Goal: Task Accomplishment & Management: Use online tool/utility

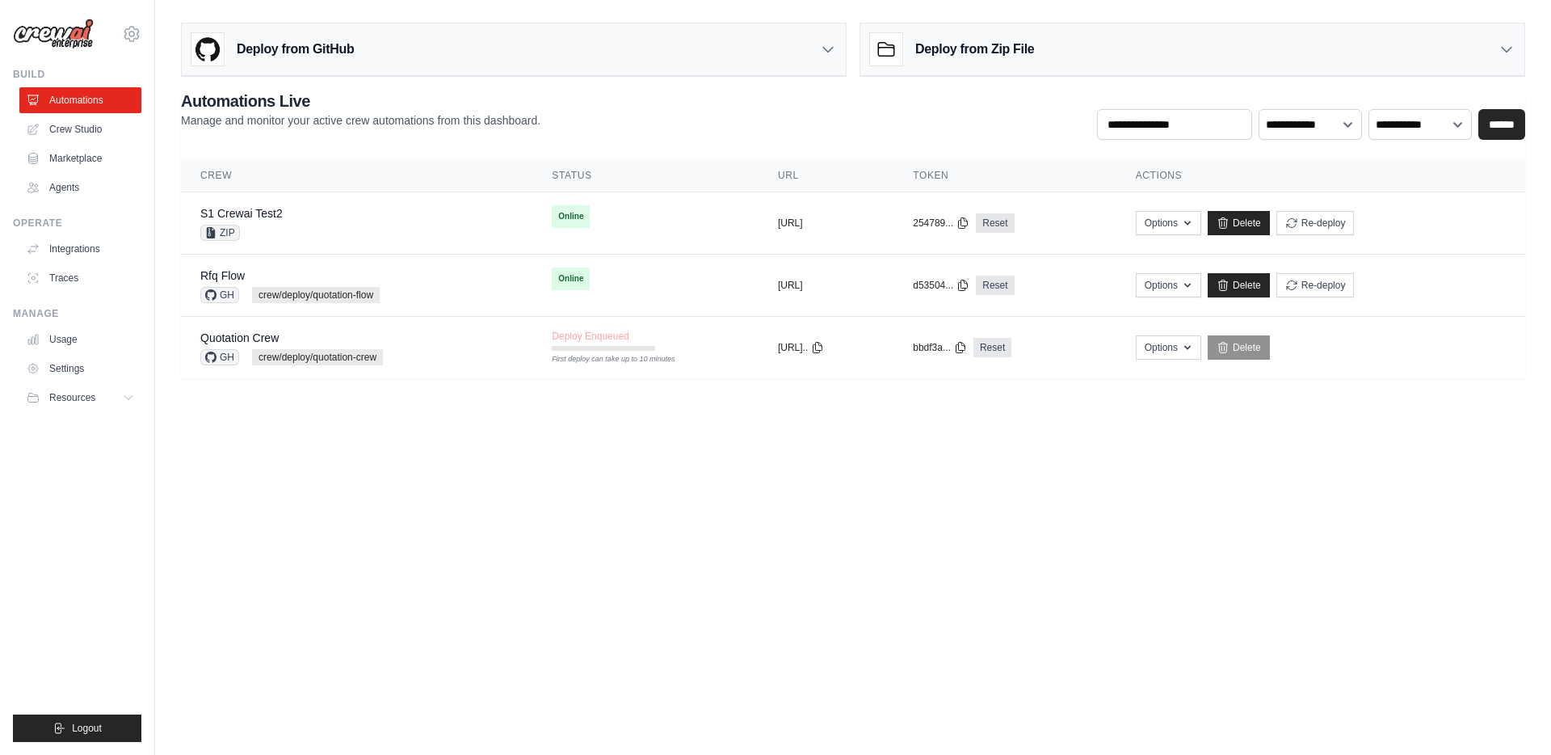
click at [495, 49] on div "Deploy from GitHub" at bounding box center [514, 49] width 664 height 53
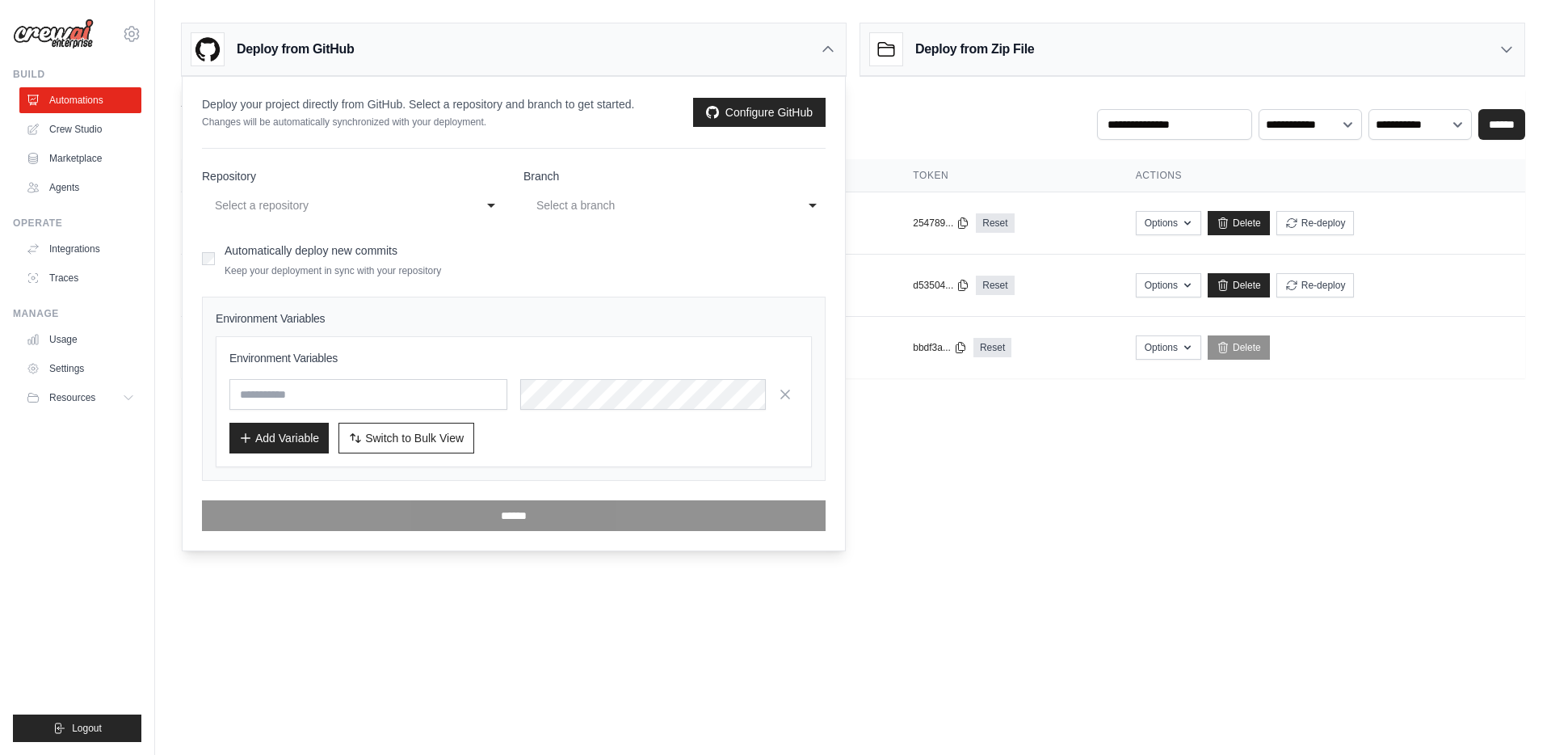
click at [337, 203] on div "Select a repository" at bounding box center [337, 205] width 244 height 19
type input "**"
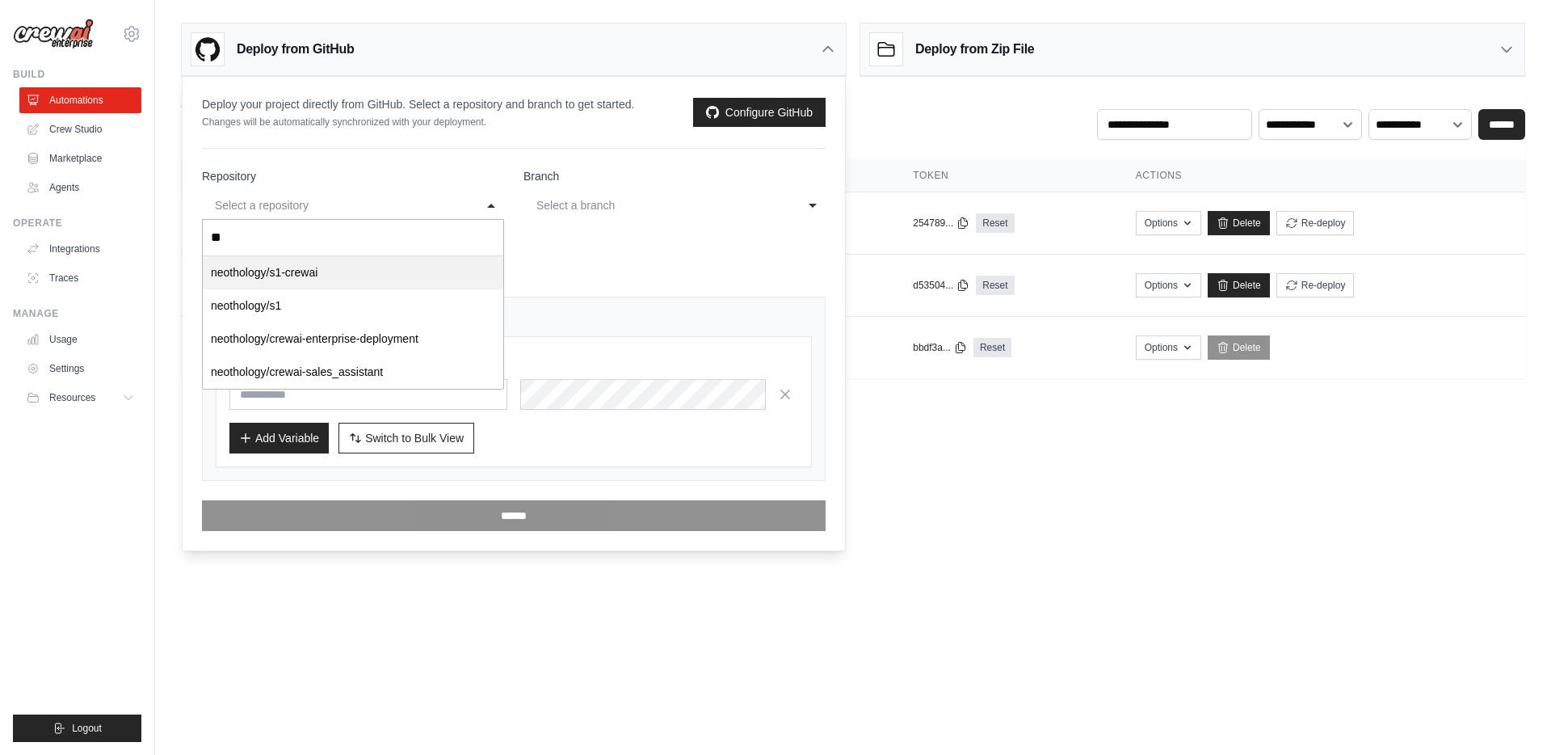
select select "**********"
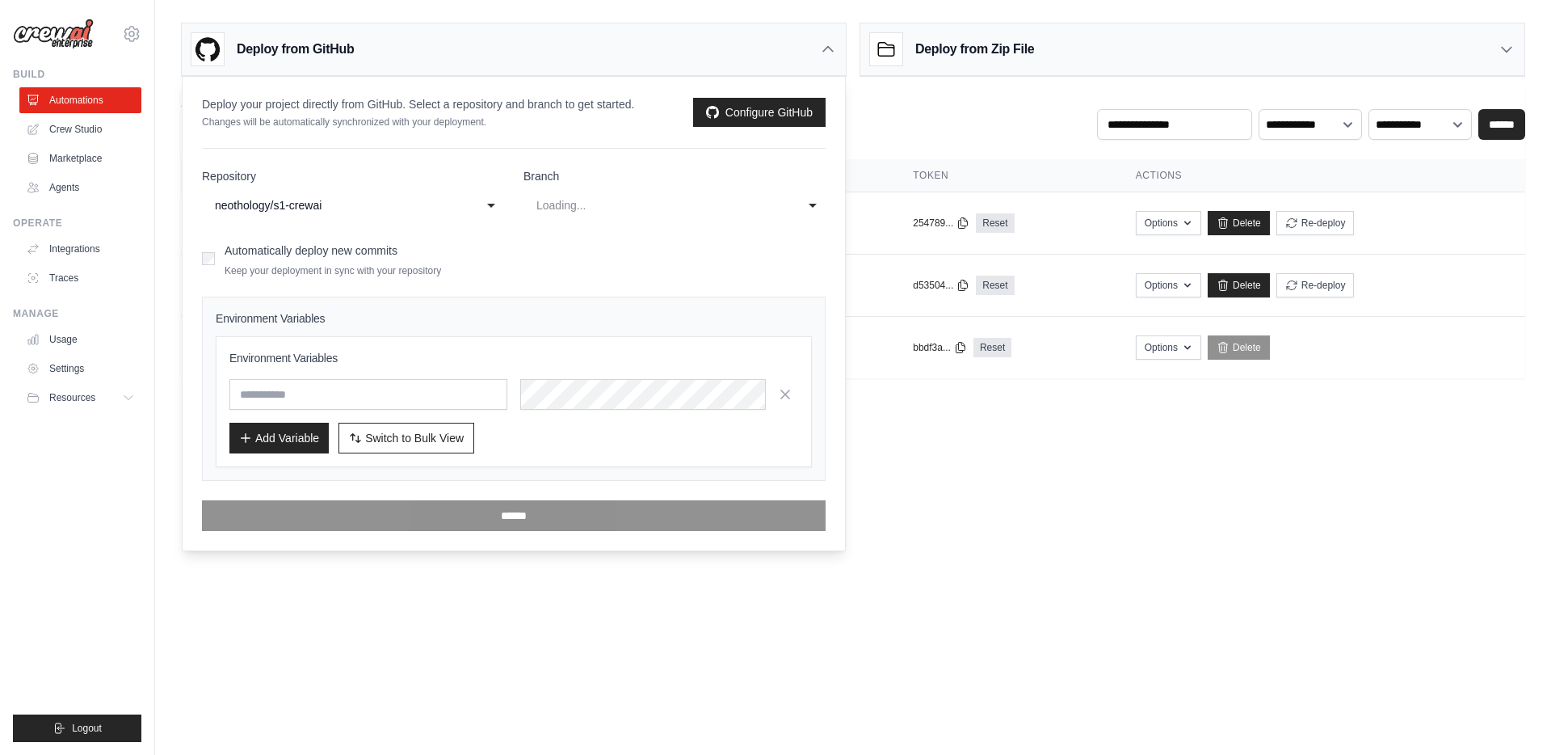
select select "****"
click at [657, 208] on div "main" at bounding box center [658, 205] width 244 height 19
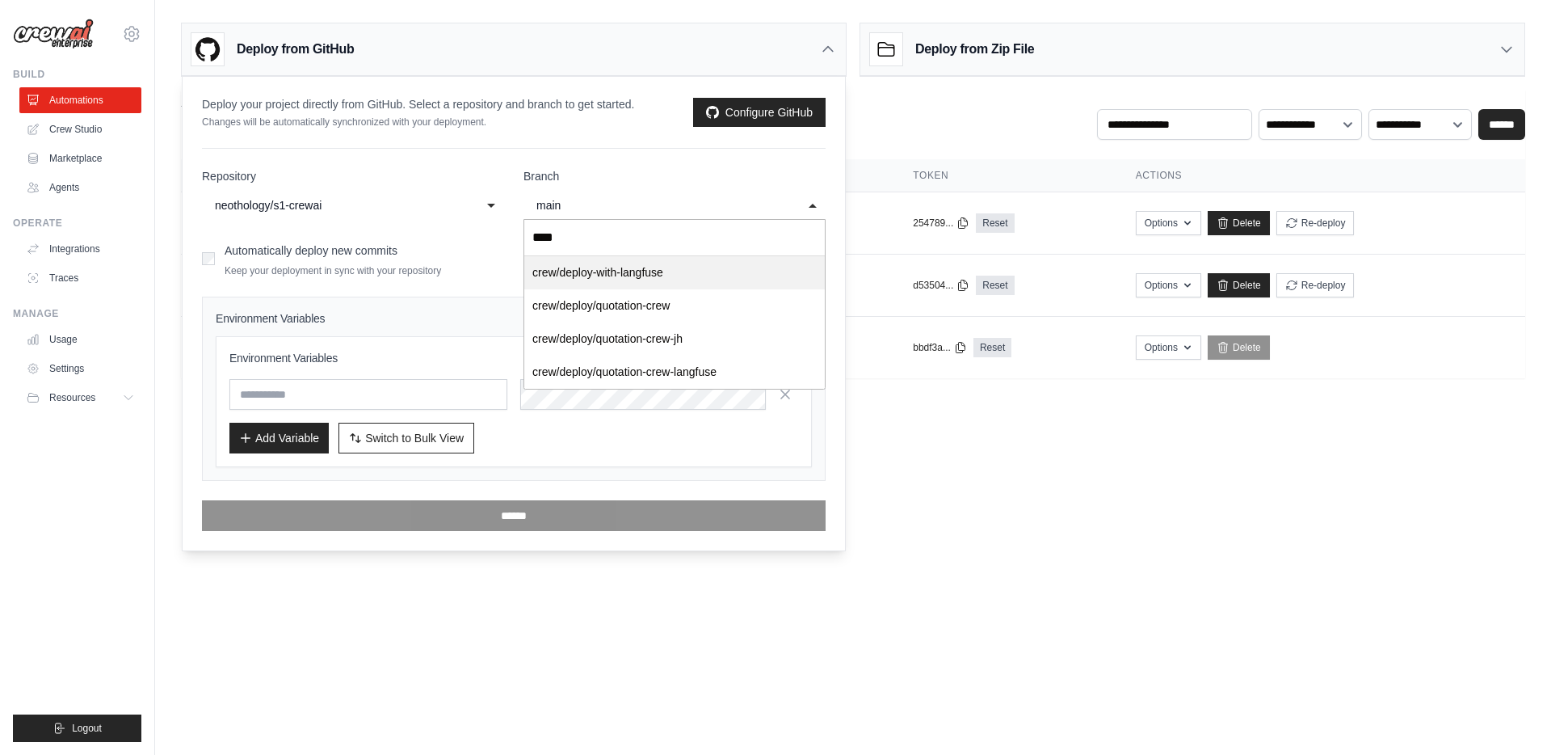
type input "*****"
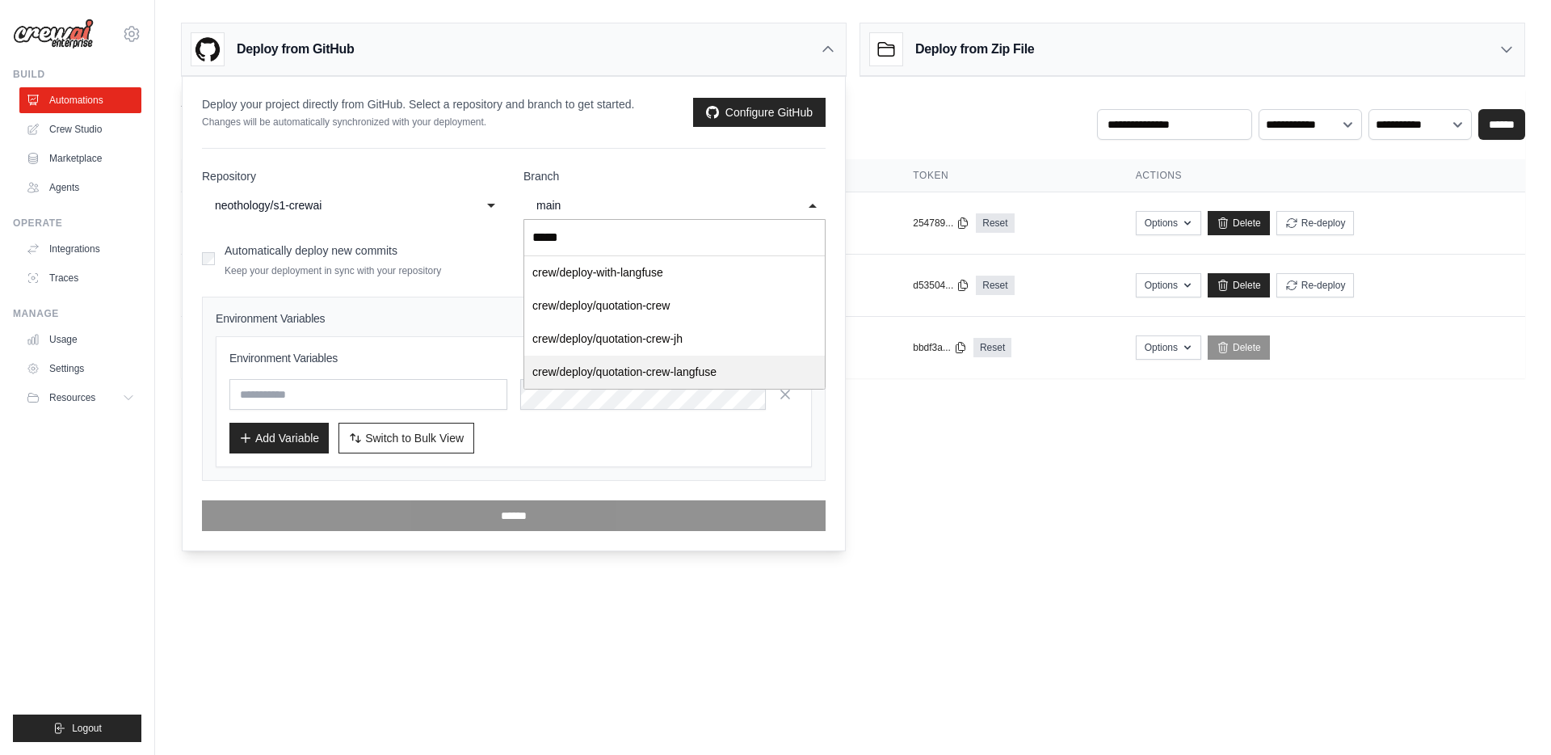
select select "**********"
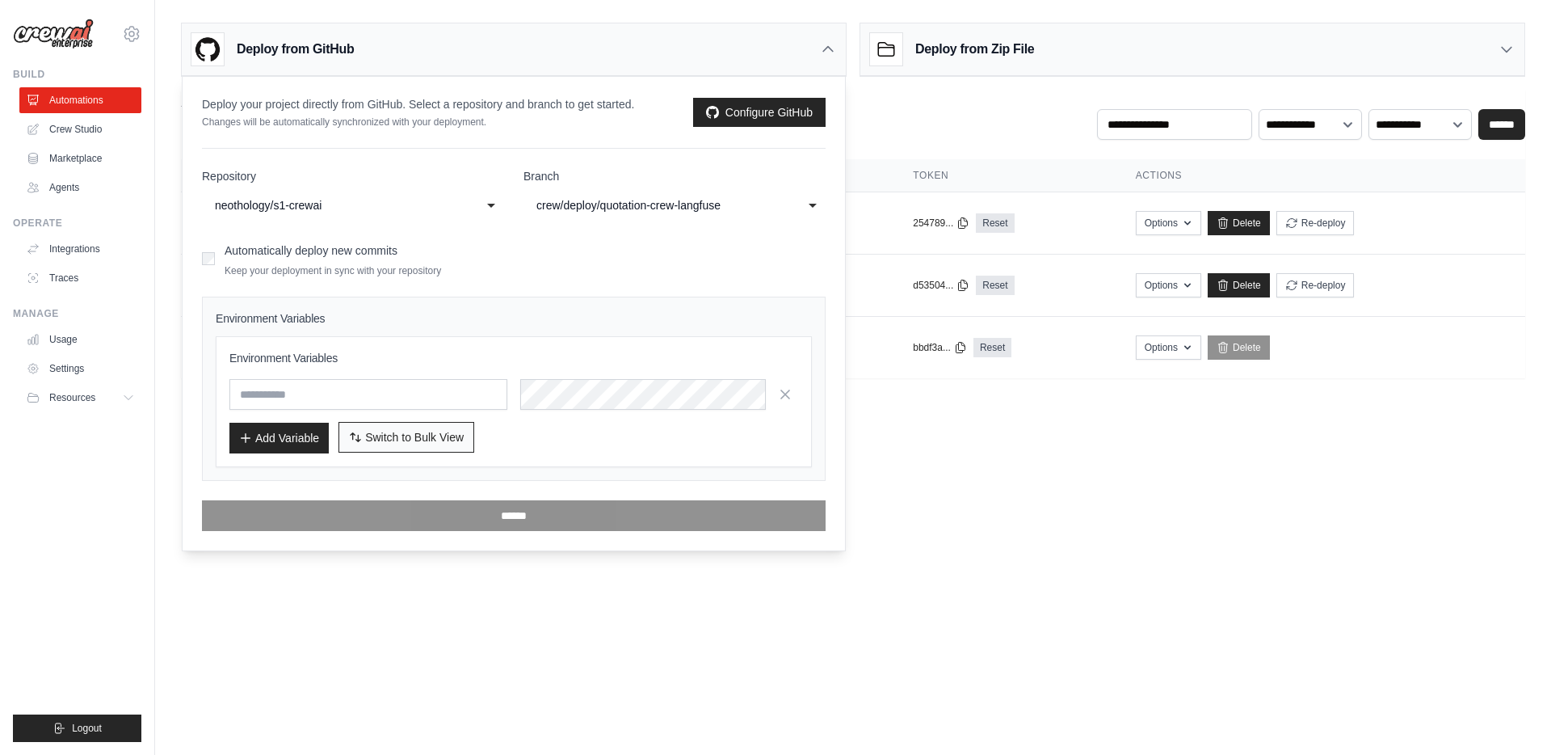
click at [426, 431] on span "Switch to Bulk View" at bounding box center [414, 437] width 99 height 16
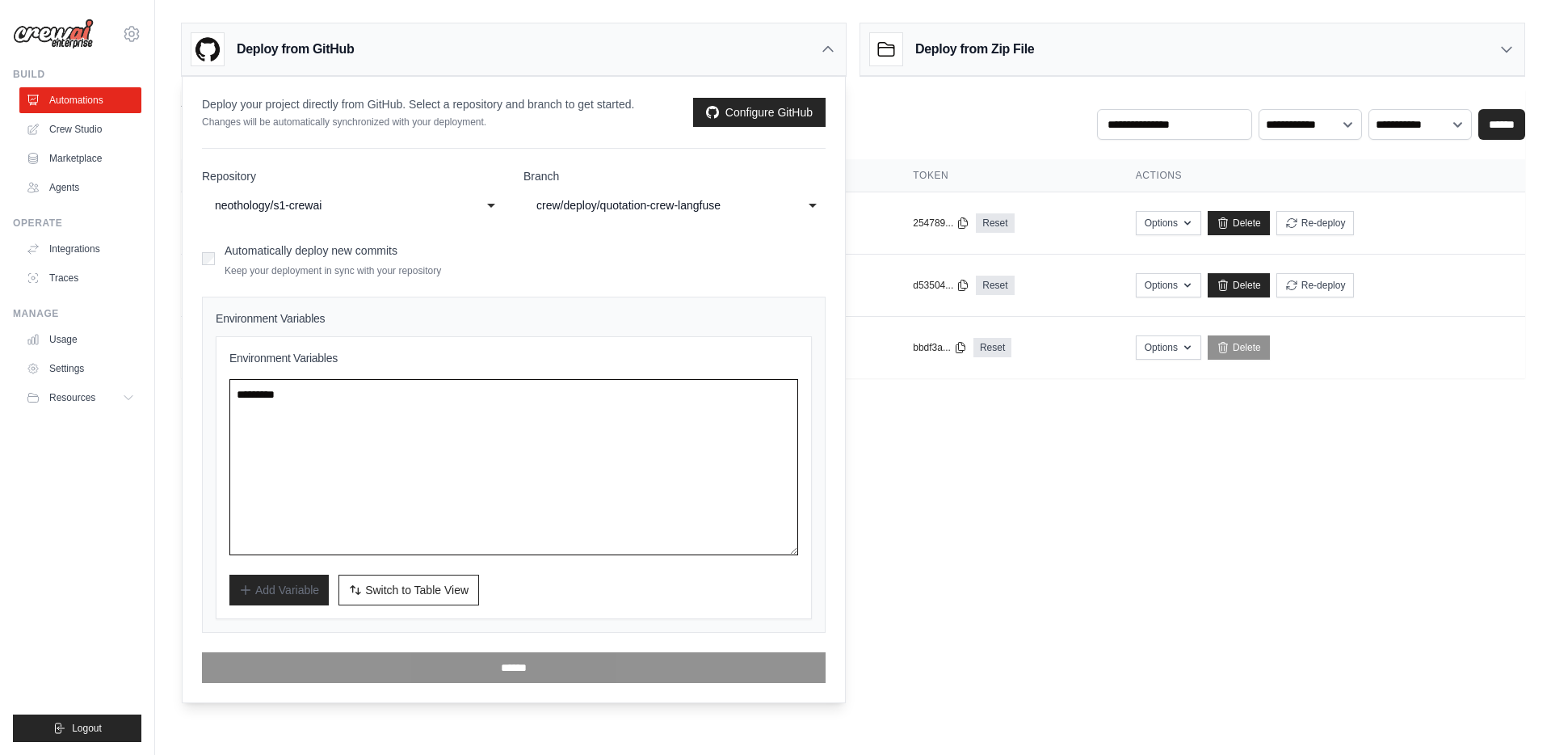
click at [374, 431] on textarea at bounding box center [513, 467] width 569 height 176
paste textarea "**********"
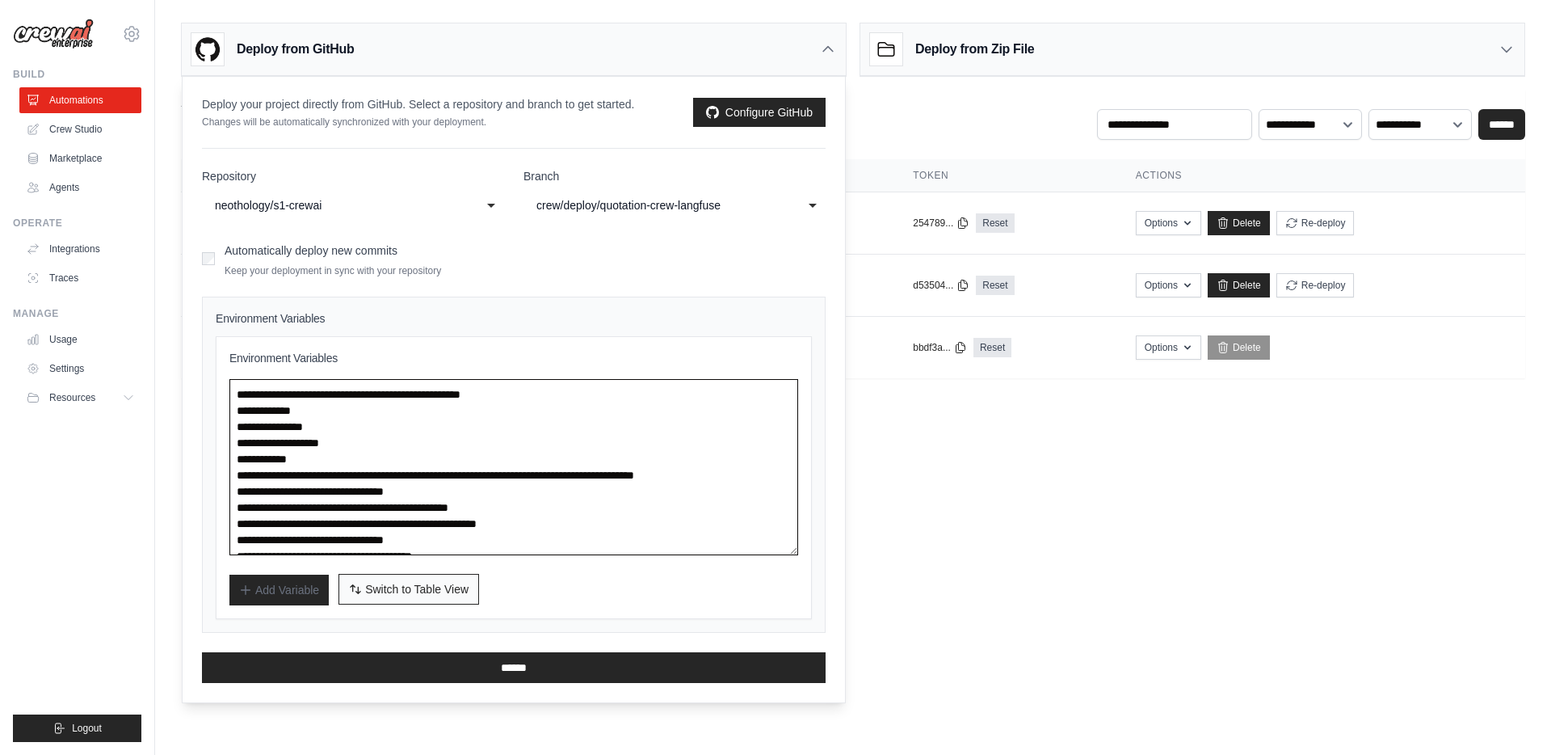
type textarea "**********"
click at [371, 583] on span "Switch to Table View" at bounding box center [416, 589] width 103 height 16
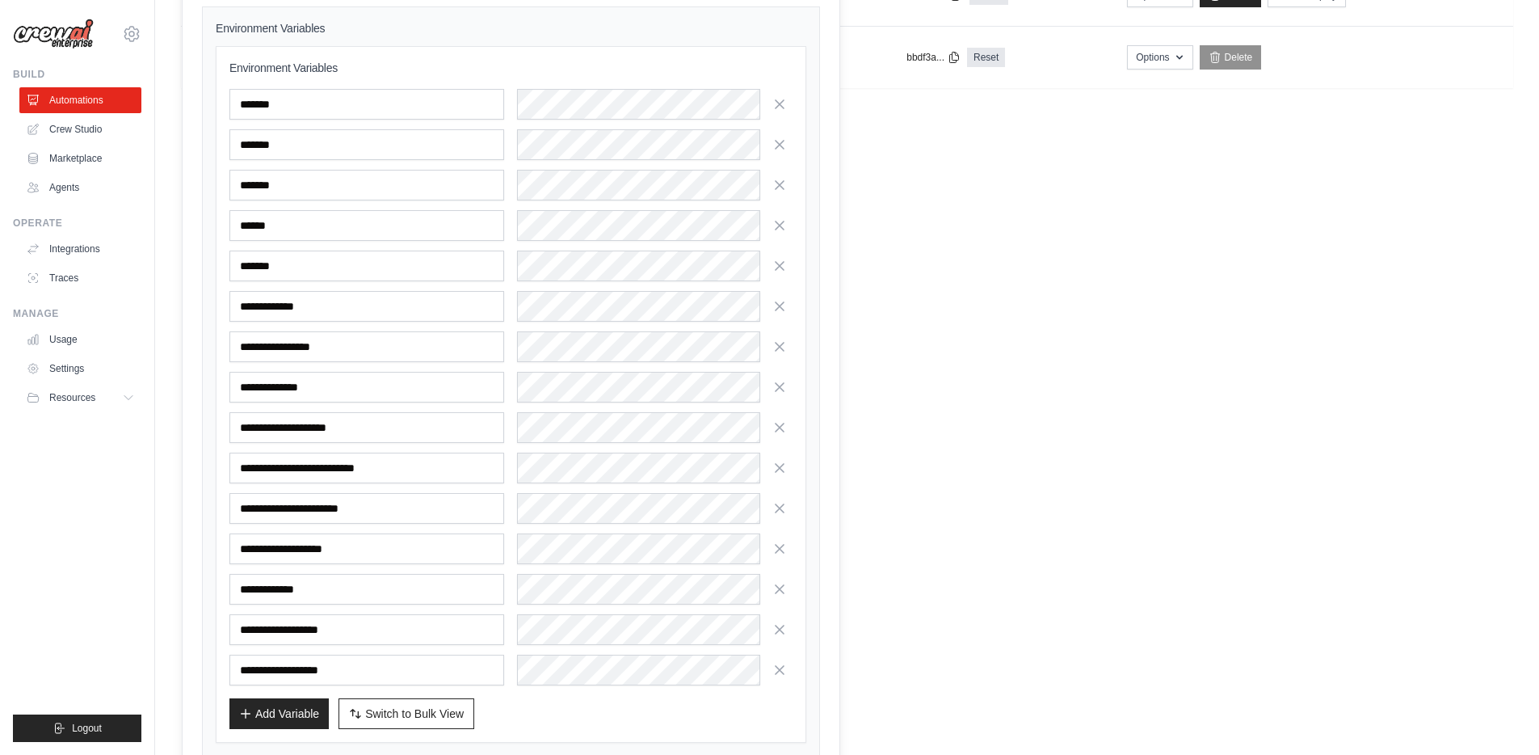
scroll to position [362, 0]
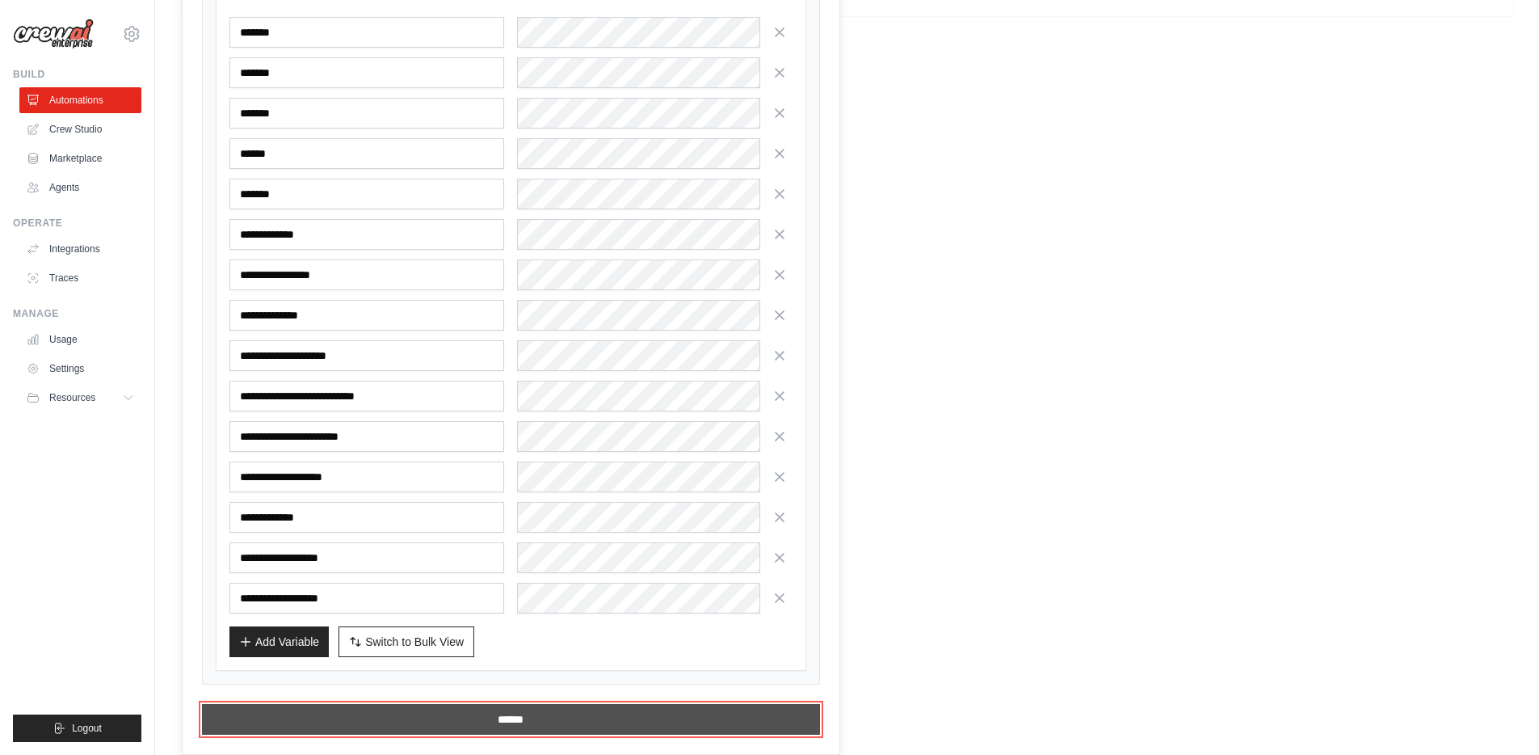
click at [493, 712] on input "******" at bounding box center [511, 719] width 618 height 31
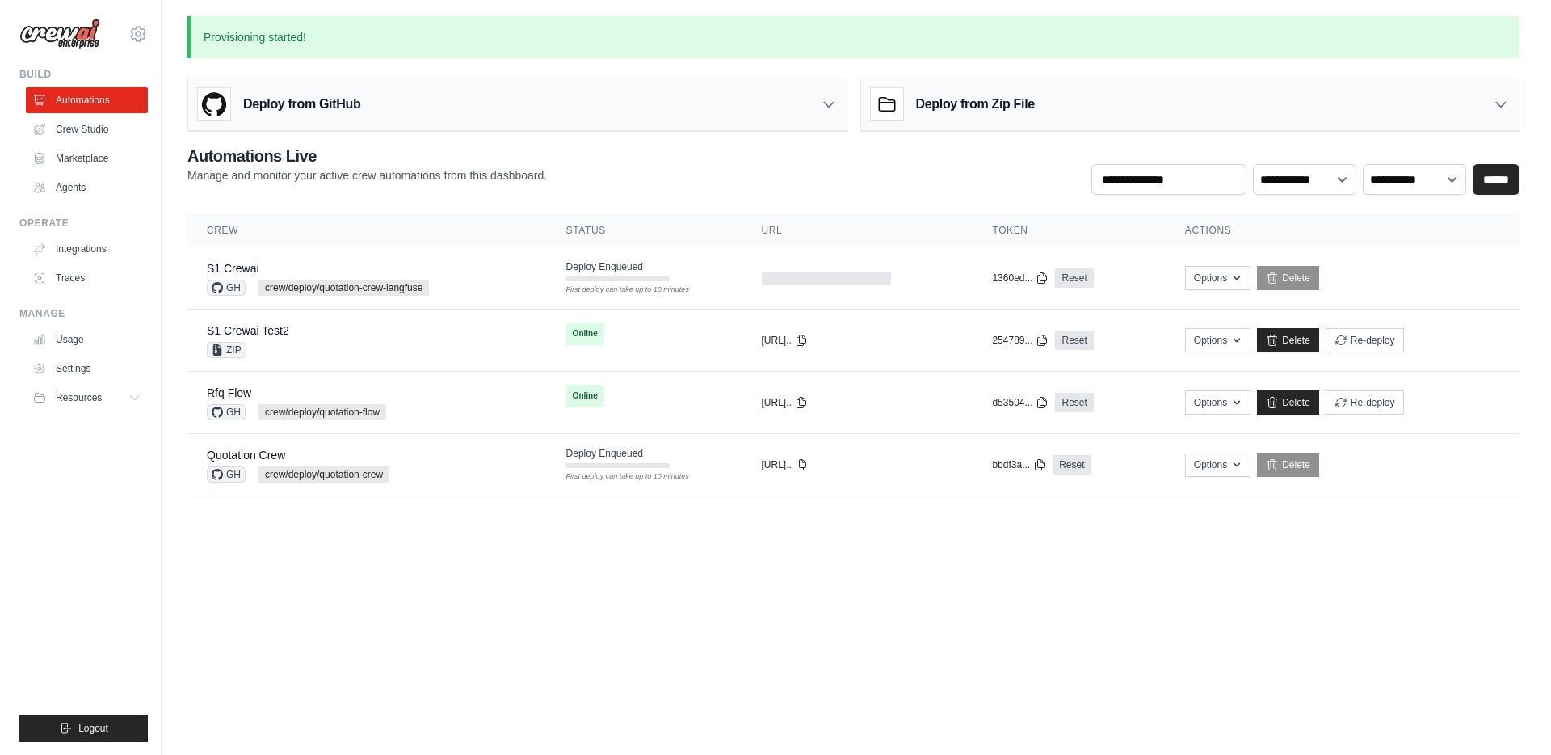
scroll to position [0, 0]
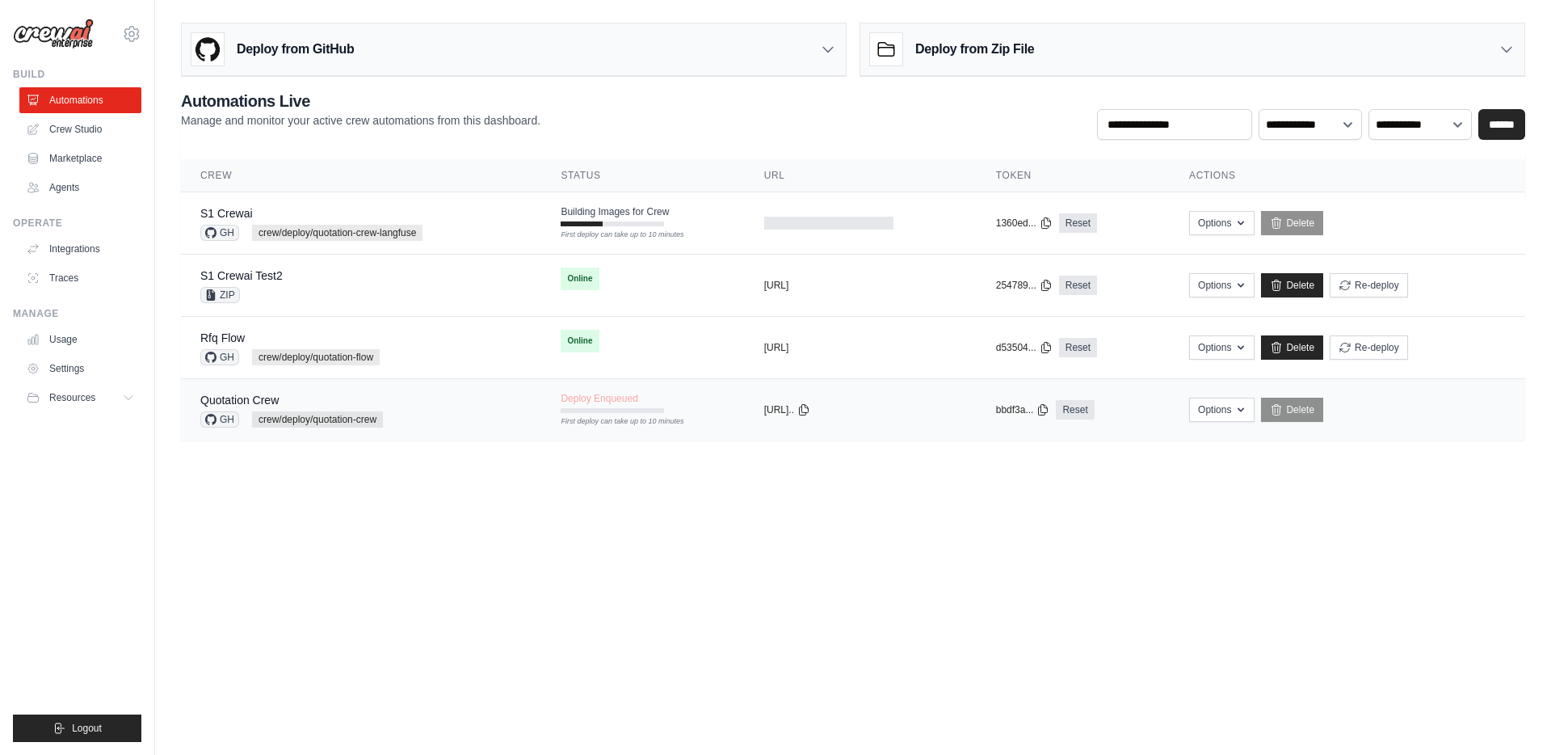
click at [440, 415] on div "Quotation Crew GH crew/deploy/quotation-crew" at bounding box center [361, 410] width 322 height 36
click at [962, 492] on body "[PERSON_NAME][EMAIL_ADDRESS][PERSON_NAME][DOMAIN_NAME] Settings Build Automatio…" at bounding box center [775, 377] width 1551 height 755
click at [604, 427] on div "First deploy can take up to 10 minutes" at bounding box center [612, 421] width 103 height 11
click at [831, 467] on main "**********" at bounding box center [853, 238] width 1396 height 476
click at [707, 563] on body "jae-hyun.lee@kt.com Settings Build Automations Crew Studio" at bounding box center [775, 377] width 1551 height 755
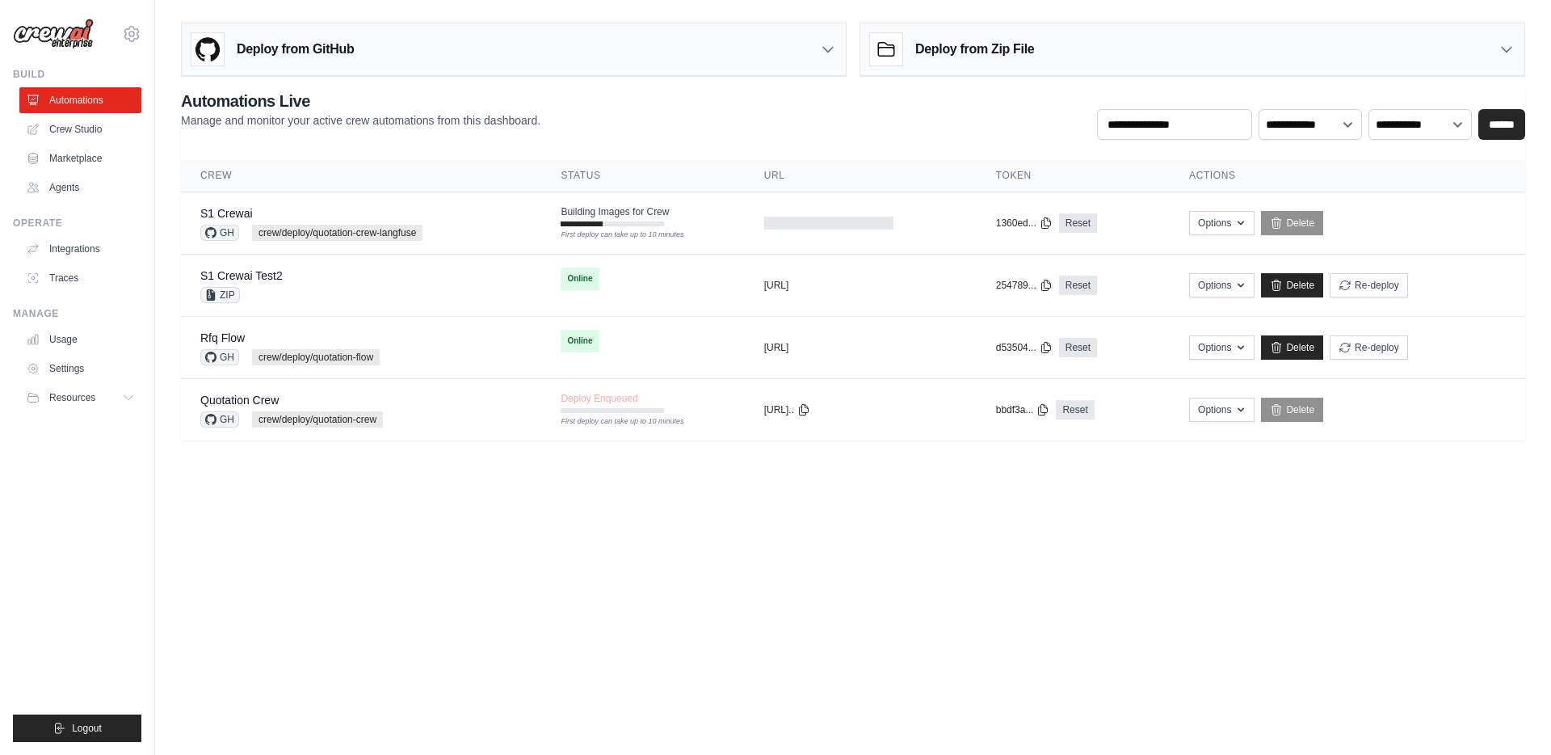
click at [864, 583] on body "jae-hyun.lee@kt.com Settings Build Automations Crew Studio" at bounding box center [775, 377] width 1551 height 755
click at [696, 215] on td "Building Images for Crew First deploy can take up to 10 minutes" at bounding box center [642, 215] width 203 height 47
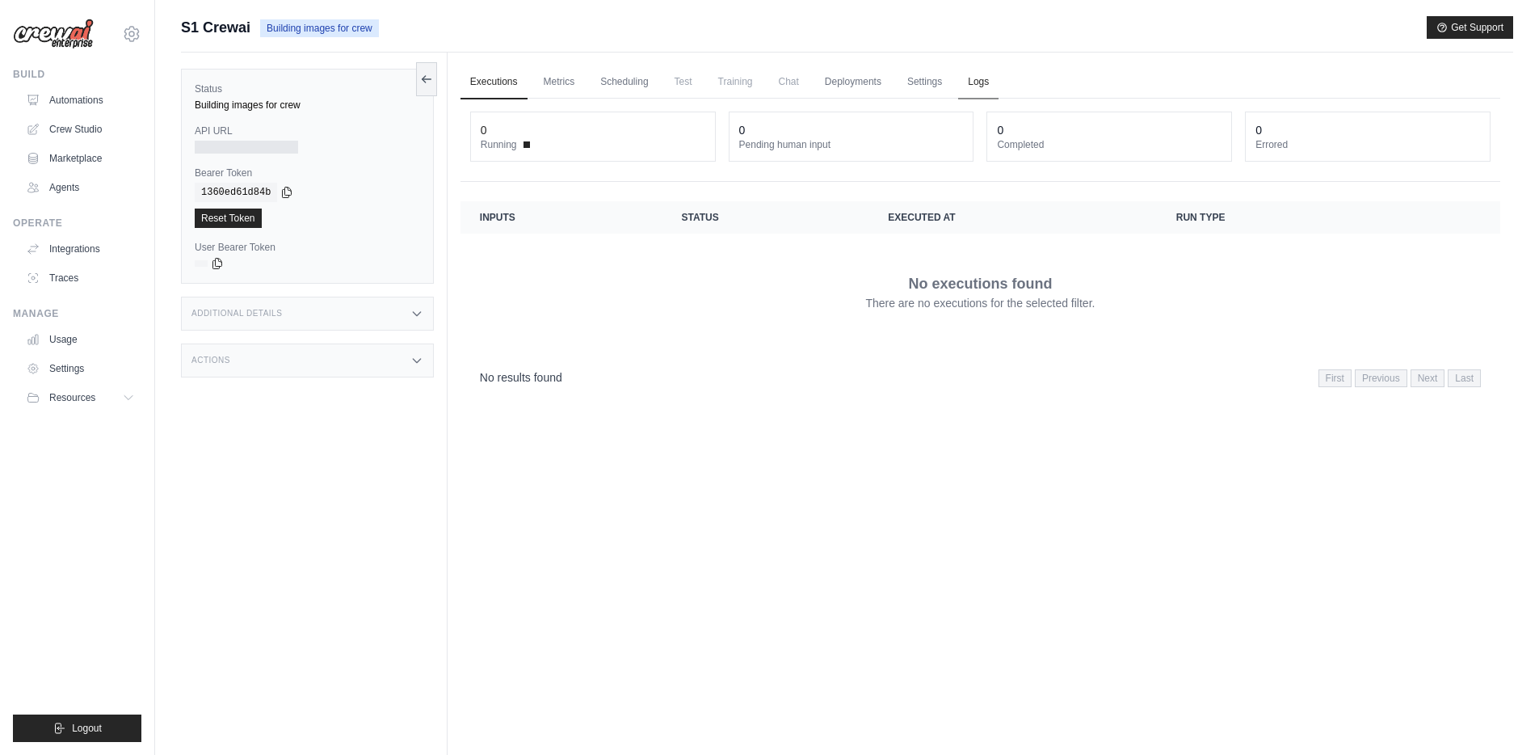
click at [959, 92] on link "Logs" at bounding box center [978, 82] width 40 height 34
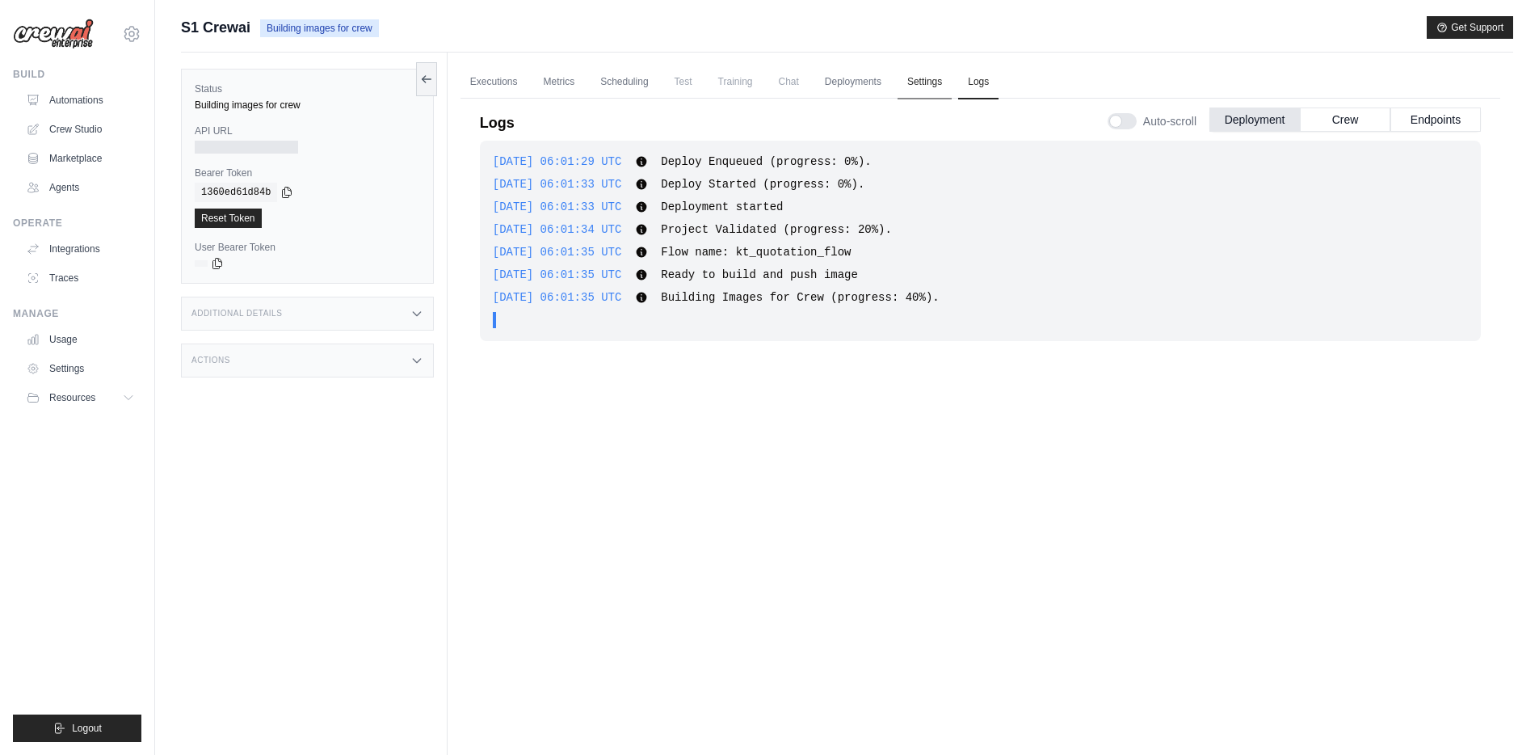
click at [898, 79] on link "Settings" at bounding box center [925, 82] width 54 height 34
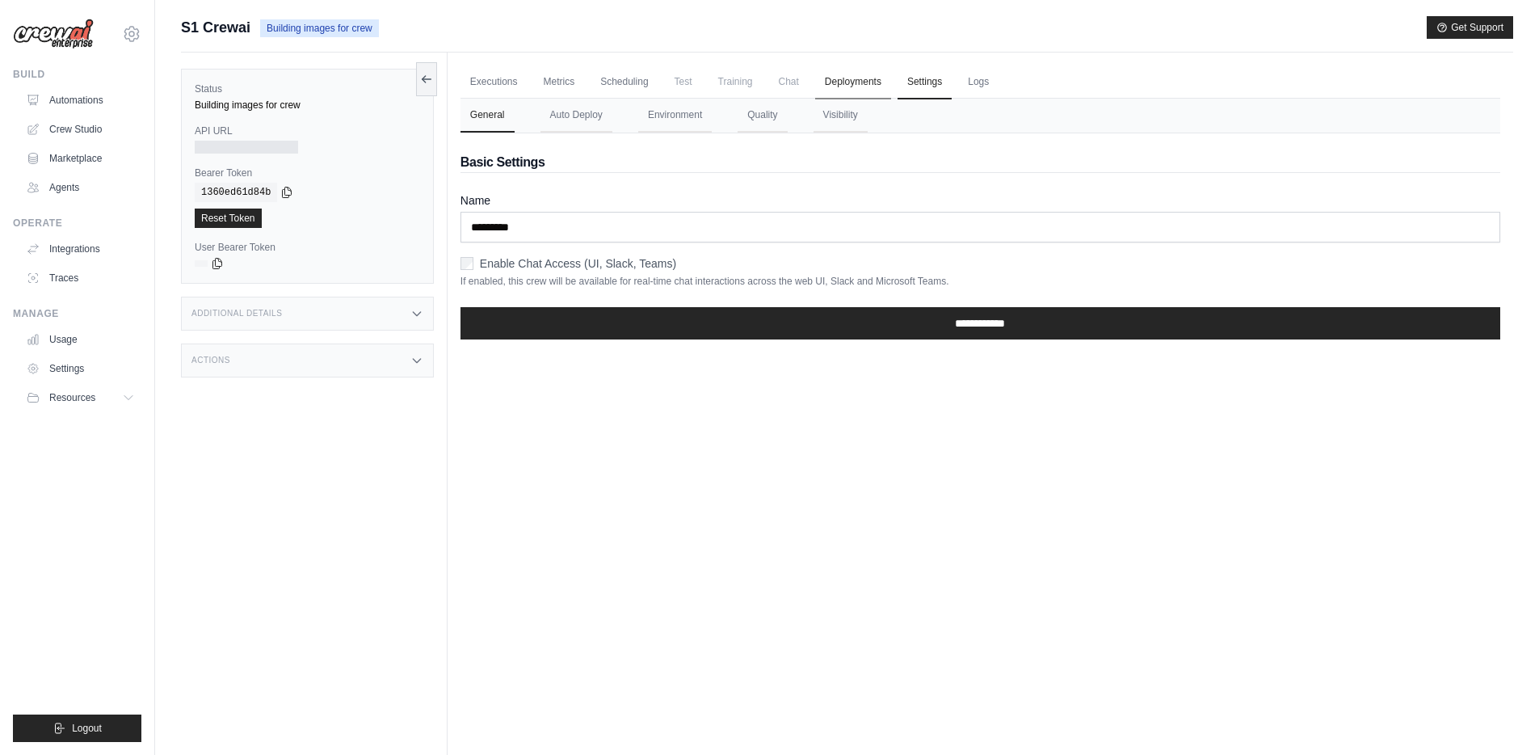
click at [841, 78] on link "Deployments" at bounding box center [853, 82] width 76 height 34
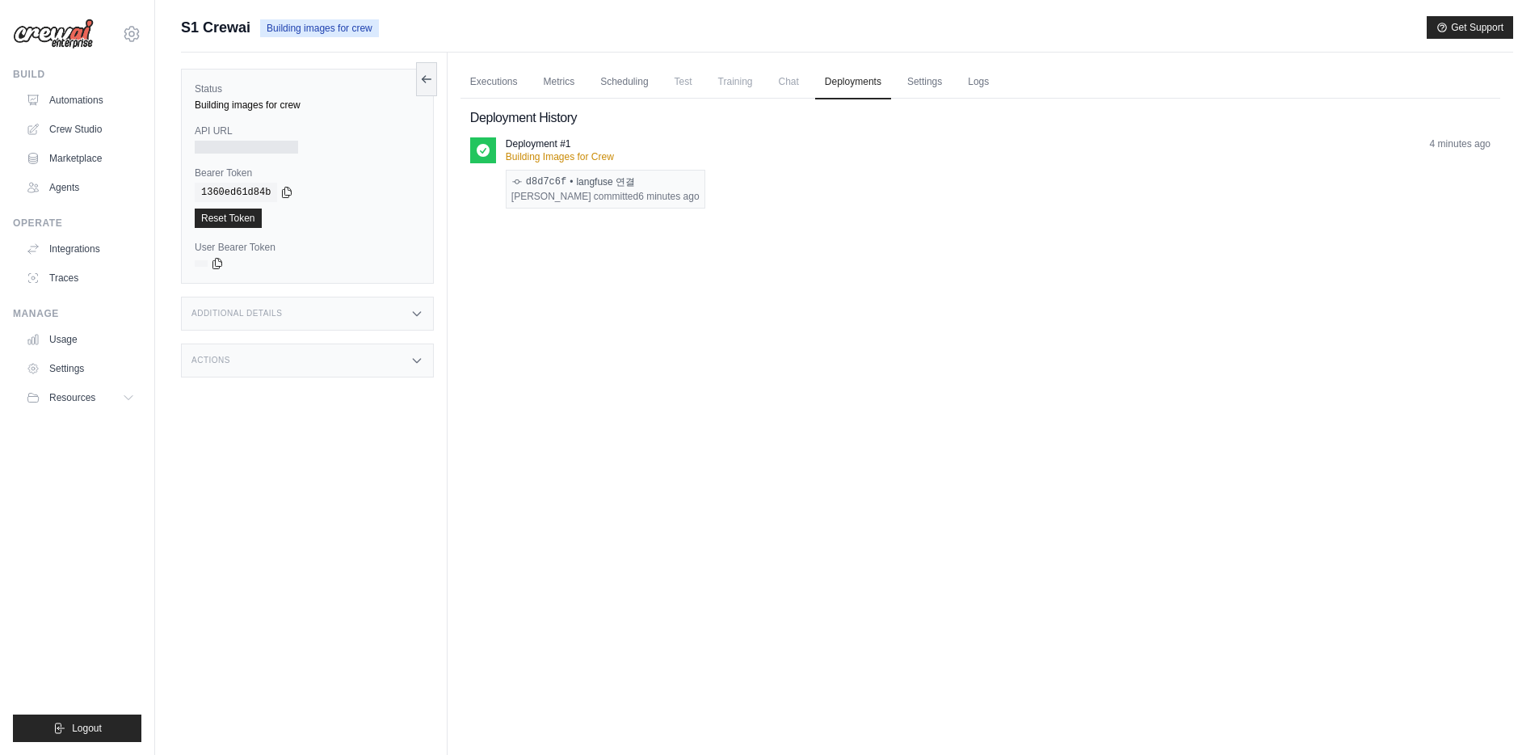
click at [769, 85] on span "Chat" at bounding box center [789, 81] width 40 height 32
click at [609, 78] on link "Scheduling" at bounding box center [624, 82] width 67 height 34
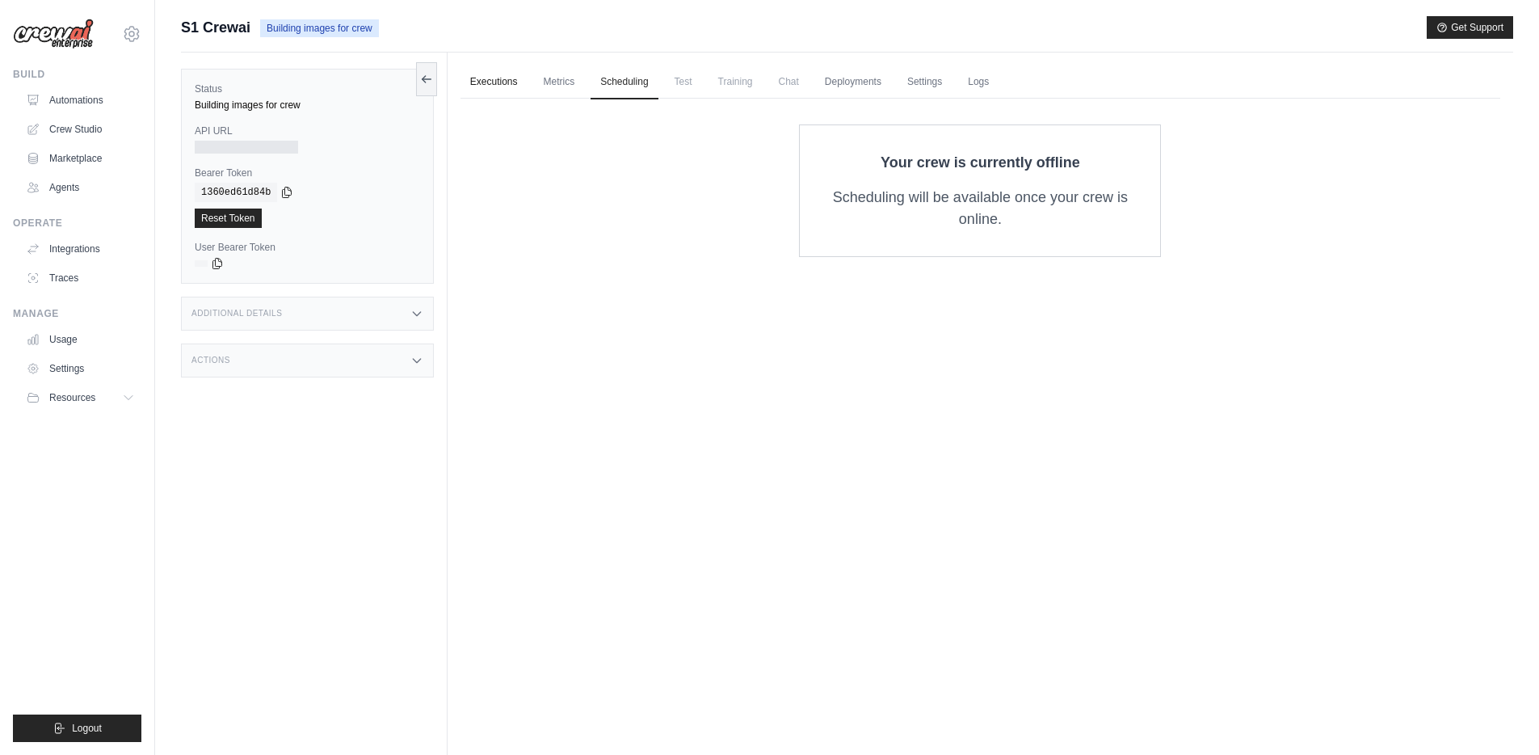
click at [484, 89] on link "Executions" at bounding box center [494, 82] width 67 height 34
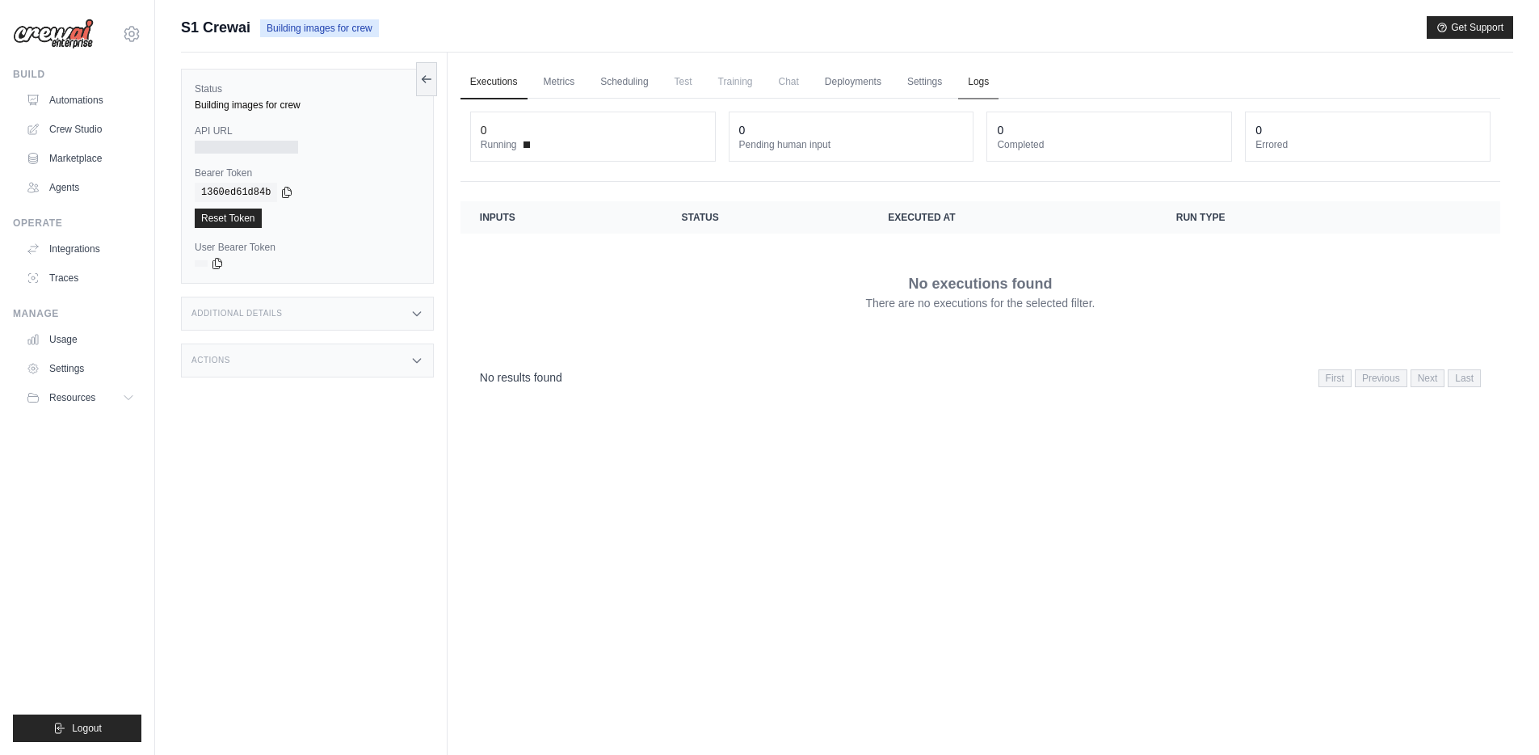
click at [958, 78] on link "Logs" at bounding box center [978, 82] width 40 height 34
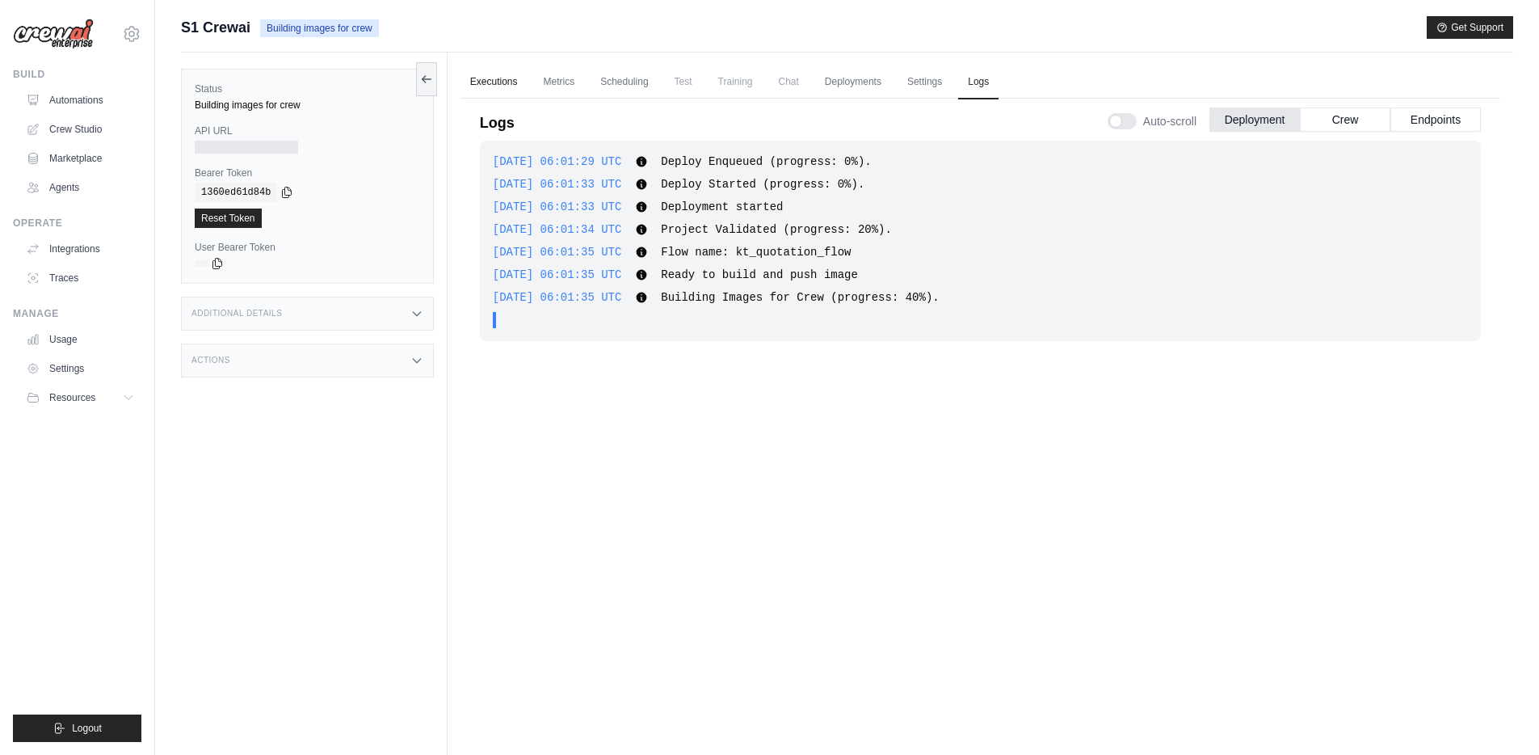
click at [472, 73] on link "Executions" at bounding box center [494, 82] width 67 height 34
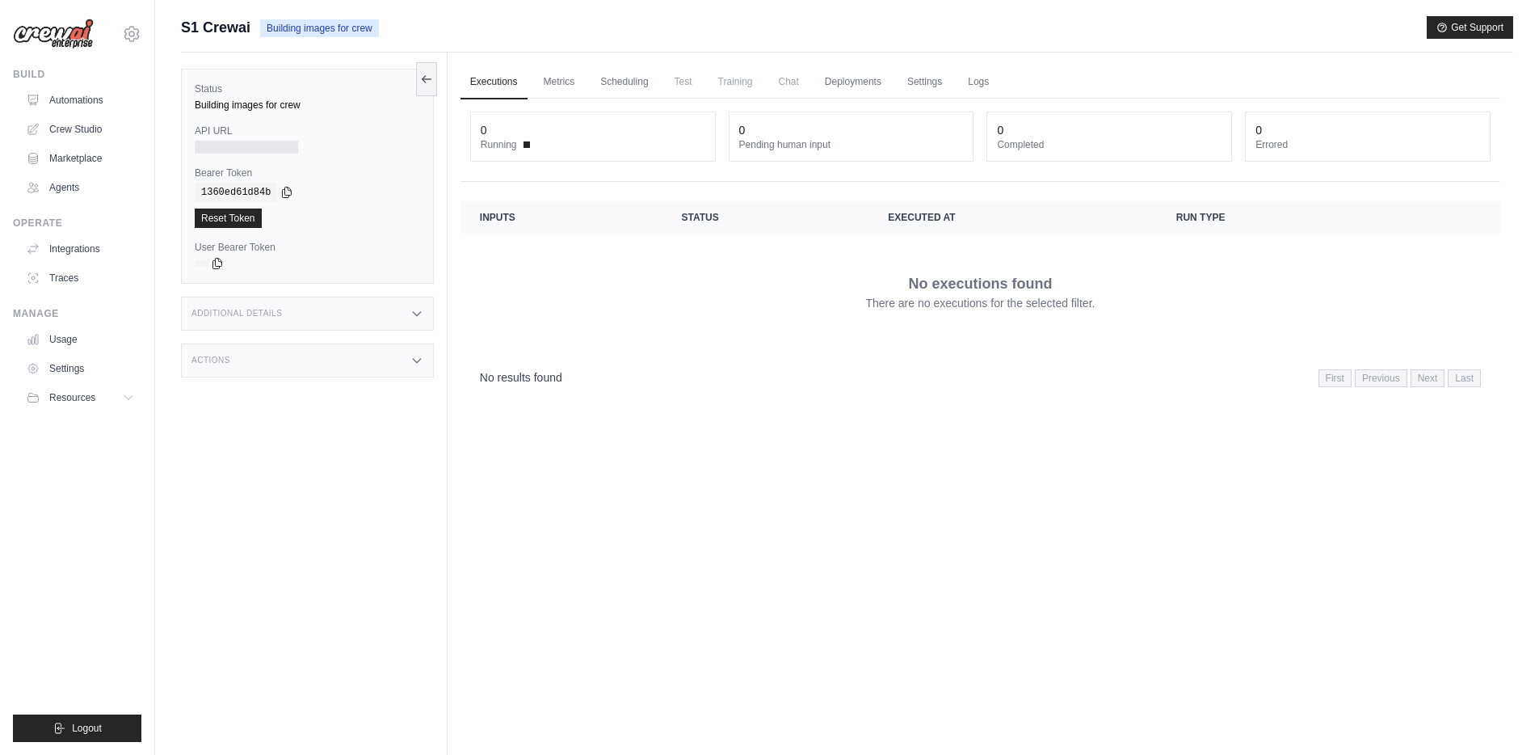
click at [781, 532] on div "Executions Metrics Scheduling Test Training Chat Deployments Settings Logs 0 Ru…" at bounding box center [981, 430] width 1066 height 755
click at [958, 78] on link "Logs" at bounding box center [978, 82] width 40 height 34
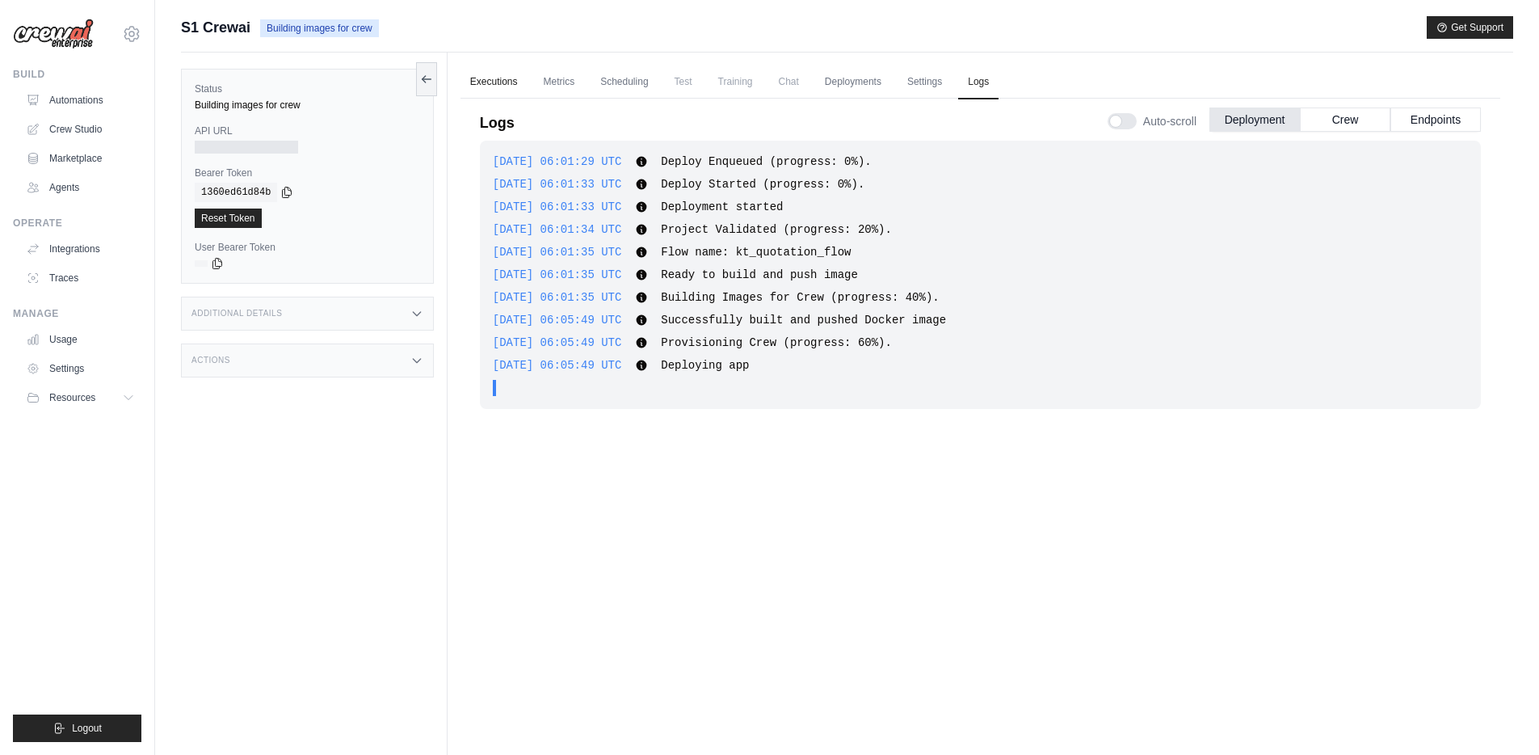
click at [482, 83] on link "Executions" at bounding box center [494, 82] width 67 height 34
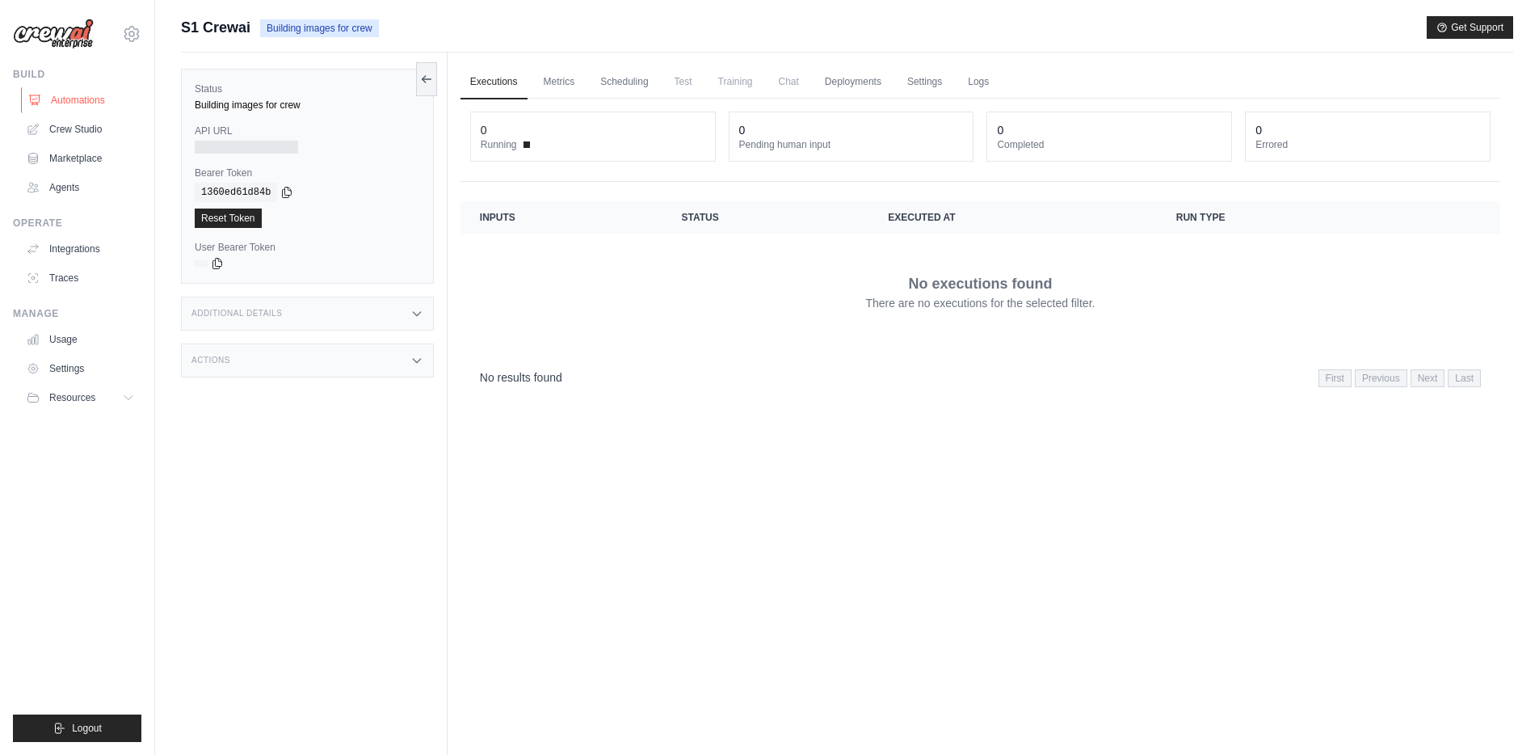
click at [74, 105] on link "Automations" at bounding box center [82, 100] width 122 height 26
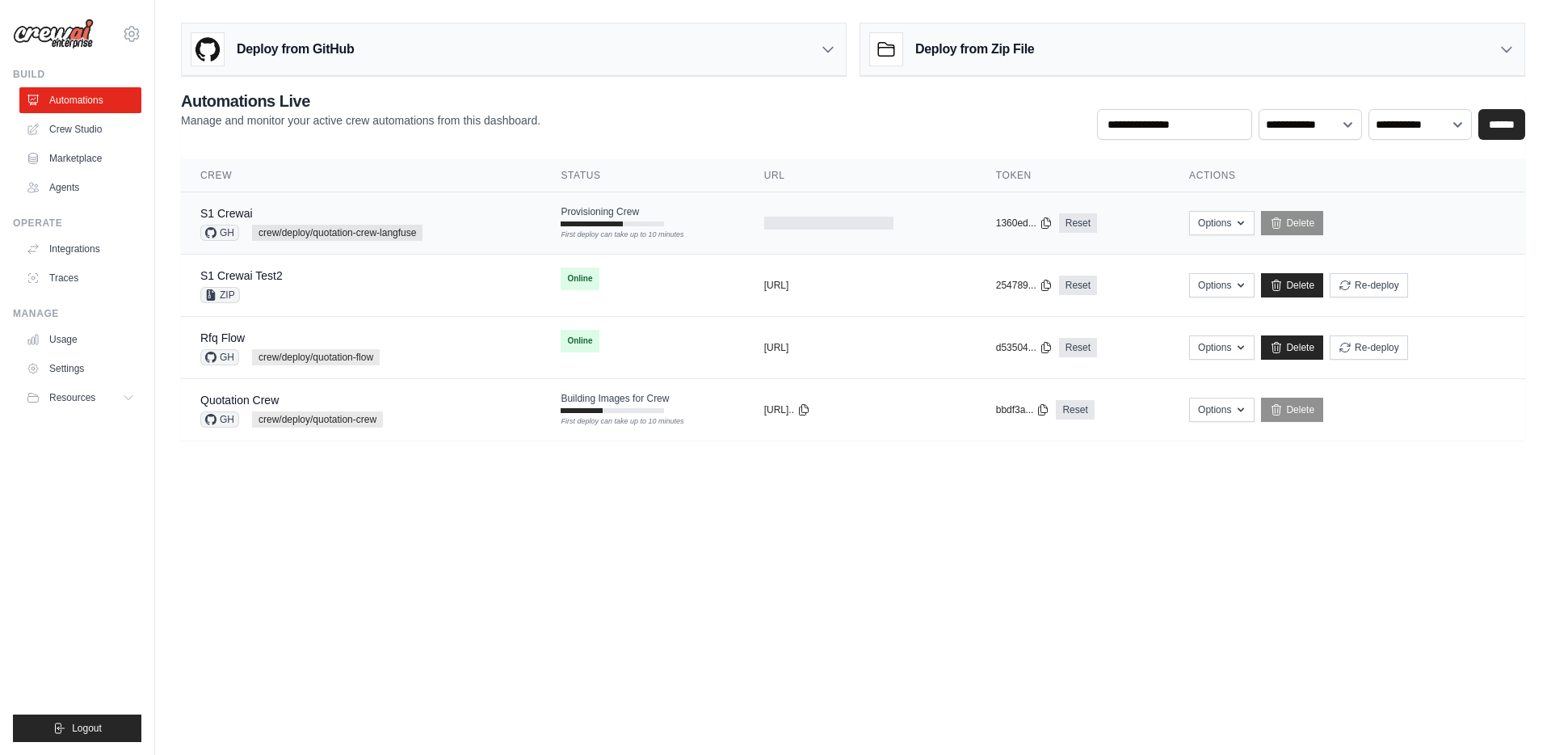
click at [708, 228] on td "Provisioning Crew First deploy can take up to 10 minutes" at bounding box center [642, 215] width 203 height 47
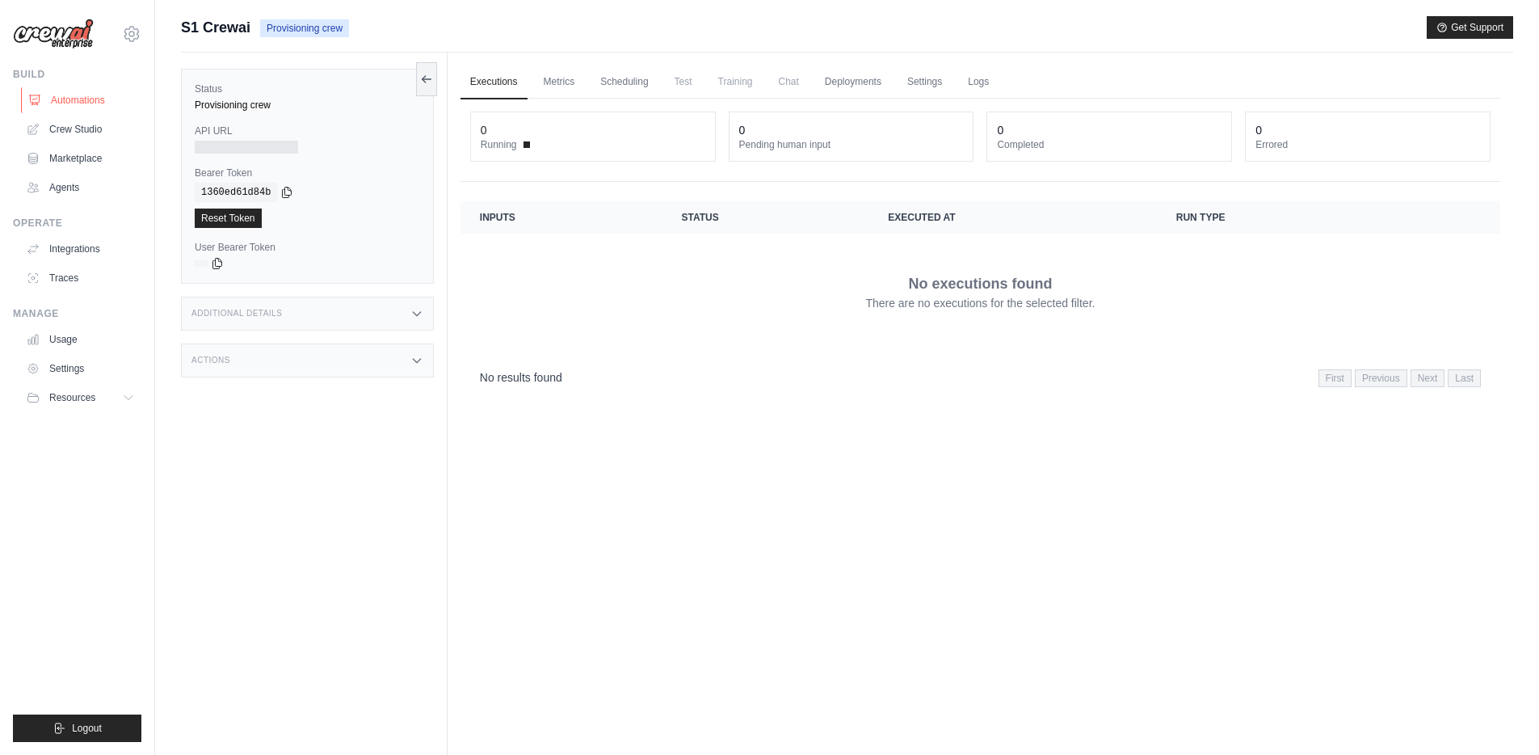
click at [98, 96] on link "Automations" at bounding box center [82, 100] width 122 height 26
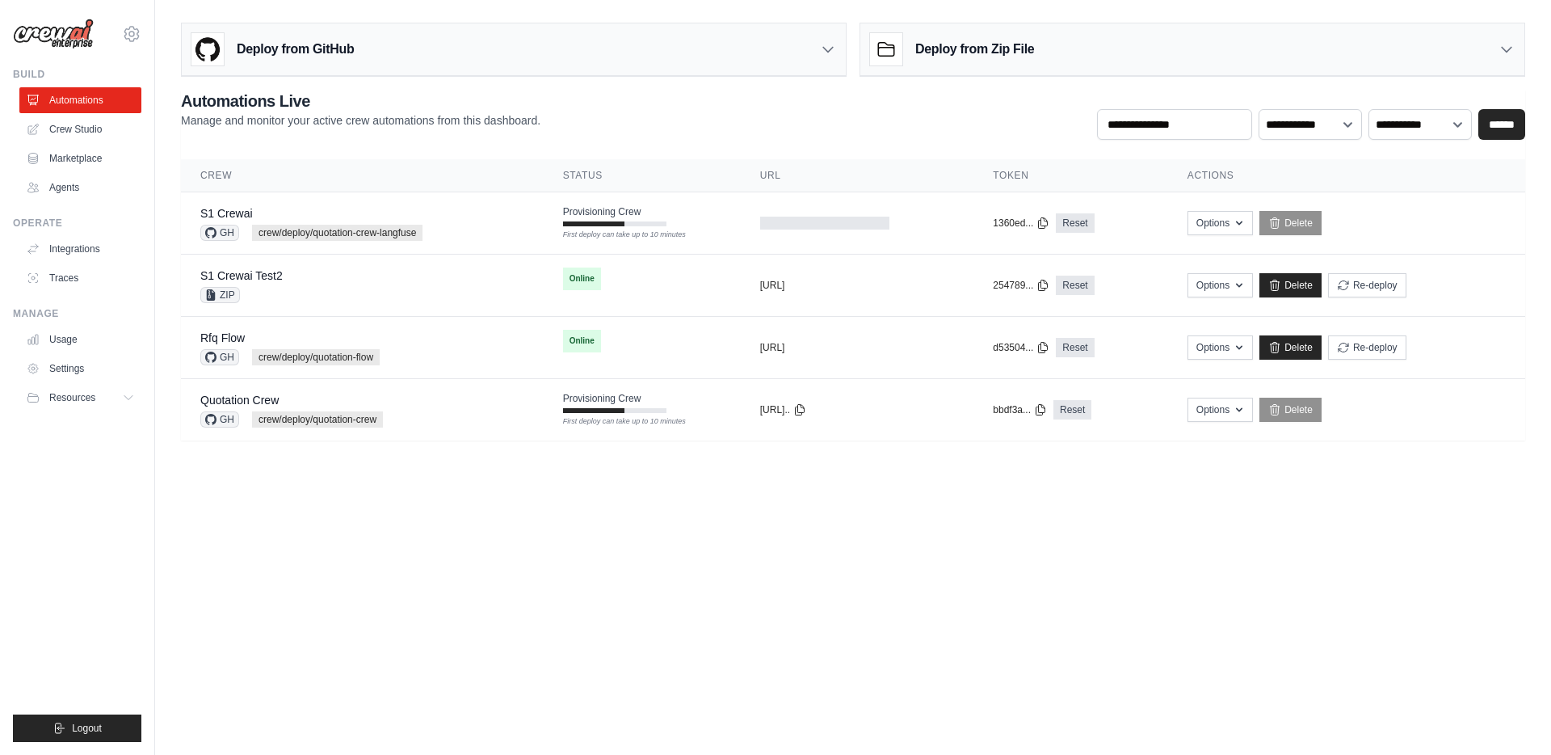
click at [457, 217] on div "S1 Crewai GH crew/deploy/quotation-crew-langfuse" at bounding box center [362, 223] width 324 height 36
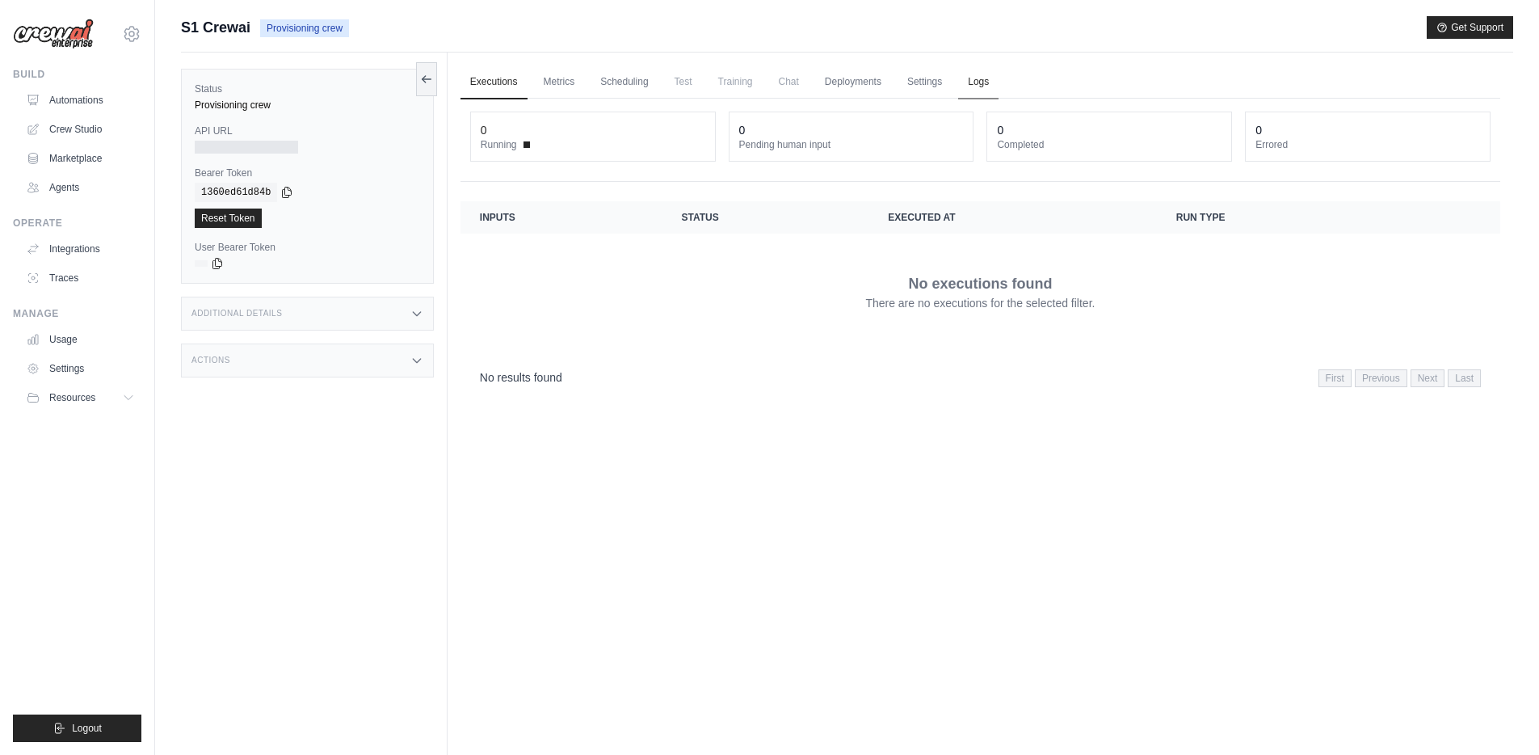
click at [961, 81] on link "Logs" at bounding box center [978, 82] width 40 height 34
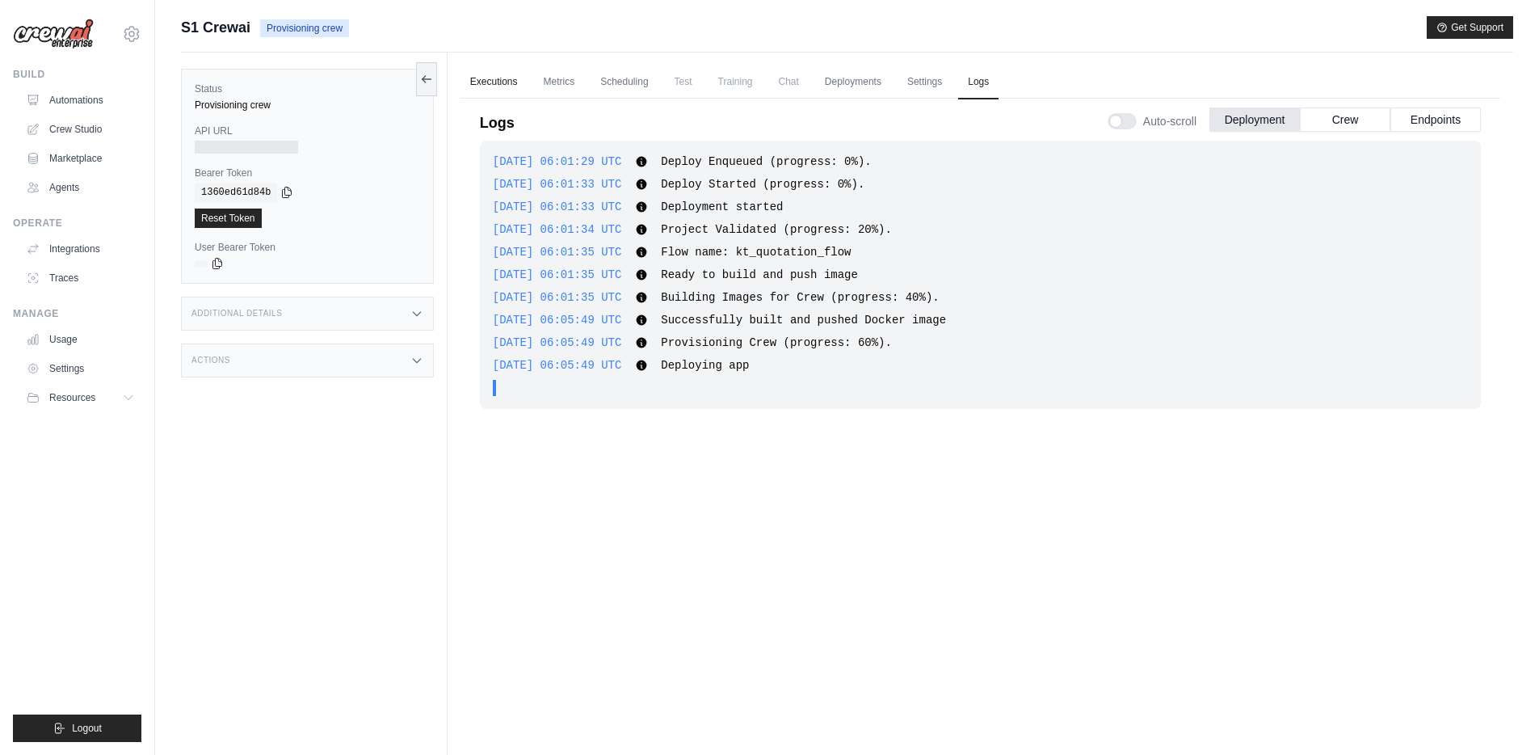
click at [510, 82] on link "Executions" at bounding box center [494, 82] width 67 height 34
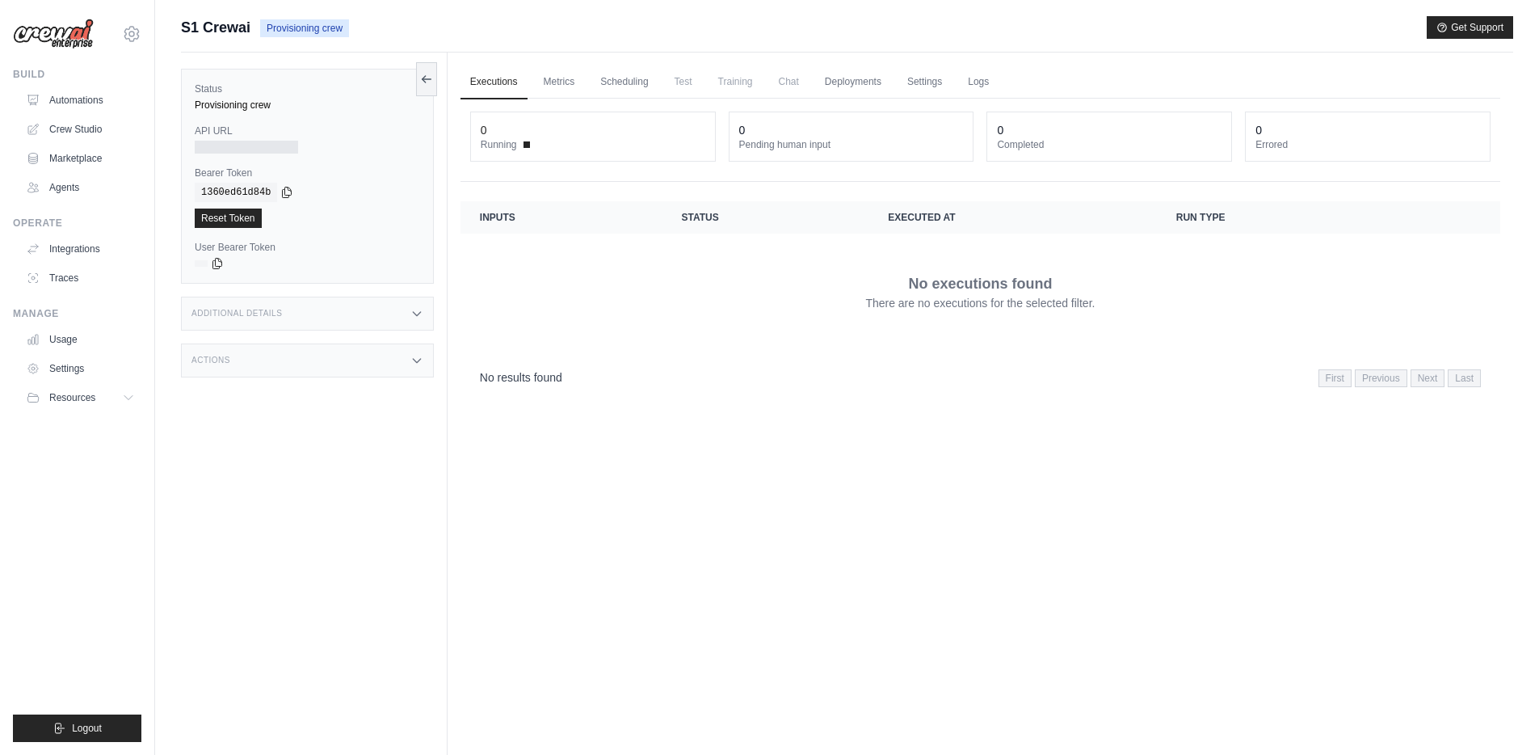
click at [352, 302] on div "Additional Details" at bounding box center [307, 314] width 253 height 34
click at [345, 361] on div "Actions" at bounding box center [307, 360] width 253 height 34
click at [601, 325] on div "No executions found There are no executions for the selected filter." at bounding box center [980, 291] width 1001 height 90
click at [496, 79] on link "Executions" at bounding box center [494, 82] width 67 height 34
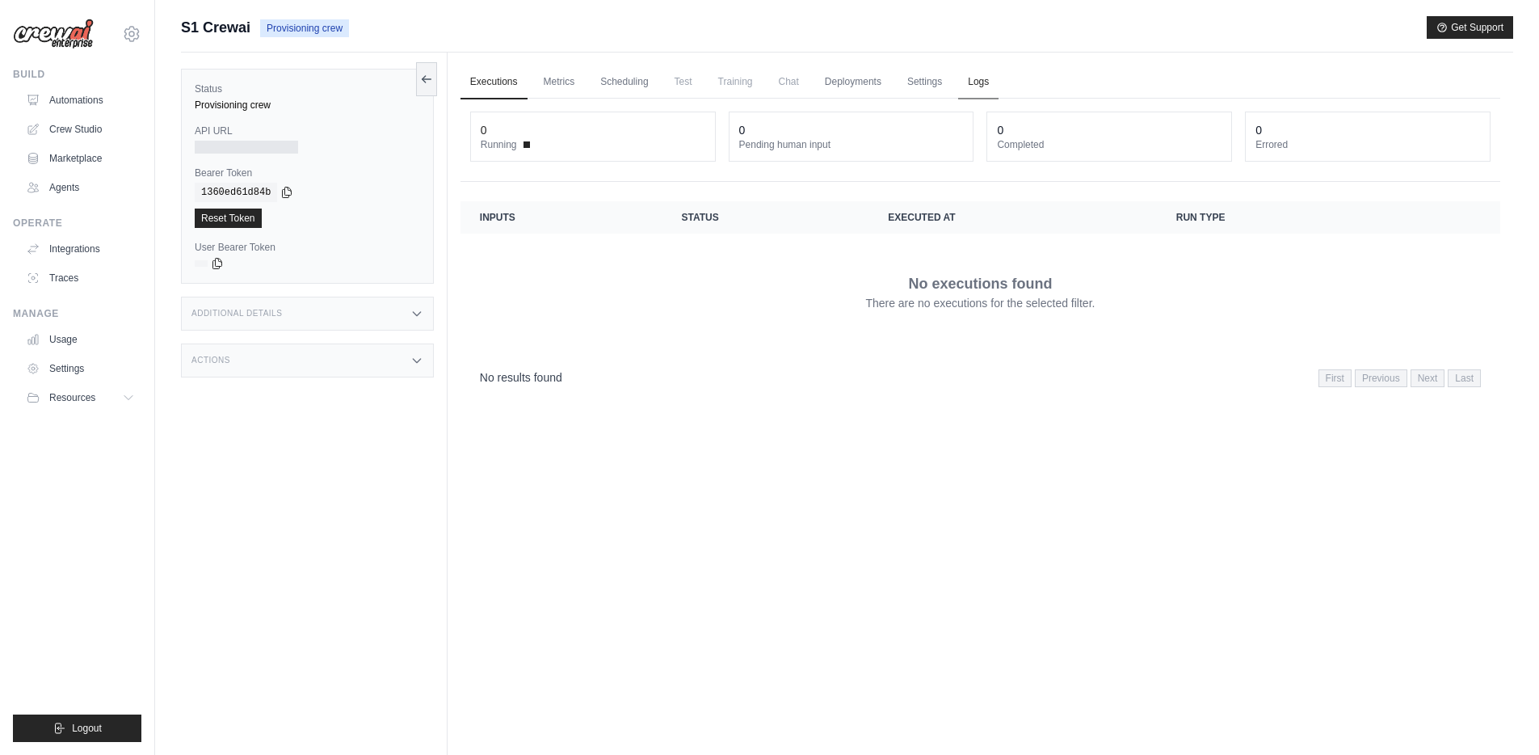
click at [959, 74] on link "Logs" at bounding box center [978, 82] width 40 height 34
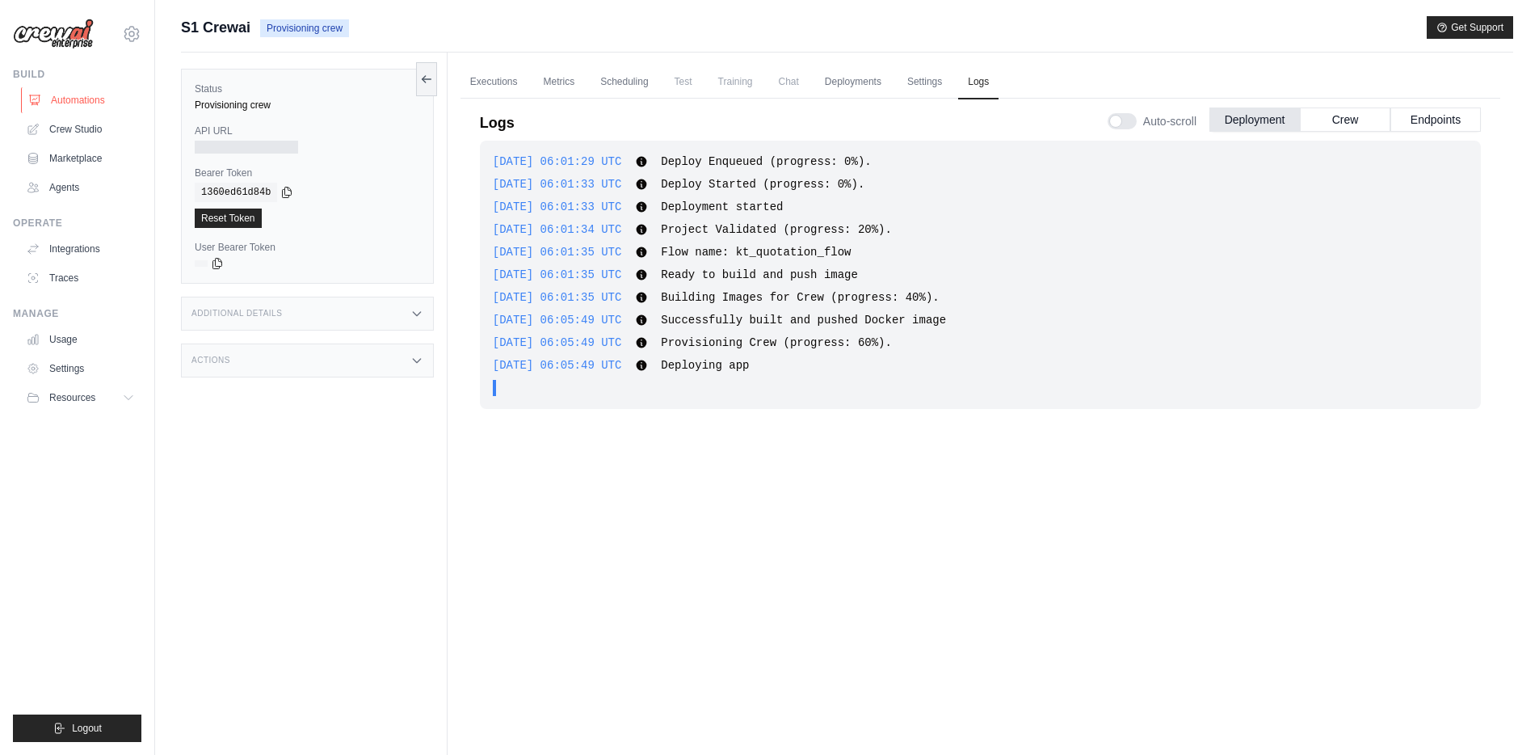
click at [90, 103] on link "Automations" at bounding box center [82, 100] width 122 height 26
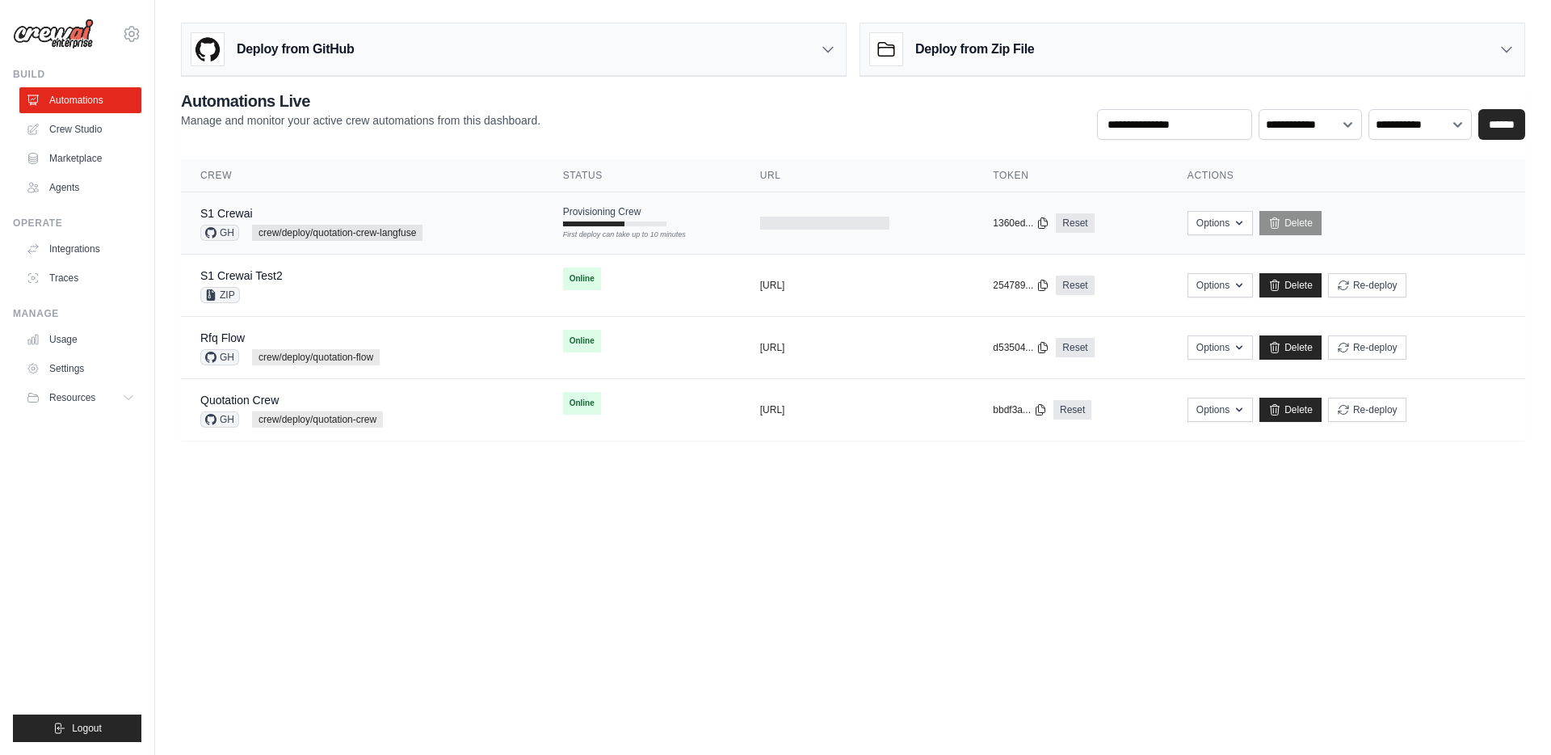
click at [505, 217] on div "S1 Crewai GH crew/deploy/quotation-crew-langfuse" at bounding box center [362, 223] width 324 height 36
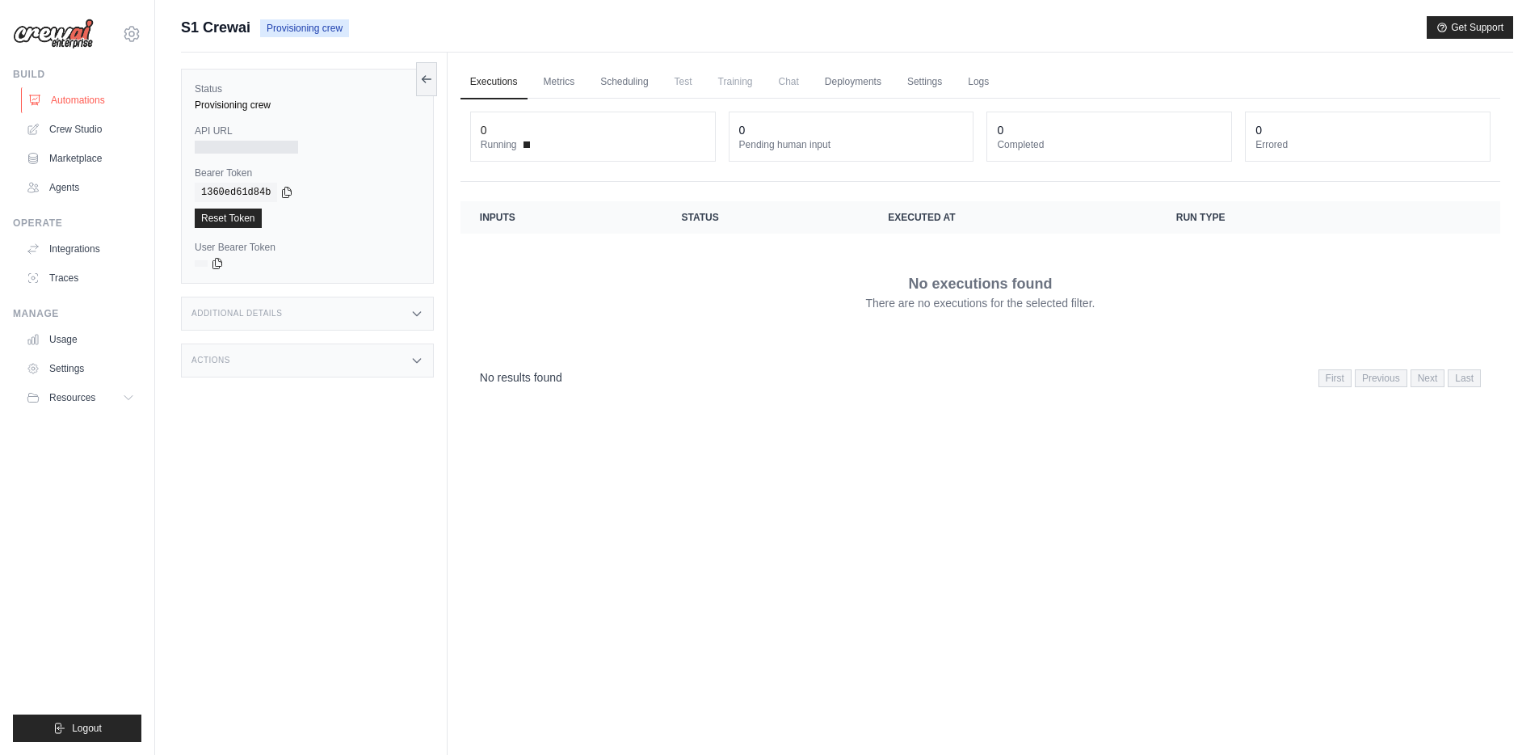
click at [84, 97] on link "Automations" at bounding box center [82, 100] width 122 height 26
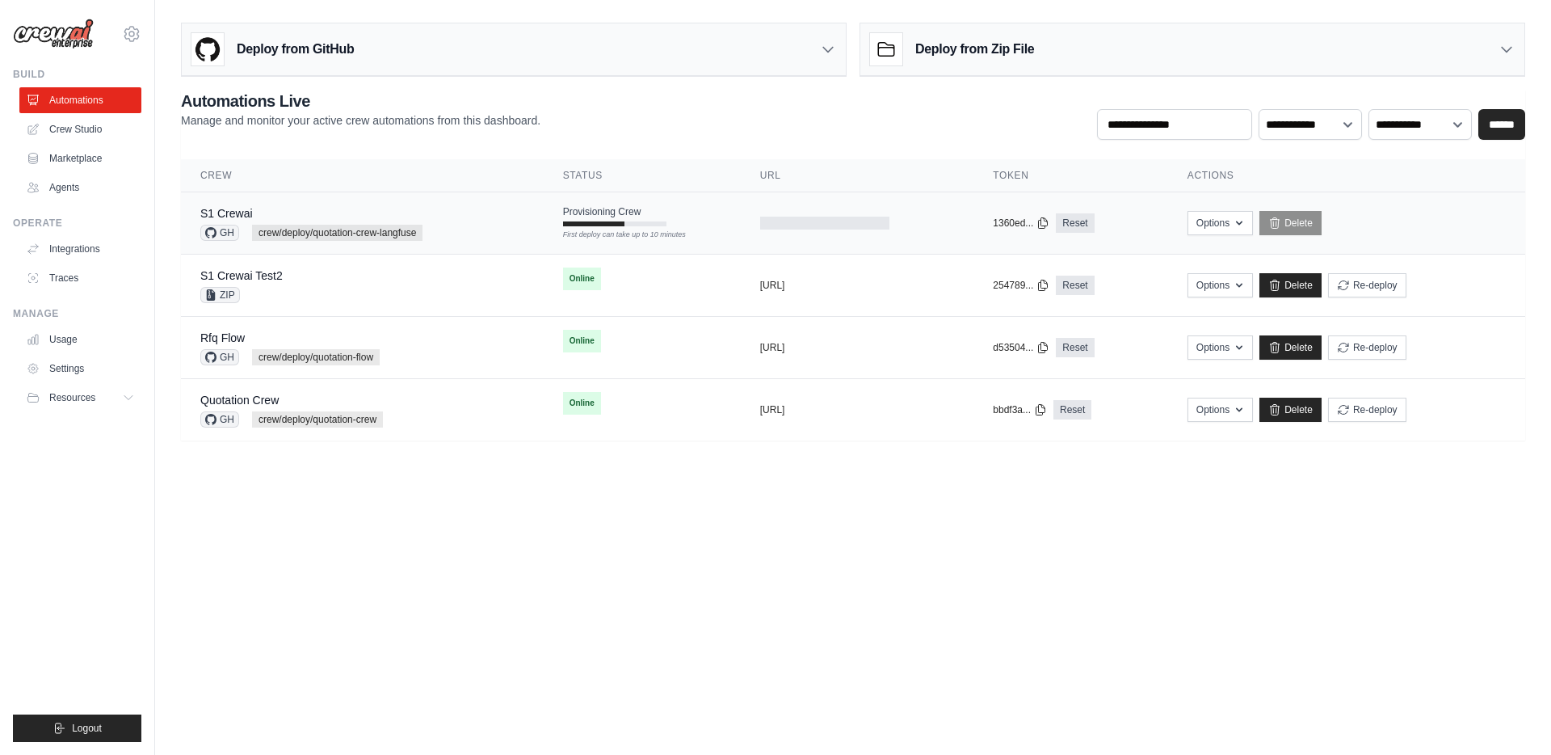
click at [481, 220] on div "S1 Crewai GH crew/deploy/quotation-crew-langfuse" at bounding box center [362, 223] width 324 height 36
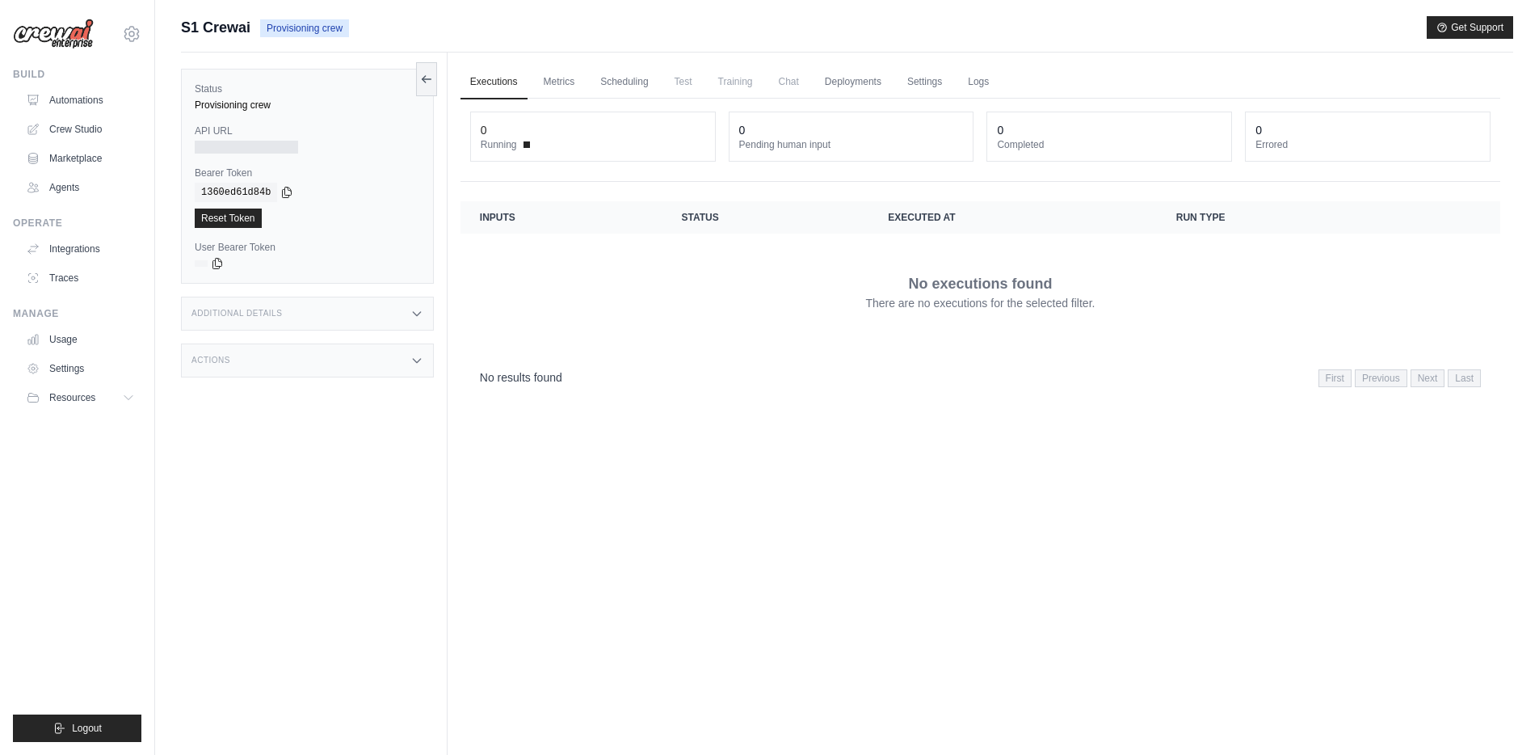
click at [738, 498] on div "Executions Metrics Scheduling Test Training Chat Deployments Settings Logs 0 Ru…" at bounding box center [981, 430] width 1066 height 755
click at [82, 369] on link "Settings" at bounding box center [82, 368] width 122 height 26
click at [672, 453] on div "Executions Metrics Scheduling Test Training Chat Deployments Settings Logs 0 Ru…" at bounding box center [981, 430] width 1066 height 755
click at [698, 549] on div "Executions Metrics Scheduling Test Training Chat Deployments Settings Logs 0 Ru…" at bounding box center [981, 430] width 1066 height 755
click at [78, 97] on link "Automations" at bounding box center [82, 100] width 122 height 26
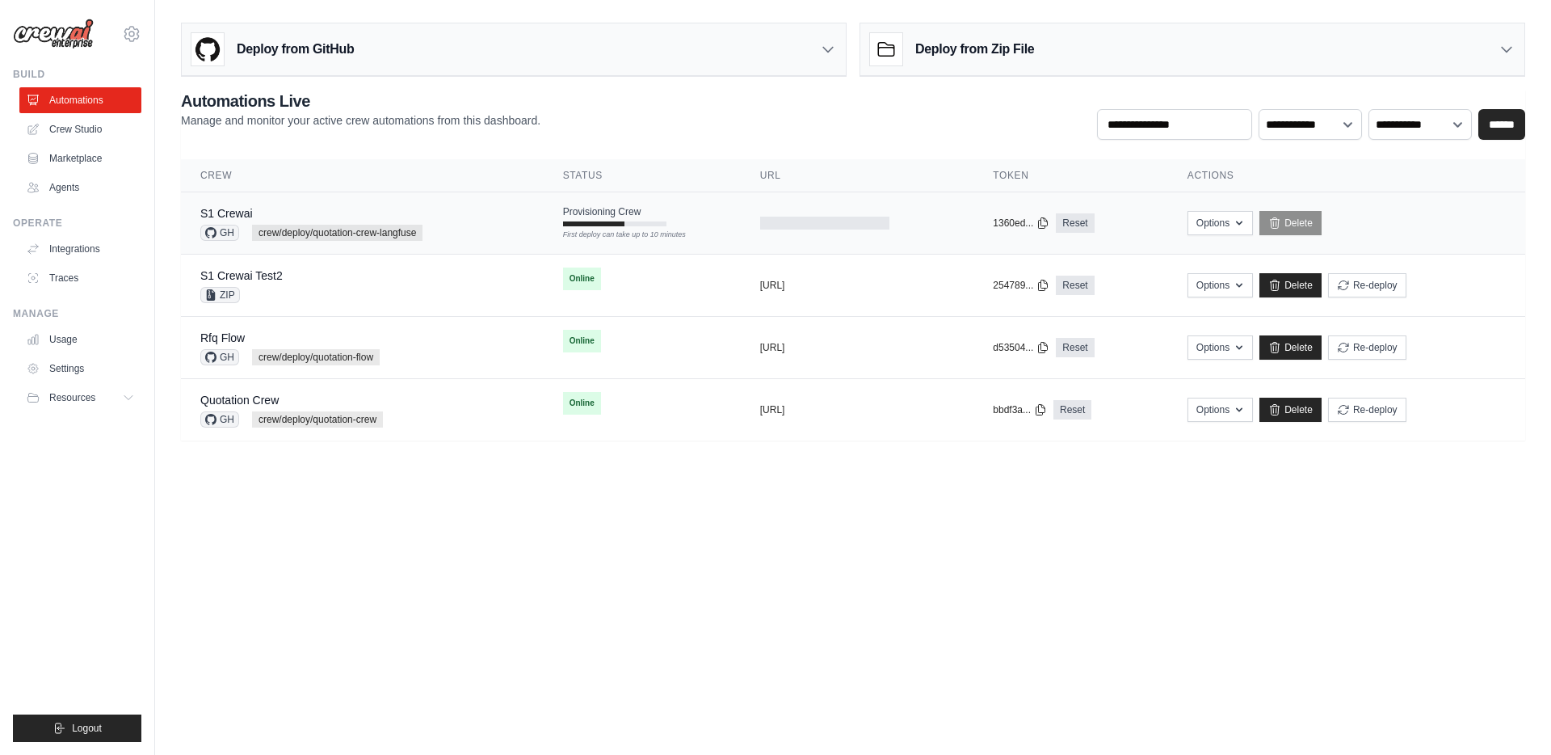
click at [490, 226] on div "S1 Crewai GH crew/deploy/quotation-crew-langfuse" at bounding box center [362, 223] width 324 height 36
click at [426, 235] on div "S1 Crewai GH crew/deploy/quotation-crew-langfuse" at bounding box center [362, 223] width 324 height 36
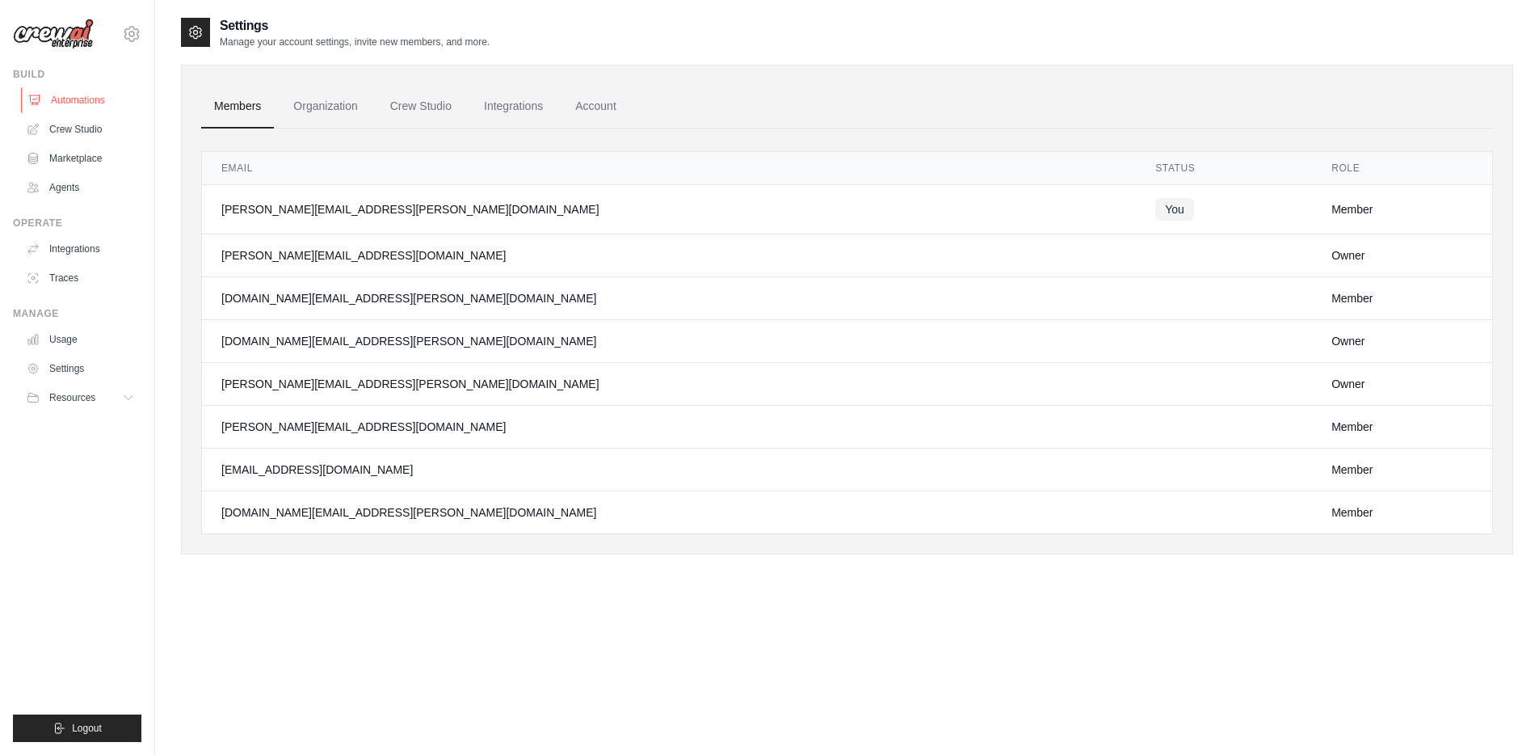
click at [86, 95] on link "Automations" at bounding box center [82, 100] width 122 height 26
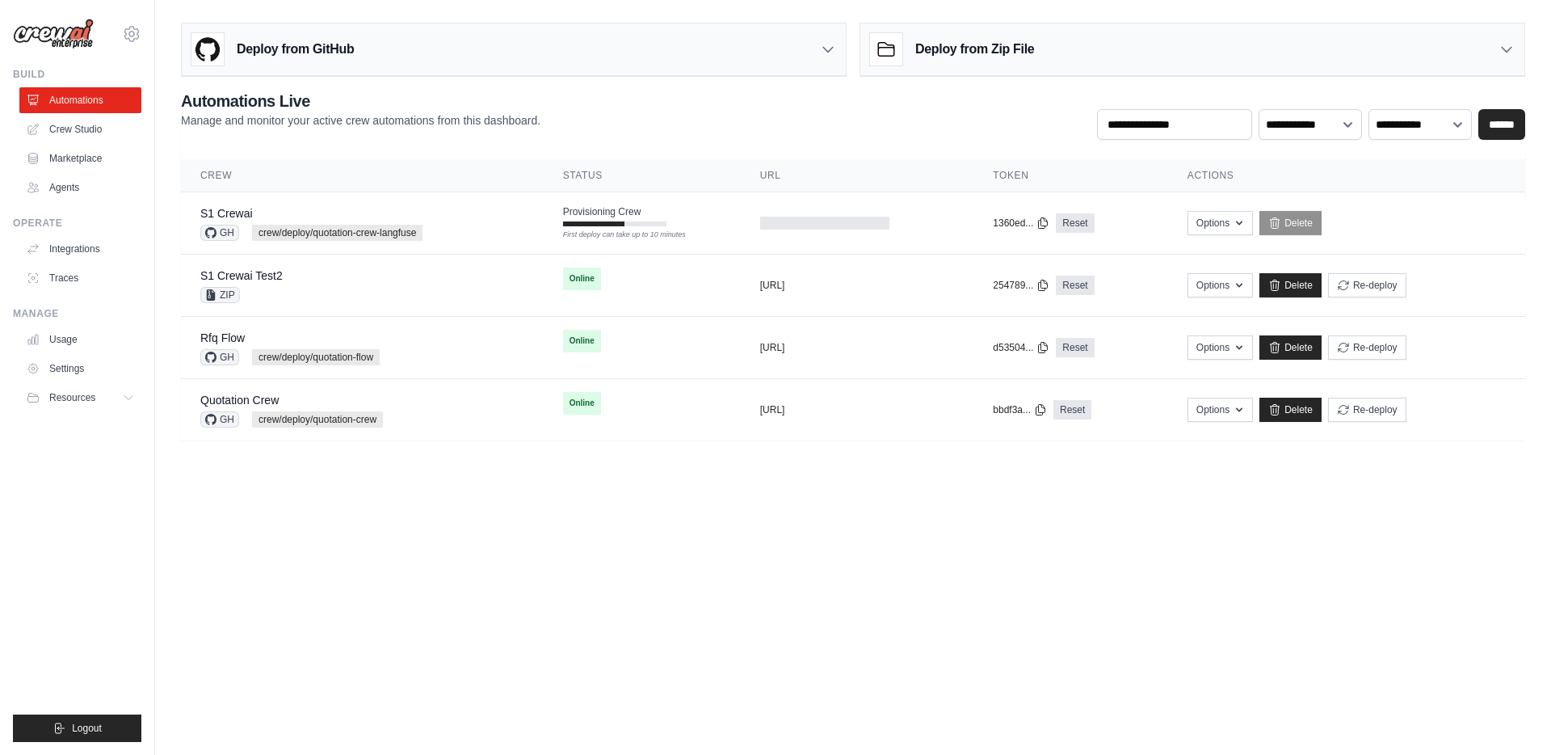
click at [751, 50] on div "Deploy from GitHub" at bounding box center [514, 49] width 664 height 53
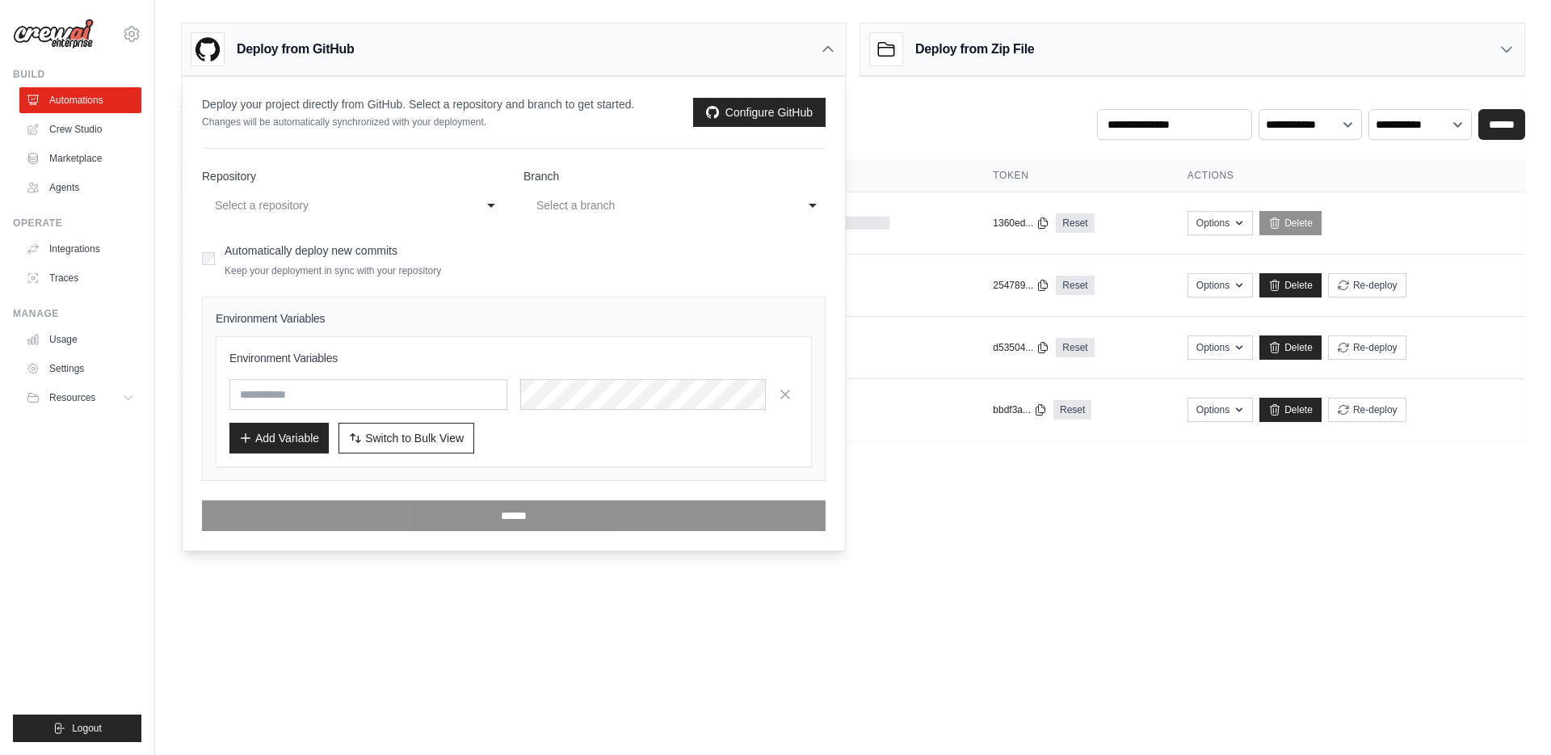
click at [422, 206] on div "Select a repository" at bounding box center [337, 205] width 244 height 19
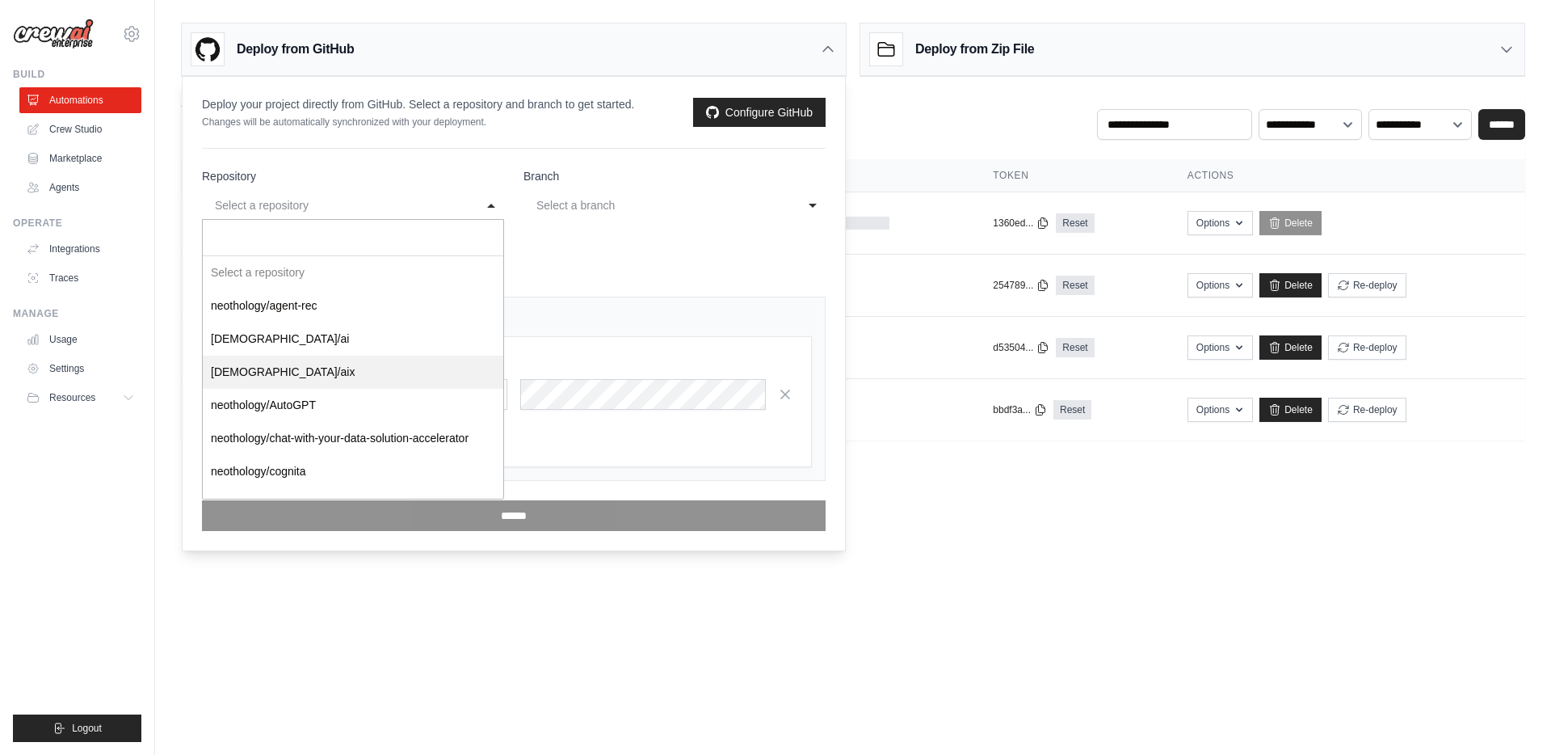
scroll to position [536, 0]
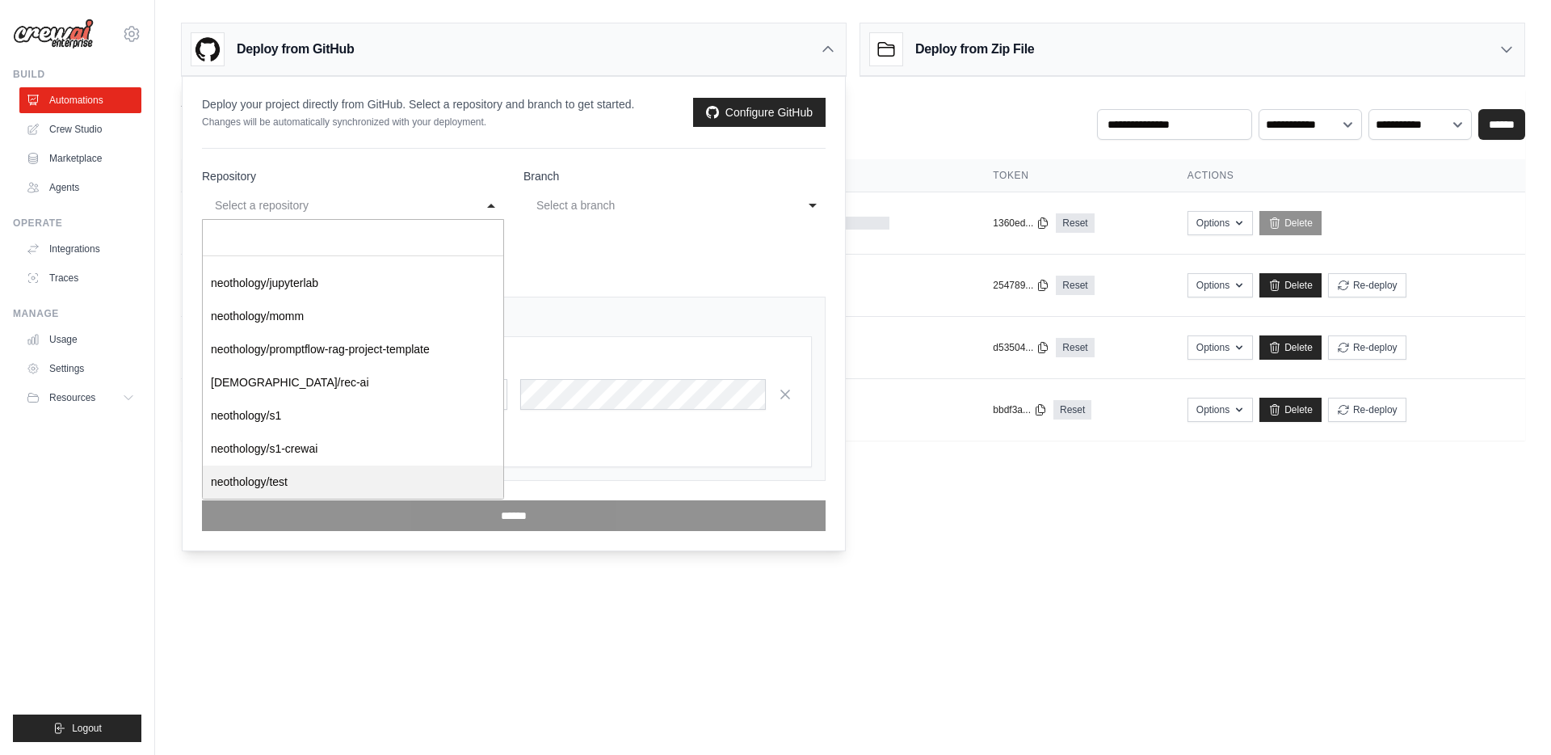
click at [456, 587] on body "jae-hyun.lee@kt.com Settings Build Automations Crew Studio" at bounding box center [775, 377] width 1551 height 755
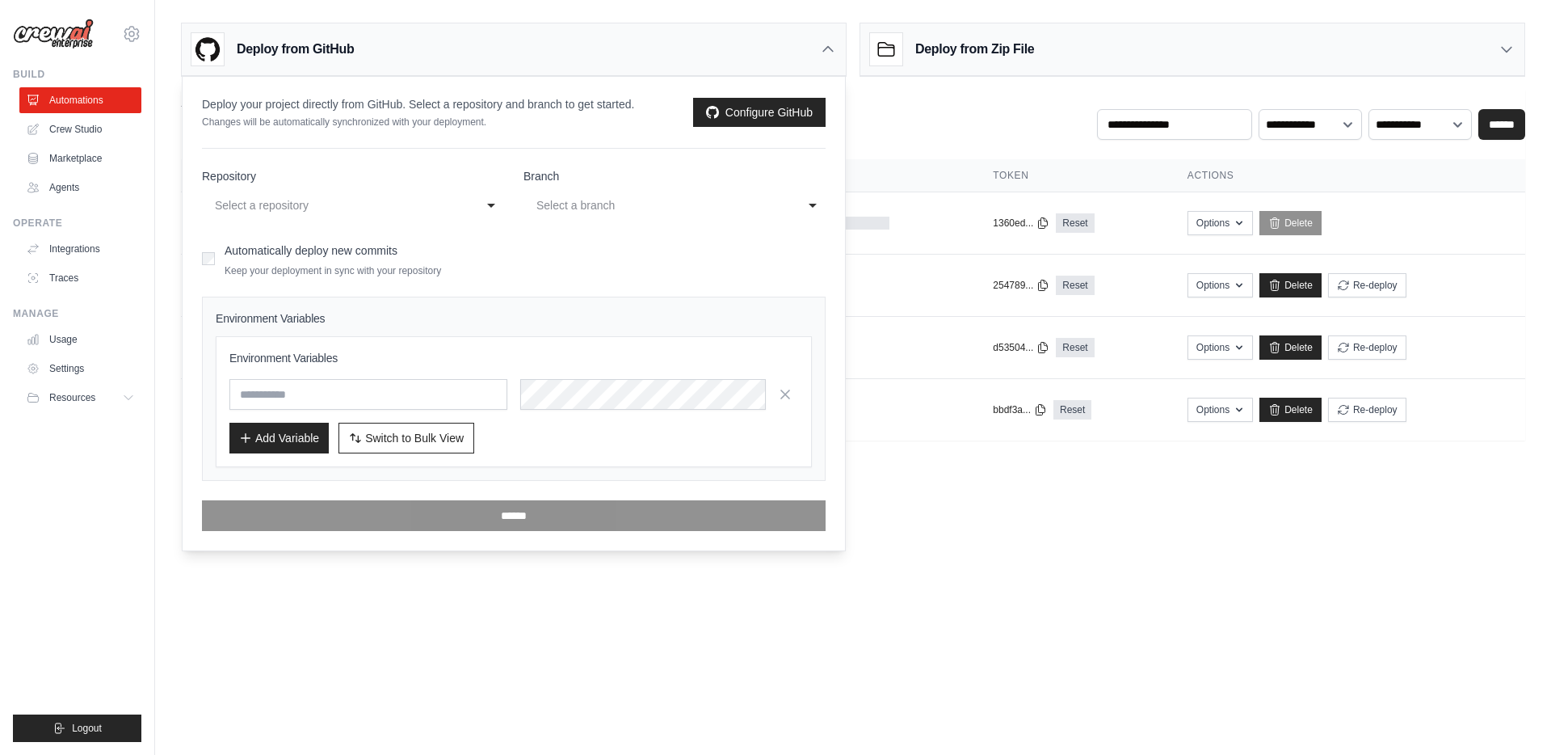
click at [737, 96] on div "Deploy your project directly from GitHub. Select a repository and branch to get…" at bounding box center [514, 112] width 624 height 32
click at [726, 112] on link "Configure GitHub" at bounding box center [759, 112] width 133 height 29
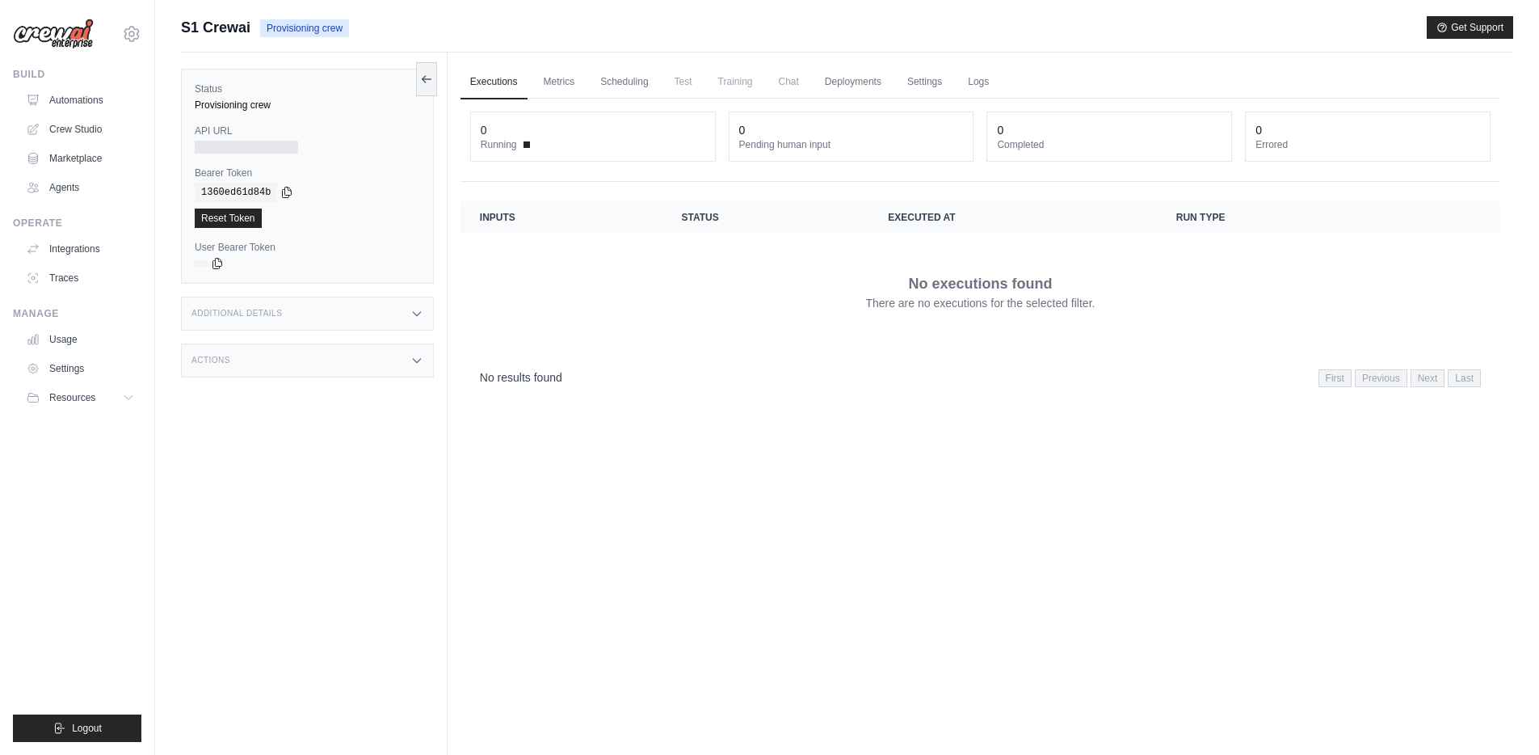
click at [382, 322] on div "Additional Details" at bounding box center [307, 314] width 253 height 34
click at [376, 364] on div "Actions" at bounding box center [307, 360] width 253 height 34
click at [381, 321] on div "Additional Details" at bounding box center [307, 314] width 253 height 34
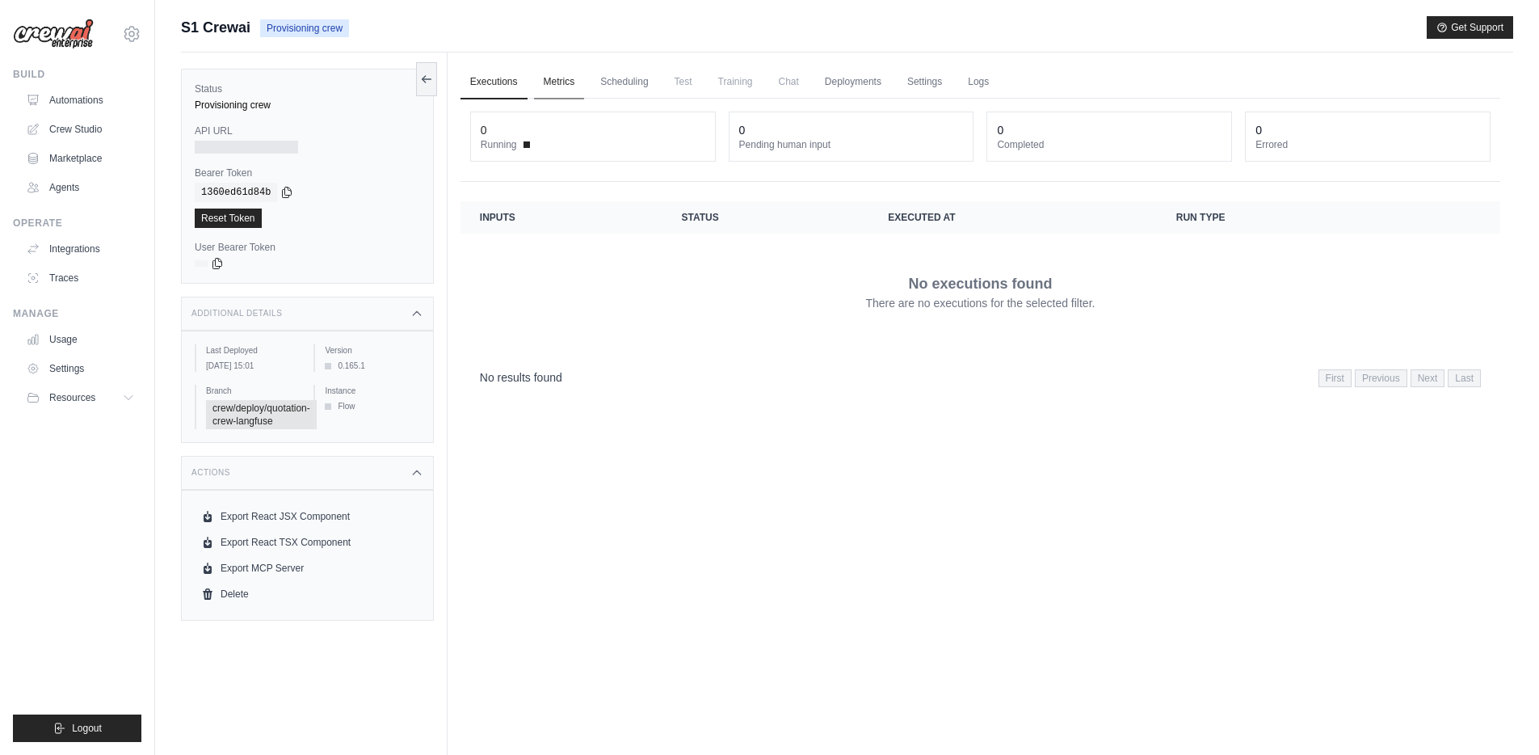
click at [553, 79] on link "Metrics" at bounding box center [559, 82] width 51 height 34
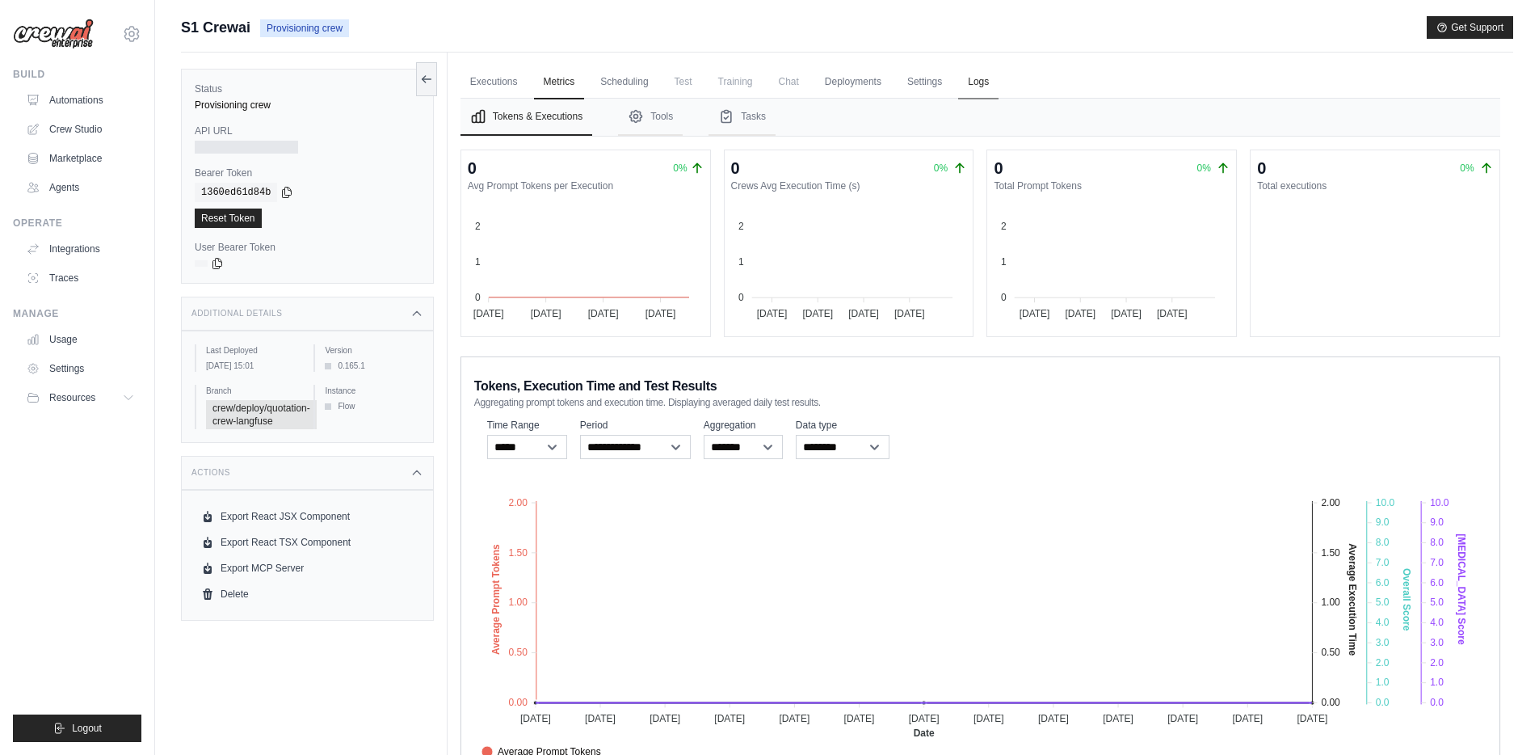
click at [967, 81] on link "Logs" at bounding box center [978, 82] width 40 height 34
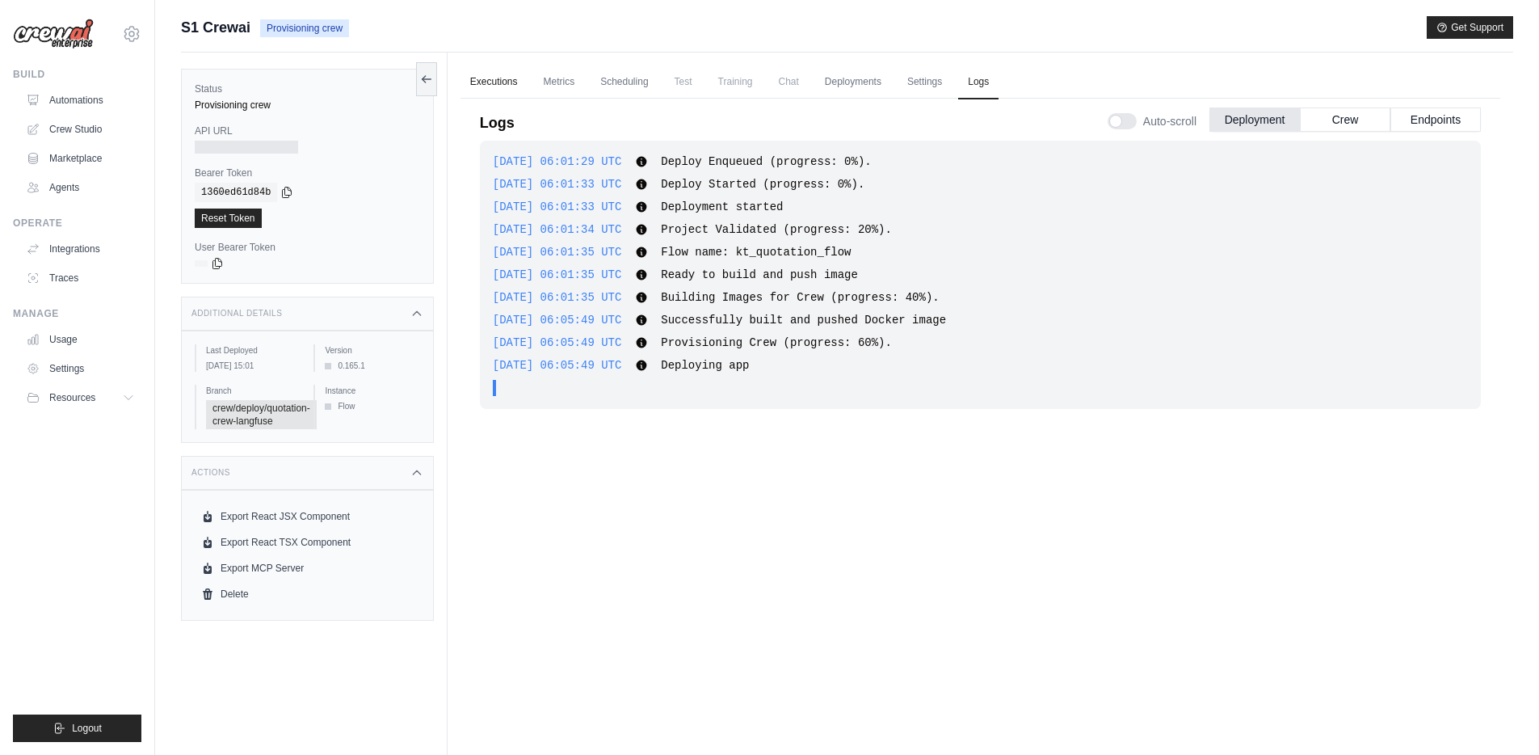
click at [500, 74] on link "Executions" at bounding box center [494, 82] width 67 height 34
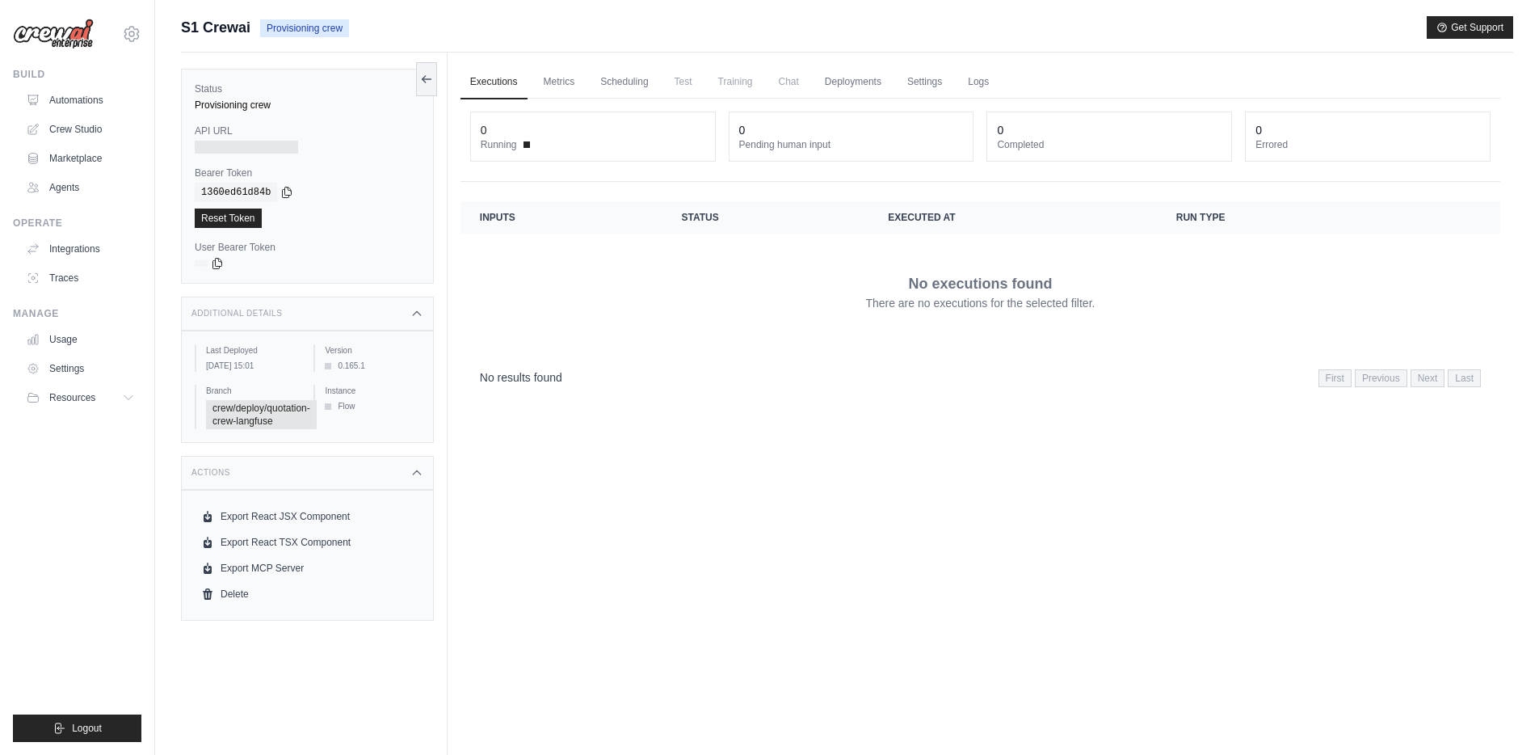
click at [574, 129] on div "0" at bounding box center [593, 130] width 225 height 16
click at [406, 316] on div "Additional Details" at bounding box center [307, 314] width 253 height 34
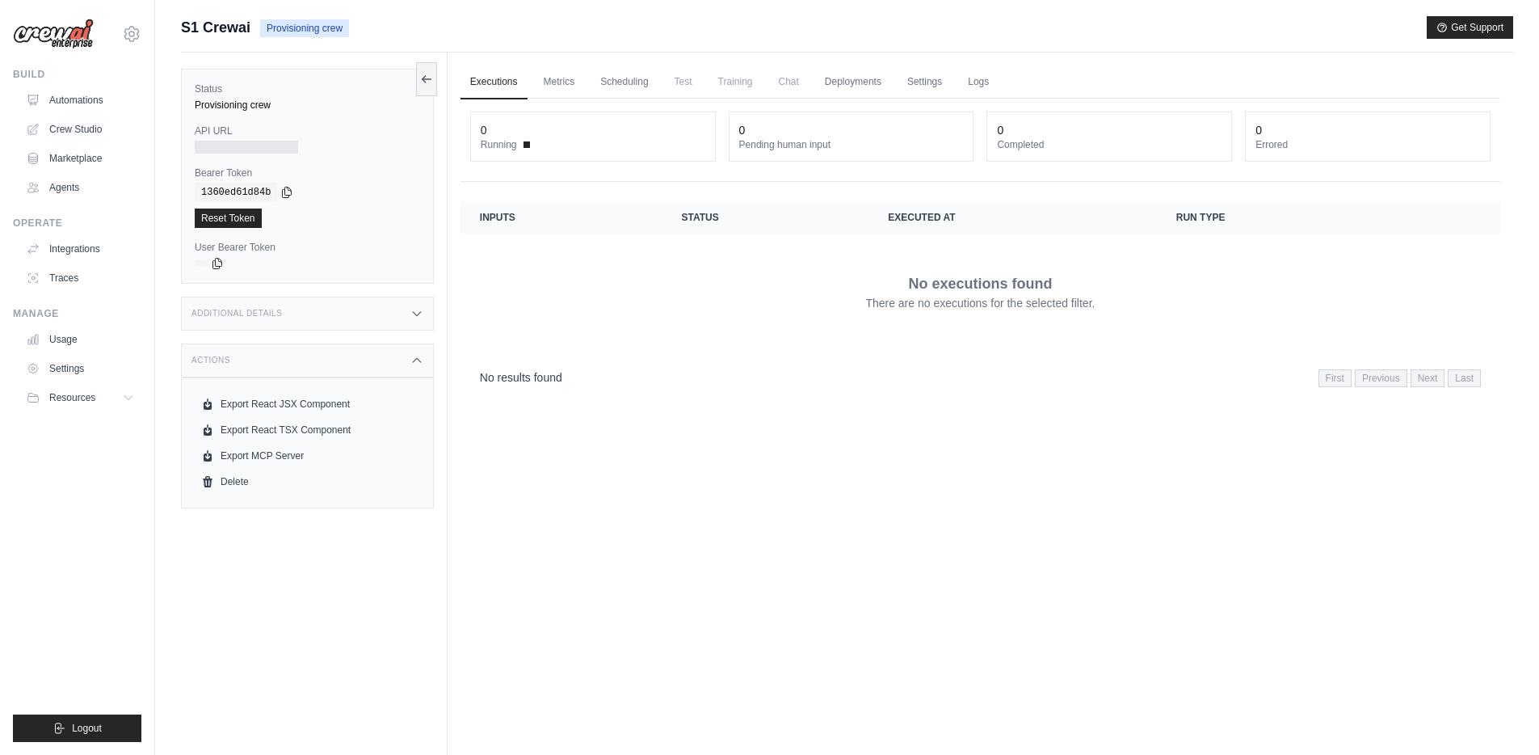
click at [379, 353] on div "Actions" at bounding box center [307, 360] width 253 height 34
click at [342, 318] on div "Additional Details" at bounding box center [307, 314] width 253 height 34
click at [376, 320] on div "Additional Details" at bounding box center [307, 314] width 253 height 34
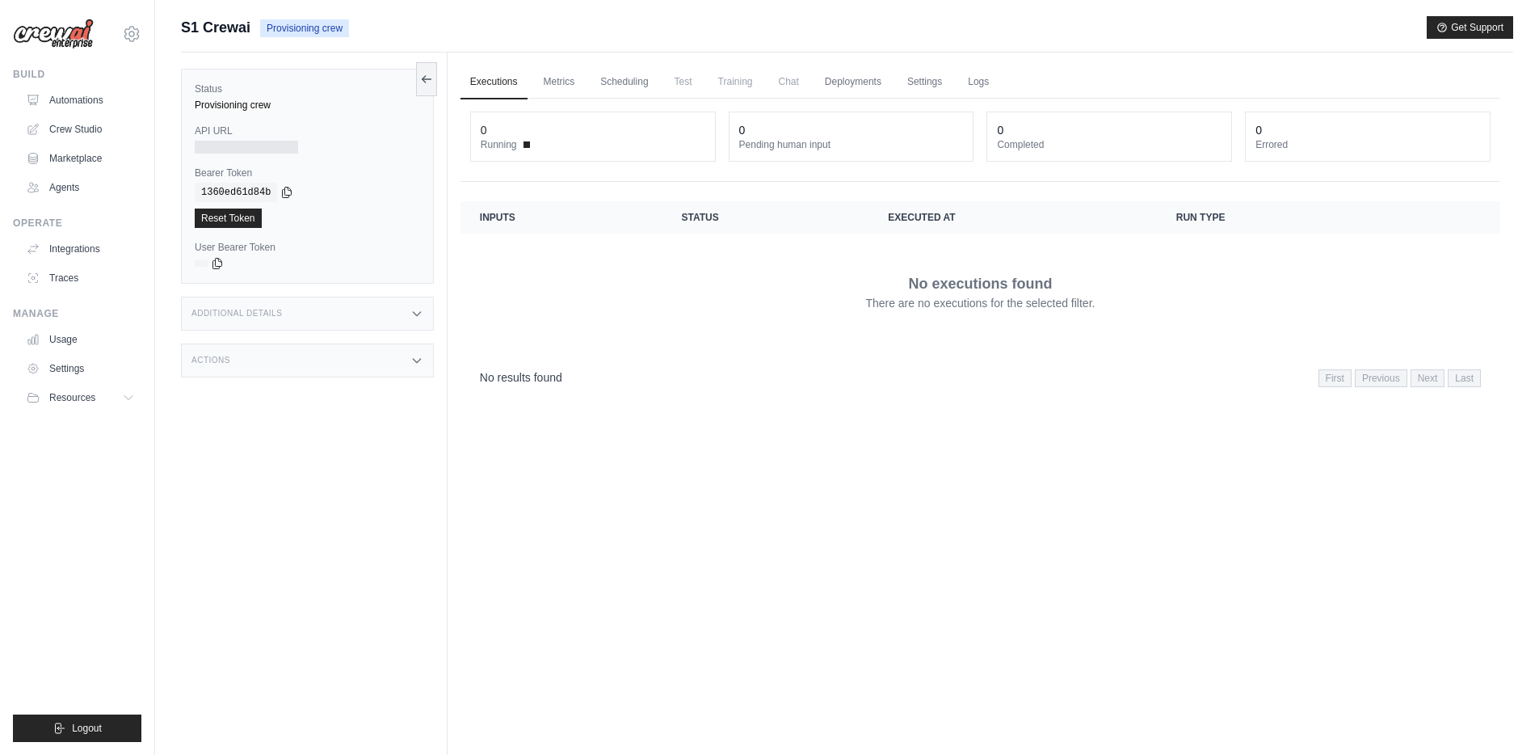
click at [425, 351] on div "Actions" at bounding box center [307, 360] width 253 height 34
click at [78, 95] on link "Automations" at bounding box center [82, 100] width 122 height 26
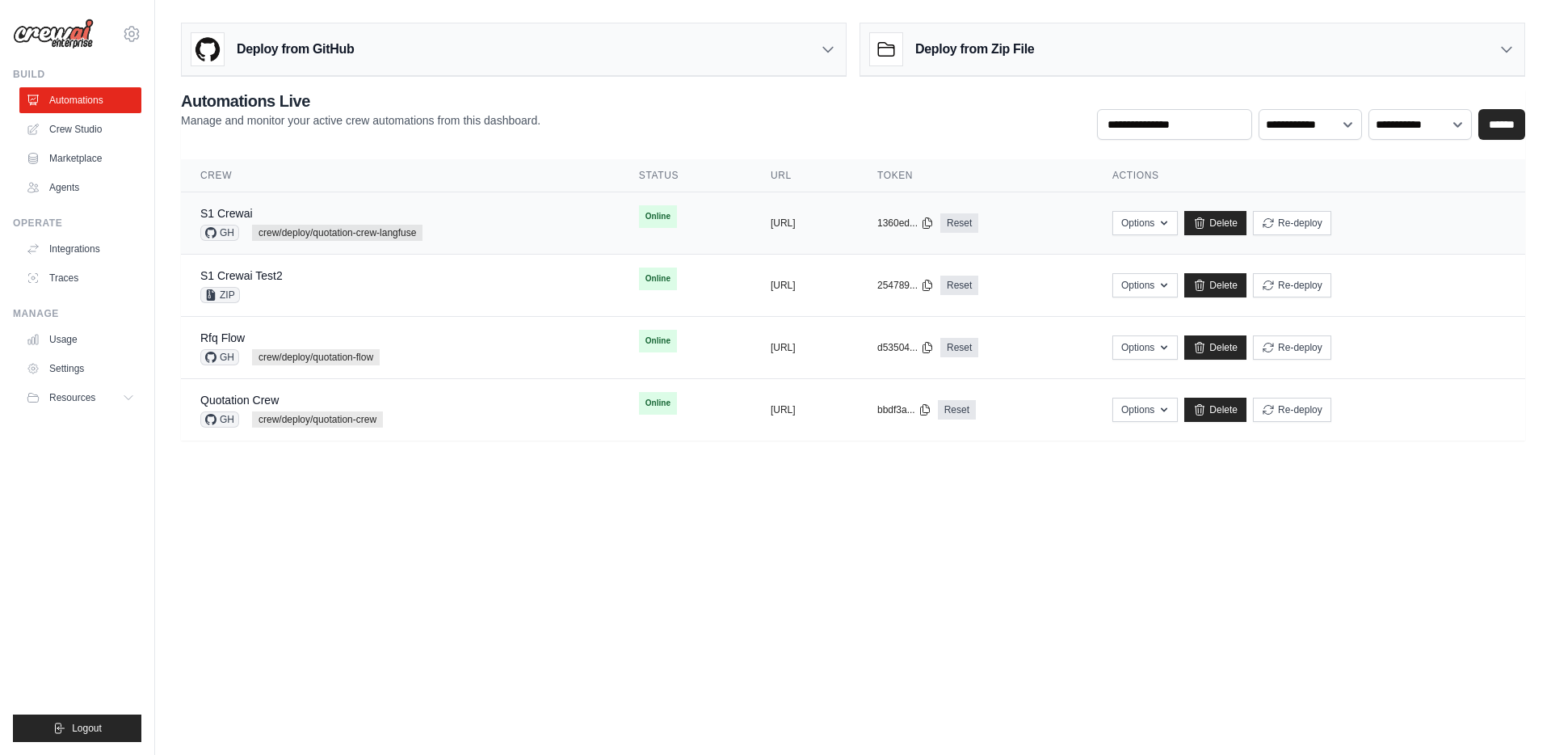
click at [515, 235] on div "S1 Crewai GH crew/deploy/quotation-crew-langfuse" at bounding box center [400, 223] width 400 height 36
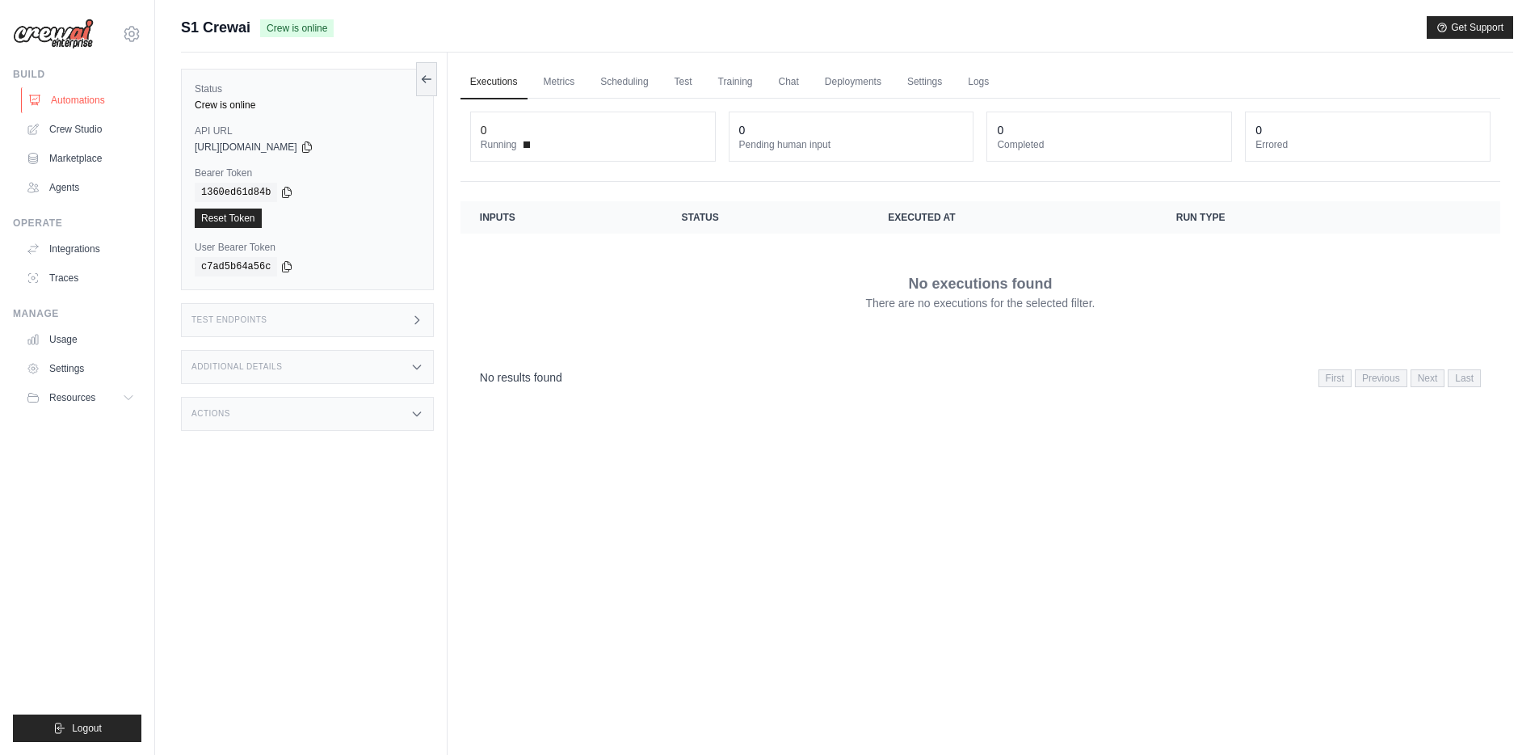
click at [97, 95] on link "Automations" at bounding box center [82, 100] width 122 height 26
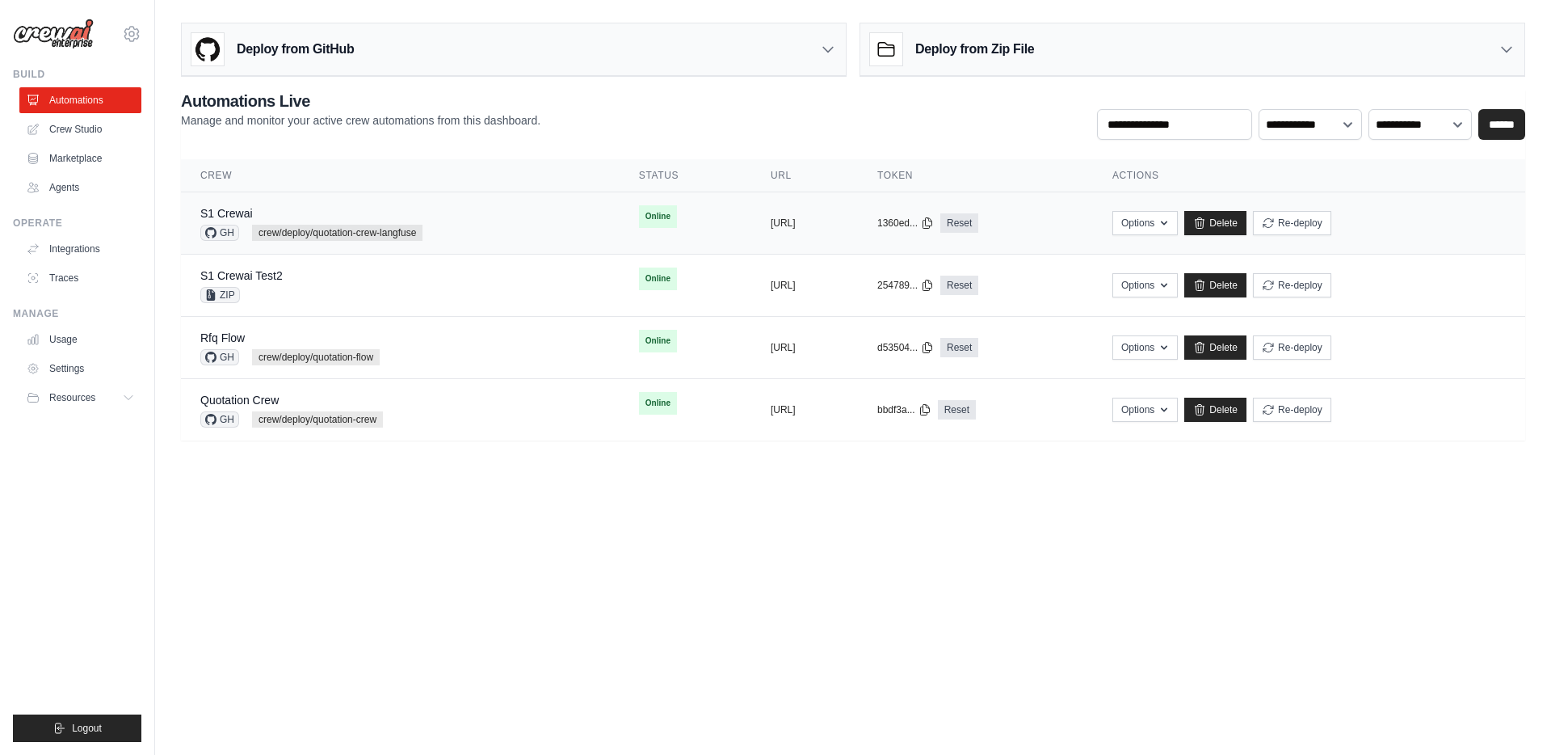
click at [490, 208] on div "S1 Crewai GH crew/deploy/quotation-crew-langfuse" at bounding box center [400, 223] width 400 height 36
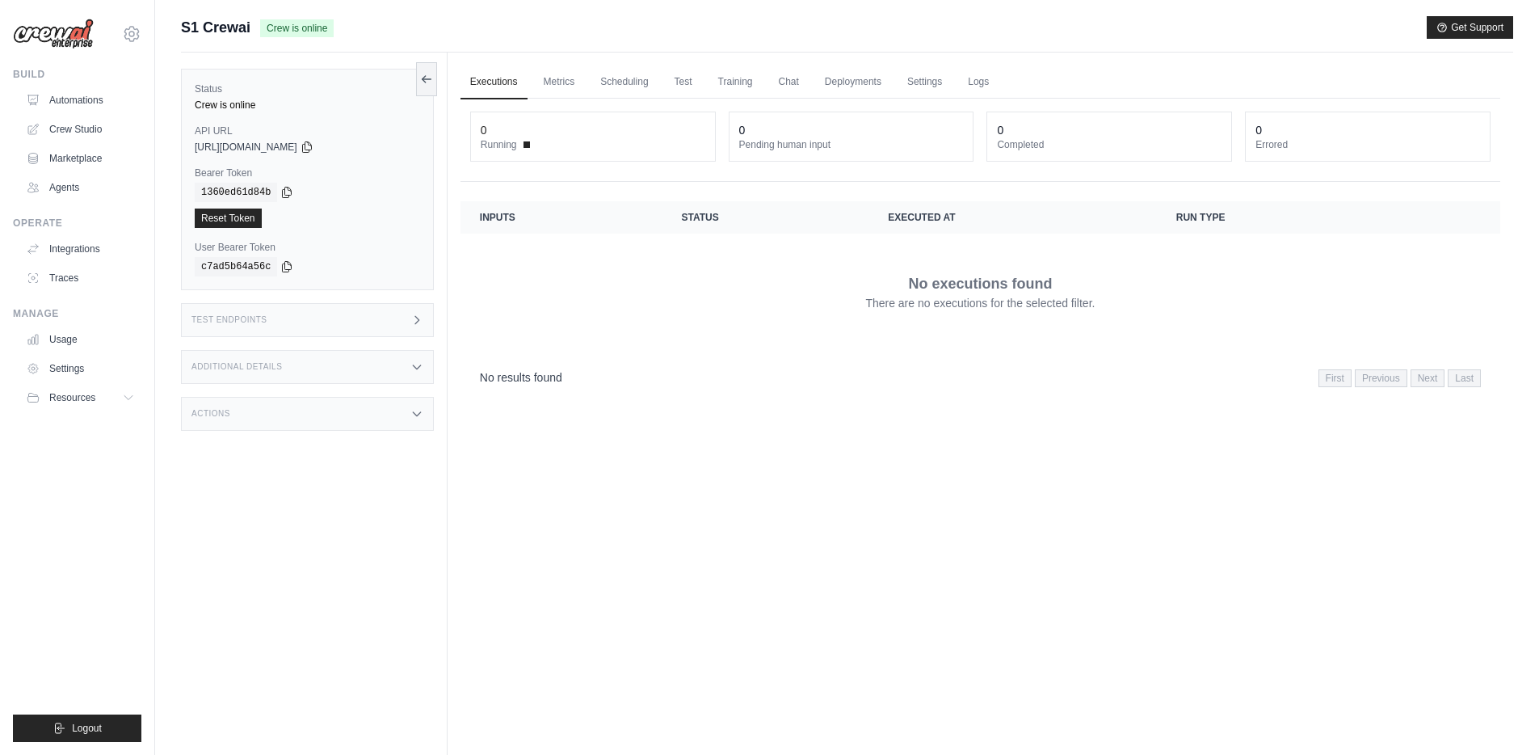
click at [381, 317] on div "Test Endpoints" at bounding box center [307, 320] width 253 height 34
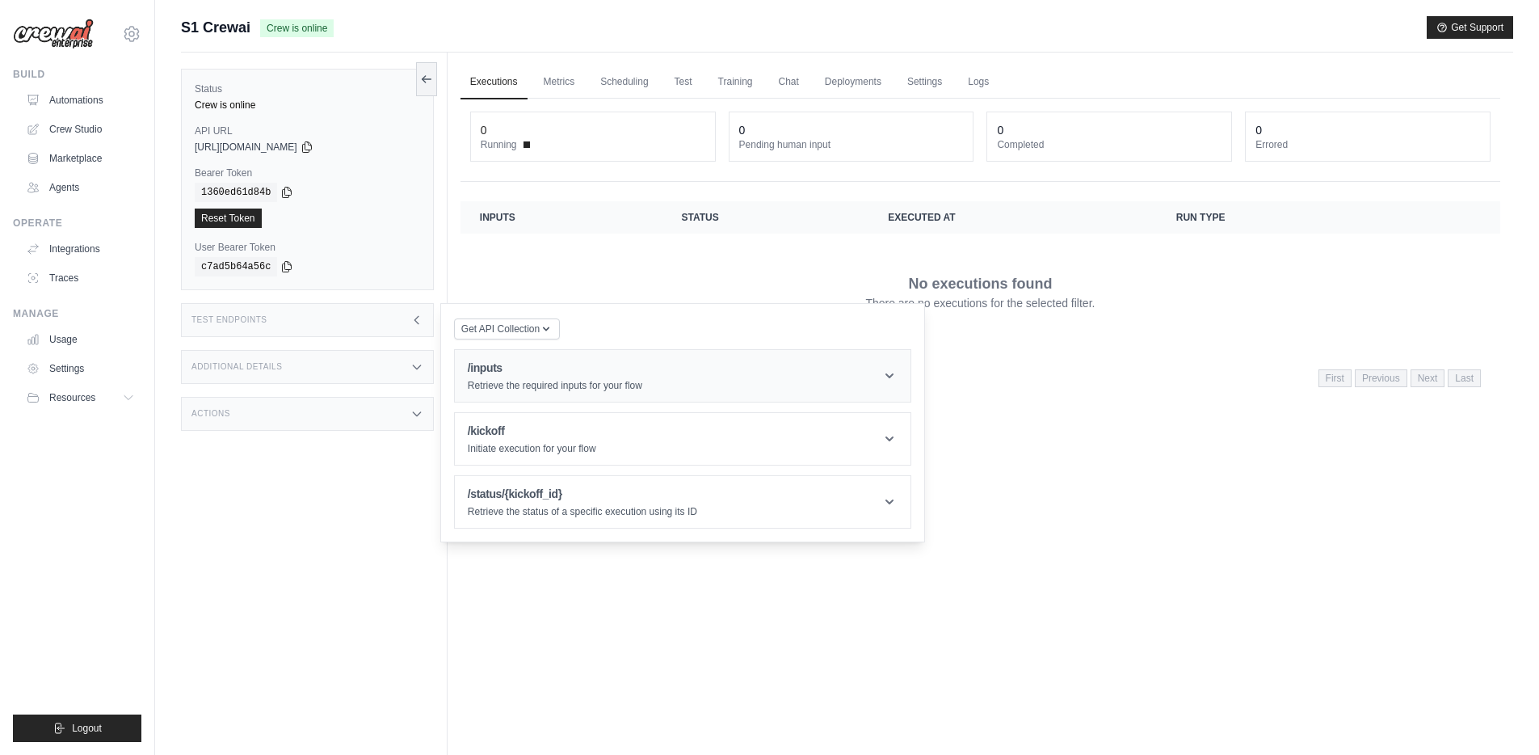
click at [768, 376] on header "/inputs Retrieve the required inputs for your flow" at bounding box center [683, 376] width 456 height 52
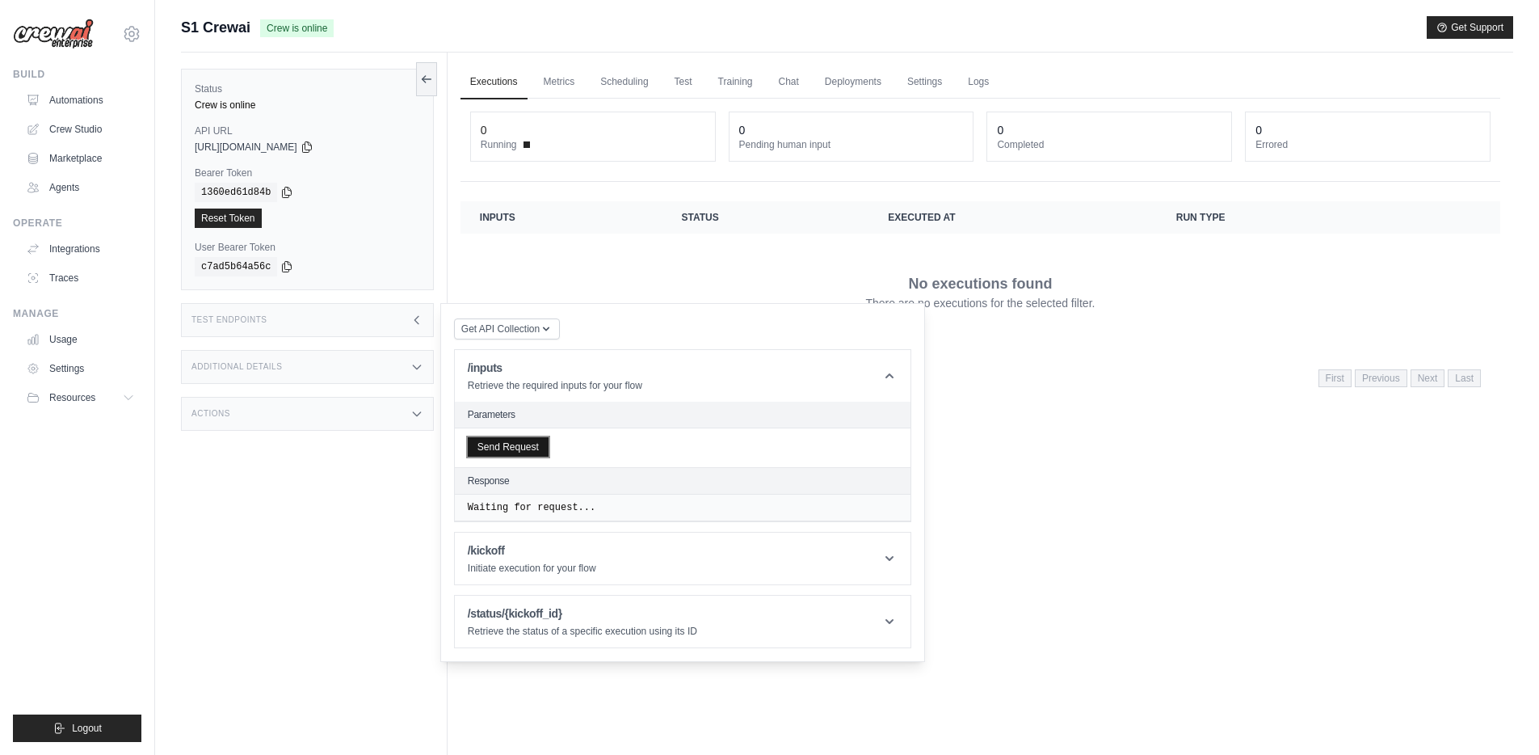
click at [528, 447] on button "Send Request" at bounding box center [508, 446] width 81 height 19
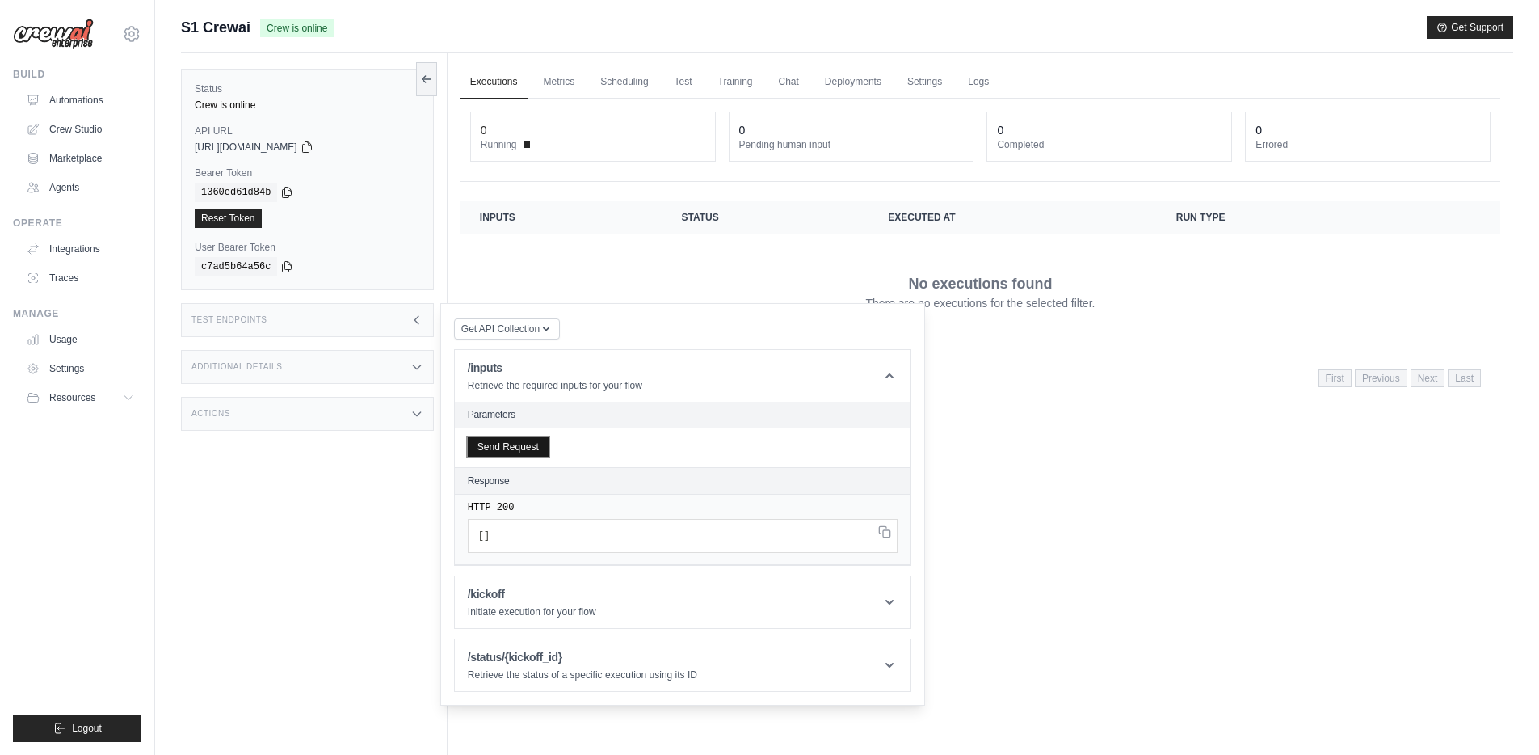
click at [510, 445] on button "Send Request" at bounding box center [508, 446] width 81 height 19
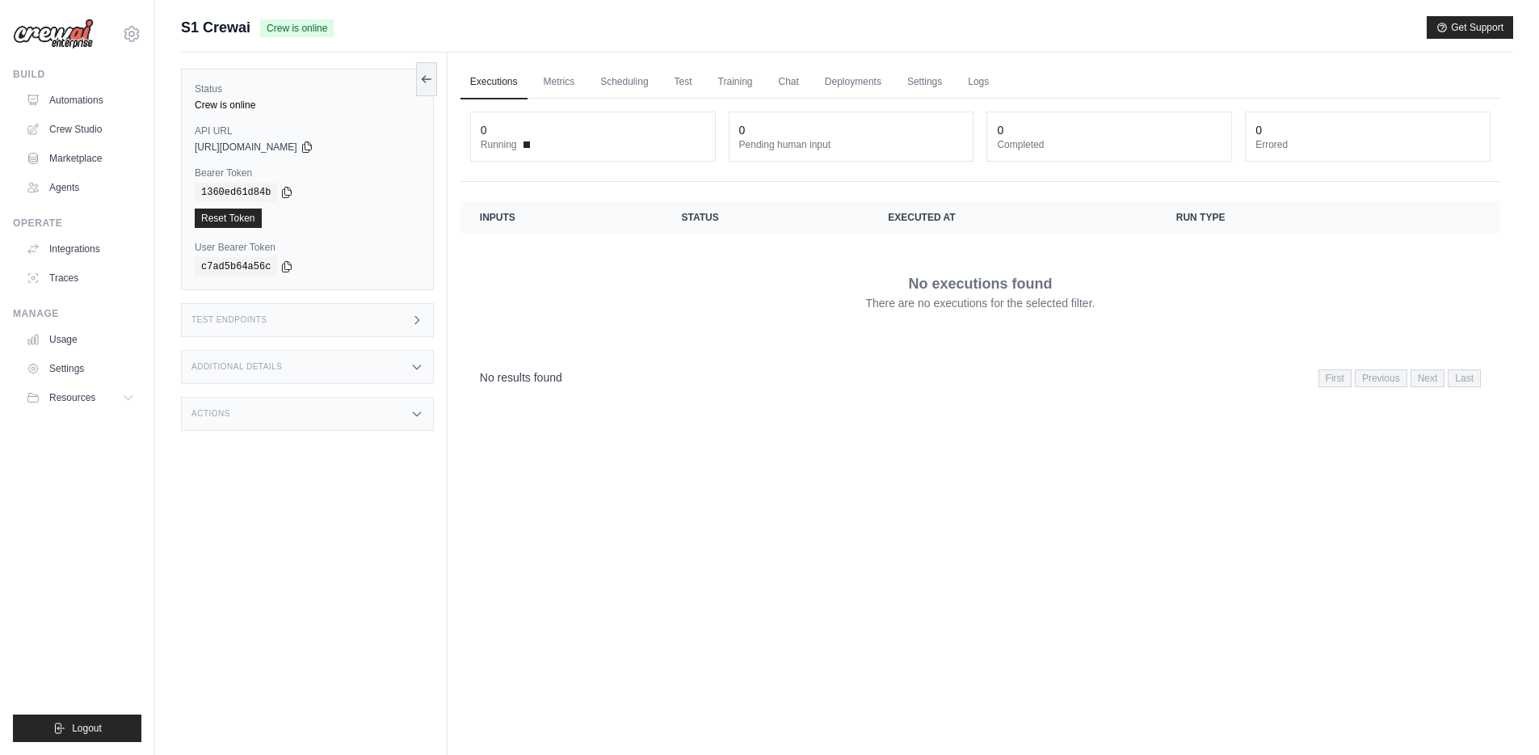
click at [410, 313] on icon at bounding box center [416, 319] width 13 height 13
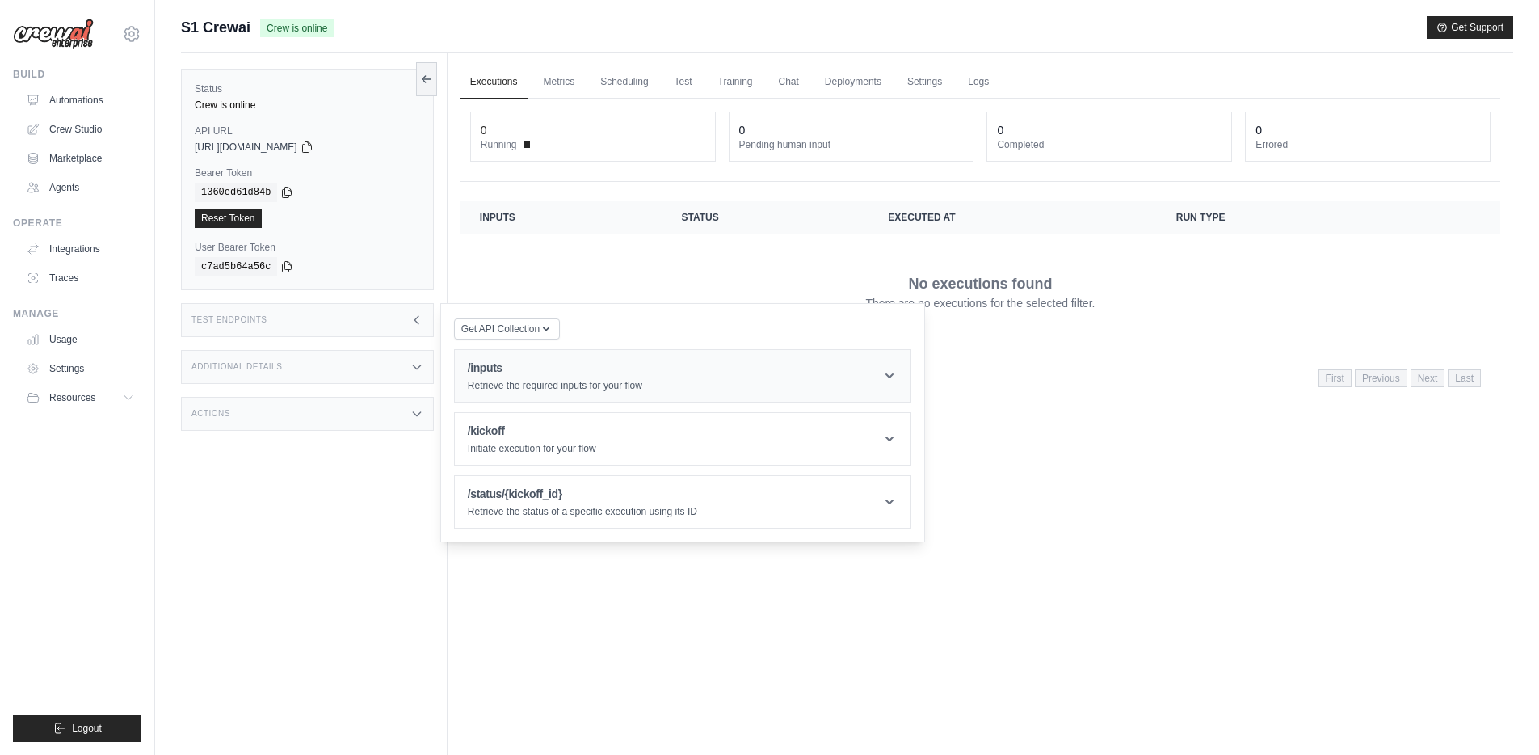
click at [540, 372] on h1 "/inputs" at bounding box center [555, 368] width 175 height 16
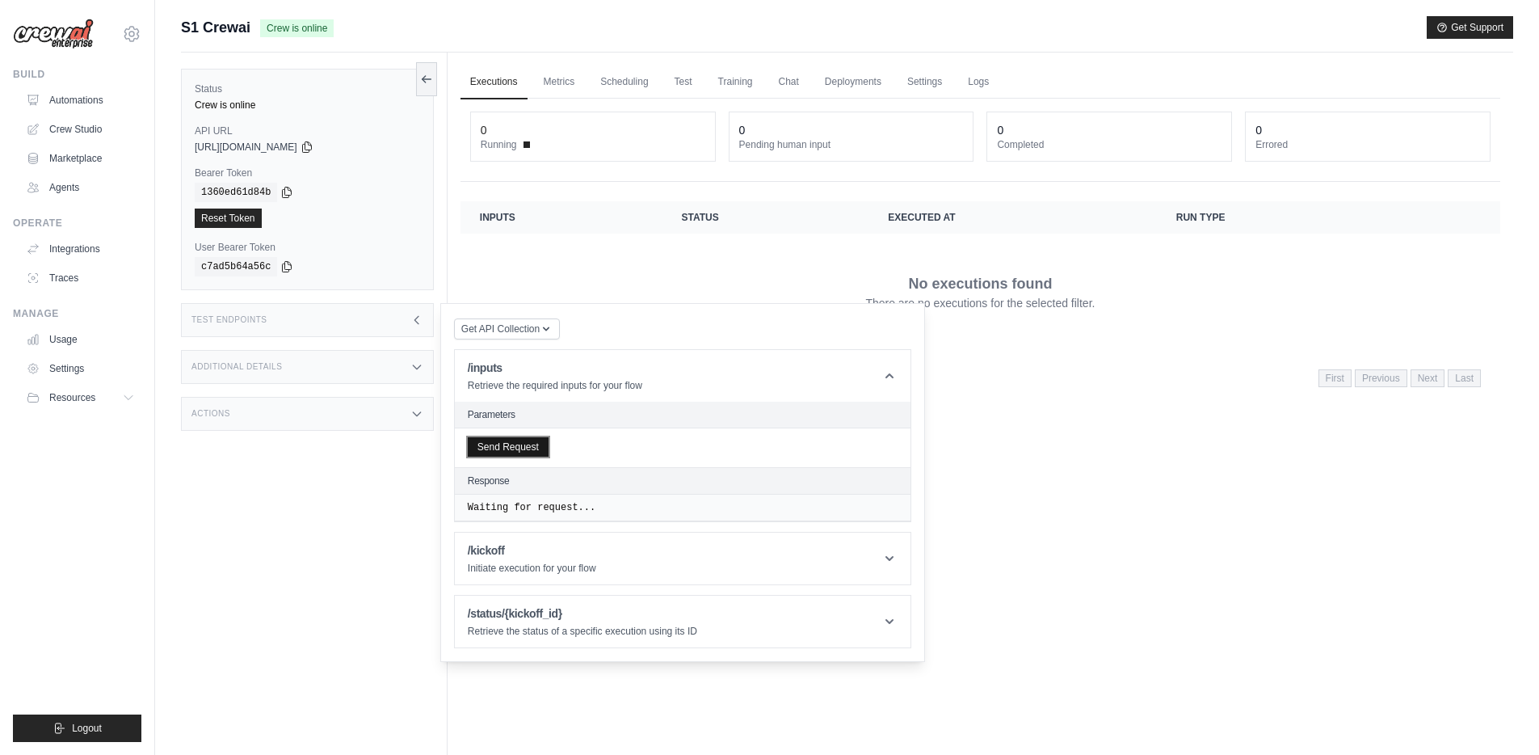
click at [515, 450] on button "Send Request" at bounding box center [508, 446] width 81 height 19
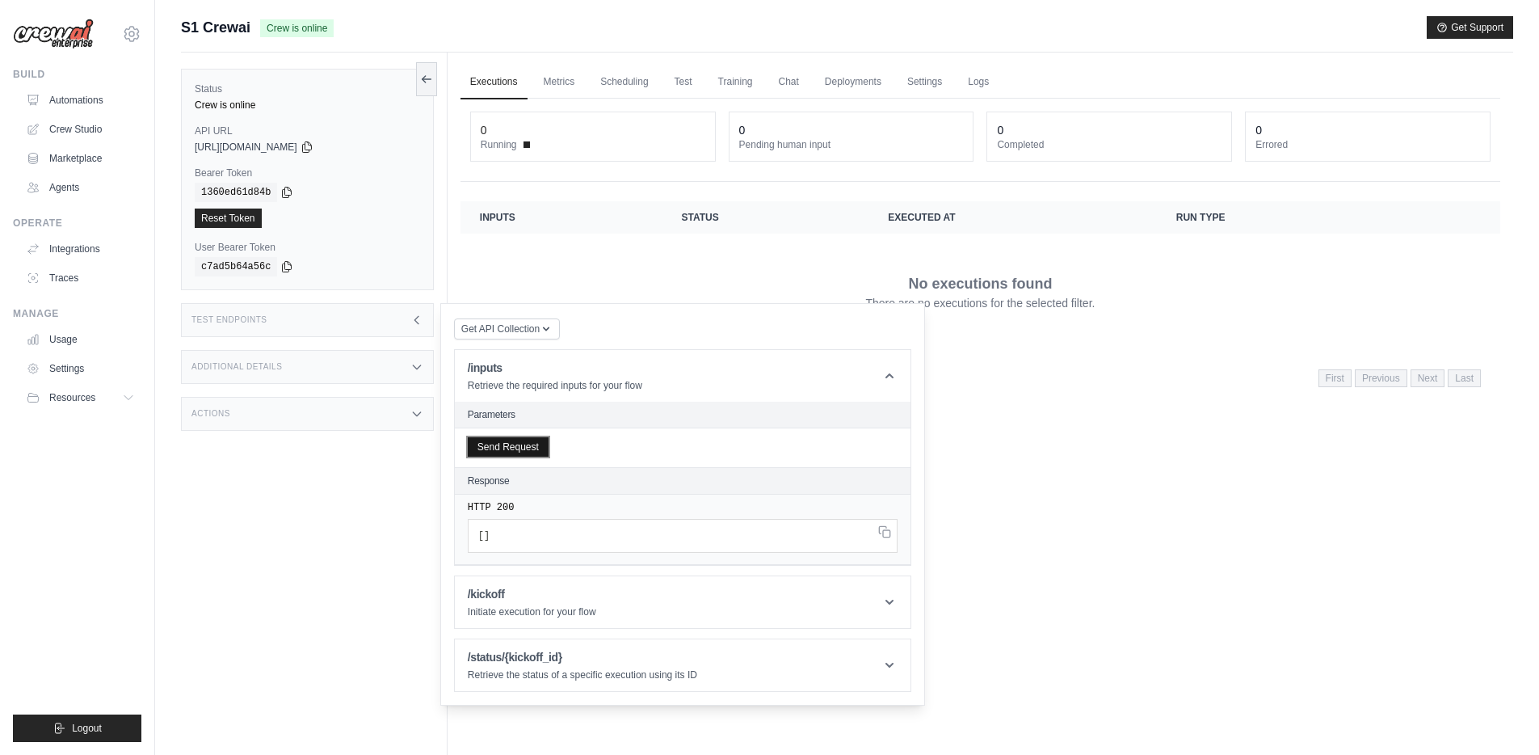
click at [515, 450] on button "Send Request" at bounding box center [508, 446] width 81 height 19
click at [543, 327] on icon "button" at bounding box center [546, 328] width 6 height 4
click at [577, 367] on div "Postman API Collection" at bounding box center [544, 372] width 155 height 26
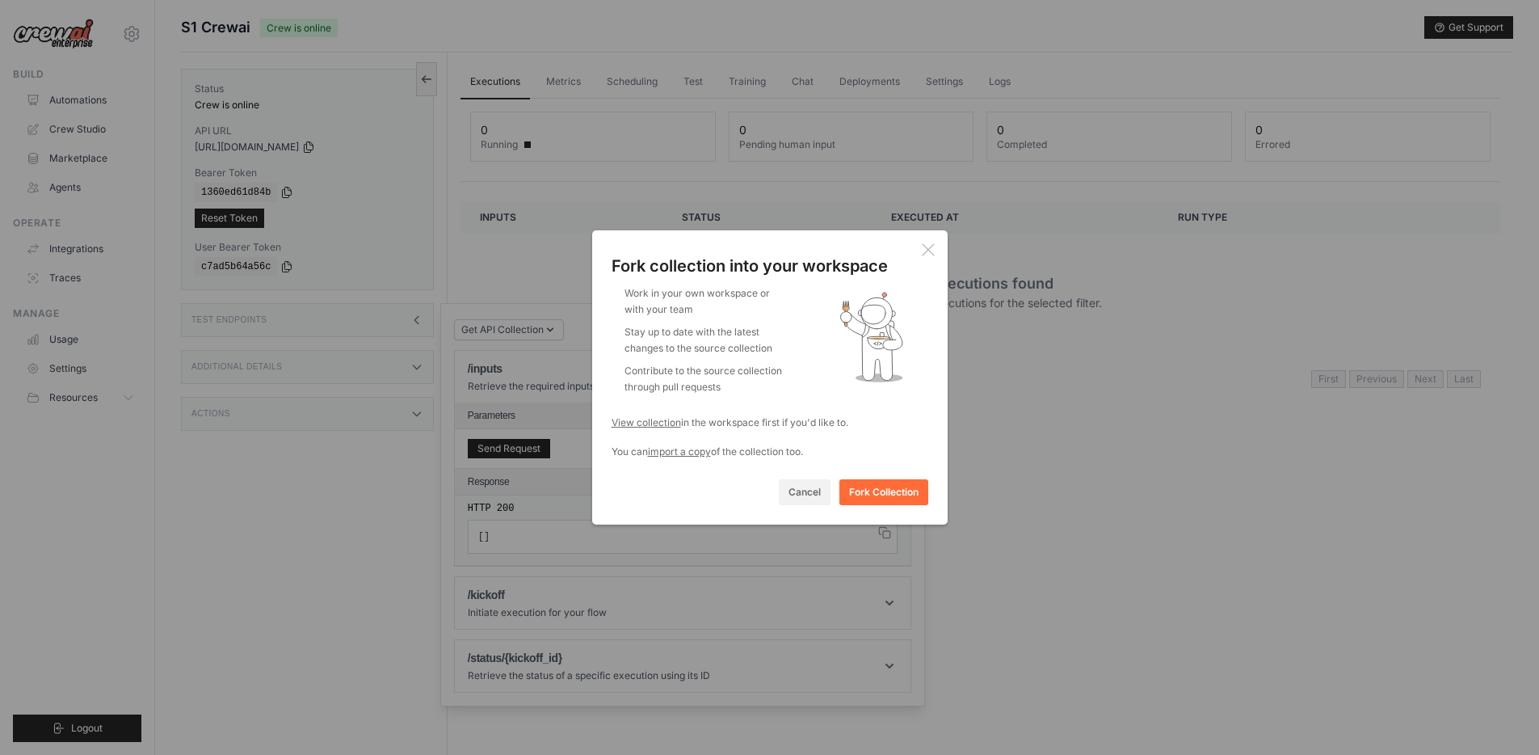
click at [929, 246] on icon at bounding box center [928, 249] width 13 height 13
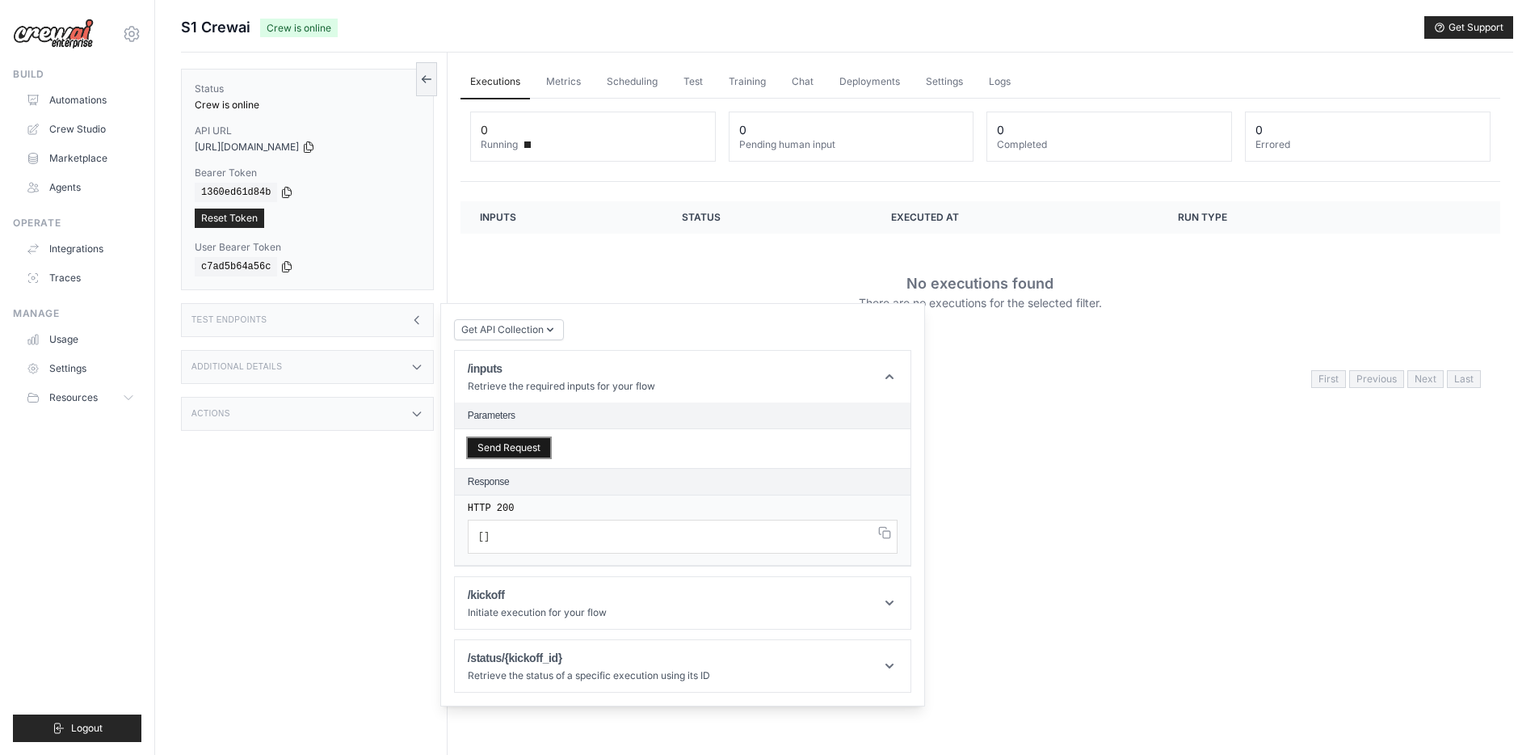
click at [538, 456] on button "Send Request" at bounding box center [509, 447] width 82 height 19
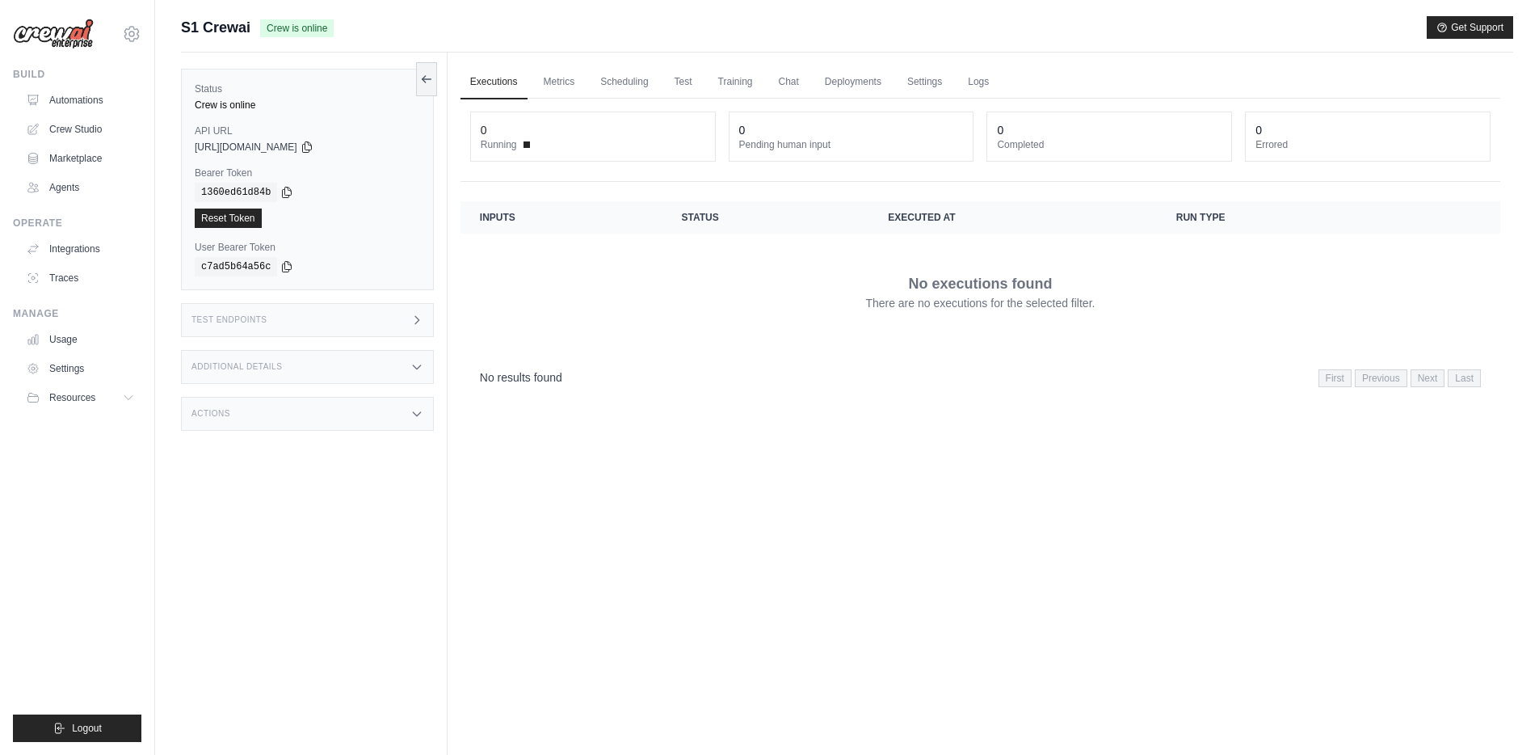
click at [404, 330] on div "Test Endpoints" at bounding box center [307, 320] width 253 height 34
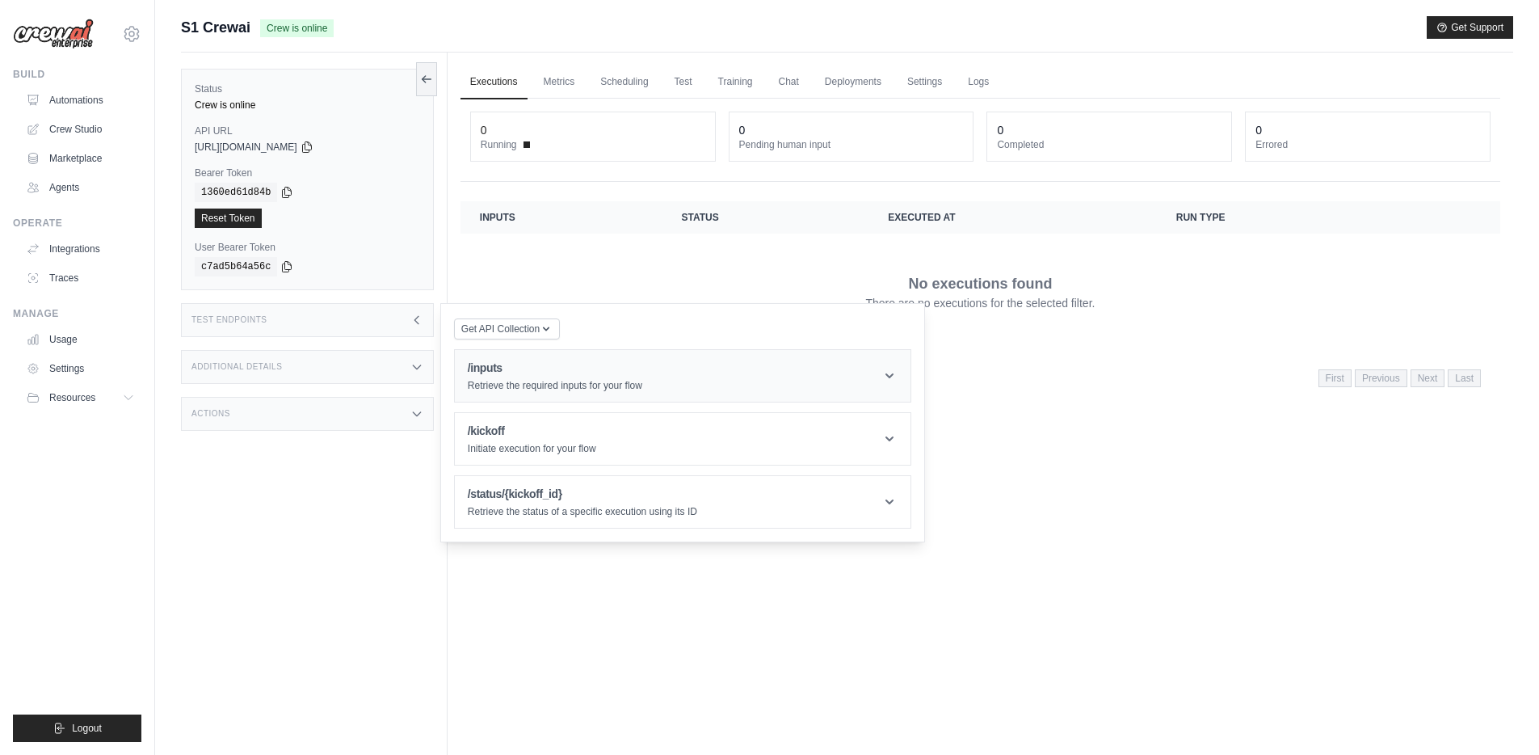
click at [548, 382] on p "Retrieve the required inputs for your flow" at bounding box center [555, 385] width 175 height 13
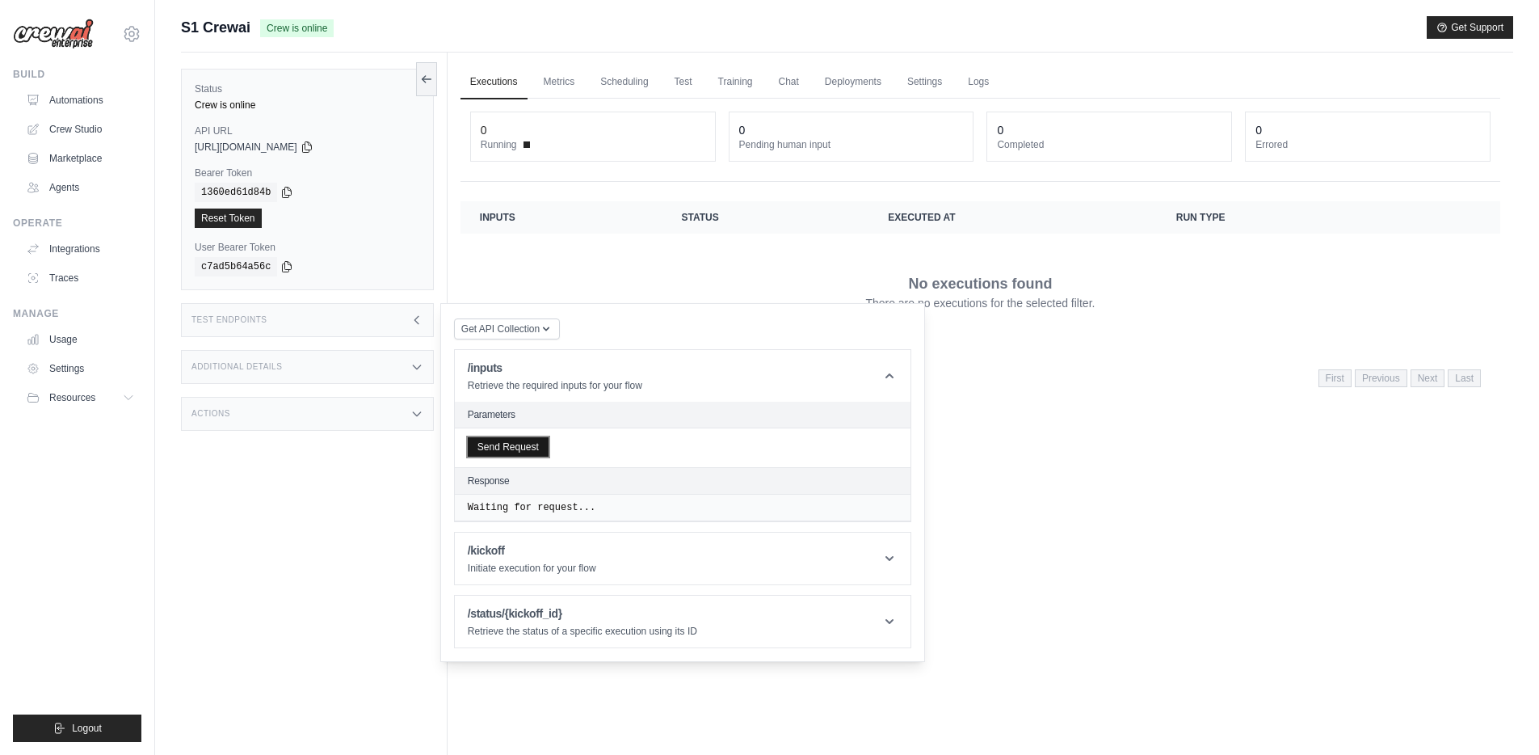
click at [507, 446] on button "Send Request" at bounding box center [508, 446] width 81 height 19
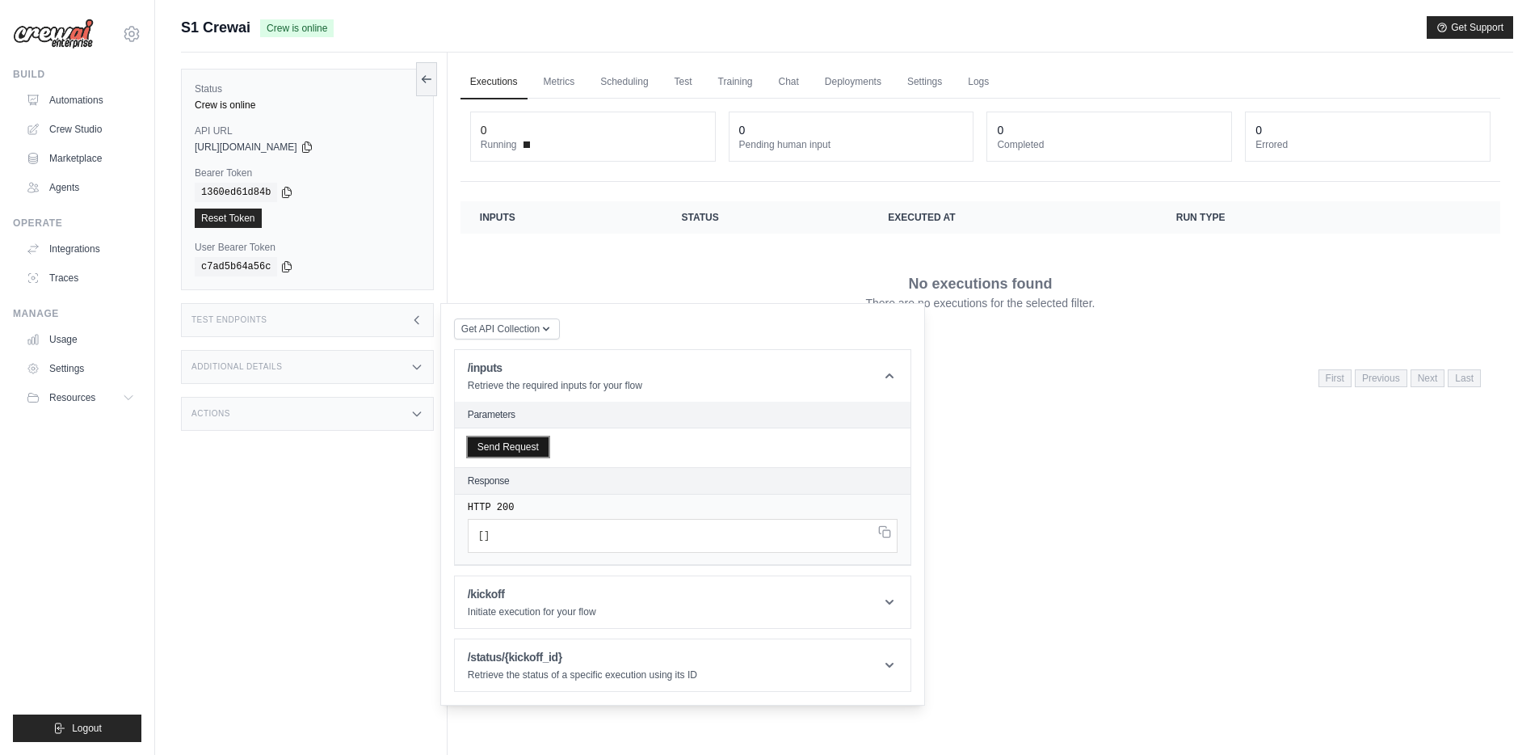
click at [507, 446] on button "Send Request" at bounding box center [508, 446] width 81 height 19
click at [531, 604] on div "/kickoff Initiate execution for your flow" at bounding box center [532, 602] width 128 height 32
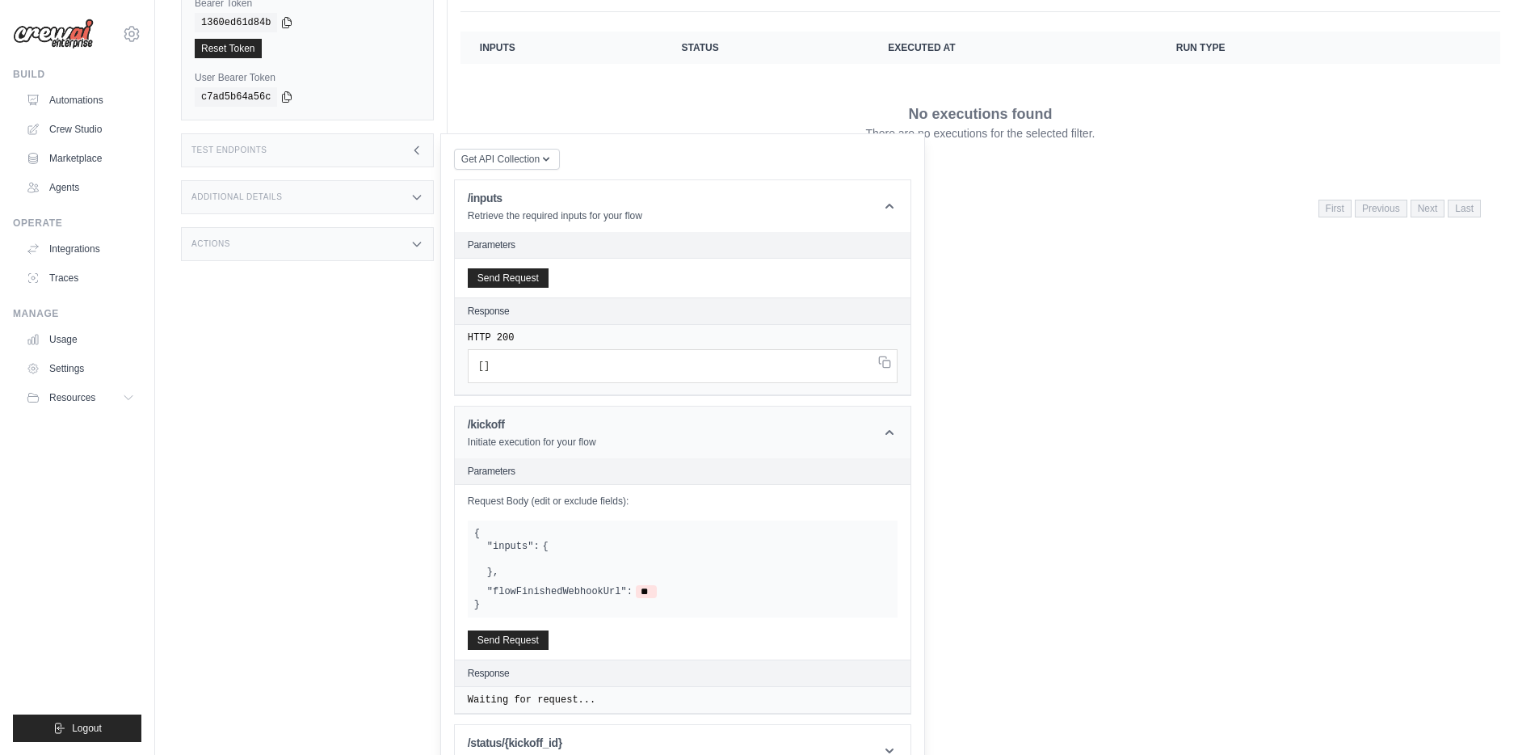
scroll to position [170, 0]
click at [507, 564] on div at bounding box center [689, 558] width 404 height 13
click at [557, 547] on div ""inputs": { } ," at bounding box center [689, 558] width 404 height 39
click at [658, 592] on div ""flowFinishedWebhookUrl": **" at bounding box center [689, 590] width 404 height 13
click at [656, 591] on span "**" at bounding box center [646, 590] width 21 height 13
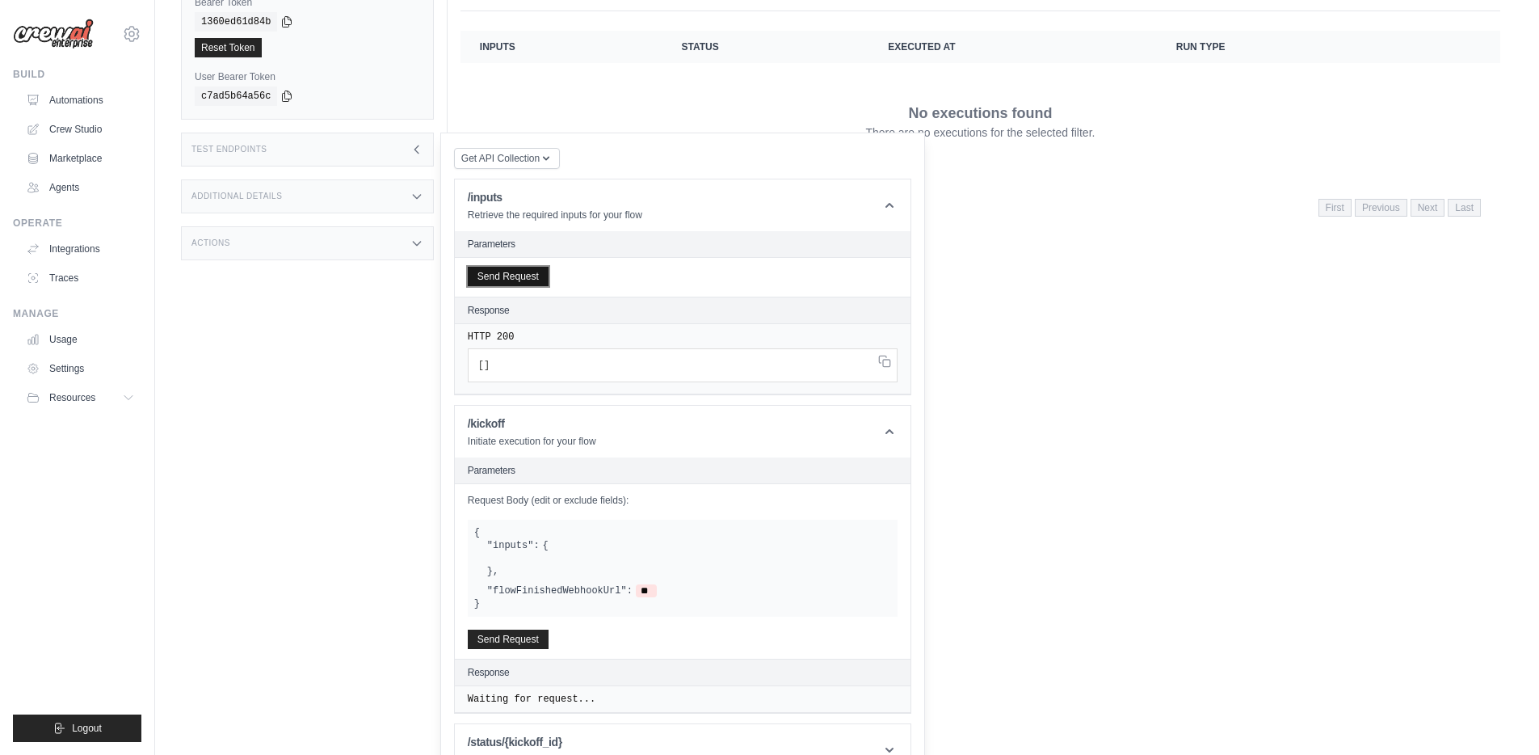
click at [511, 280] on button "Send Request" at bounding box center [508, 276] width 81 height 19
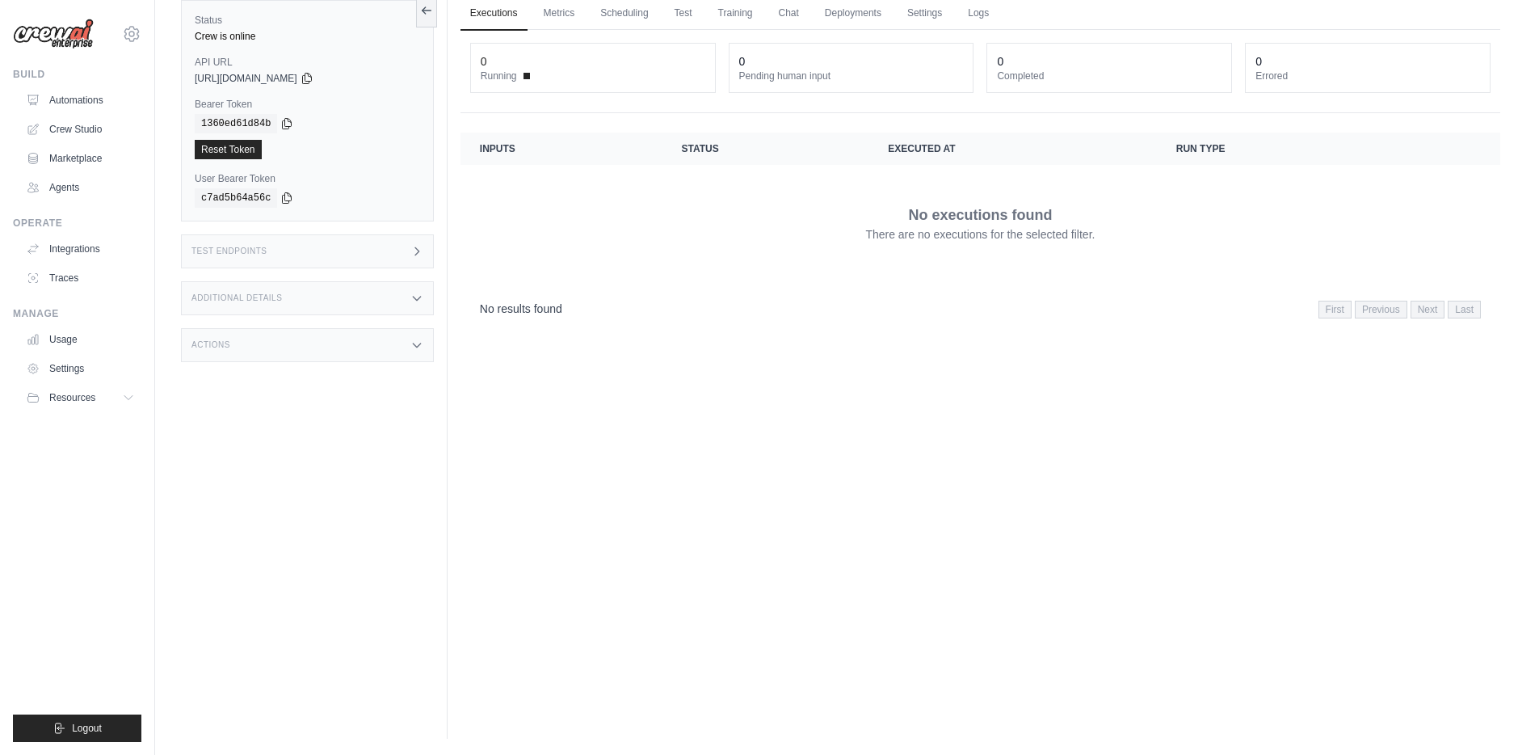
click at [418, 257] on icon at bounding box center [416, 251] width 13 height 13
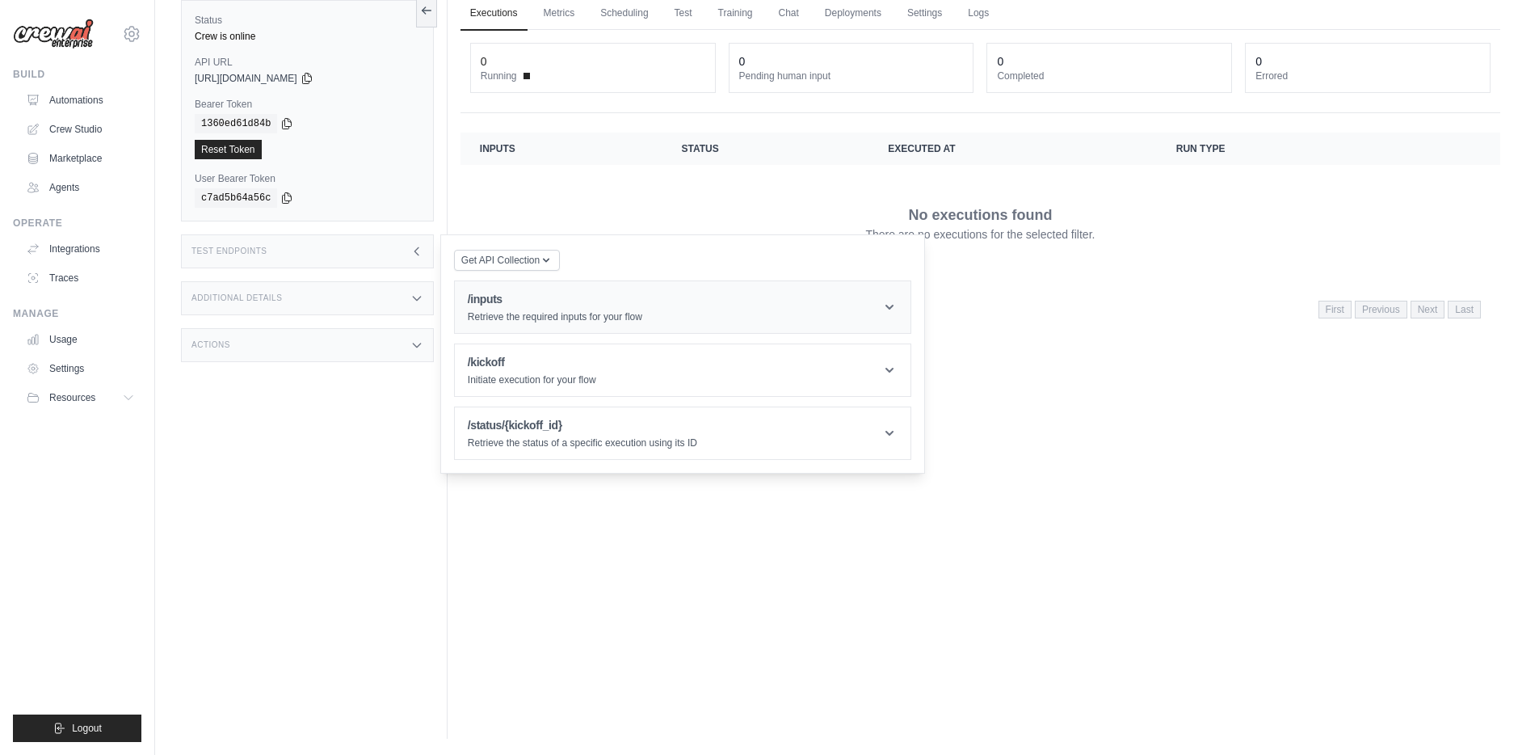
click at [489, 309] on div "/inputs Retrieve the required inputs for your flow" at bounding box center [555, 307] width 175 height 32
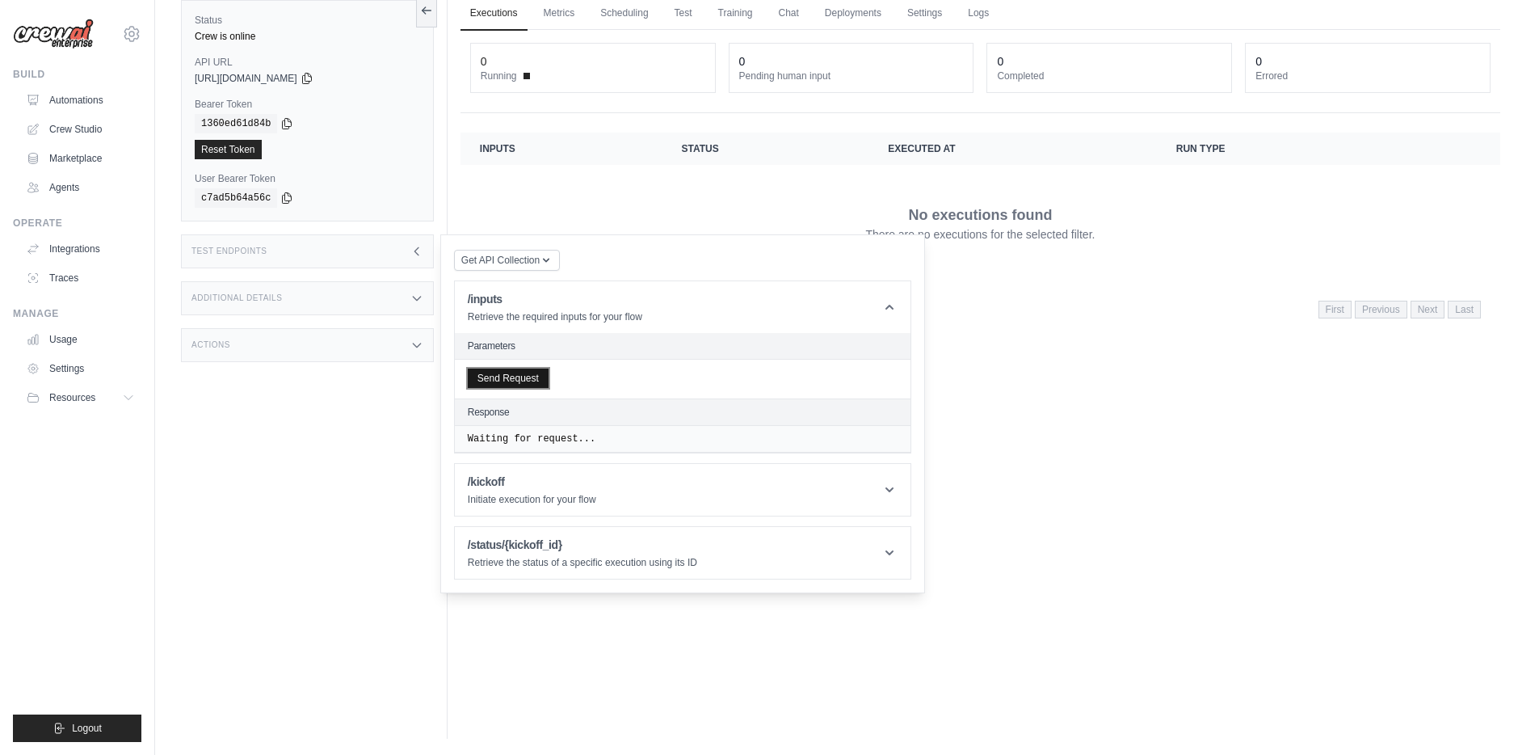
click at [503, 376] on button "Send Request" at bounding box center [508, 377] width 81 height 19
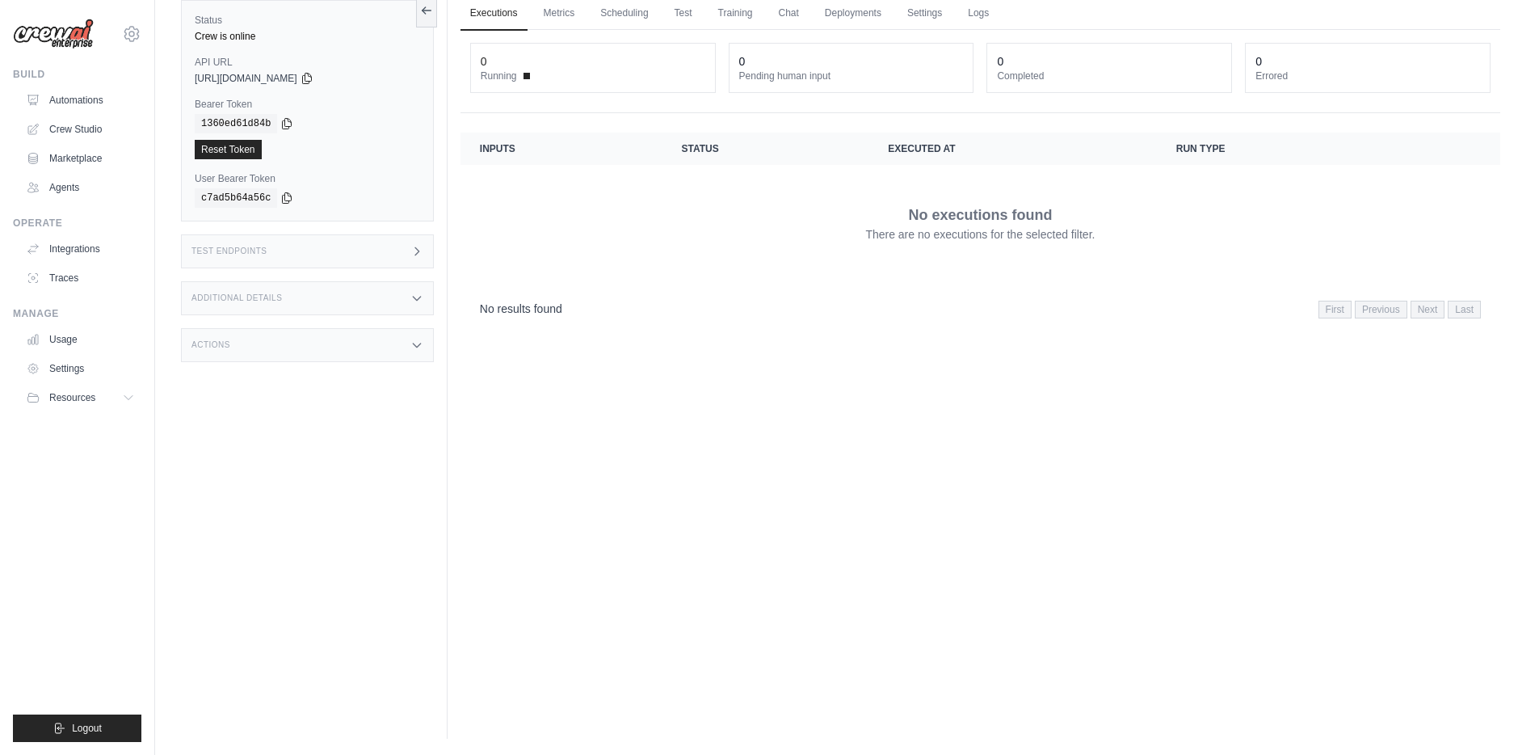
click at [337, 250] on div "Test Endpoints" at bounding box center [307, 251] width 253 height 34
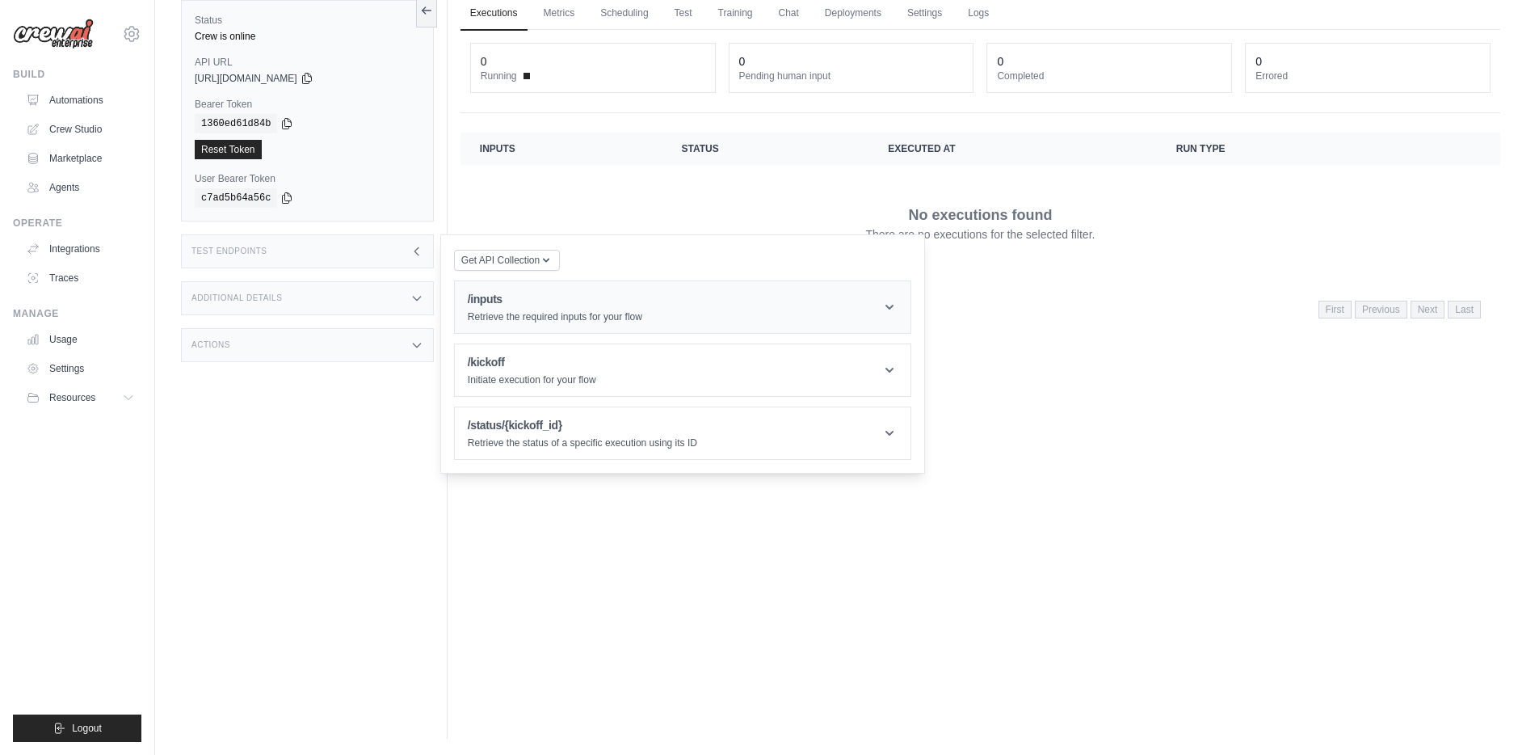
click at [553, 309] on div "/inputs Retrieve the required inputs for your flow" at bounding box center [555, 307] width 175 height 32
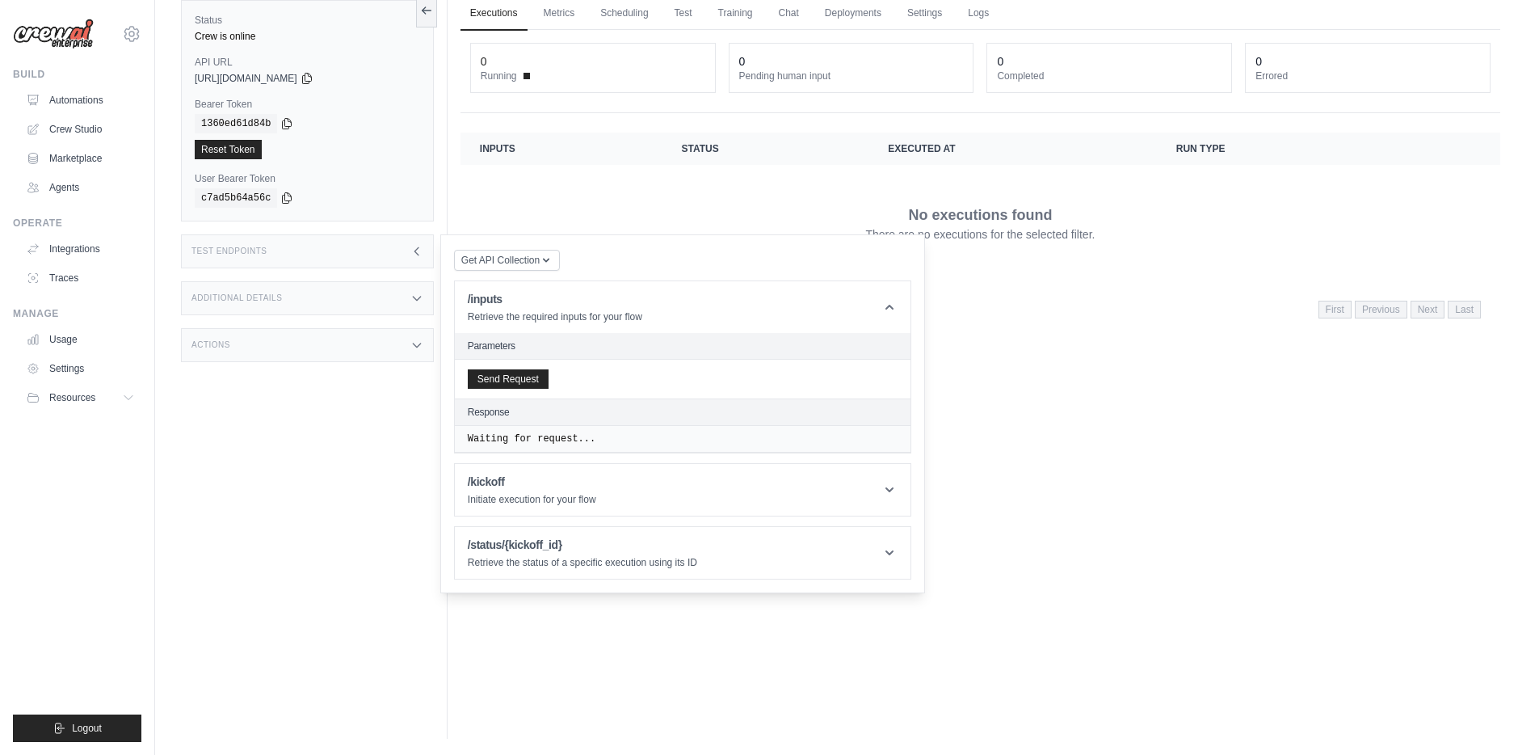
click at [524, 390] on div "Send Request" at bounding box center [683, 379] width 456 height 39
click at [512, 370] on button "Send Request" at bounding box center [508, 377] width 81 height 19
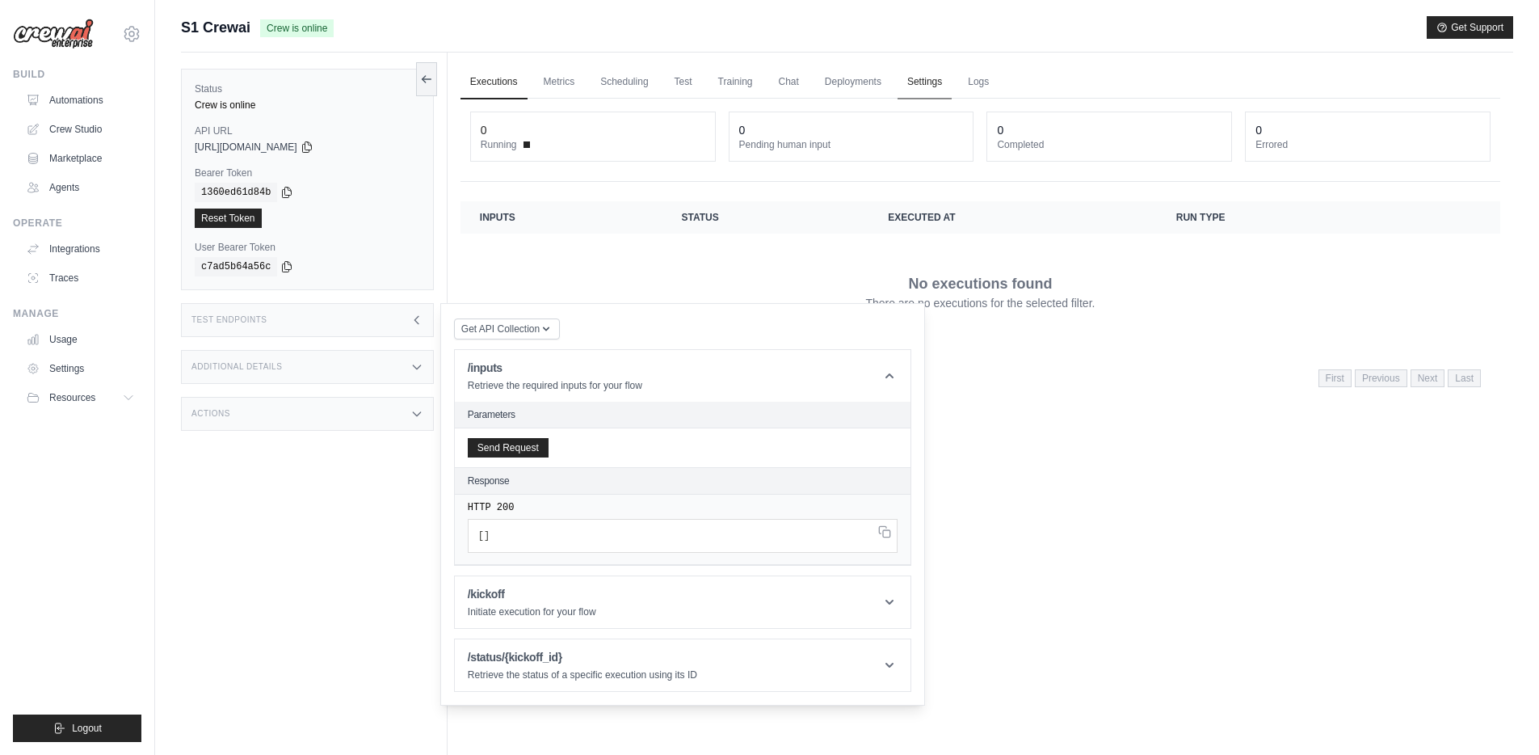
click at [915, 78] on link "Settings" at bounding box center [925, 82] width 54 height 34
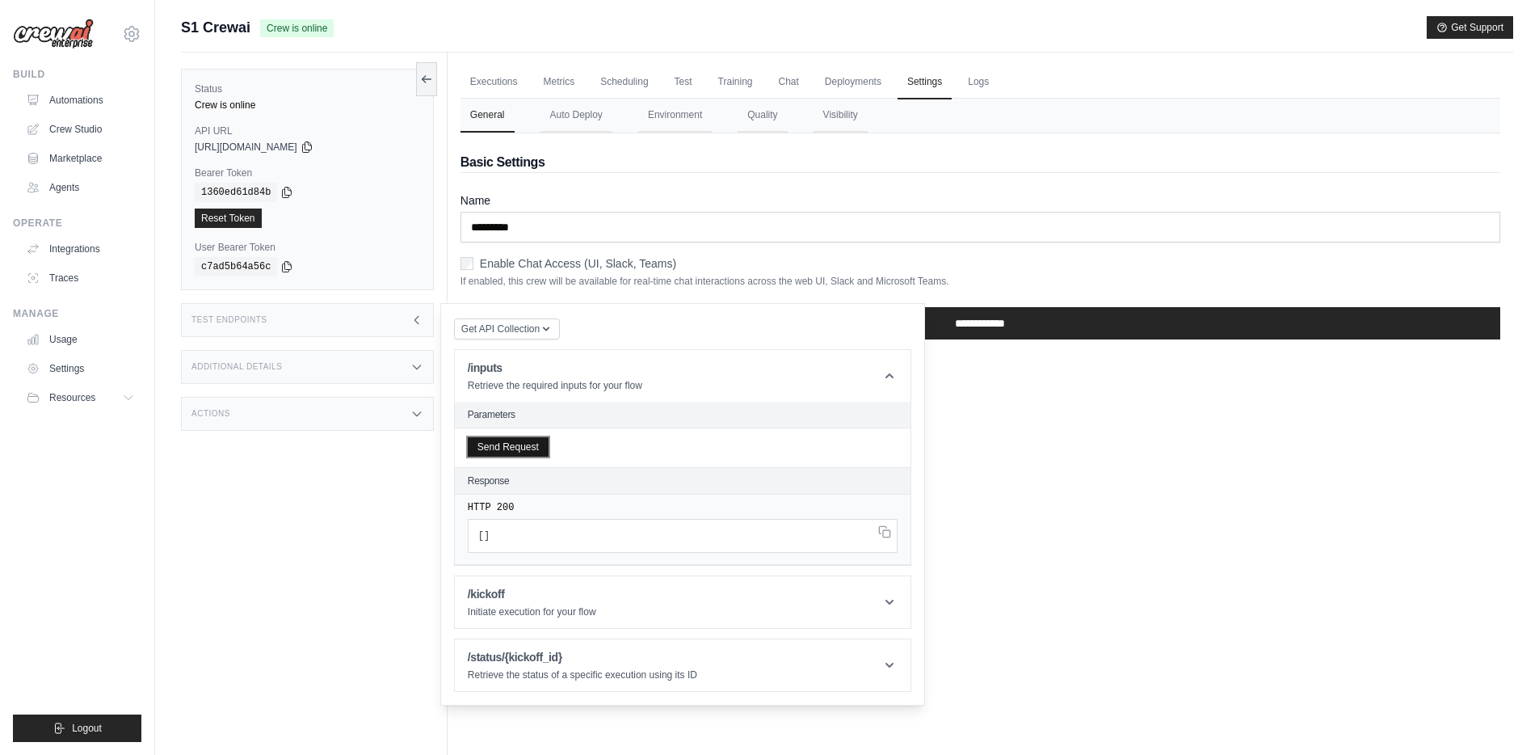
click at [510, 448] on button "Send Request" at bounding box center [508, 446] width 81 height 19
click at [344, 322] on div "Test Endpoints" at bounding box center [307, 320] width 253 height 34
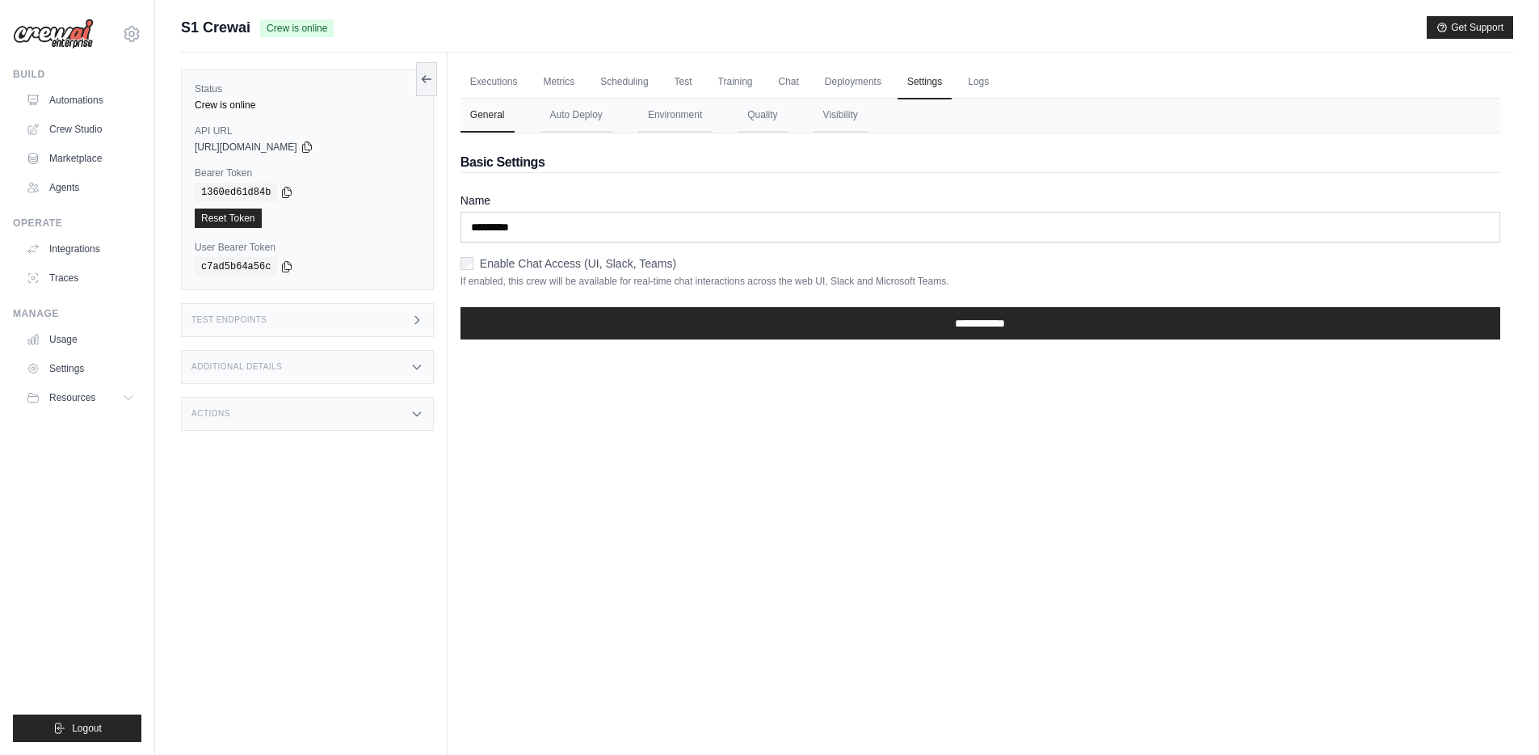
click at [367, 341] on div "Status Crew is online API URL copied https://s1-crewai-a9f1fb87-2b94-4f28-befd-…" at bounding box center [314, 430] width 267 height 755
click at [367, 318] on div "Test Endpoints" at bounding box center [307, 320] width 253 height 34
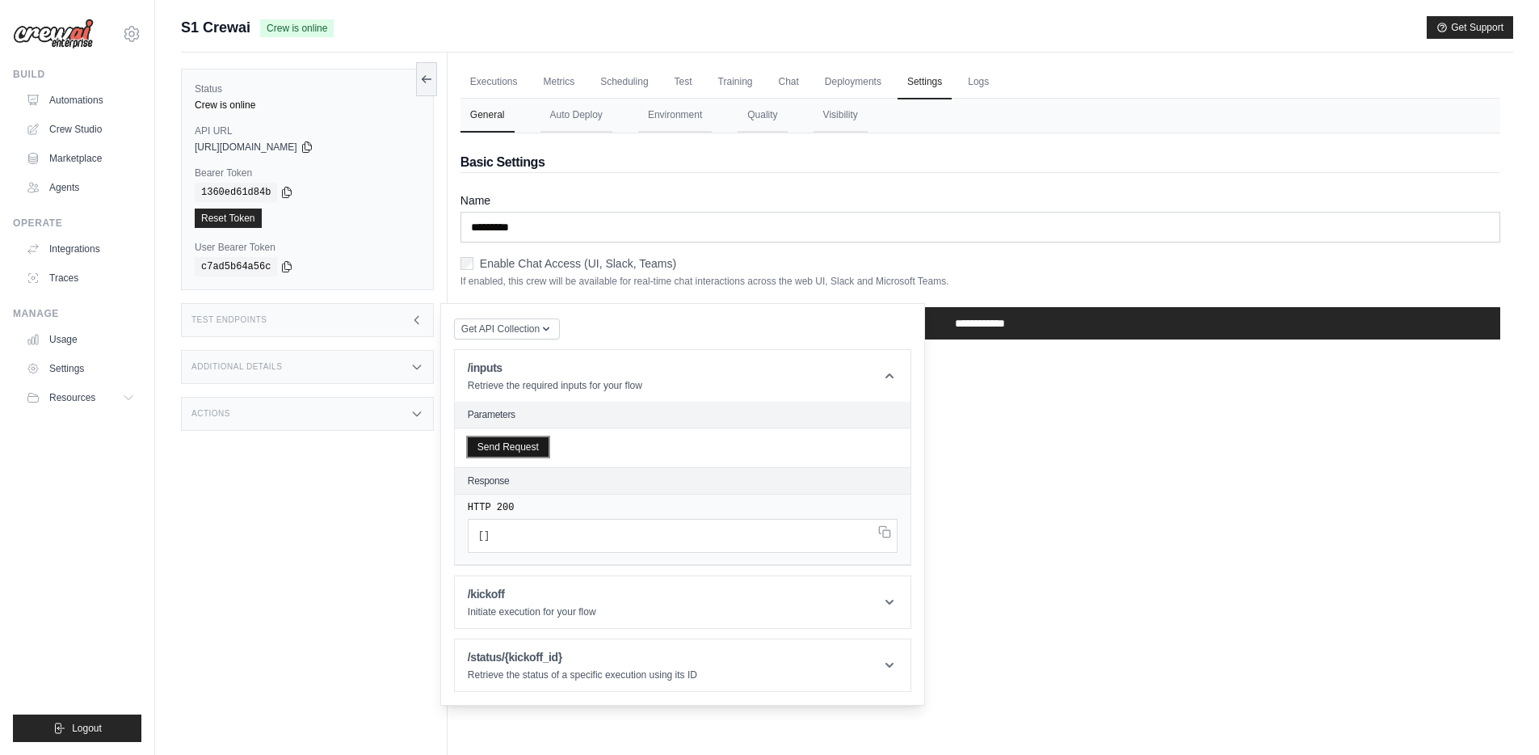
click at [505, 451] on button "Send Request" at bounding box center [508, 446] width 81 height 19
click at [1029, 435] on div "Executions Metrics Scheduling Test Training Chat Deployments Settings Logs 0 Ru…" at bounding box center [981, 430] width 1066 height 755
click at [410, 315] on icon at bounding box center [416, 319] width 13 height 13
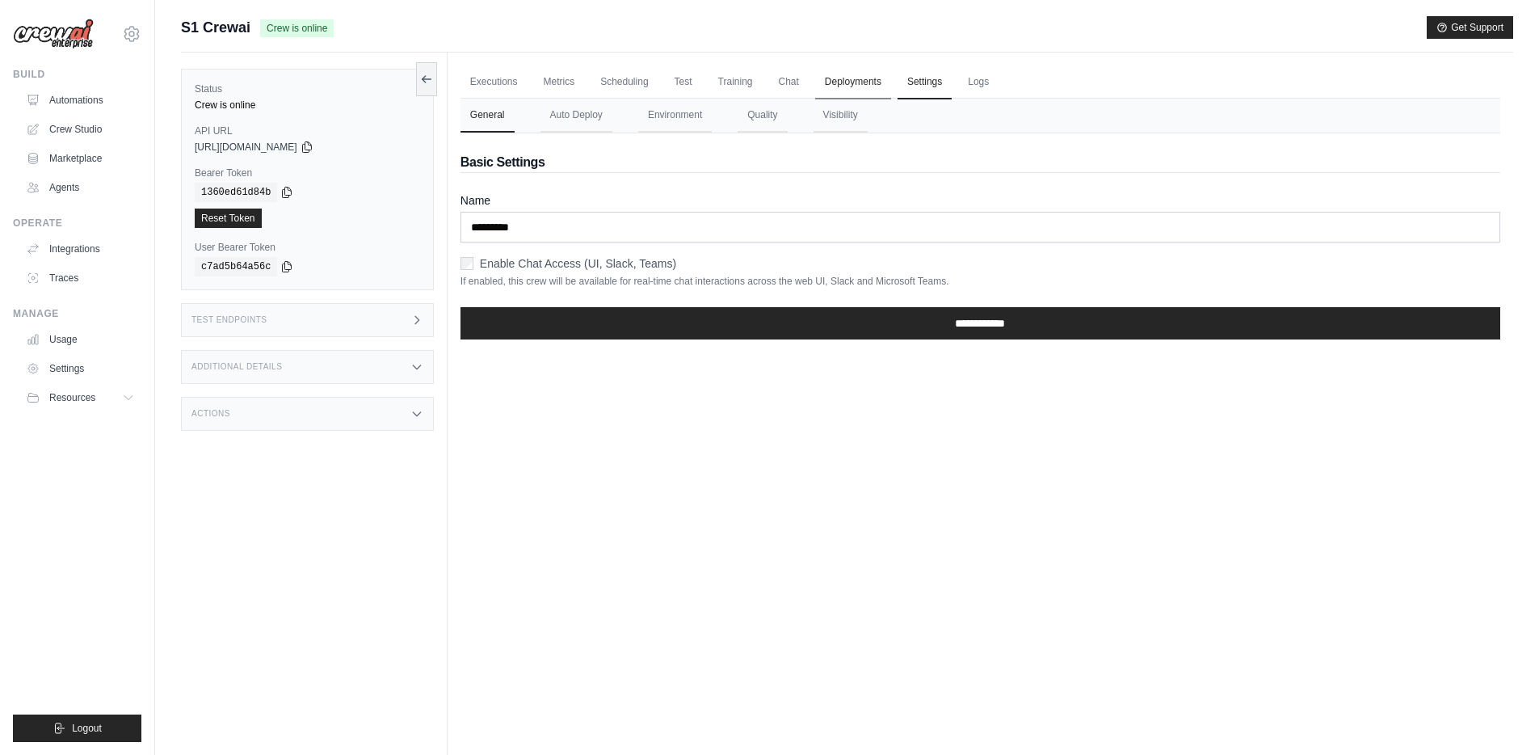
click at [843, 81] on link "Deployments" at bounding box center [853, 82] width 76 height 34
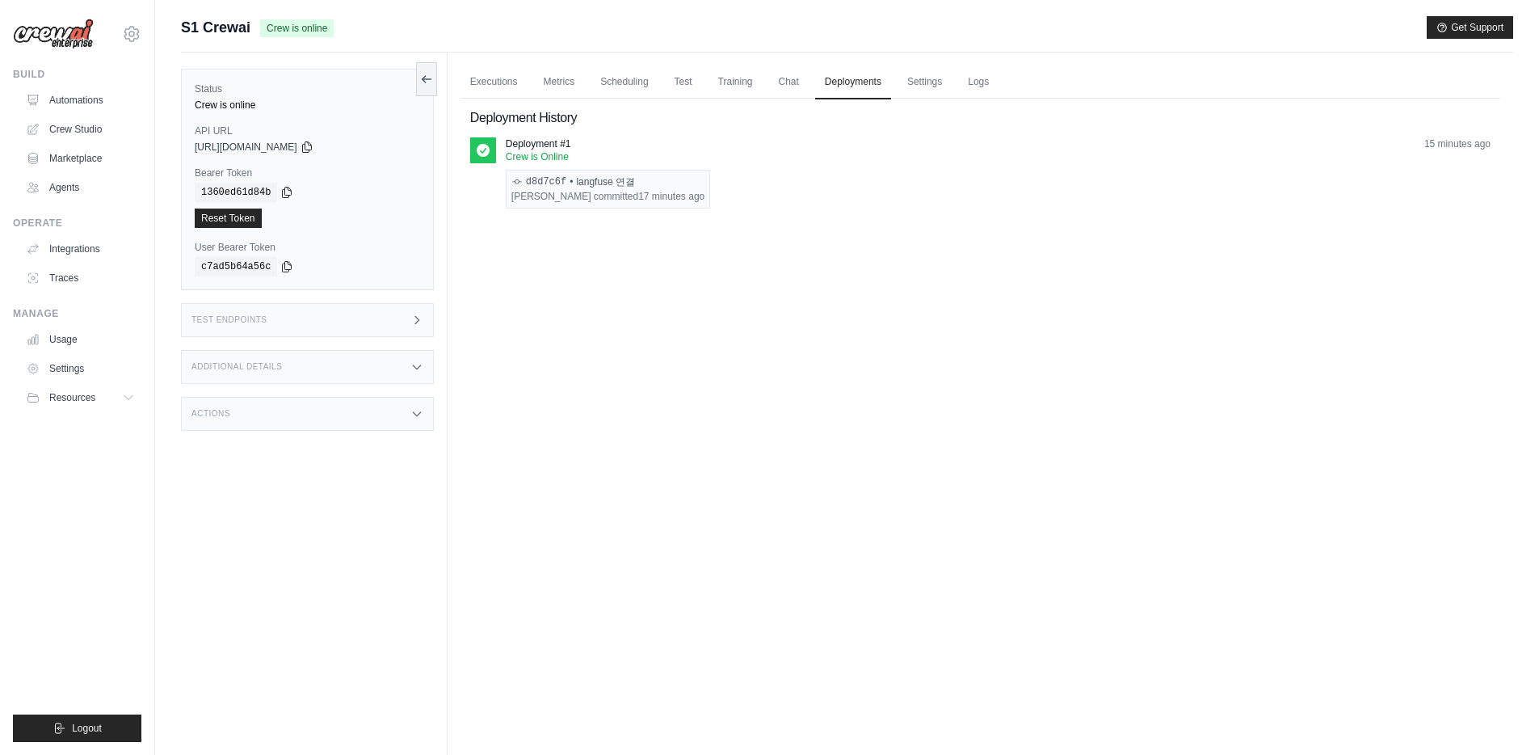
click at [609, 170] on div "d8d7c6f • langfuse 연결 JaeHyun Lee committed 17 minutes ago" at bounding box center [608, 189] width 204 height 39
click at [914, 86] on link "Settings" at bounding box center [925, 82] width 54 height 34
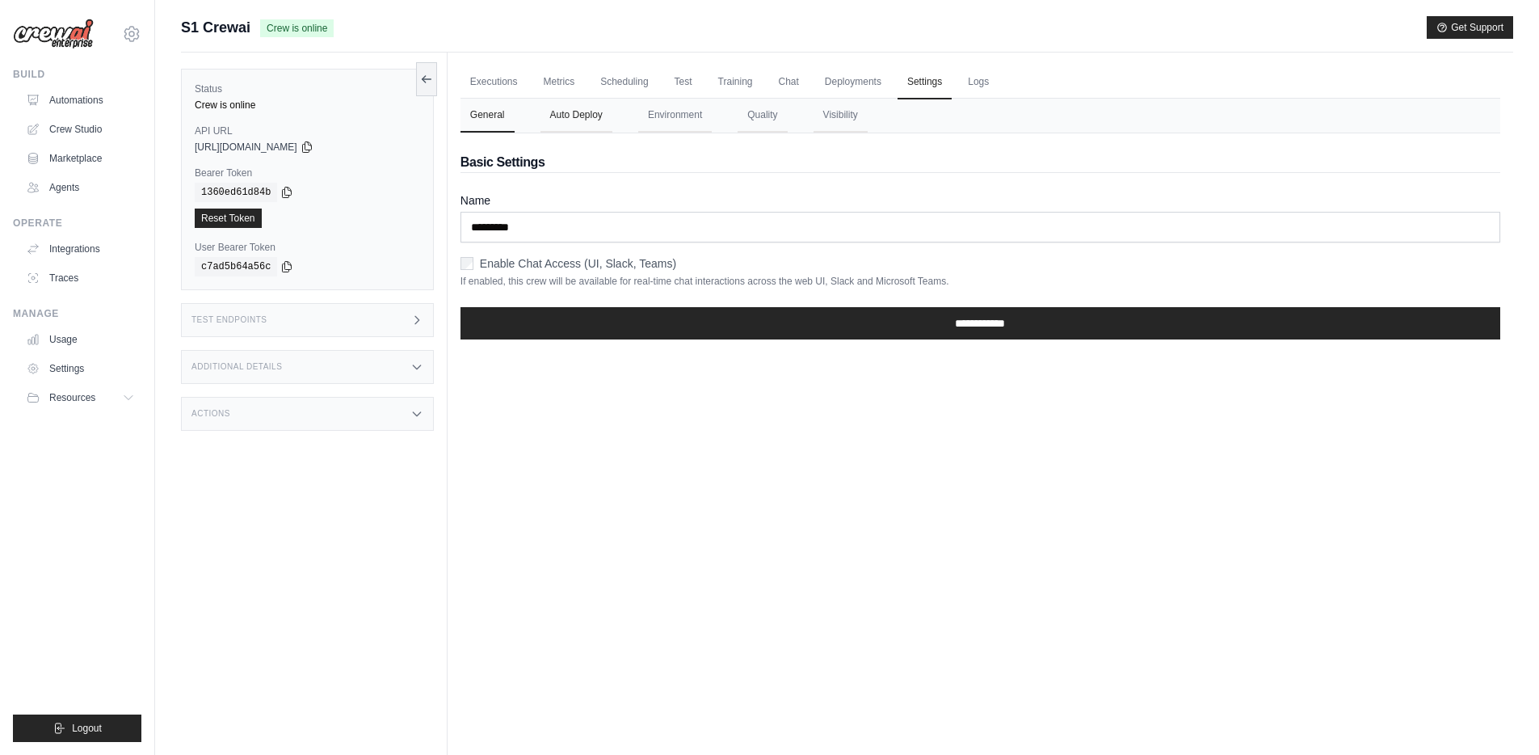
click at [564, 118] on button "Auto Deploy" at bounding box center [577, 116] width 72 height 34
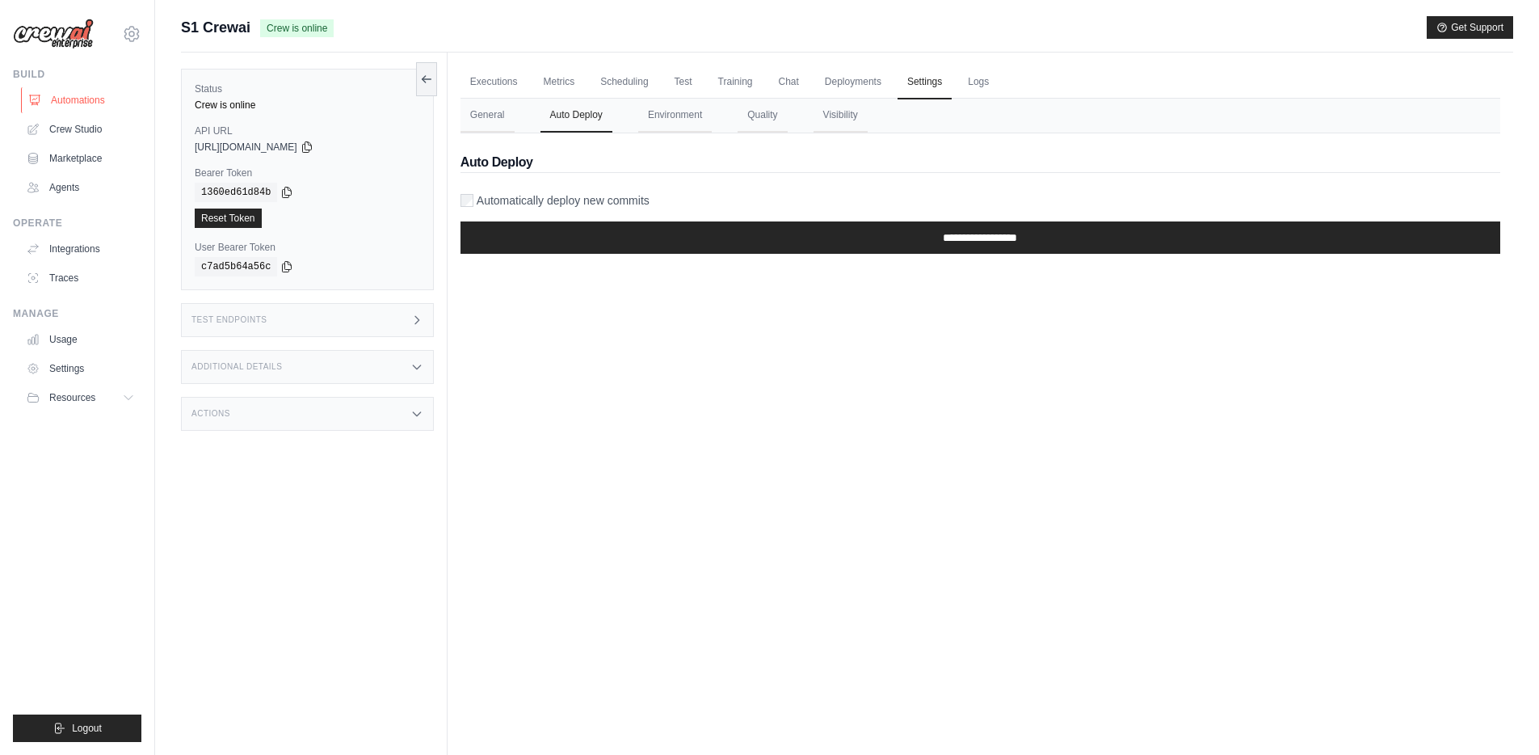
click at [115, 95] on link "Automations" at bounding box center [82, 100] width 122 height 26
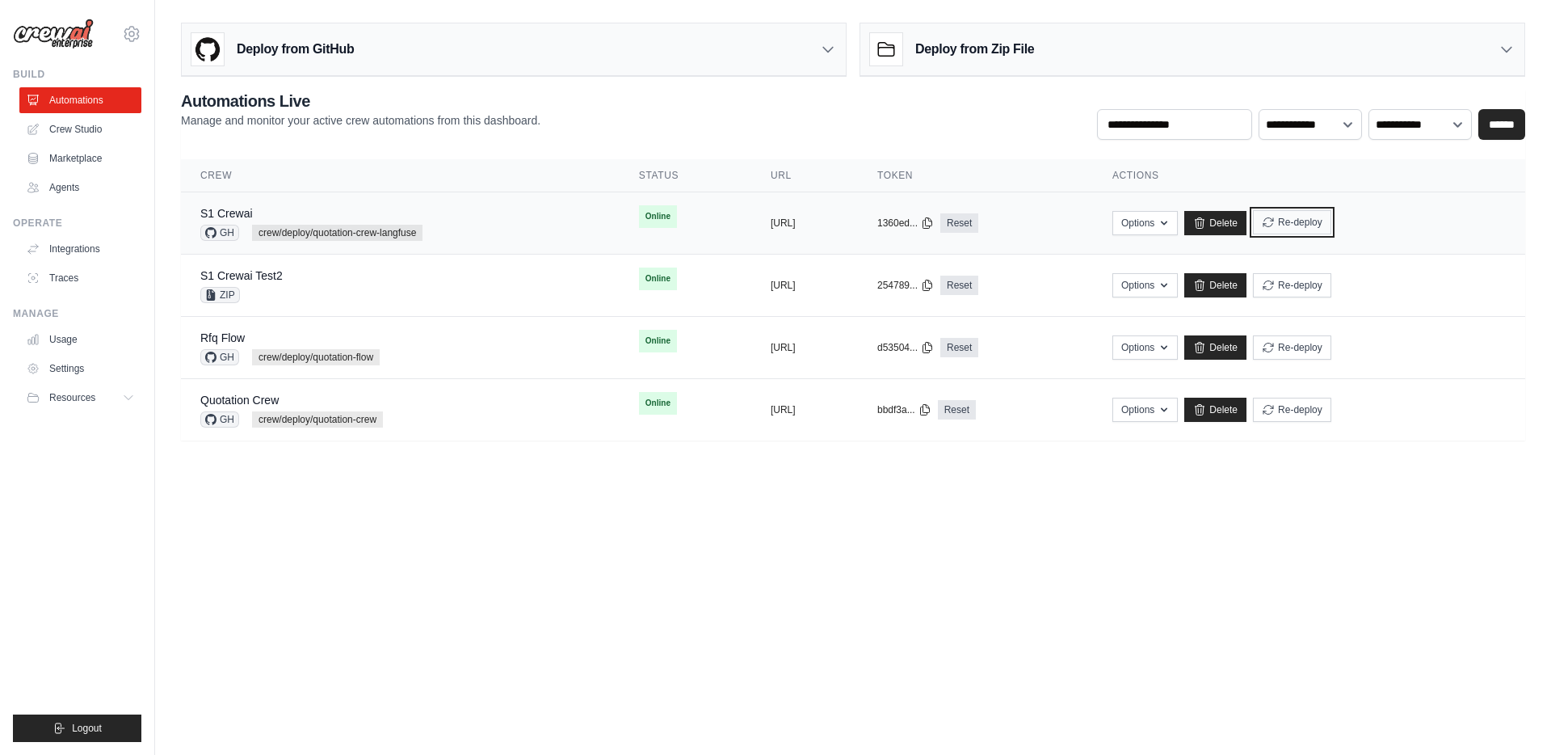
click at [1331, 225] on button "Re-deploy" at bounding box center [1292, 222] width 78 height 24
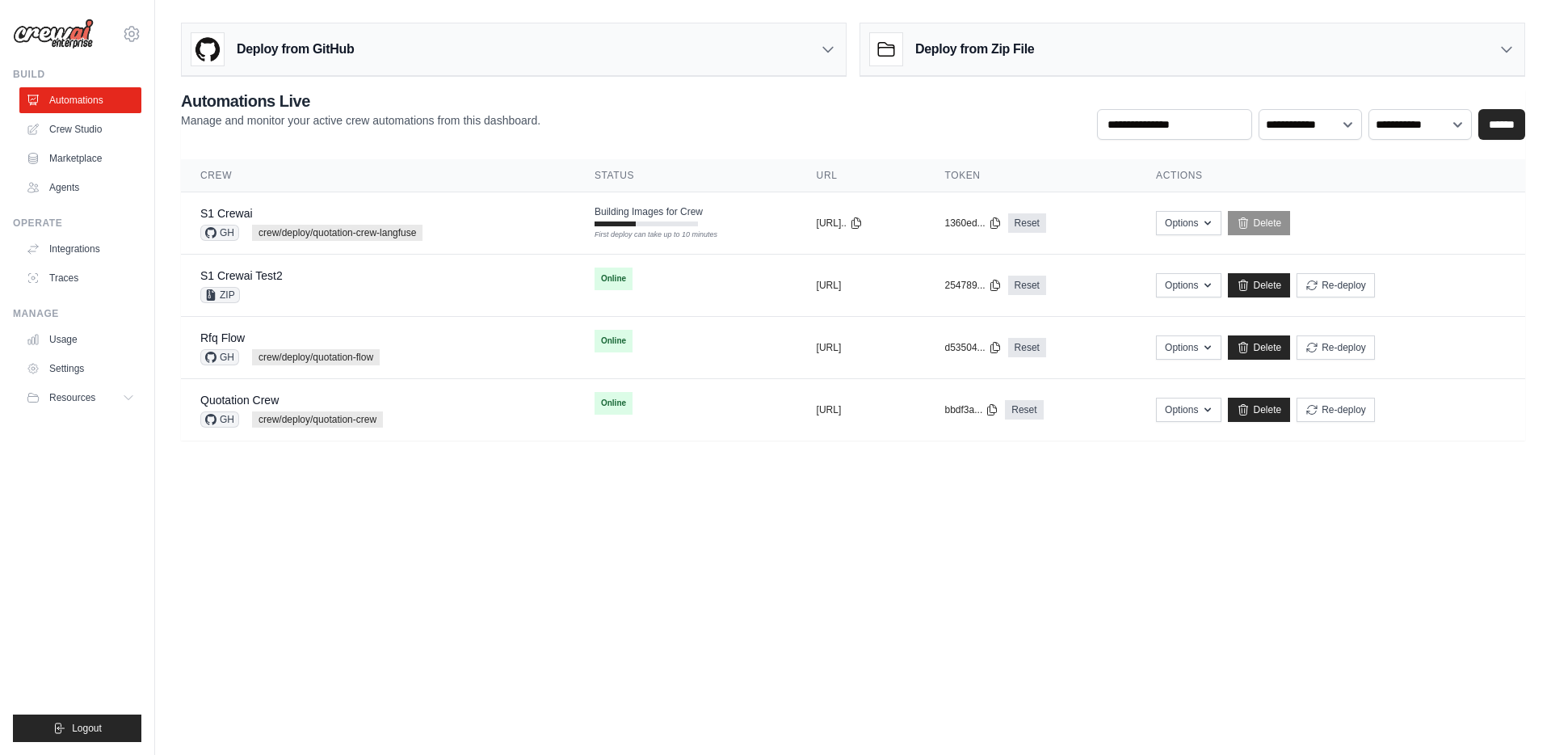
click at [1257, 587] on body "jae-hyun.lee@kt.com Settings Build Automations Crew Studio" at bounding box center [775, 377] width 1551 height 755
click at [826, 531] on body "jae-hyun.lee@kt.com Settings Build Automations Crew Studio" at bounding box center [775, 377] width 1551 height 755
click at [823, 530] on body "[PERSON_NAME][EMAIL_ADDRESS][PERSON_NAME][DOMAIN_NAME] Settings Build Automatio…" at bounding box center [775, 377] width 1551 height 755
click at [515, 210] on td "S1 Crewai GH crew/deploy/quotation-crew-langfuse" at bounding box center [378, 223] width 394 height 62
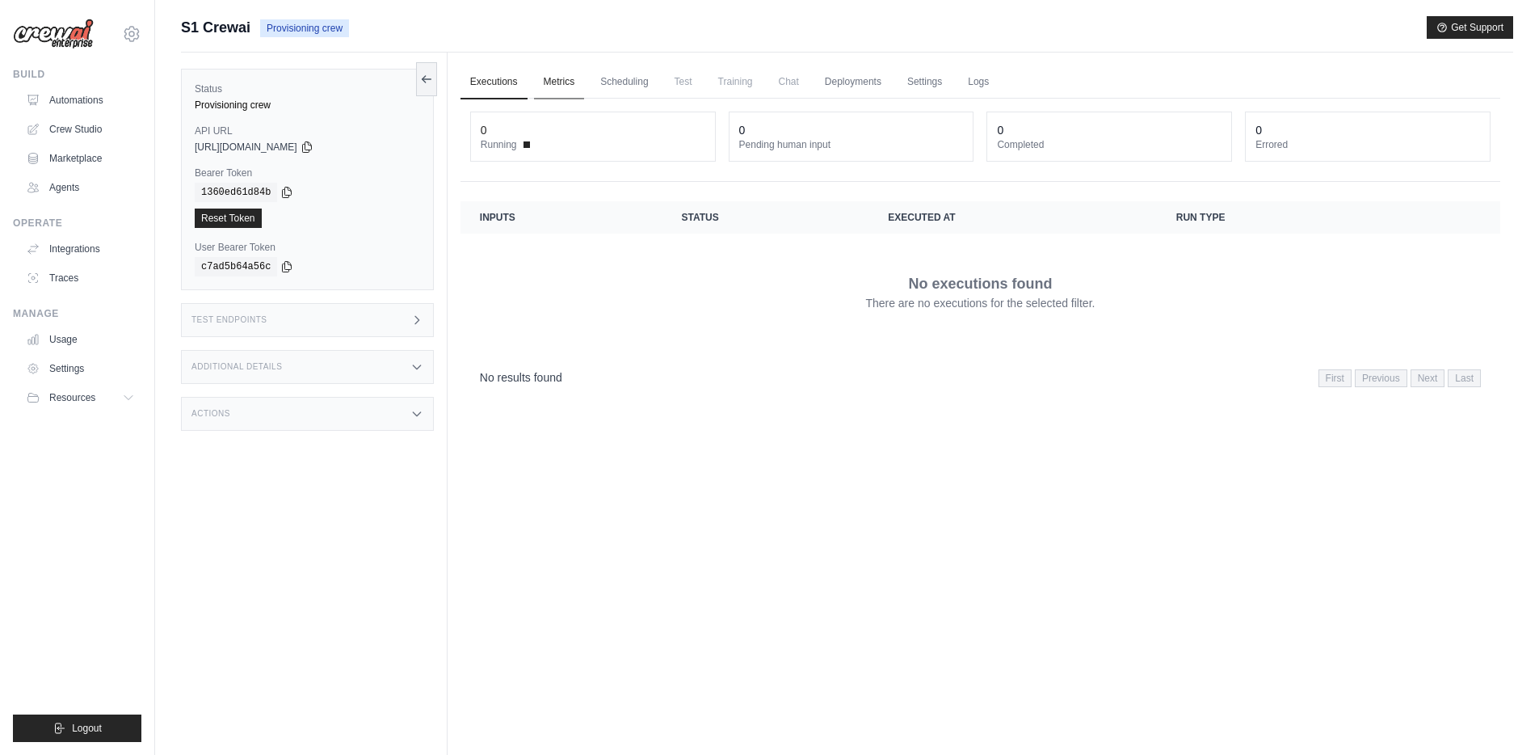
click at [567, 91] on link "Metrics" at bounding box center [559, 82] width 51 height 34
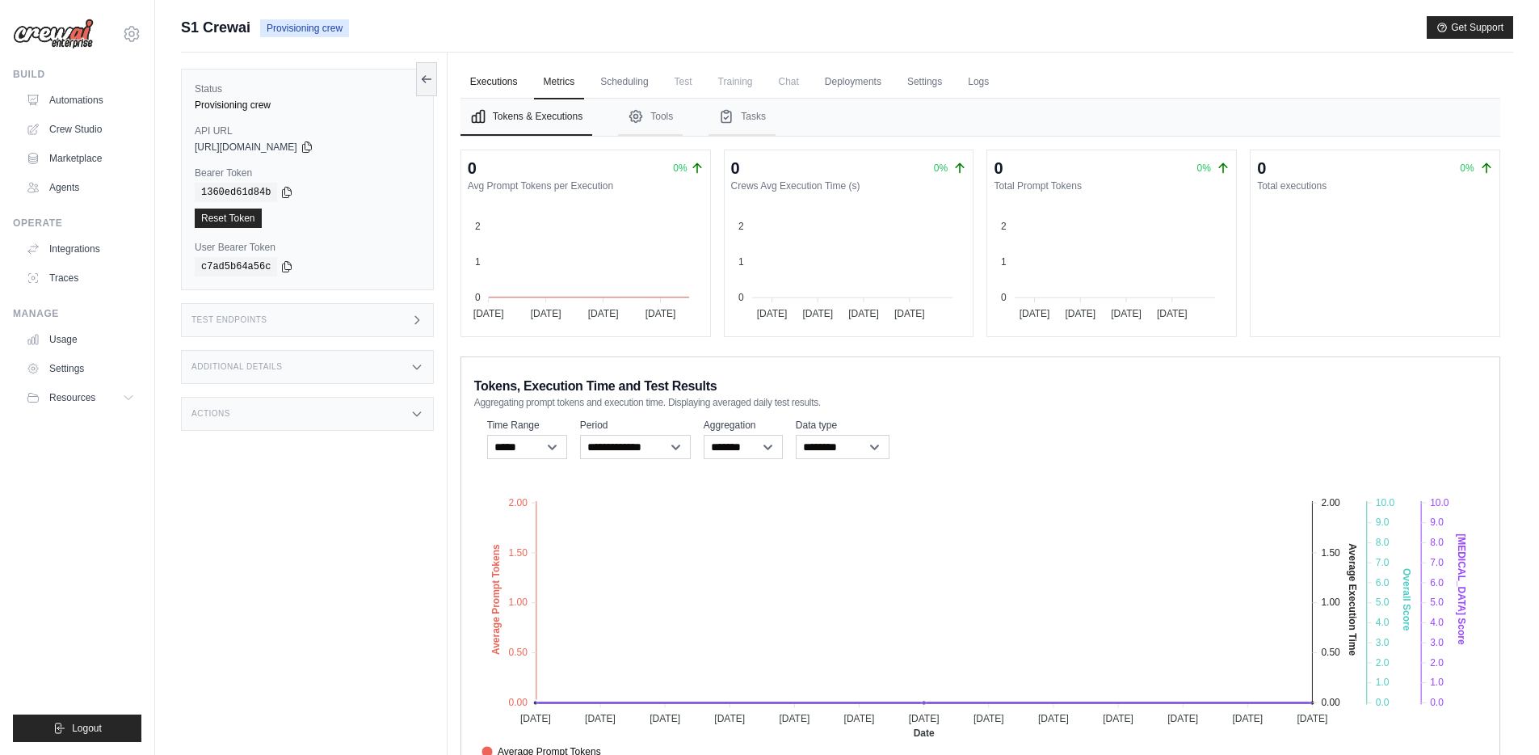
click at [498, 87] on link "Executions" at bounding box center [494, 82] width 67 height 34
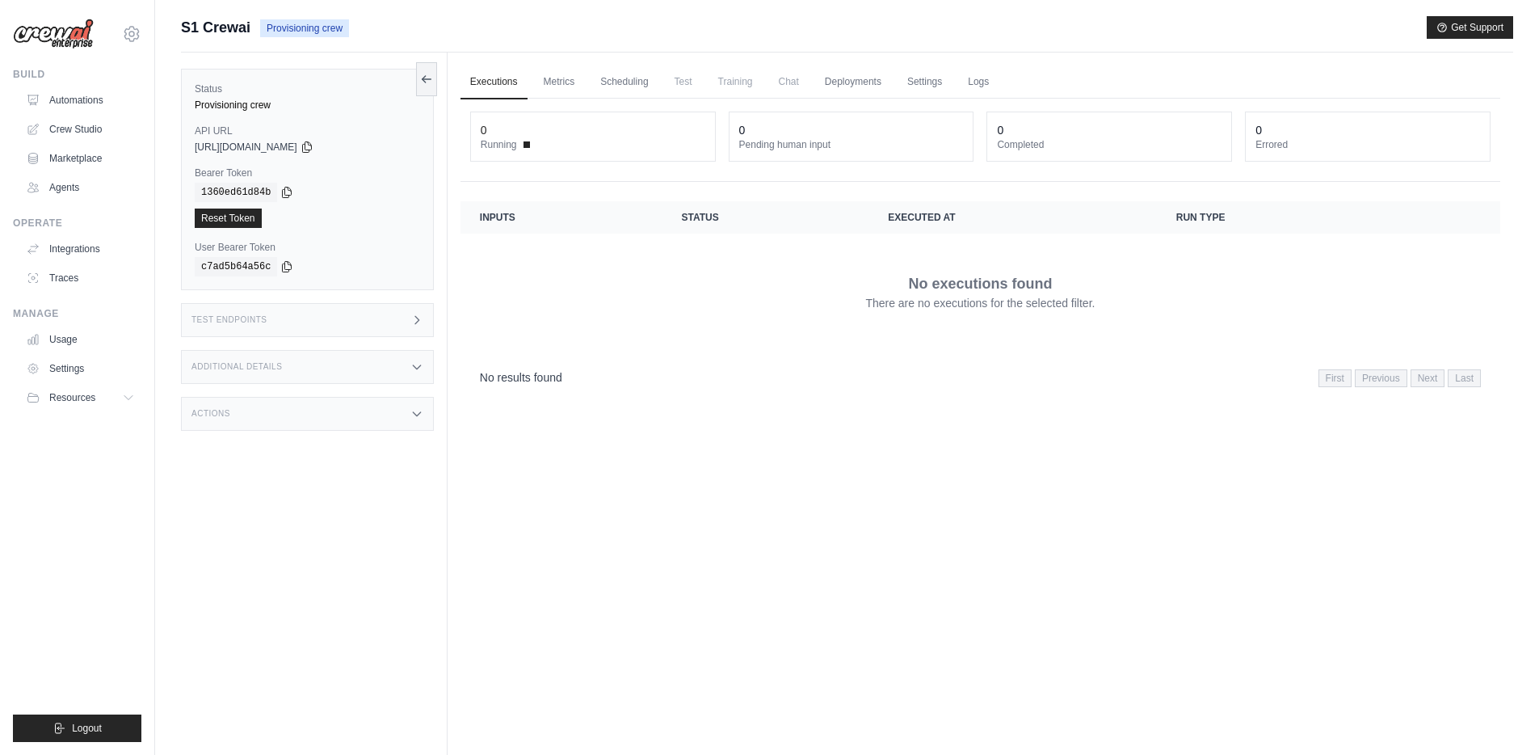
click at [354, 330] on div "Test Endpoints" at bounding box center [307, 320] width 253 height 34
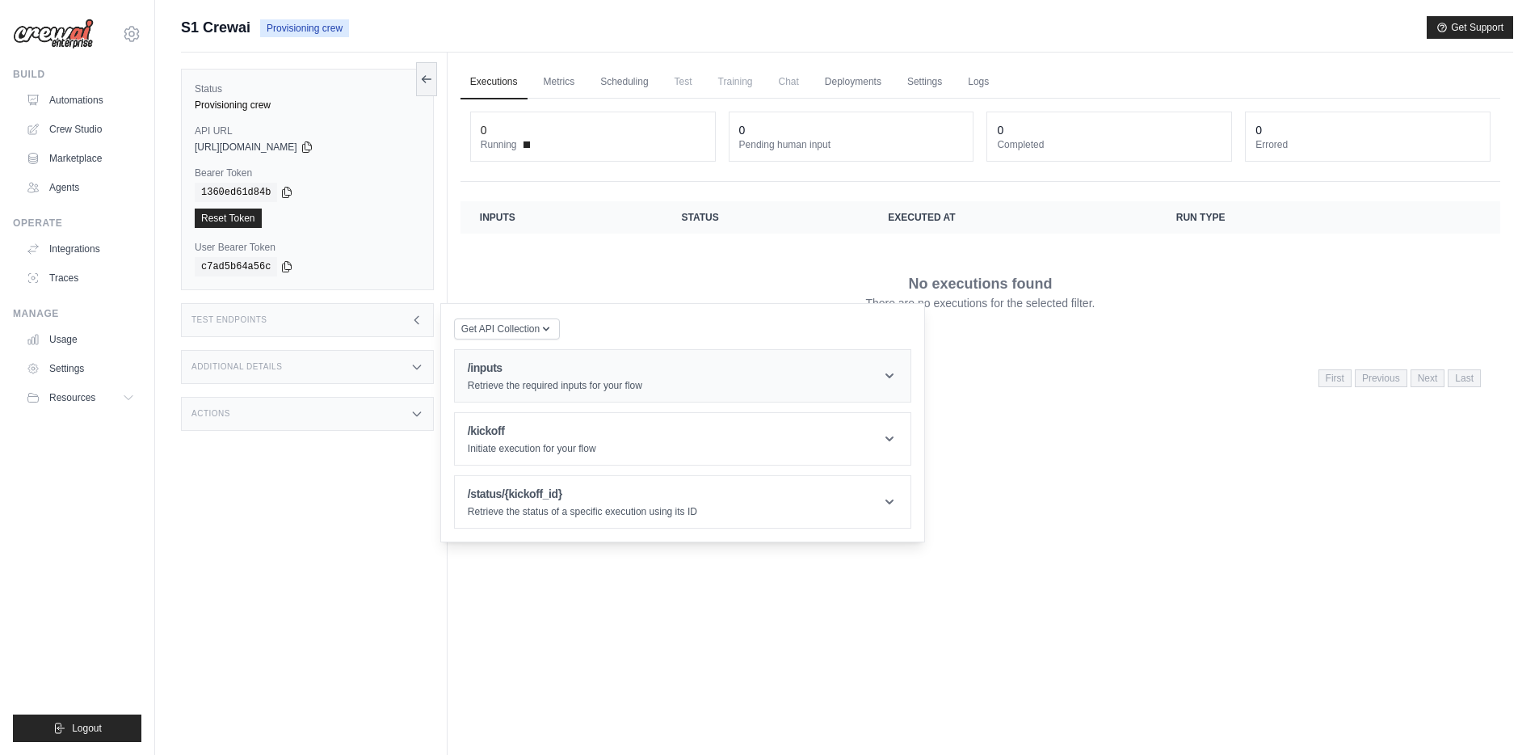
click at [533, 376] on h1 "/inputs" at bounding box center [555, 368] width 175 height 16
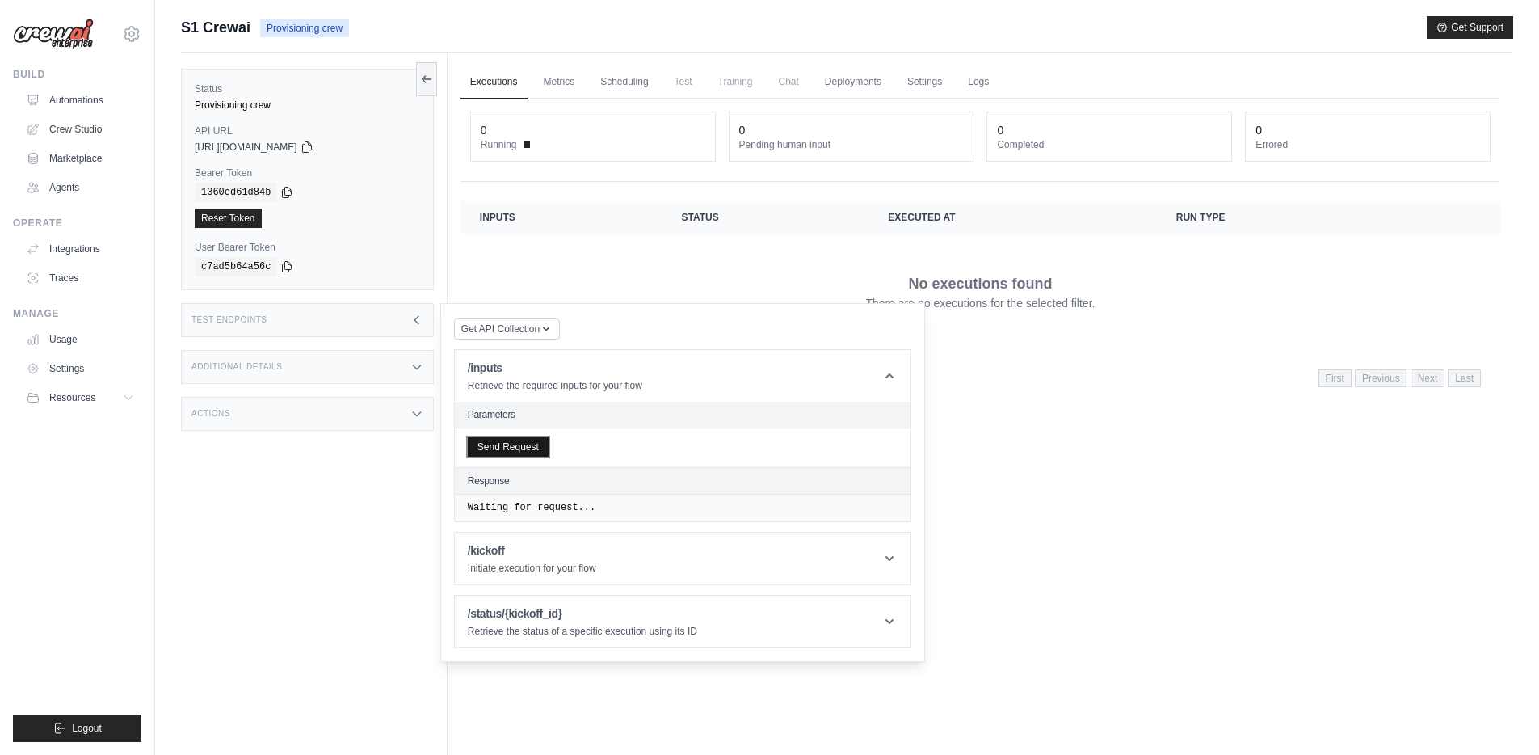
click at [515, 457] on div "Send Request" at bounding box center [683, 447] width 456 height 39
click at [520, 447] on button "Send Request" at bounding box center [508, 446] width 81 height 19
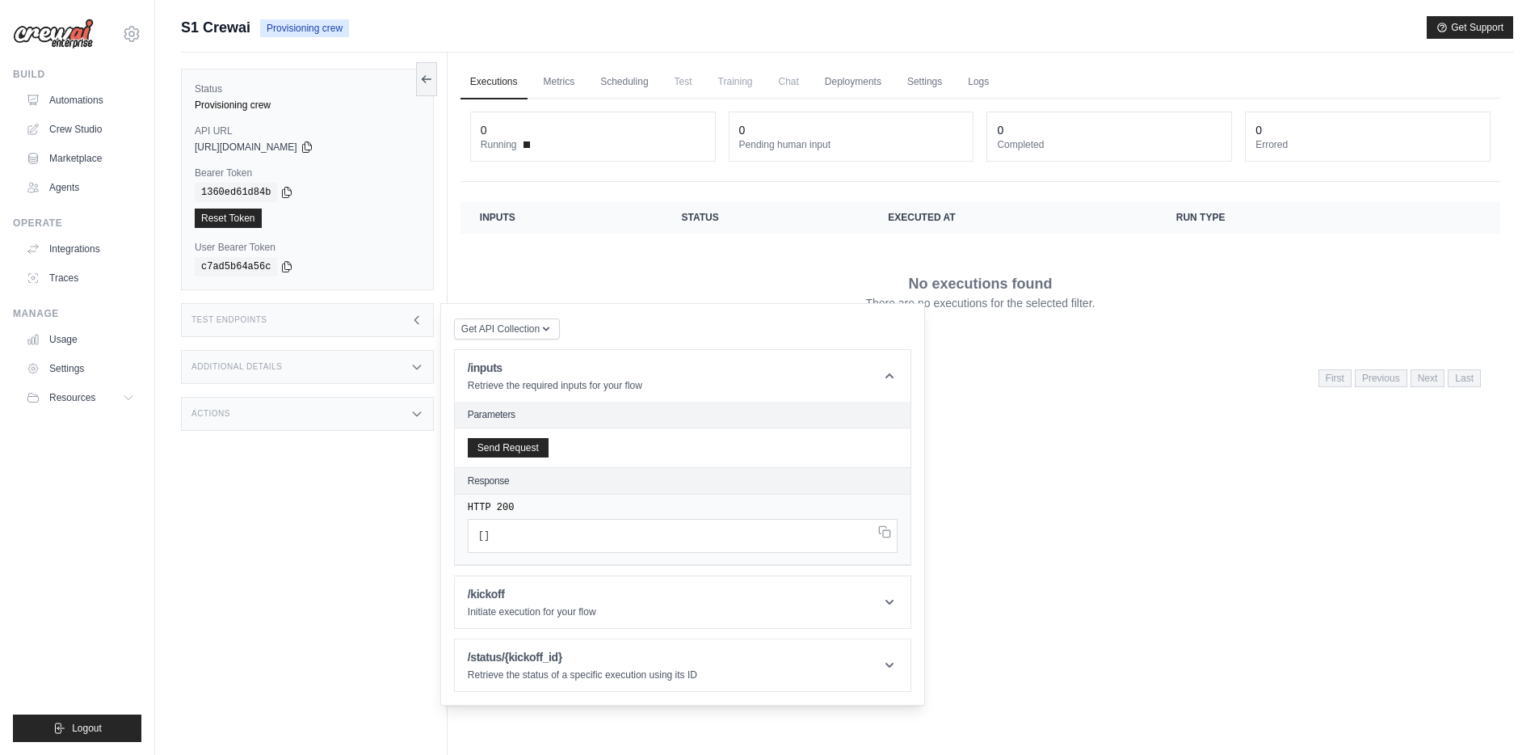
click at [352, 315] on div "Test Endpoints" at bounding box center [307, 320] width 253 height 34
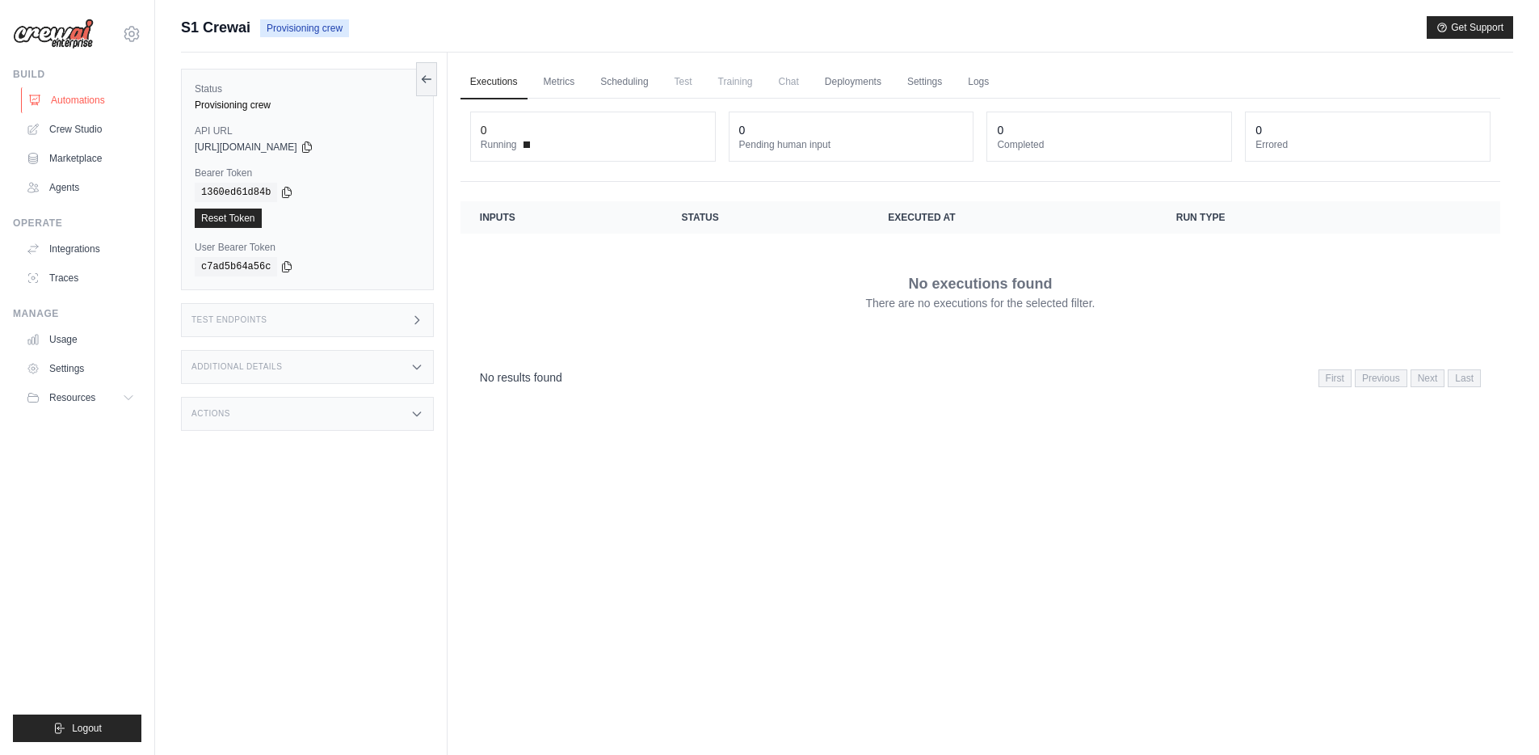
click at [111, 97] on link "Automations" at bounding box center [82, 100] width 122 height 26
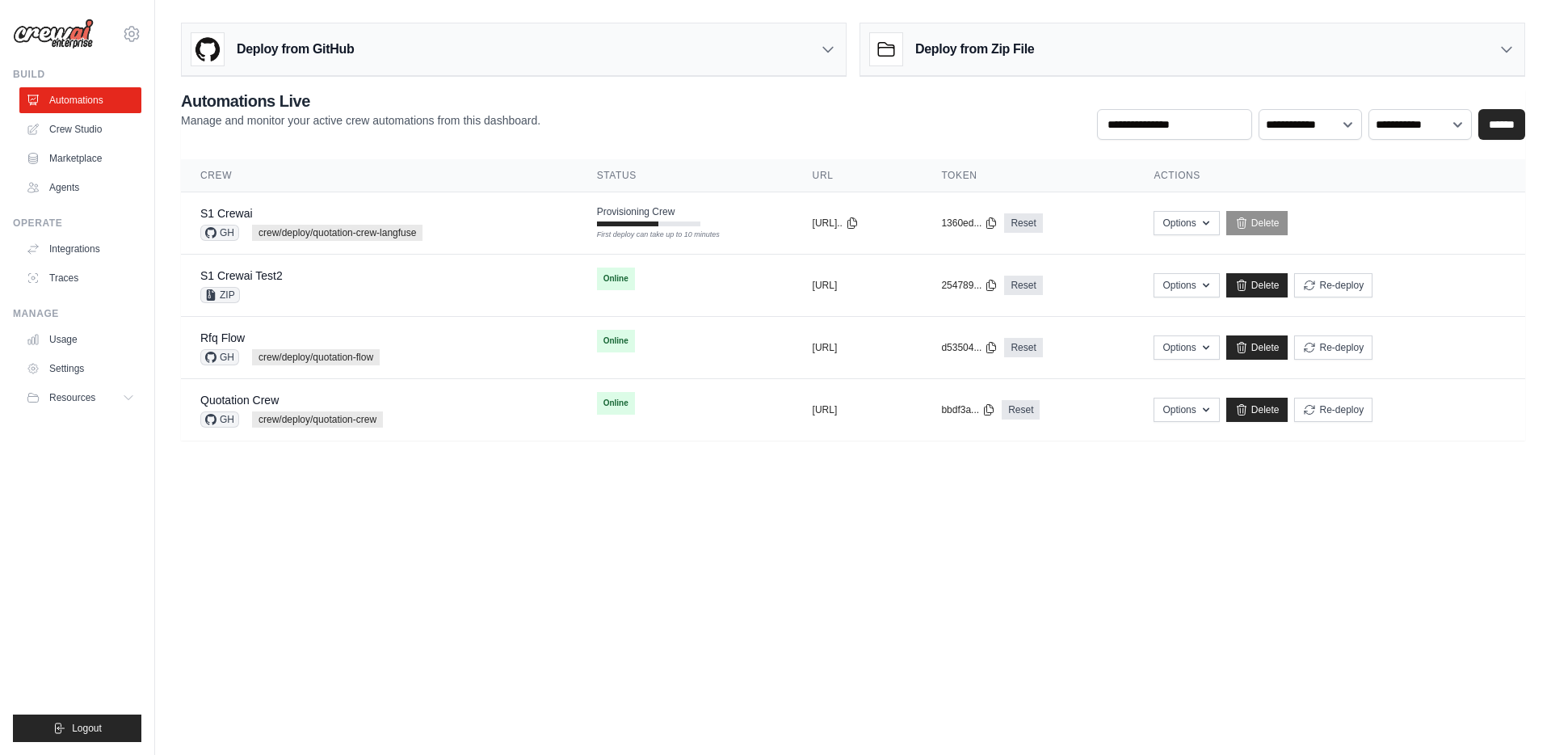
click at [851, 522] on body "jae-hyun.lee@kt.com Settings Build Automations Crew Studio" at bounding box center [775, 377] width 1551 height 755
click at [549, 616] on body "jae-hyun.lee@kt.com Settings Build Automations Crew Studio" at bounding box center [775, 377] width 1551 height 755
click at [661, 518] on body "jae-hyun.lee@kt.com Settings Build Automations Crew Studio" at bounding box center [775, 377] width 1551 height 755
click at [604, 574] on body "jae-hyun.lee@kt.com Settings Build Automations Crew Studio" at bounding box center [775, 377] width 1551 height 755
click at [482, 239] on div "S1 Crewai GH crew/deploy/quotation-crew-langfuse" at bounding box center [379, 223] width 358 height 36
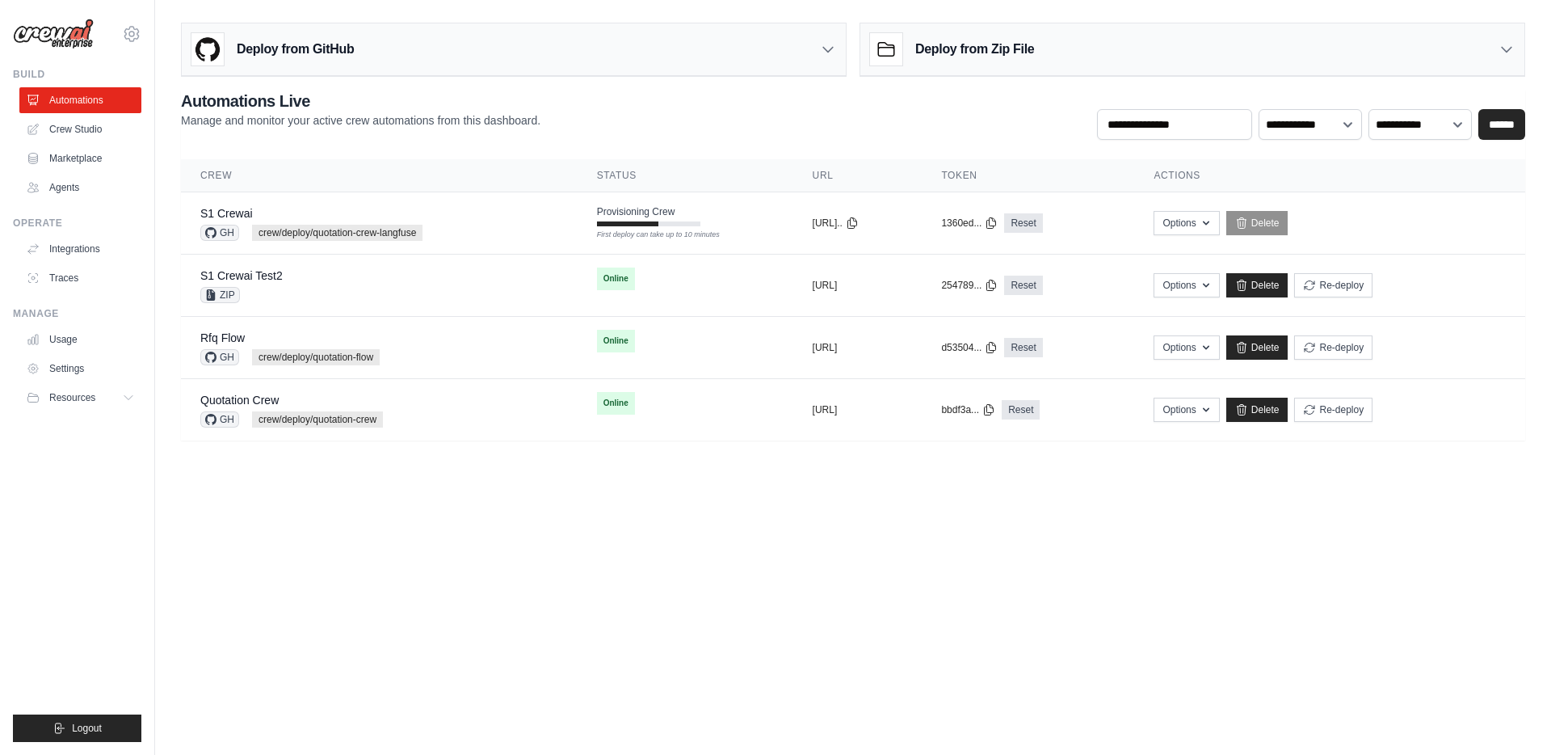
click at [671, 536] on body "jae-hyun.lee@kt.com Settings Build Automations Crew Studio" at bounding box center [775, 377] width 1551 height 755
click at [81, 94] on link "Automations" at bounding box center [82, 100] width 122 height 26
click at [668, 563] on body "jae-hyun.lee@kt.com Settings Build Automations Crew Studio" at bounding box center [775, 377] width 1551 height 755
click at [665, 563] on body "jae-hyun.lee@kt.com Settings Build Automations Crew Studio" at bounding box center [775, 377] width 1551 height 755
click at [665, 563] on body "[PERSON_NAME][EMAIL_ADDRESS][PERSON_NAME][DOMAIN_NAME] Settings Build Automatio…" at bounding box center [775, 377] width 1551 height 755
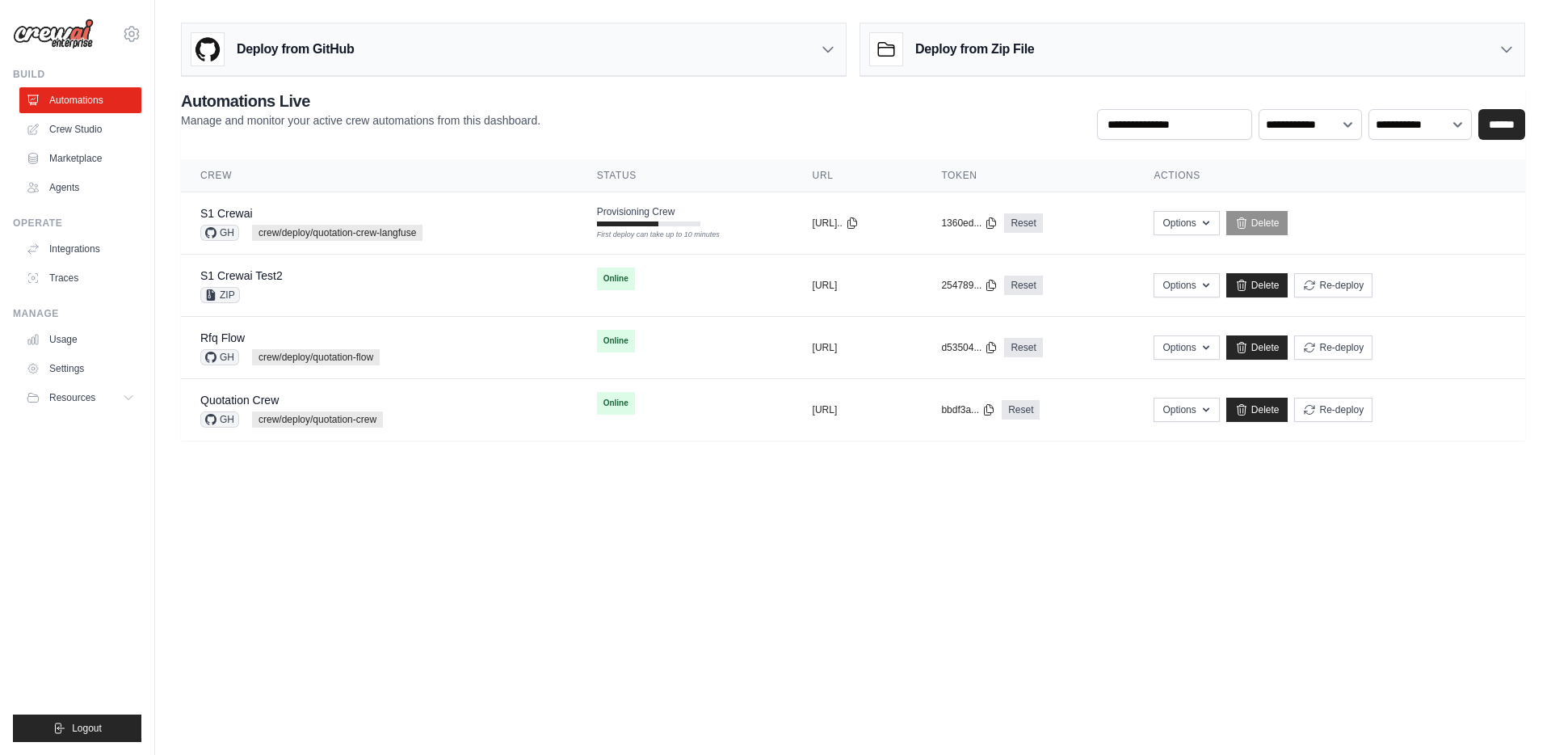
click at [507, 591] on body "[PERSON_NAME][EMAIL_ADDRESS][PERSON_NAME][DOMAIN_NAME] Settings Build Automatio…" at bounding box center [775, 377] width 1551 height 755
click at [817, 608] on body "jae-hyun.lee@kt.com Settings Build Automations Crew Studio" at bounding box center [775, 377] width 1551 height 755
click at [400, 573] on body "jae-hyun.lee@kt.com Settings Build Automations Crew Studio" at bounding box center [775, 377] width 1551 height 755
click at [471, 215] on div "S1 Crewai GH crew/deploy/quotation-crew-langfuse" at bounding box center [379, 223] width 358 height 36
click at [764, 583] on body "[PERSON_NAME][EMAIL_ADDRESS][PERSON_NAME][DOMAIN_NAME] Settings Build Automatio…" at bounding box center [775, 377] width 1551 height 755
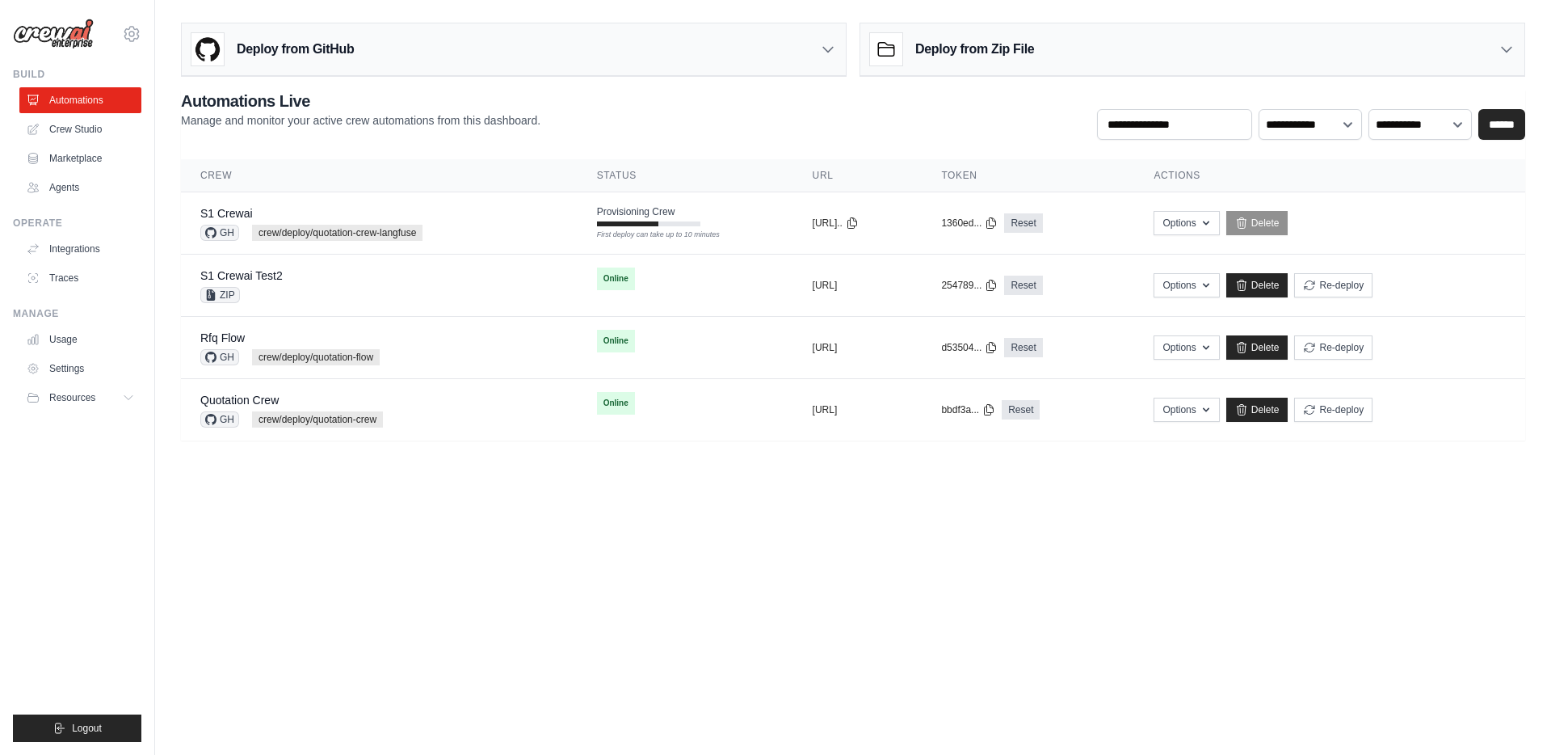
click at [542, 561] on body "[PERSON_NAME][EMAIL_ADDRESS][PERSON_NAME][DOMAIN_NAME] Settings Build Automatio…" at bounding box center [775, 377] width 1551 height 755
click at [477, 215] on div "S1 Crewai GH crew/deploy/quotation-crew-langfuse" at bounding box center [379, 223] width 358 height 36
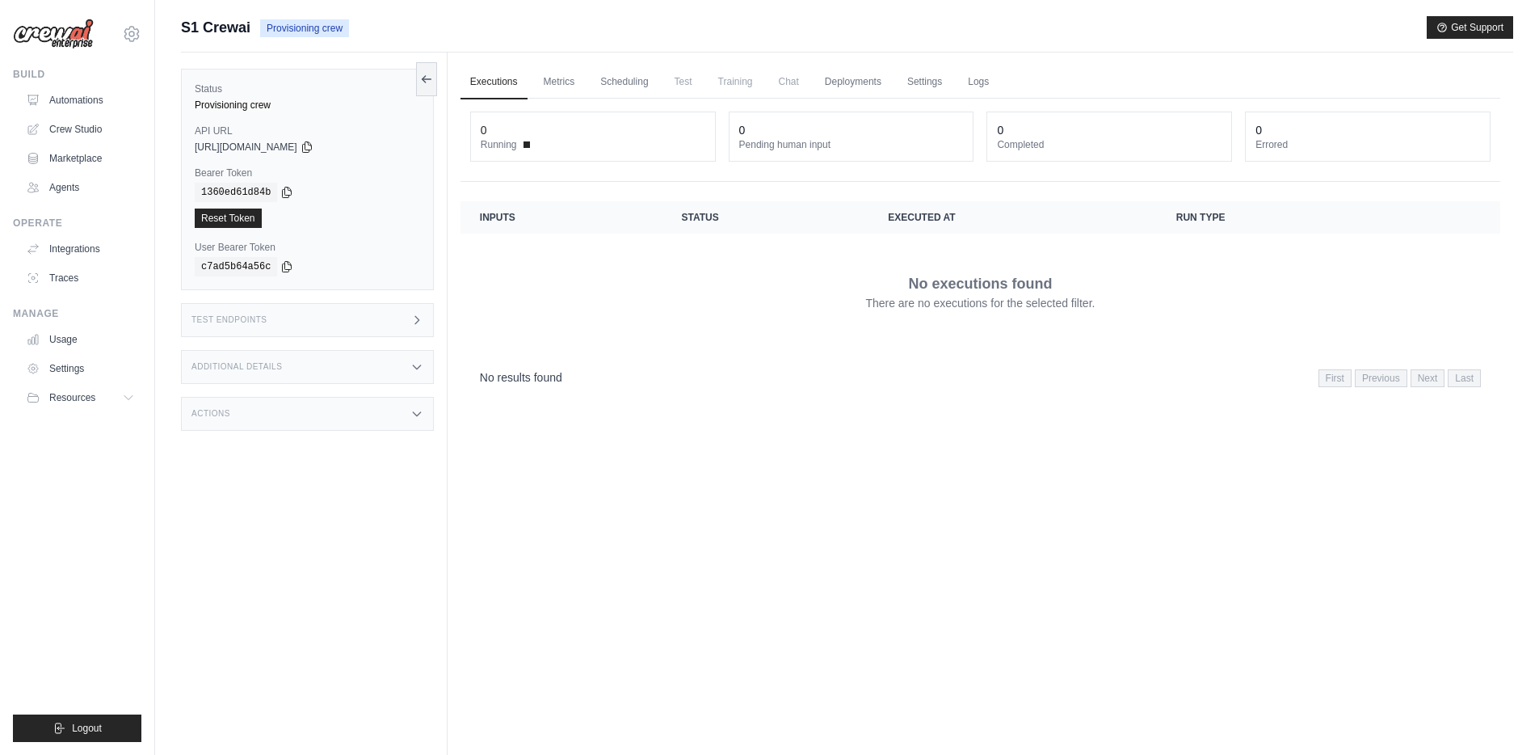
click at [350, 318] on div "Test Endpoints" at bounding box center [307, 320] width 253 height 34
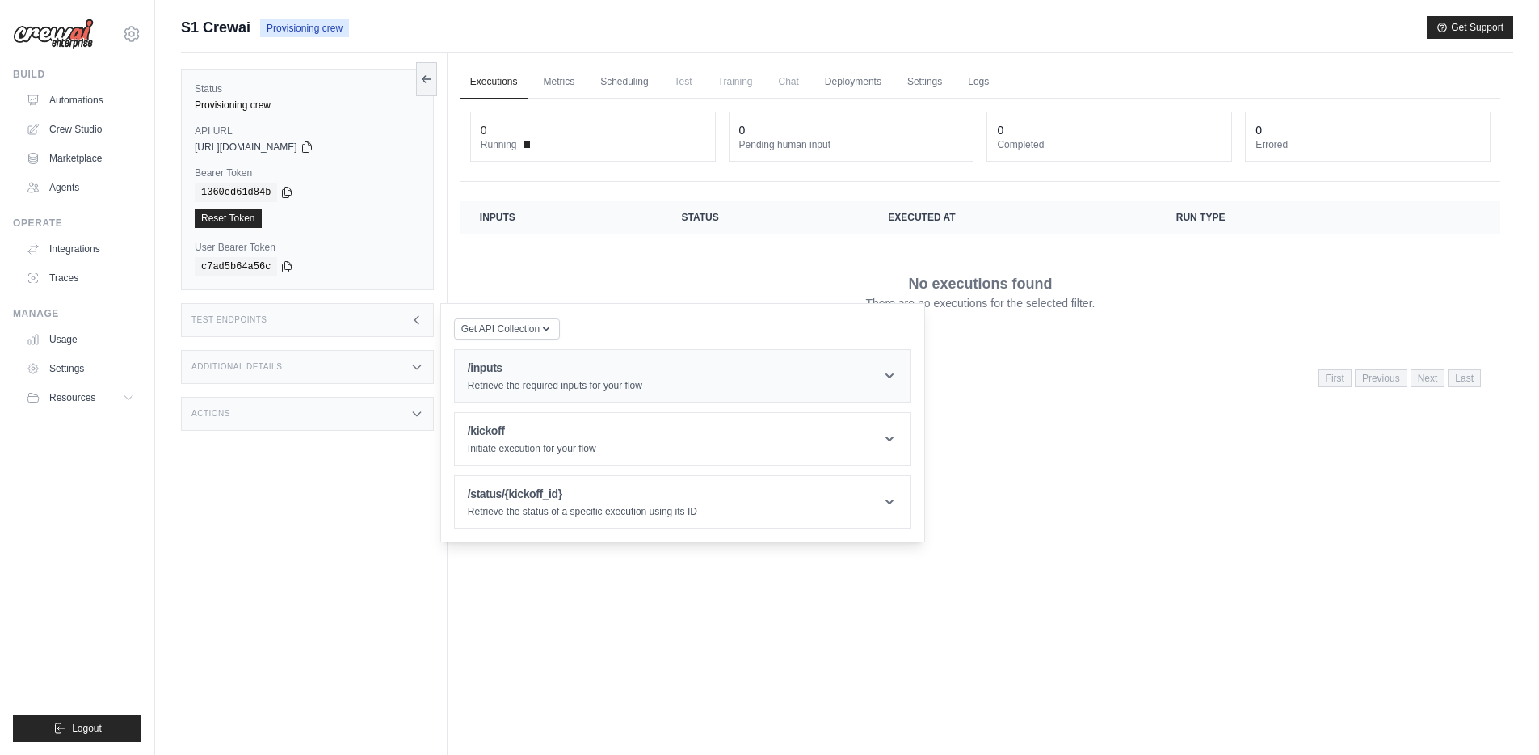
click at [534, 380] on p "Retrieve the required inputs for your flow" at bounding box center [555, 385] width 175 height 13
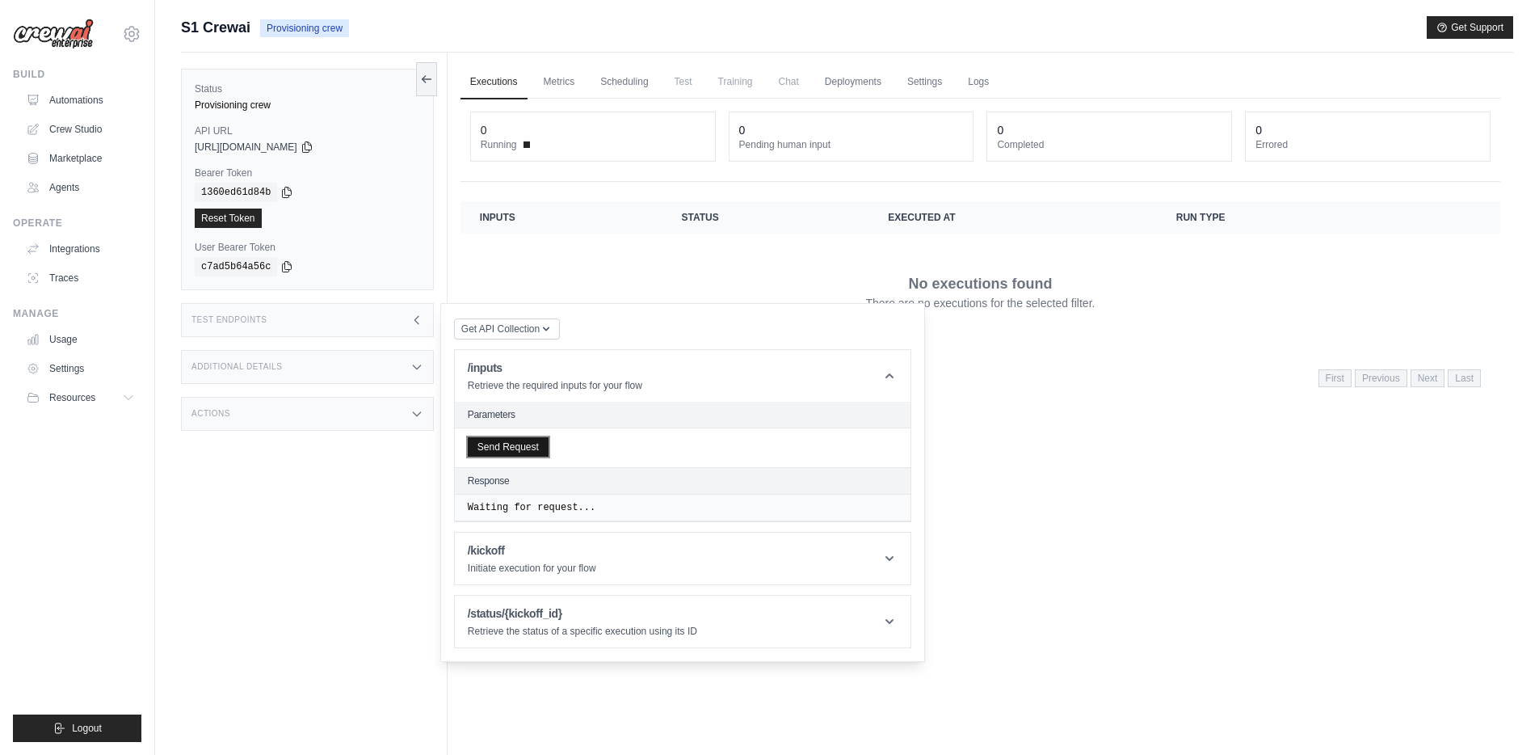
click at [521, 451] on button "Send Request" at bounding box center [508, 446] width 81 height 19
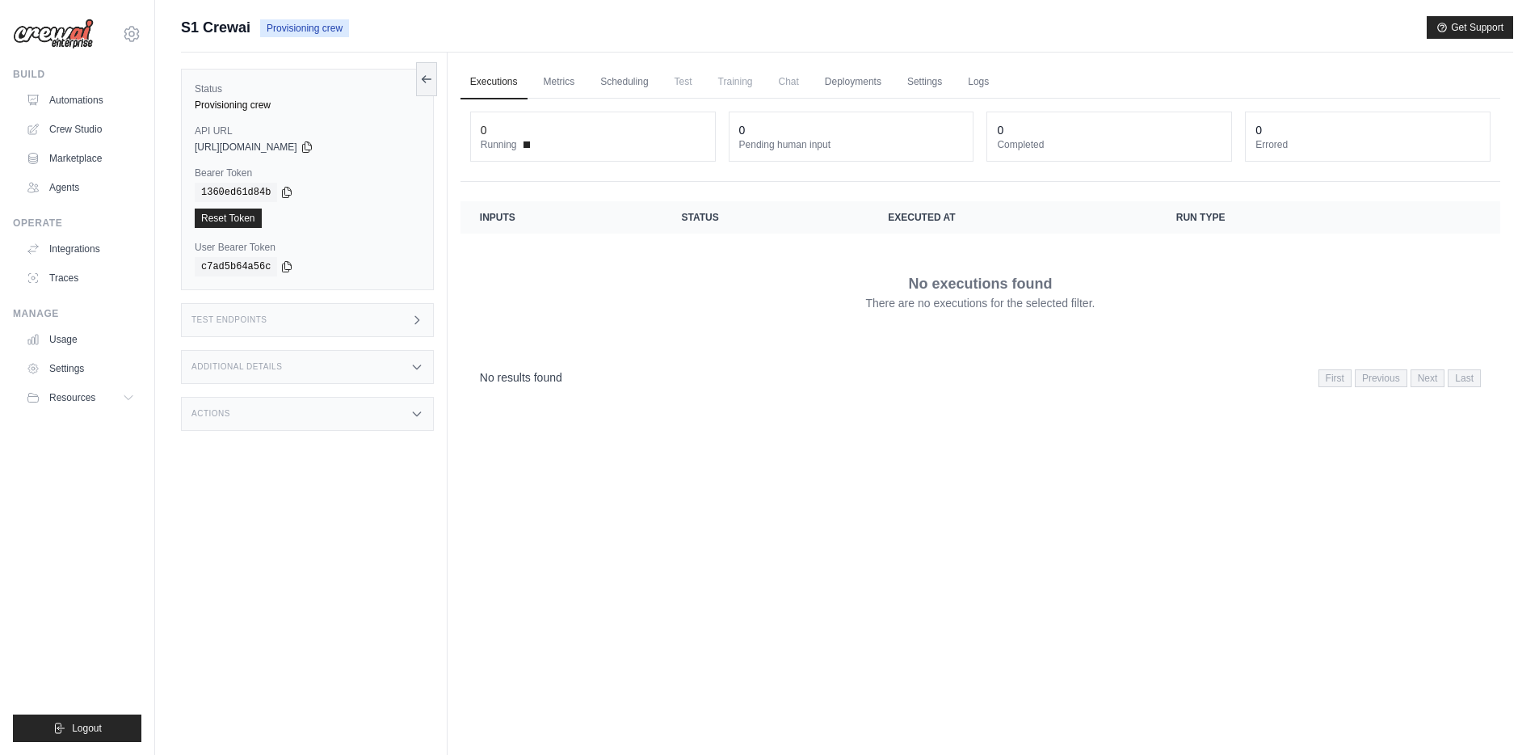
click at [412, 334] on div "Test Endpoints" at bounding box center [307, 320] width 253 height 34
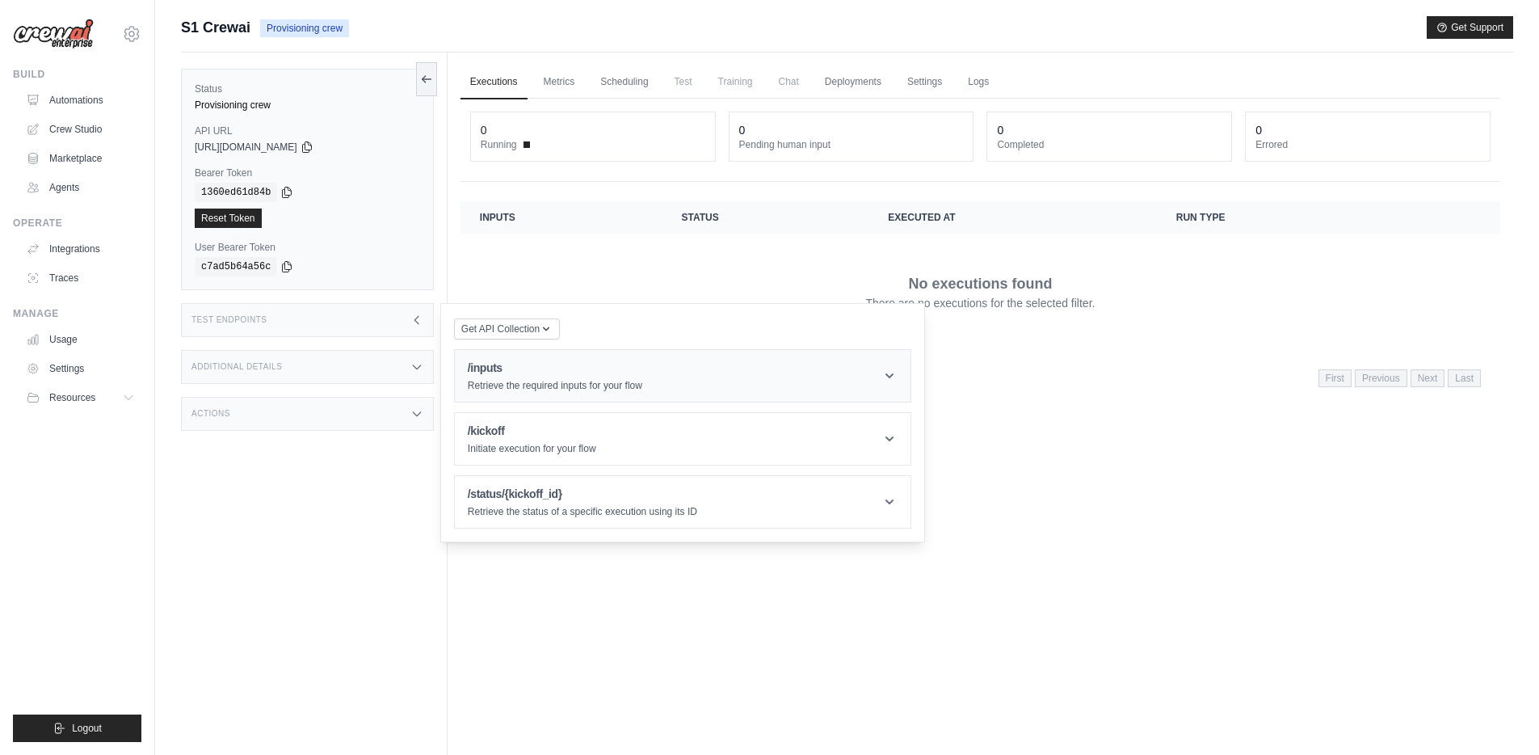
click at [512, 394] on header "/inputs Retrieve the required inputs for your flow" at bounding box center [683, 376] width 456 height 52
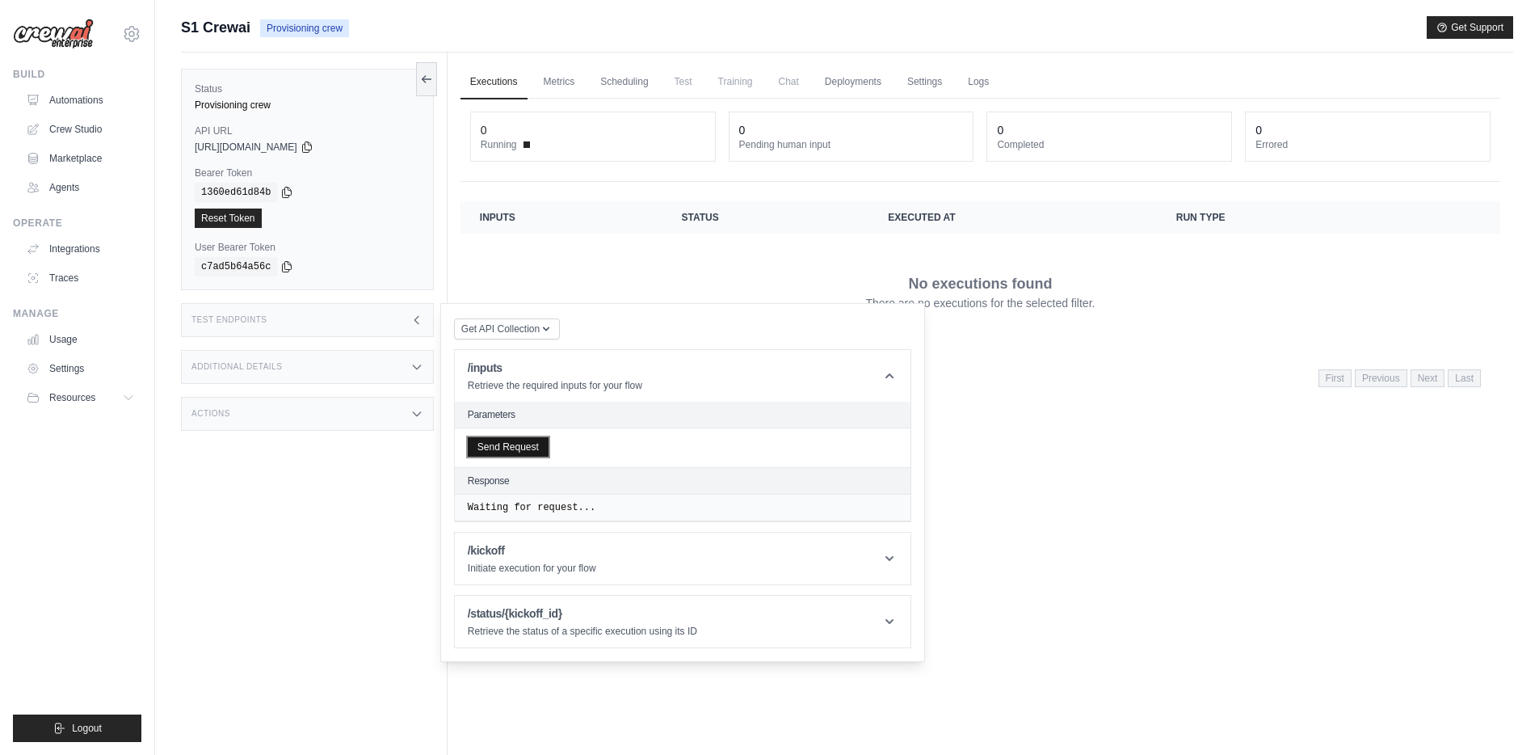
click at [502, 444] on button "Send Request" at bounding box center [508, 446] width 81 height 19
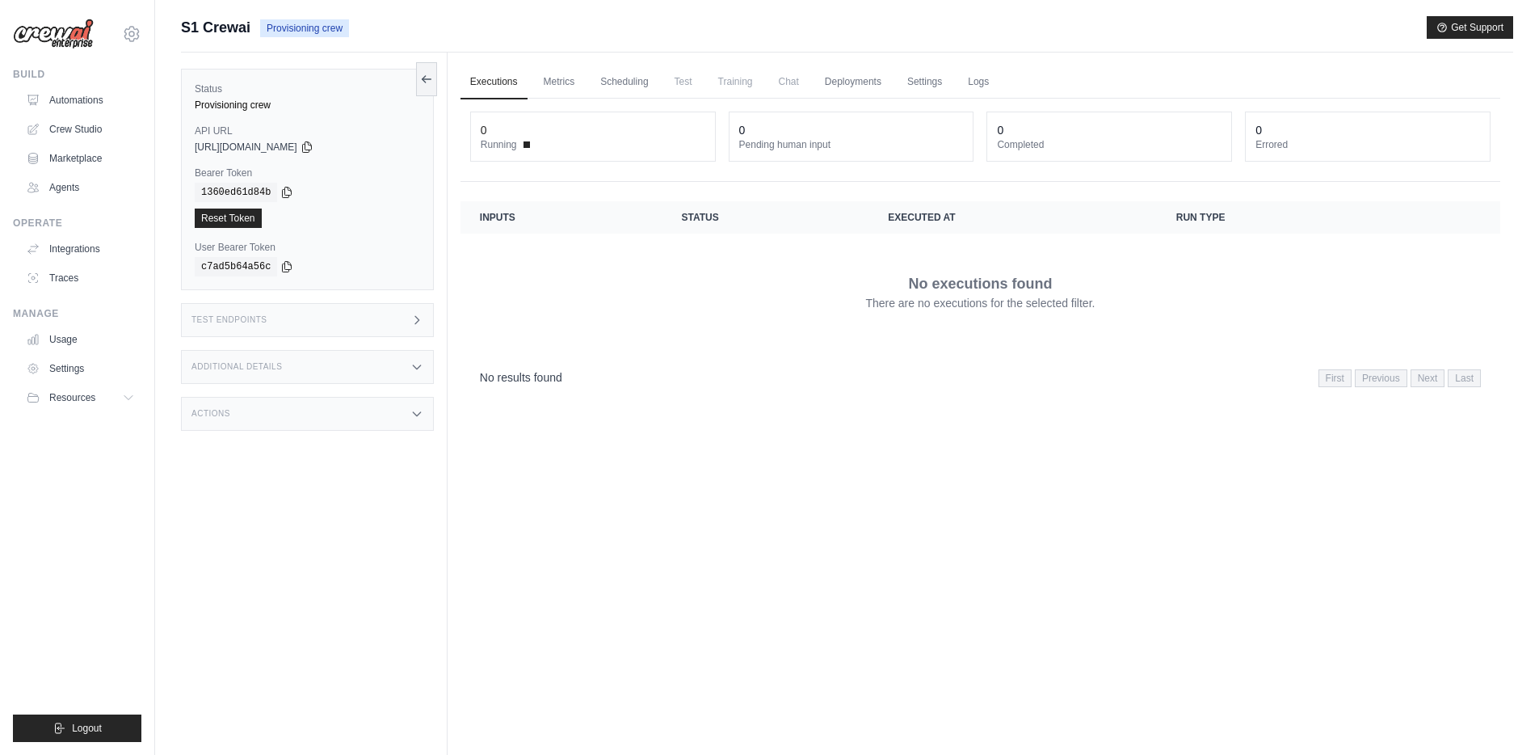
click at [417, 314] on icon at bounding box center [416, 319] width 13 height 13
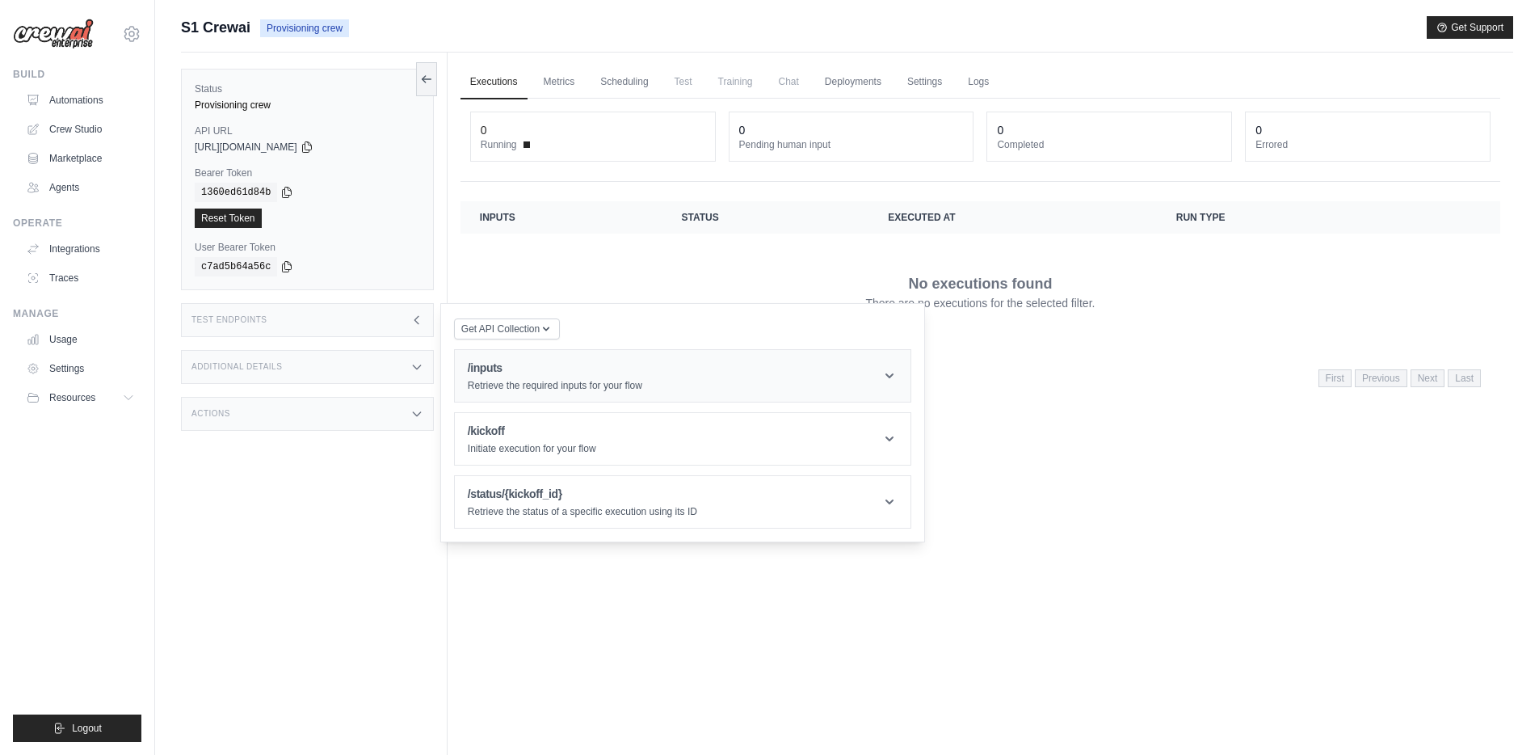
click at [566, 377] on div "/inputs Retrieve the required inputs for your flow" at bounding box center [555, 376] width 175 height 32
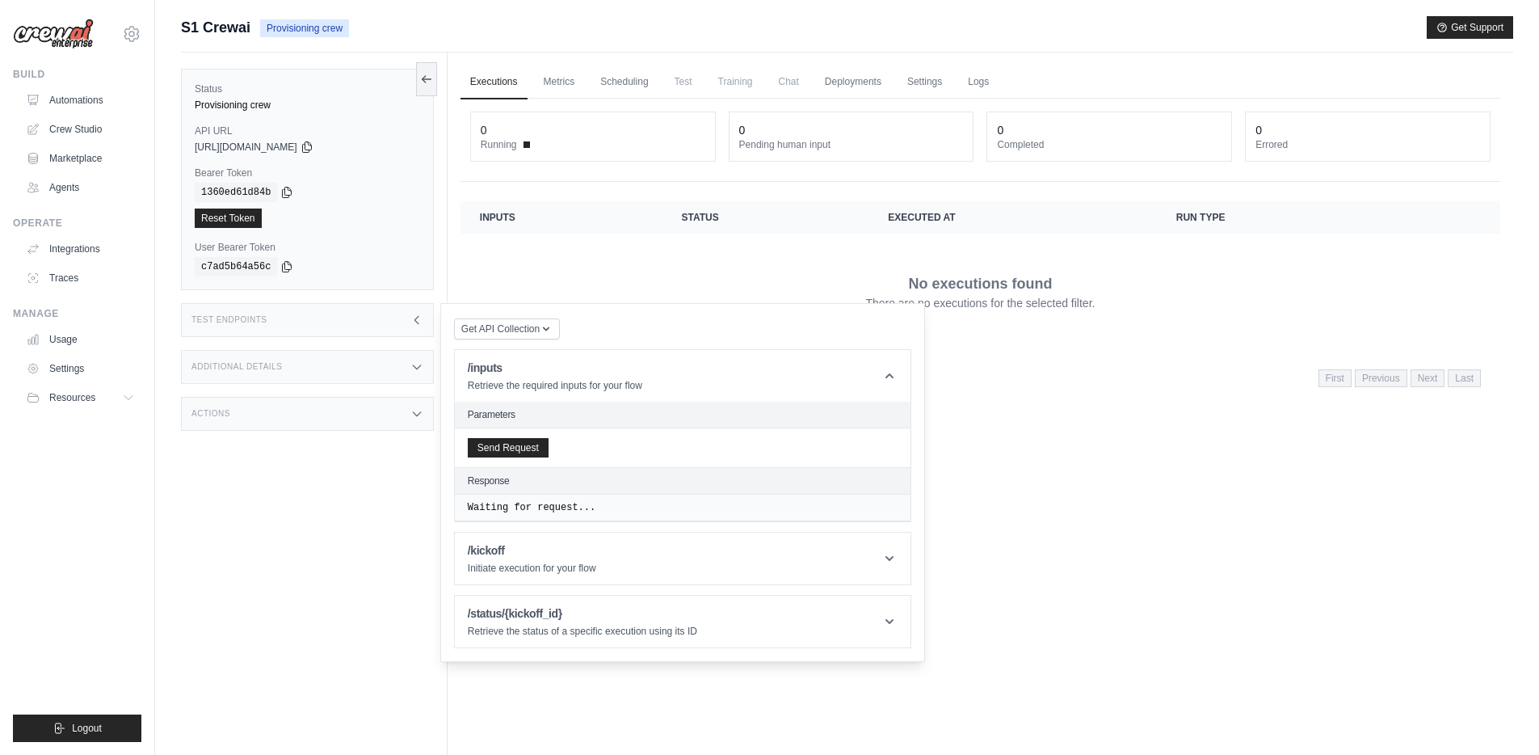
click at [521, 435] on div "Send Request" at bounding box center [683, 447] width 456 height 39
click at [513, 443] on button "Send Request" at bounding box center [508, 446] width 81 height 19
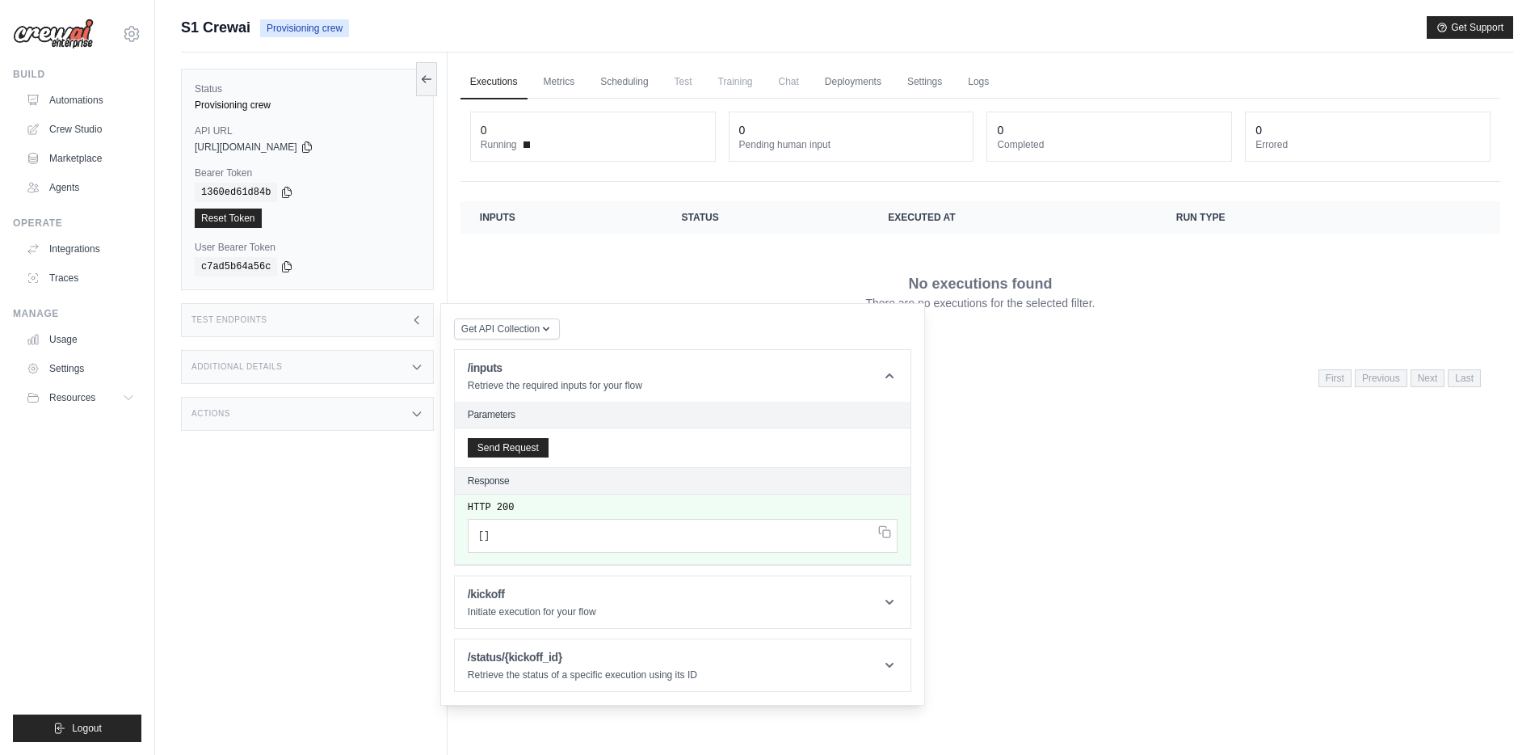
click at [1063, 429] on div "Executions Metrics Scheduling Test Training Chat Deployments Settings Logs 0 Ru…" at bounding box center [981, 430] width 1066 height 755
click at [89, 99] on link "Automations" at bounding box center [82, 100] width 122 height 26
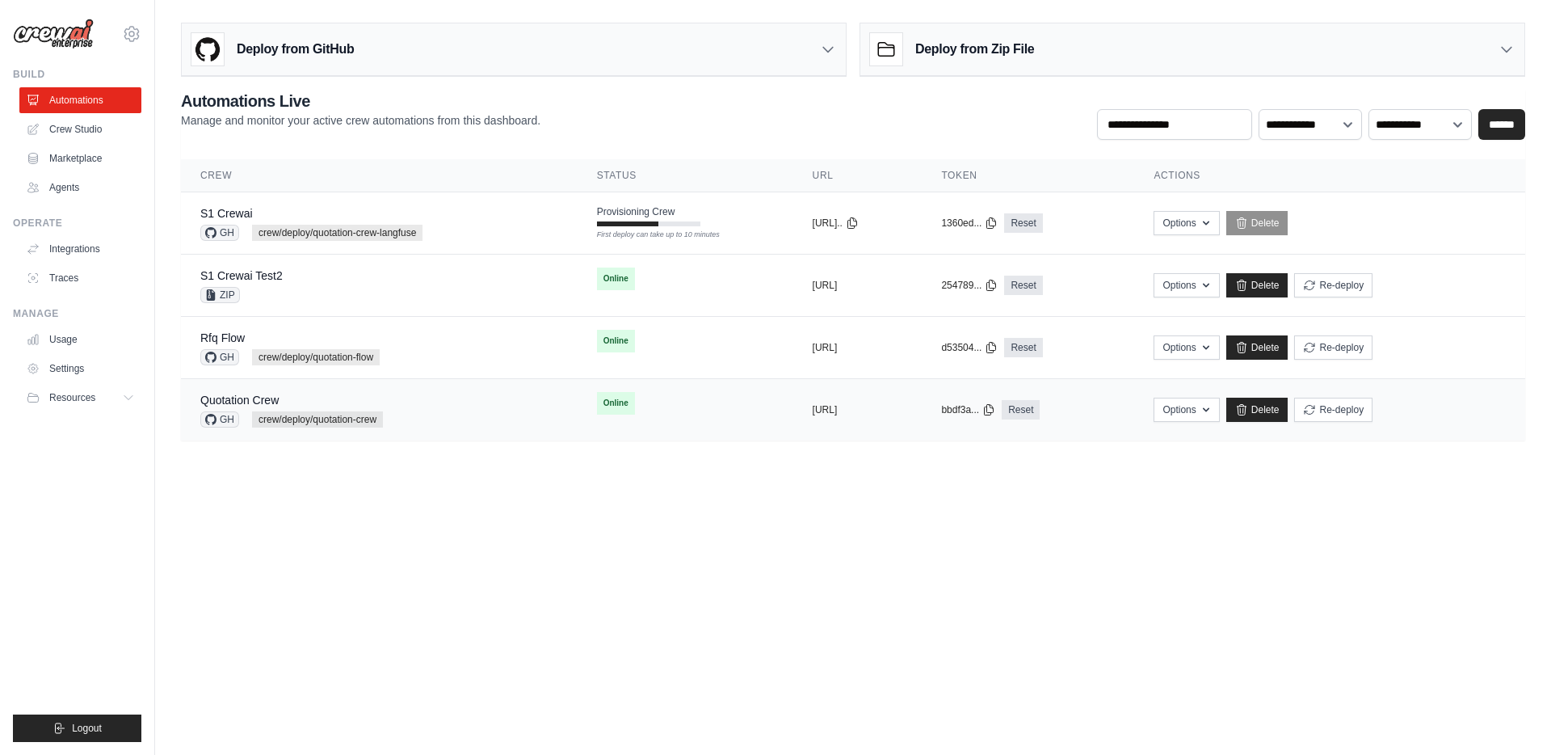
click at [460, 415] on div "Quotation Crew GH crew/deploy/quotation-crew" at bounding box center [379, 410] width 358 height 36
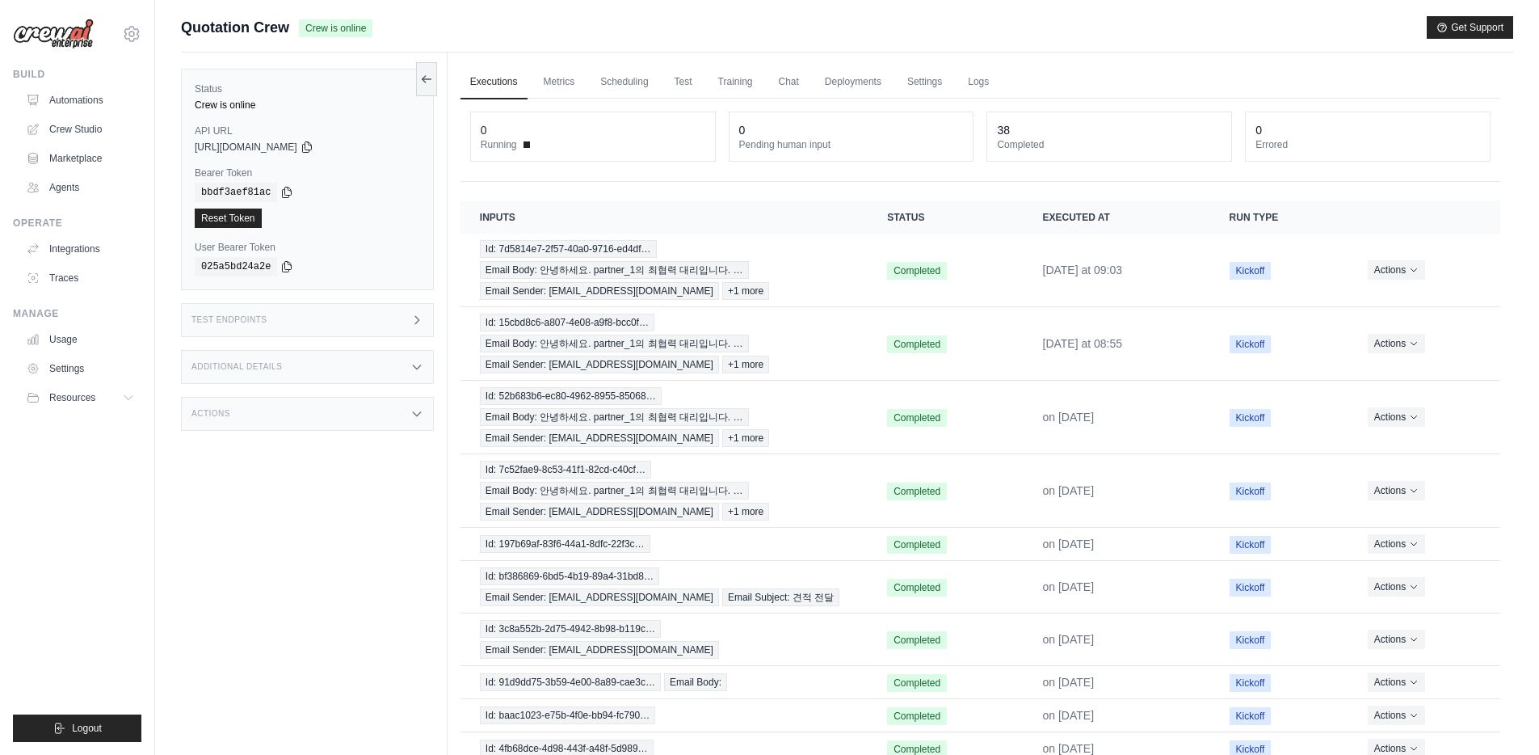
click at [347, 319] on div "Test Endpoints" at bounding box center [307, 320] width 253 height 34
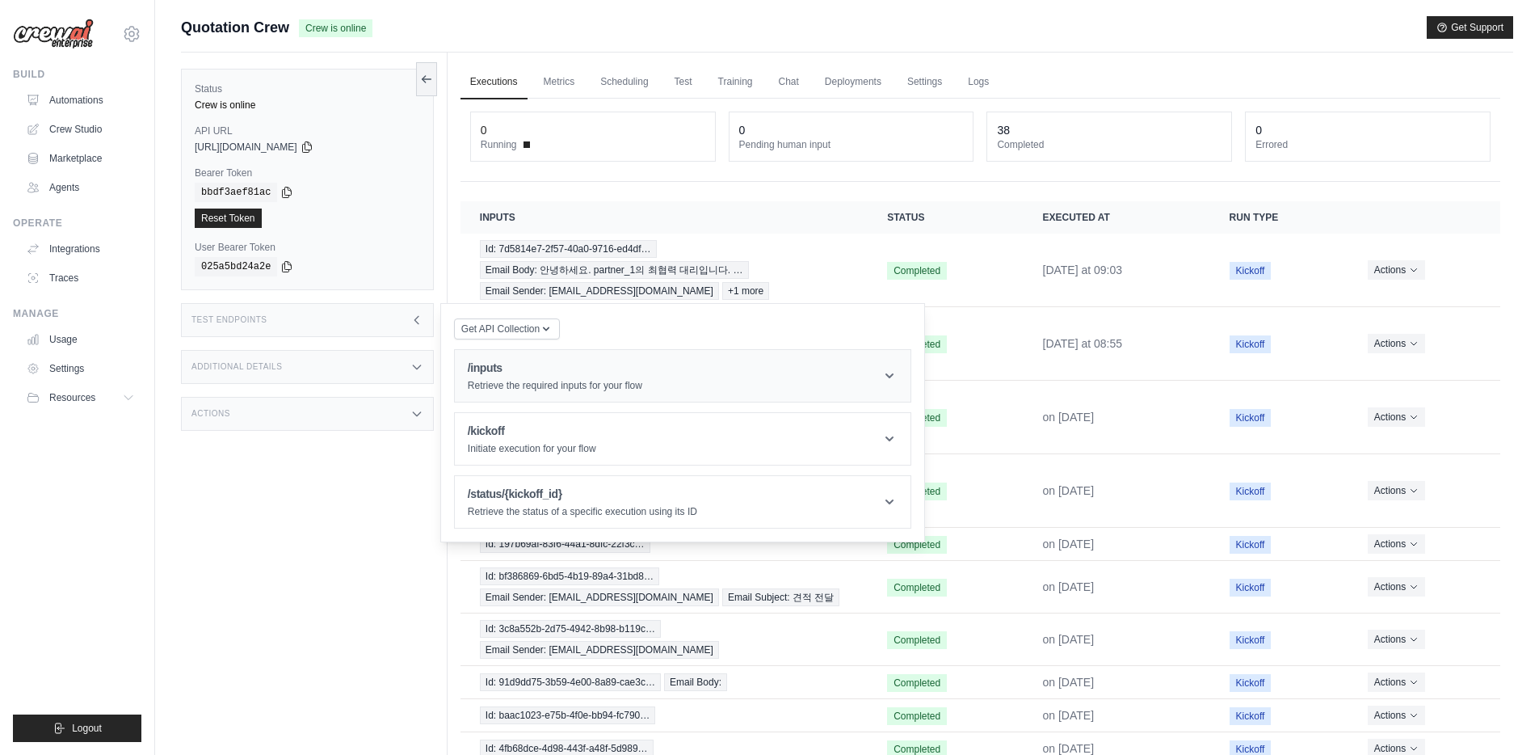
click at [527, 383] on p "Retrieve the required inputs for your flow" at bounding box center [555, 385] width 175 height 13
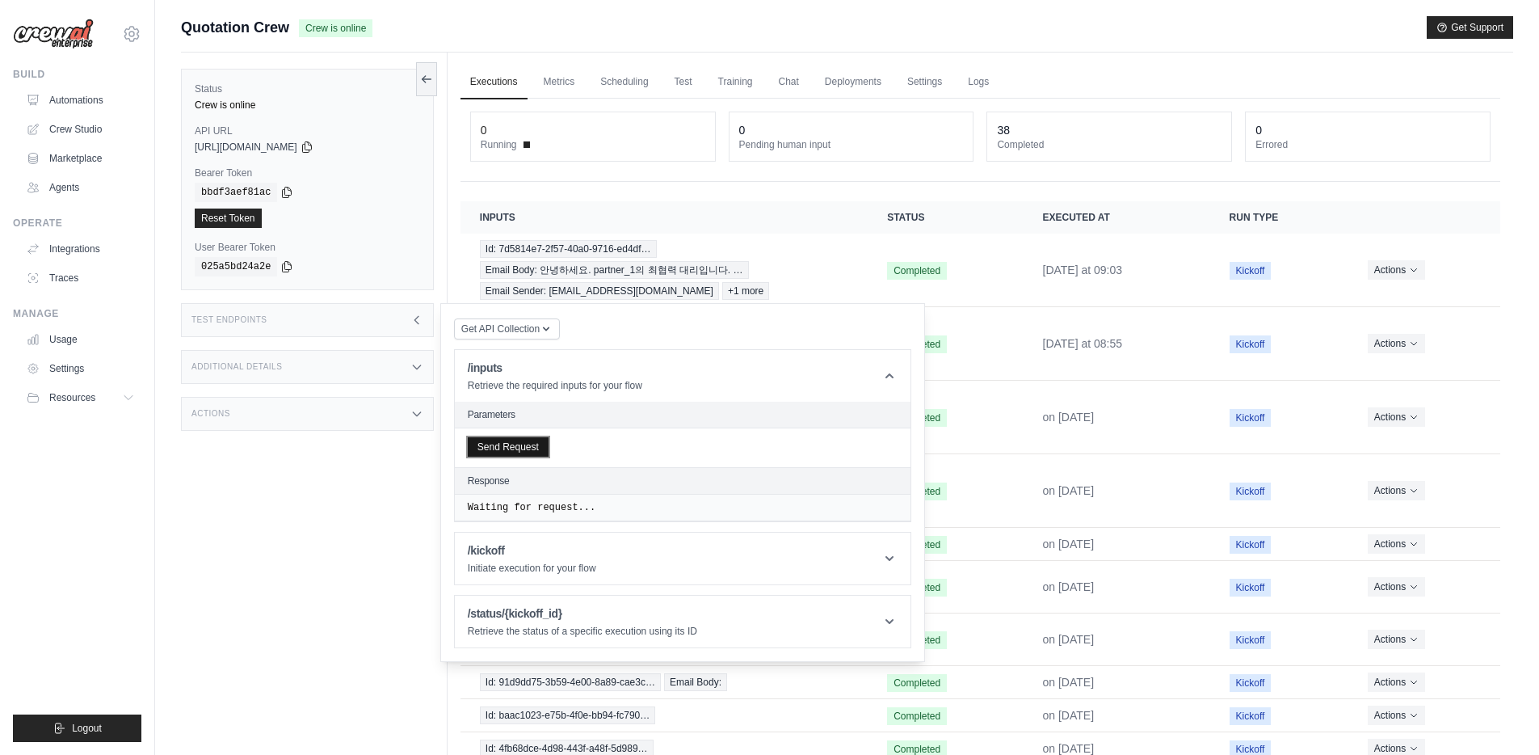
click at [524, 441] on button "Send Request" at bounding box center [508, 446] width 81 height 19
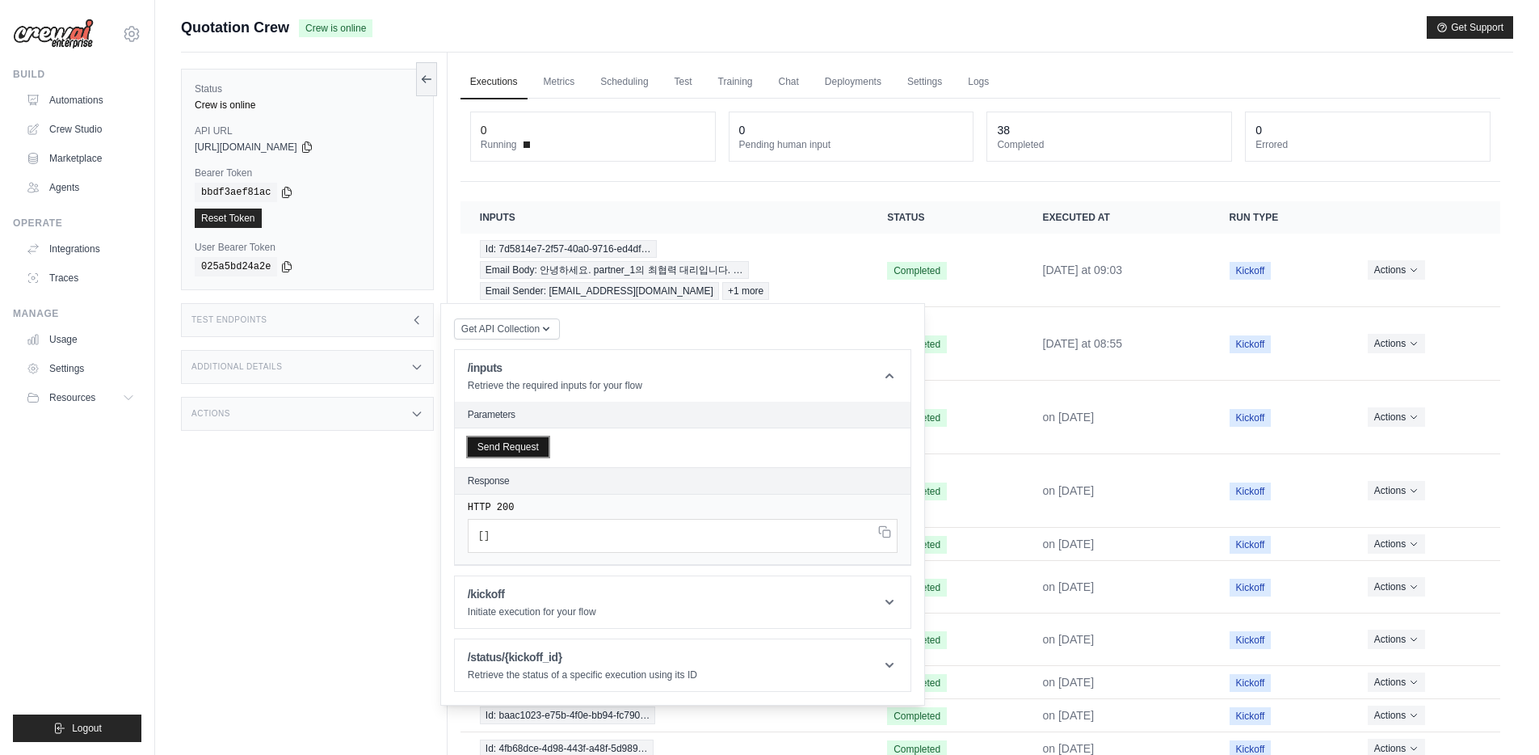
click at [508, 448] on button "Send Request" at bounding box center [508, 446] width 81 height 19
click at [515, 446] on button "Send Request" at bounding box center [508, 446] width 81 height 19
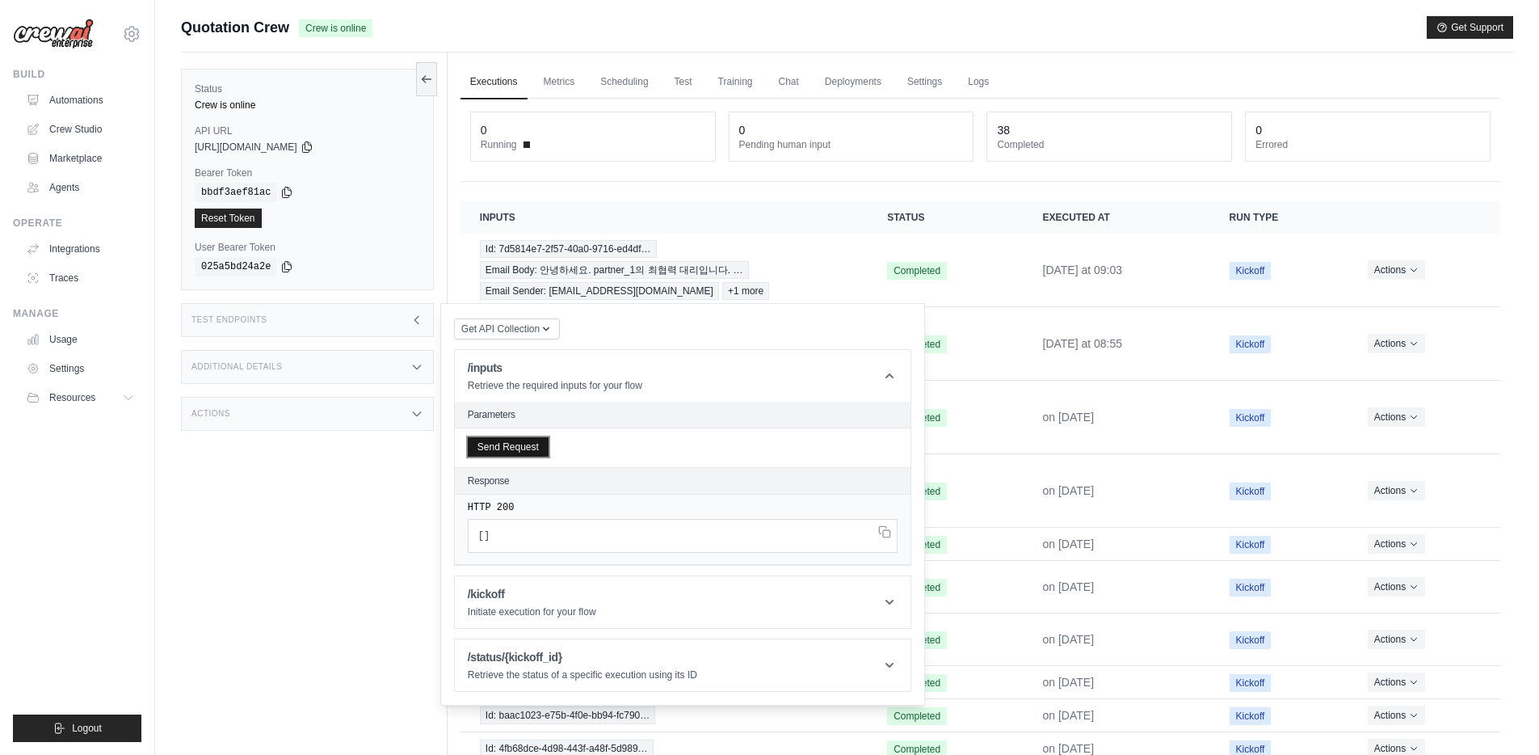
click at [515, 446] on button "Send Request" at bounding box center [508, 446] width 81 height 19
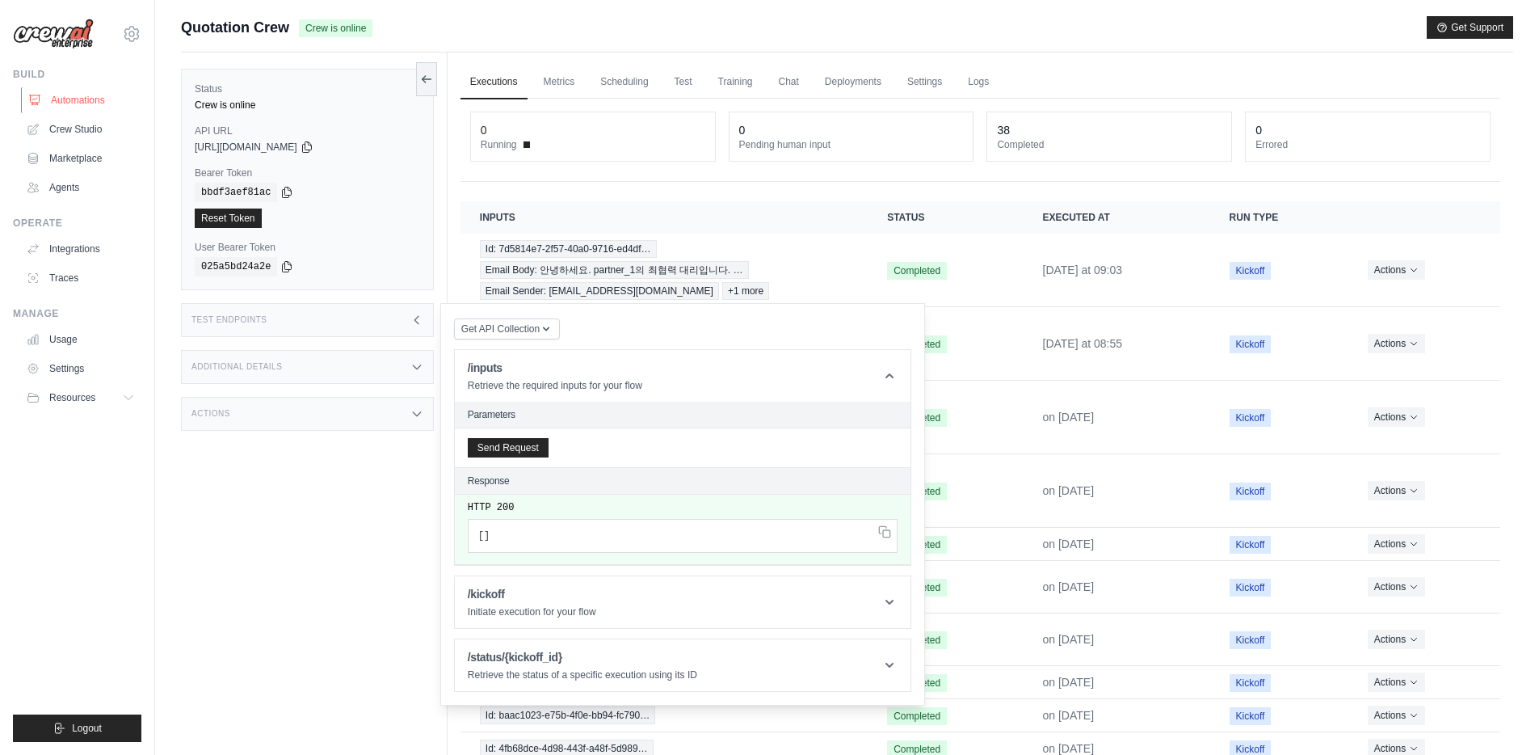
click at [100, 107] on link "Automations" at bounding box center [82, 100] width 122 height 26
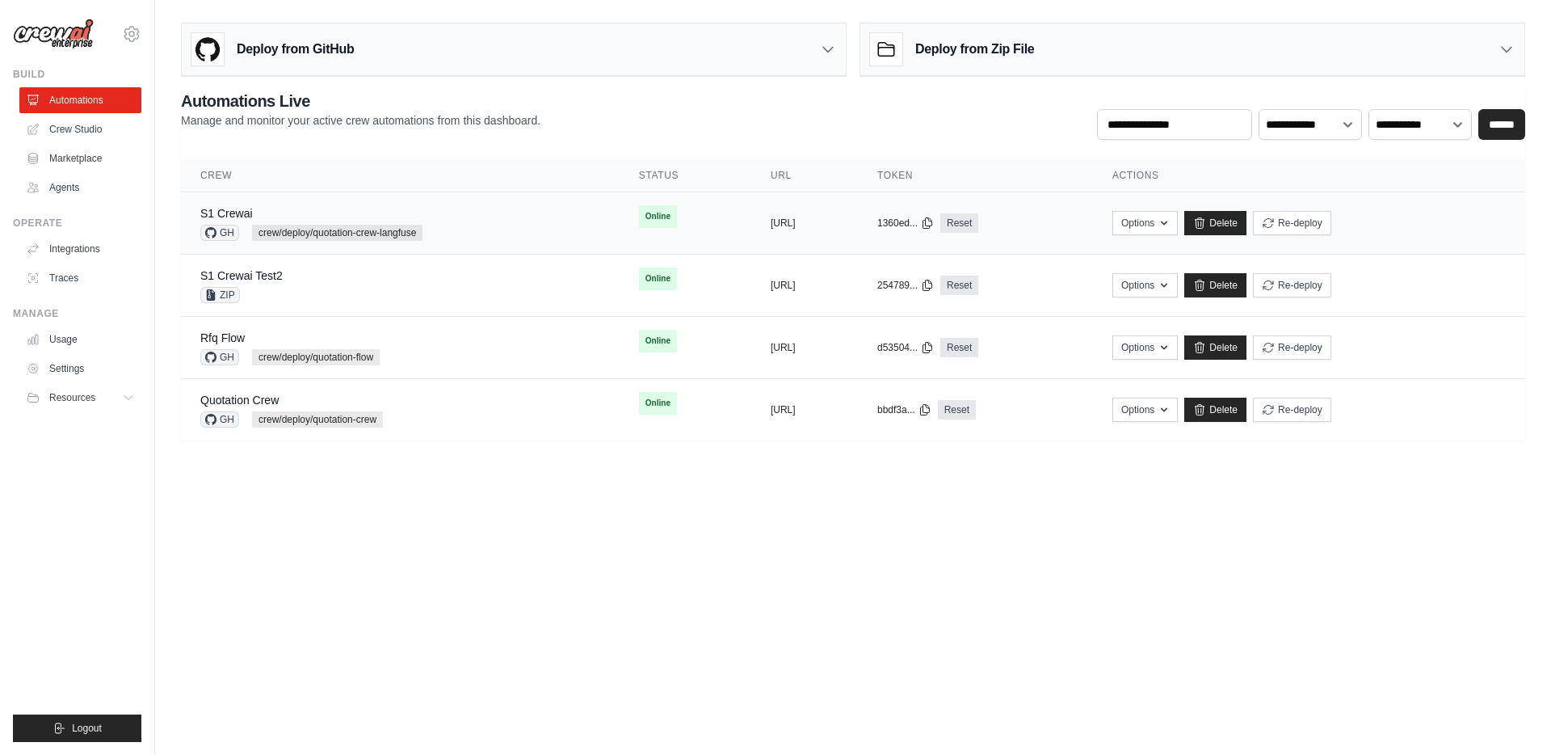
click at [468, 221] on div "S1 Crewai GH crew/deploy/quotation-crew-langfuse" at bounding box center [400, 223] width 400 height 36
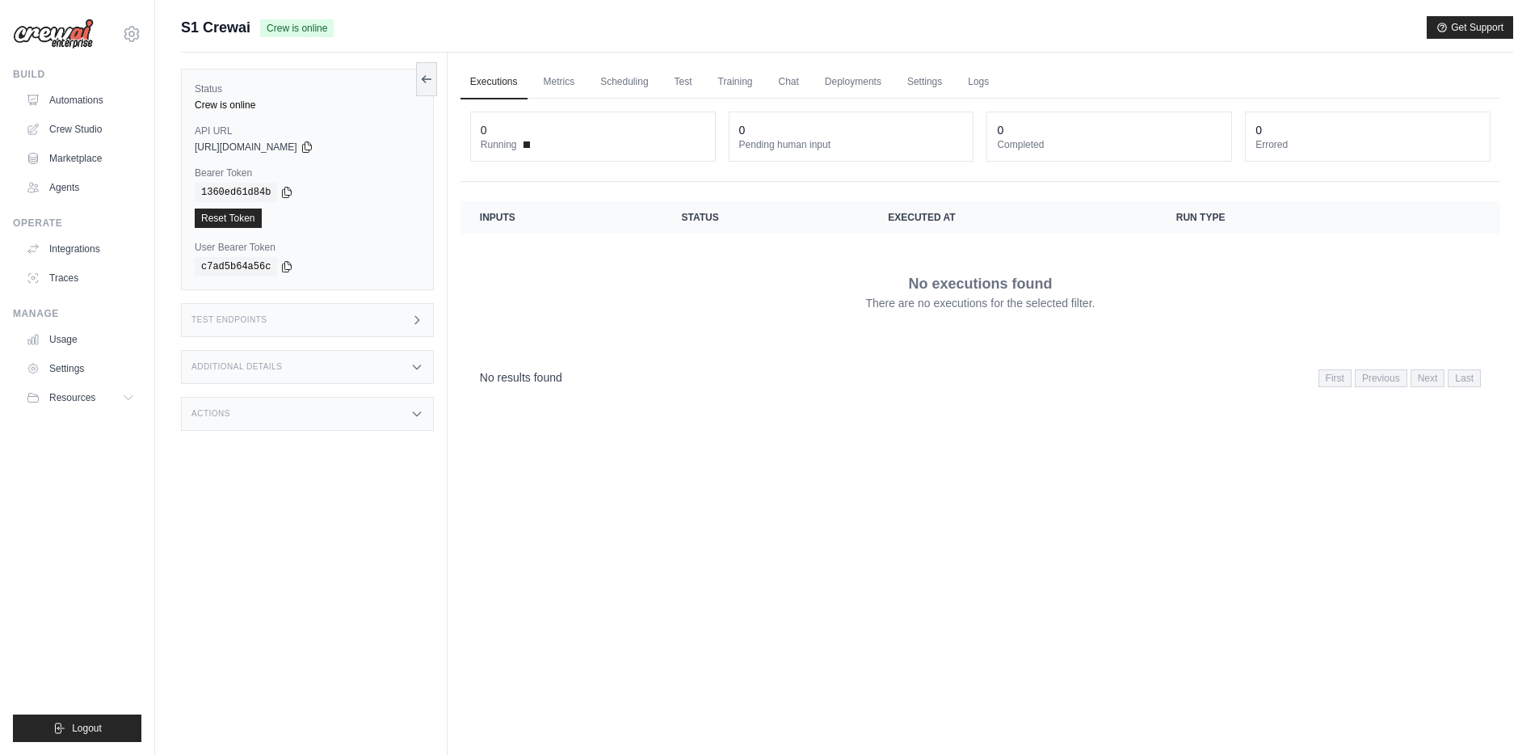
click at [420, 319] on icon at bounding box center [416, 319] width 13 height 13
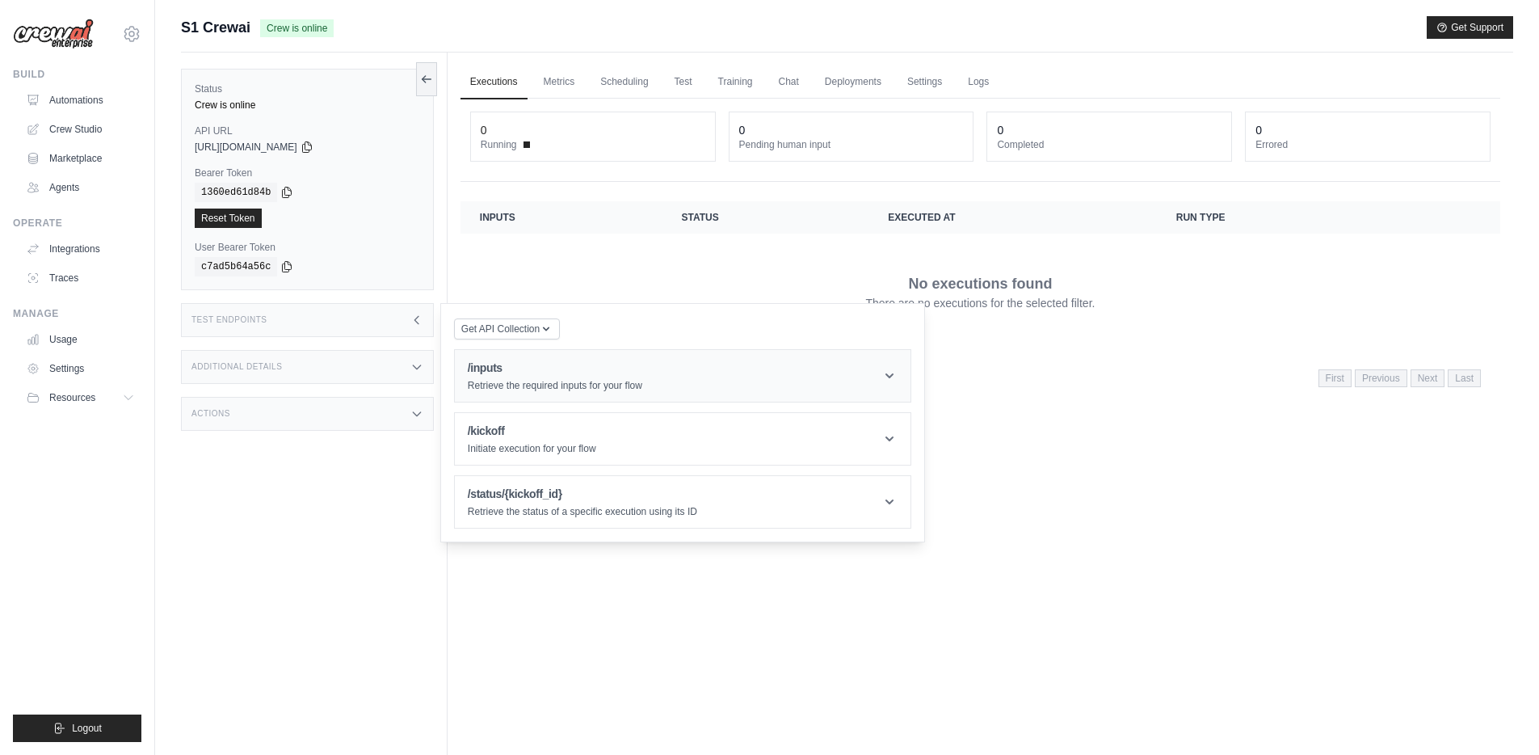
click at [549, 396] on header "/inputs Retrieve the required inputs for your flow" at bounding box center [683, 376] width 456 height 52
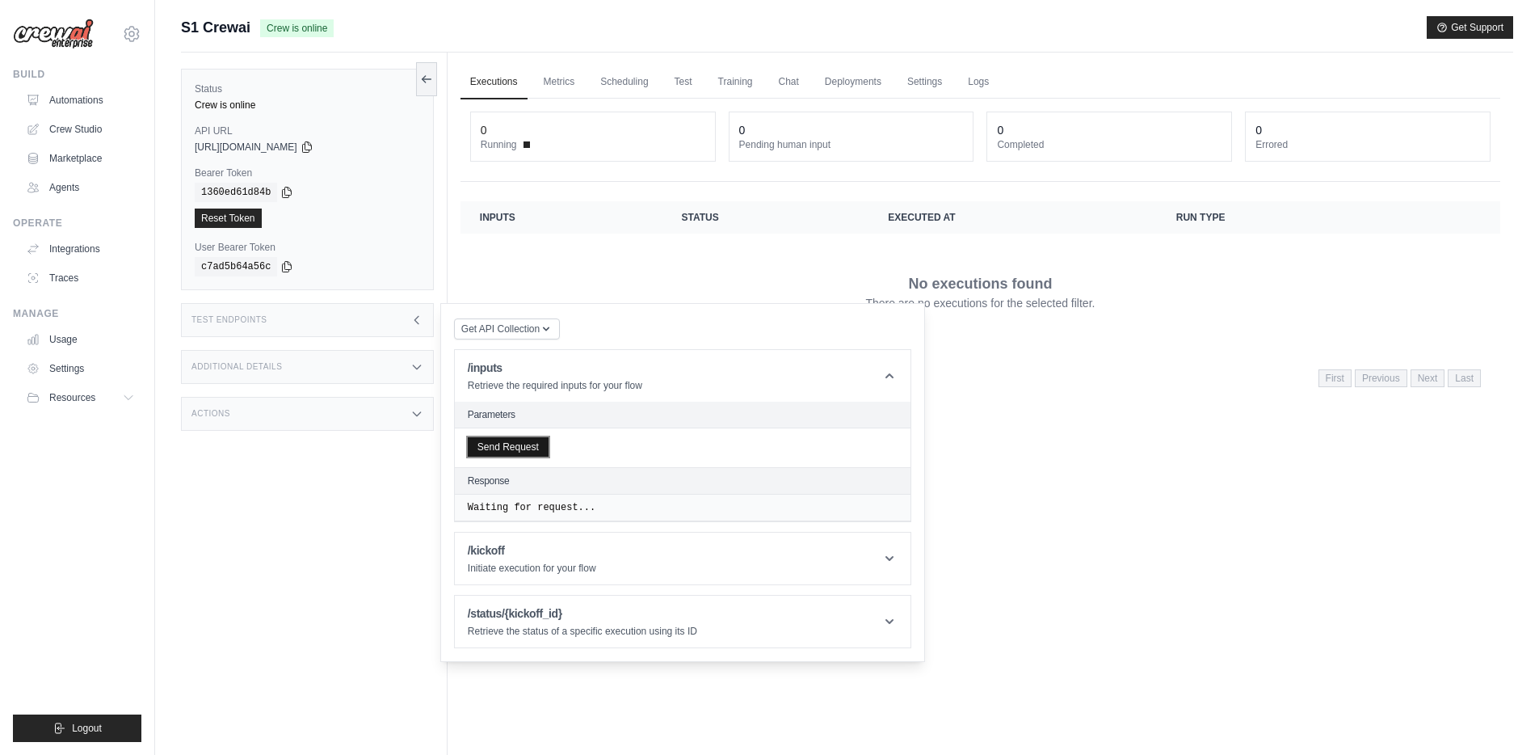
click at [524, 448] on button "Send Request" at bounding box center [508, 446] width 81 height 19
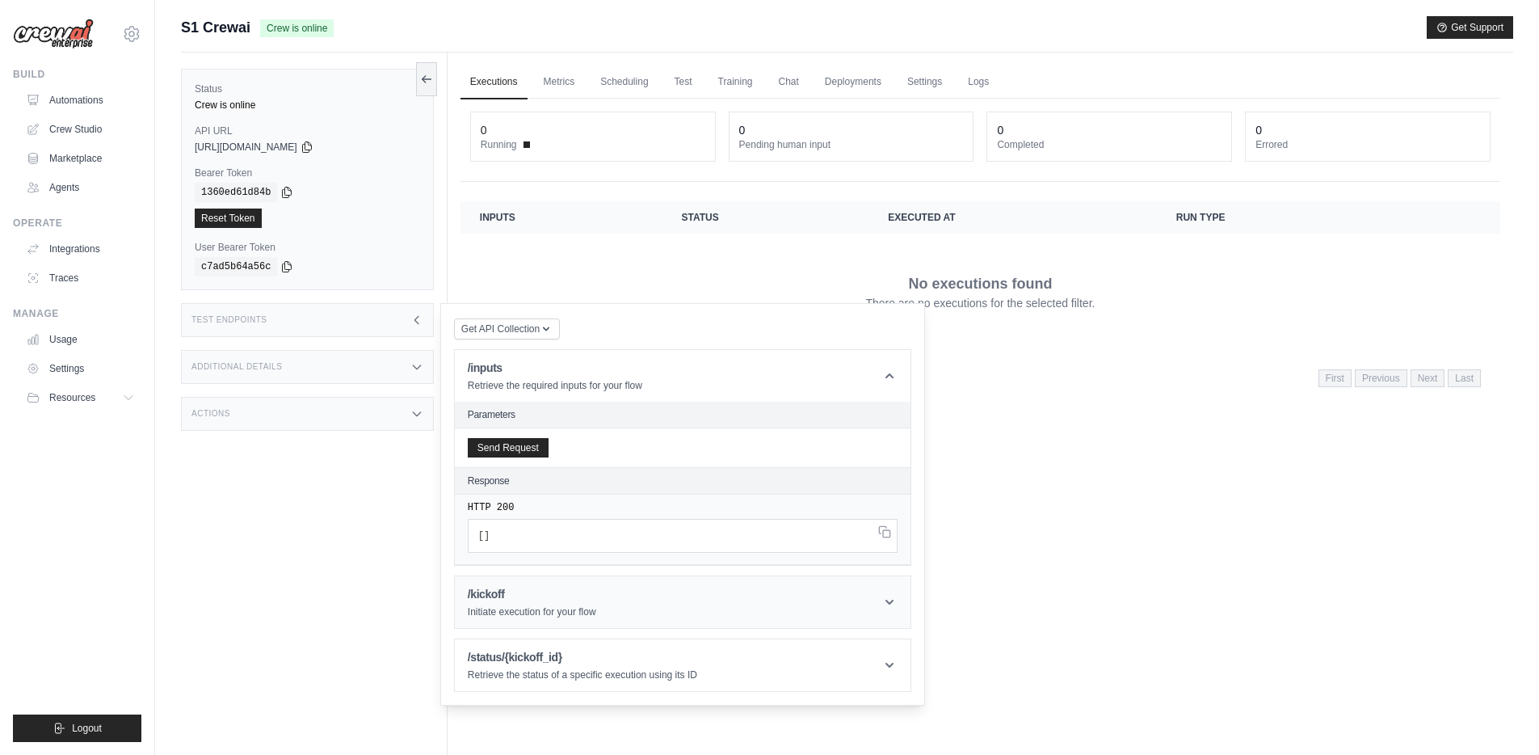
click at [543, 600] on h1 "/kickoff" at bounding box center [532, 594] width 128 height 16
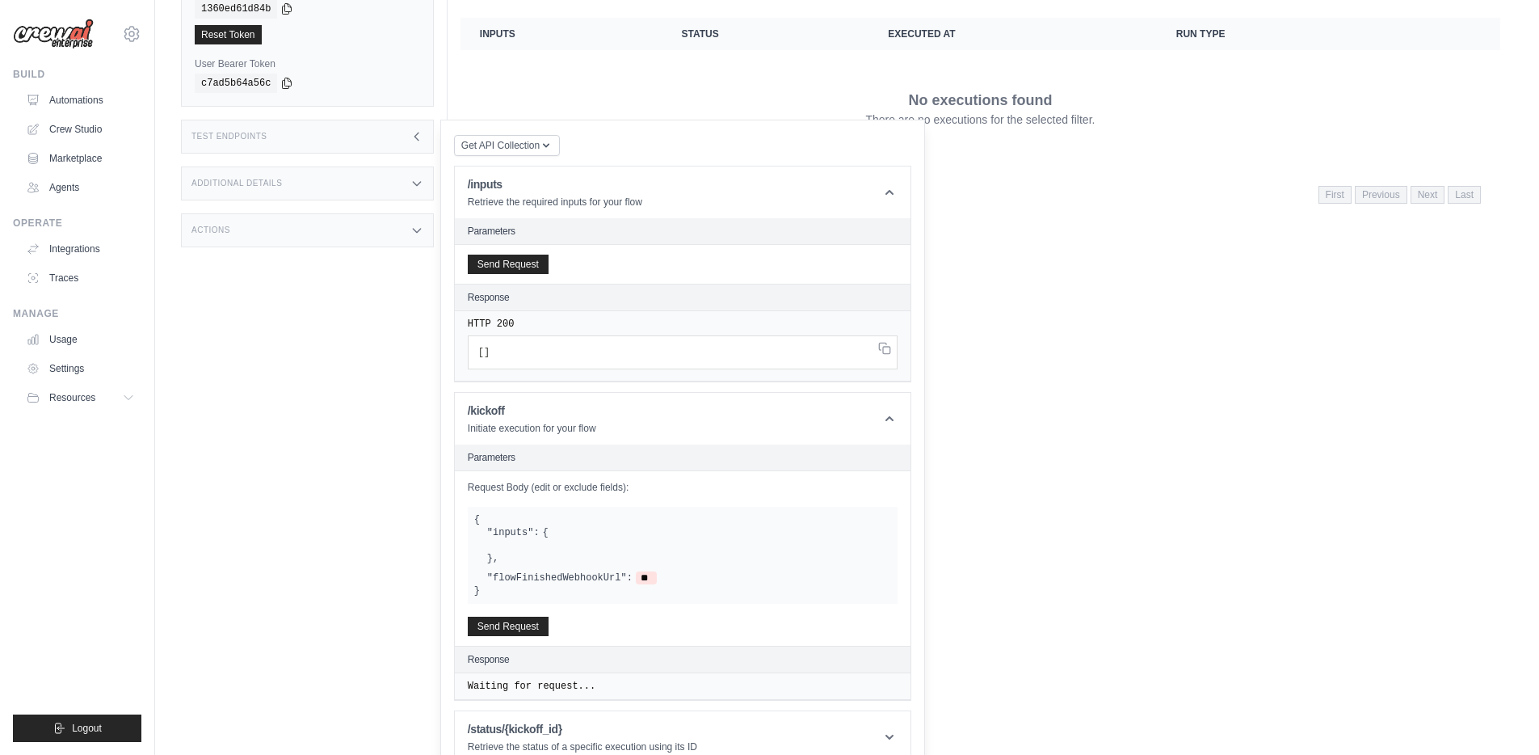
scroll to position [207, 0]
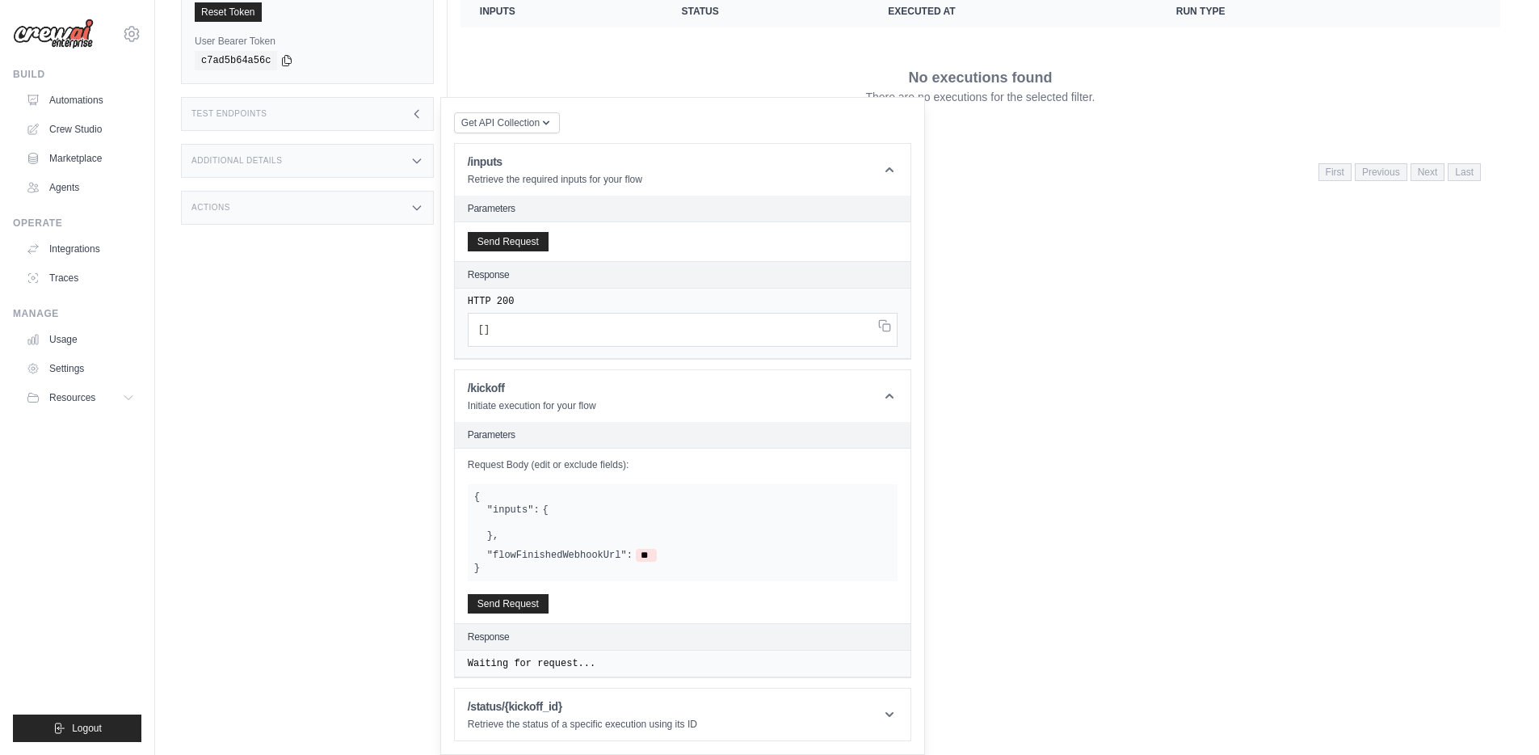
click at [562, 516] on div at bounding box center [689, 522] width 404 height 13
click at [90, 100] on link "Automations" at bounding box center [82, 100] width 122 height 26
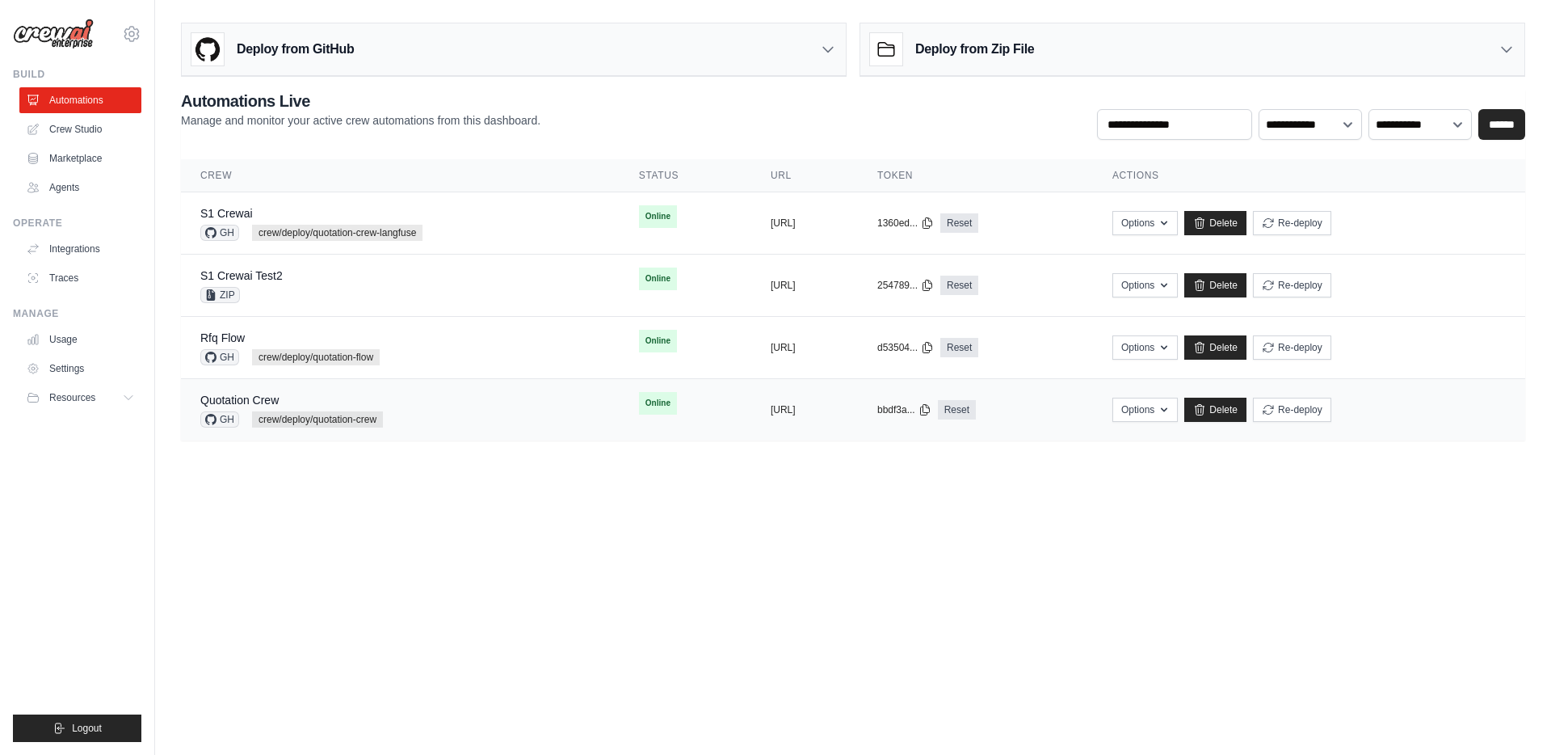
click at [450, 409] on div "Quotation Crew GH crew/deploy/quotation-crew" at bounding box center [400, 410] width 400 height 36
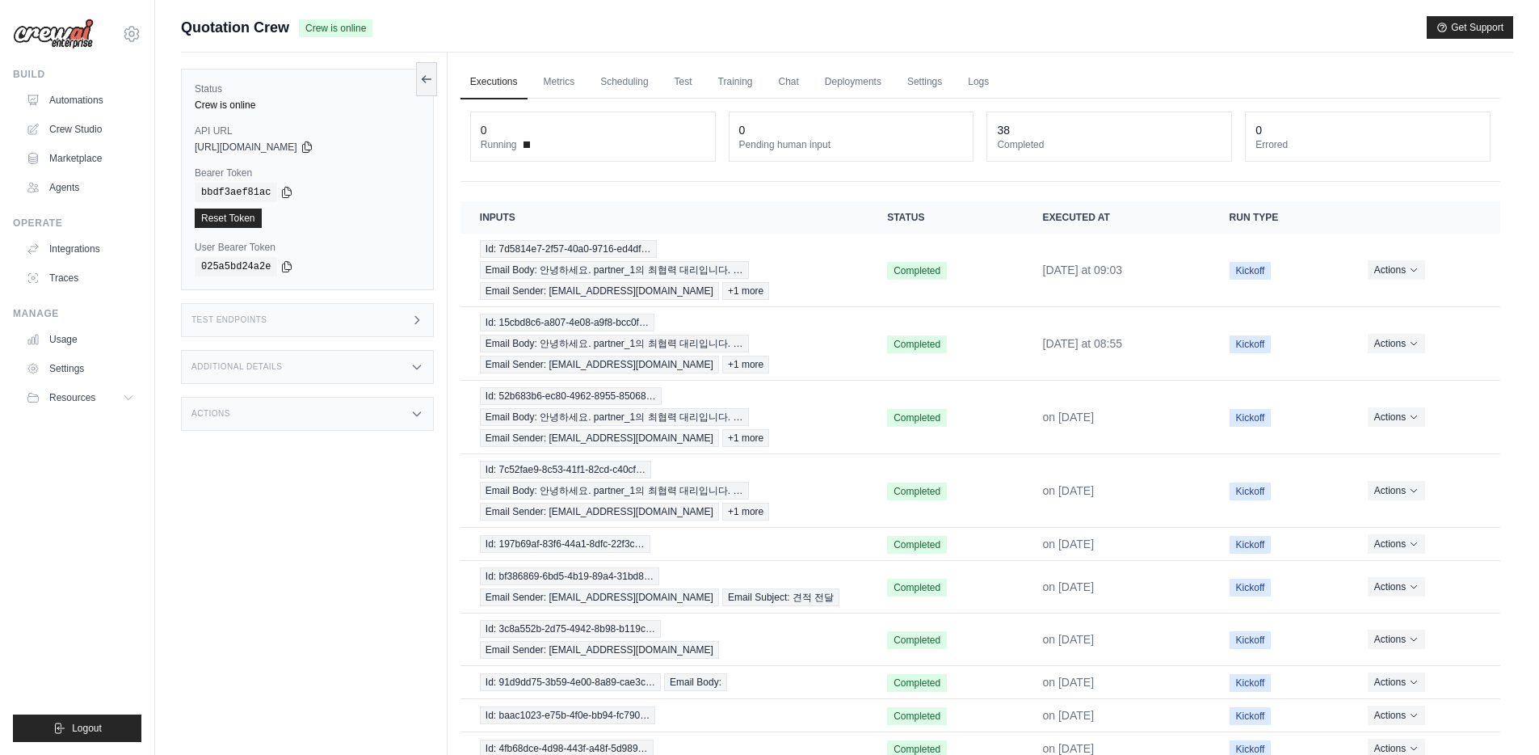
click at [394, 325] on div "Test Endpoints" at bounding box center [307, 320] width 253 height 34
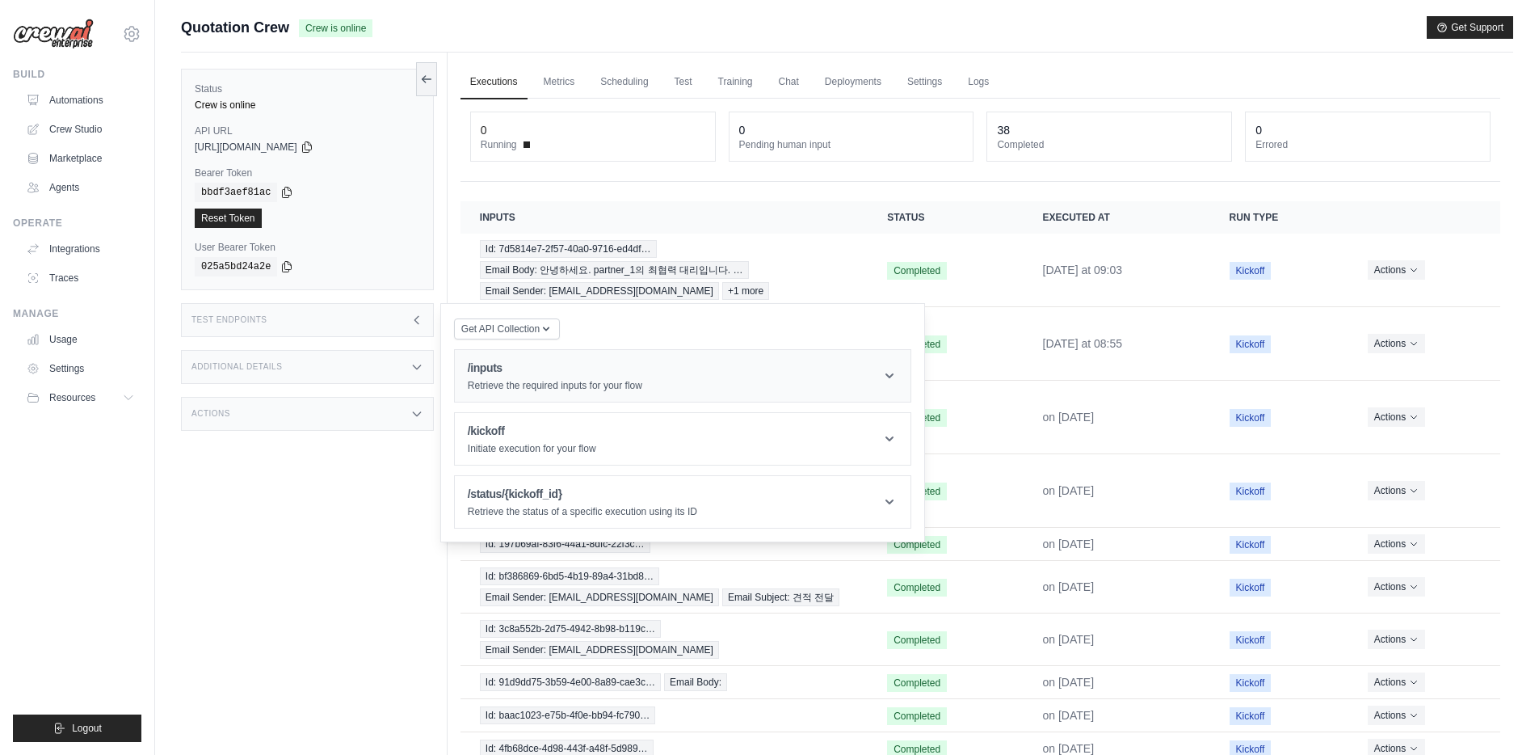
click at [508, 382] on p "Retrieve the required inputs for your flow" at bounding box center [555, 385] width 175 height 13
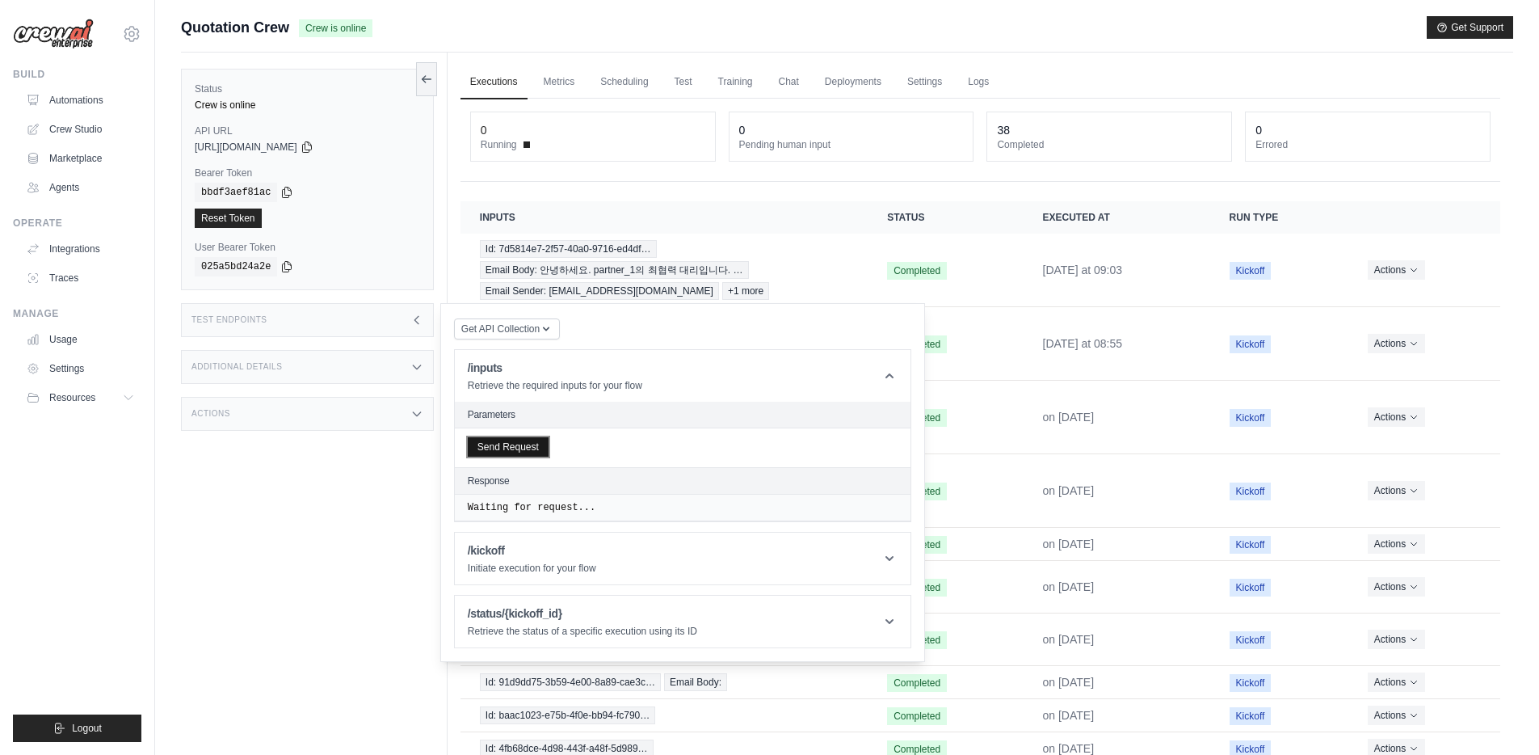
click at [505, 454] on button "Send Request" at bounding box center [508, 446] width 81 height 19
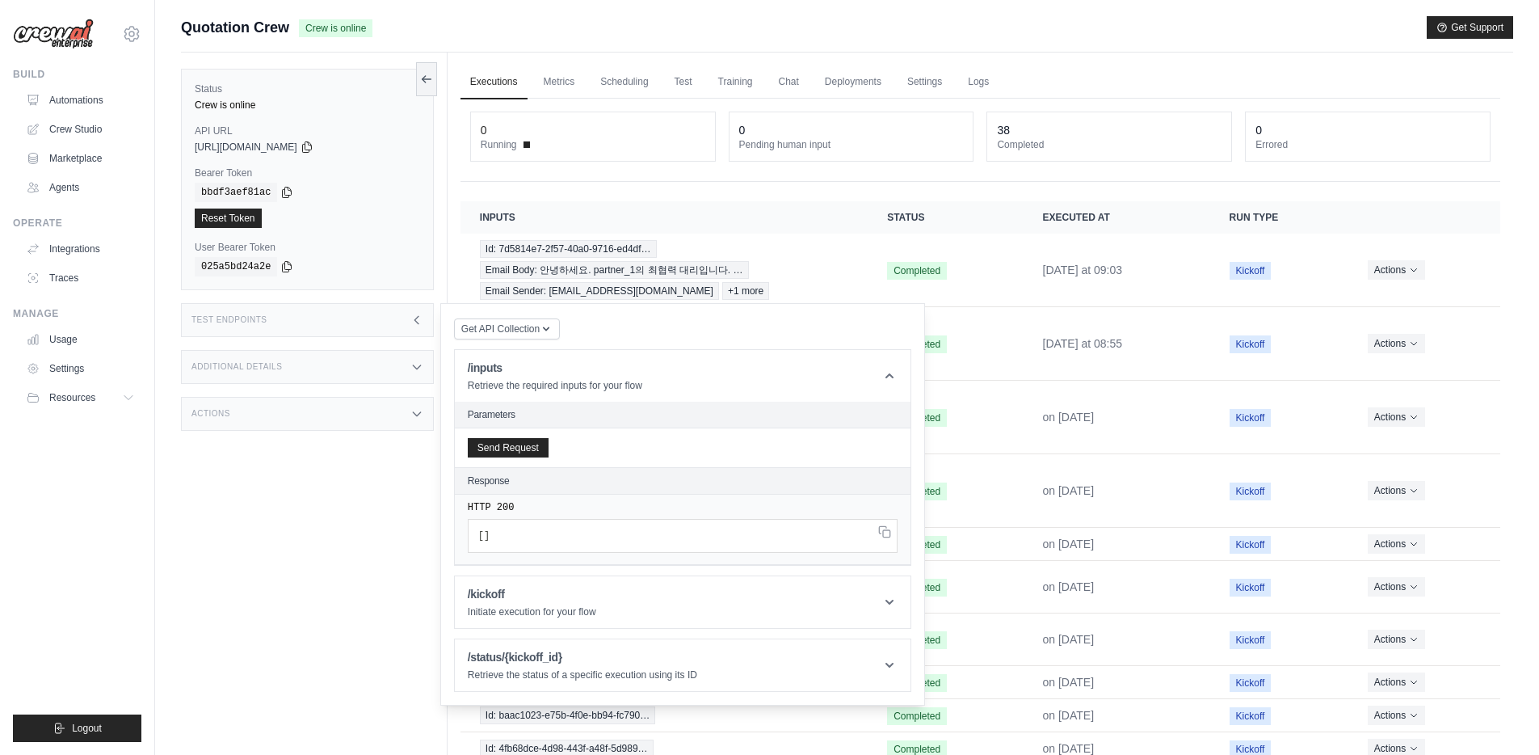
click at [409, 379] on div "Additional Details" at bounding box center [307, 367] width 253 height 34
click at [395, 363] on div "Additional Details" at bounding box center [307, 367] width 253 height 34
click at [549, 592] on h1 "/kickoff" at bounding box center [532, 594] width 128 height 16
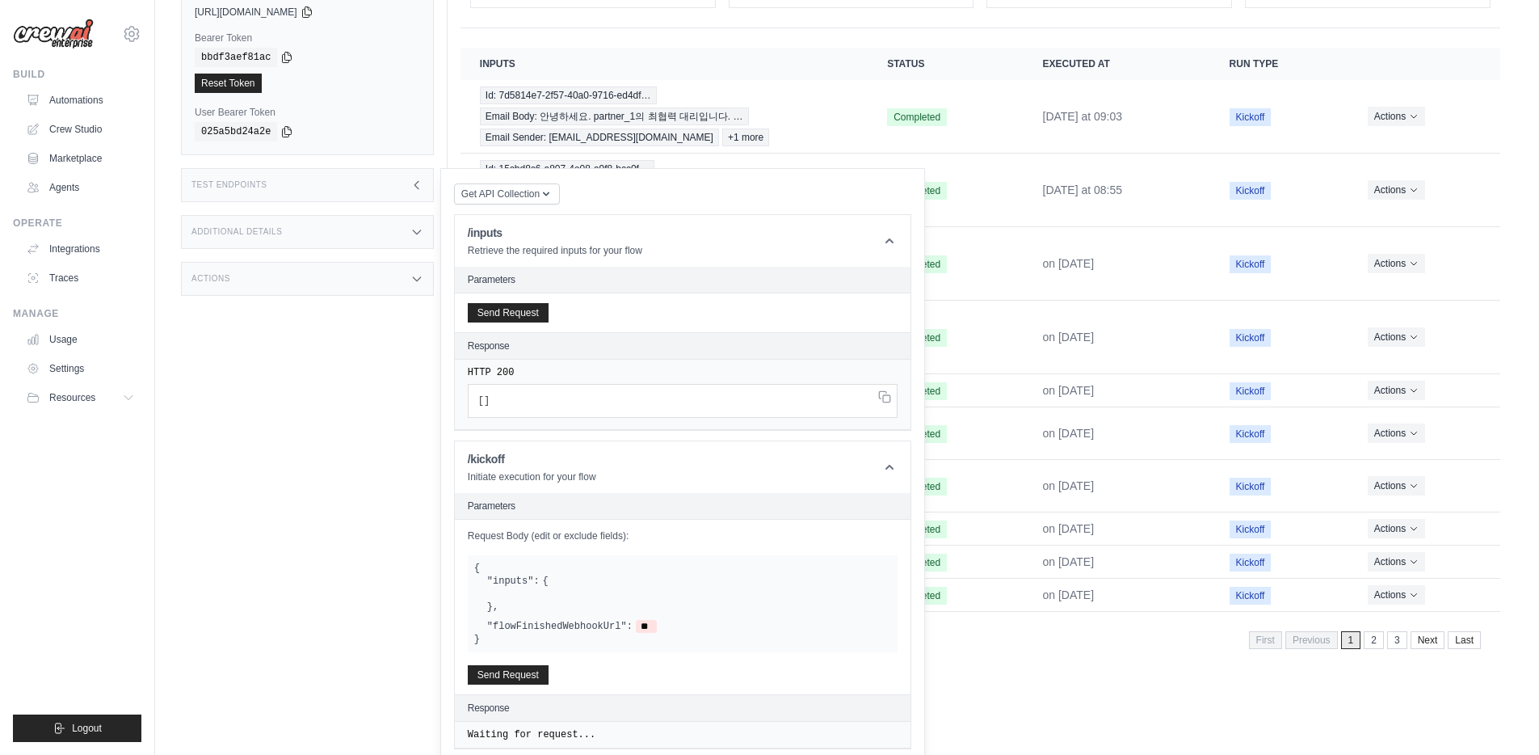
scroll to position [175, 0]
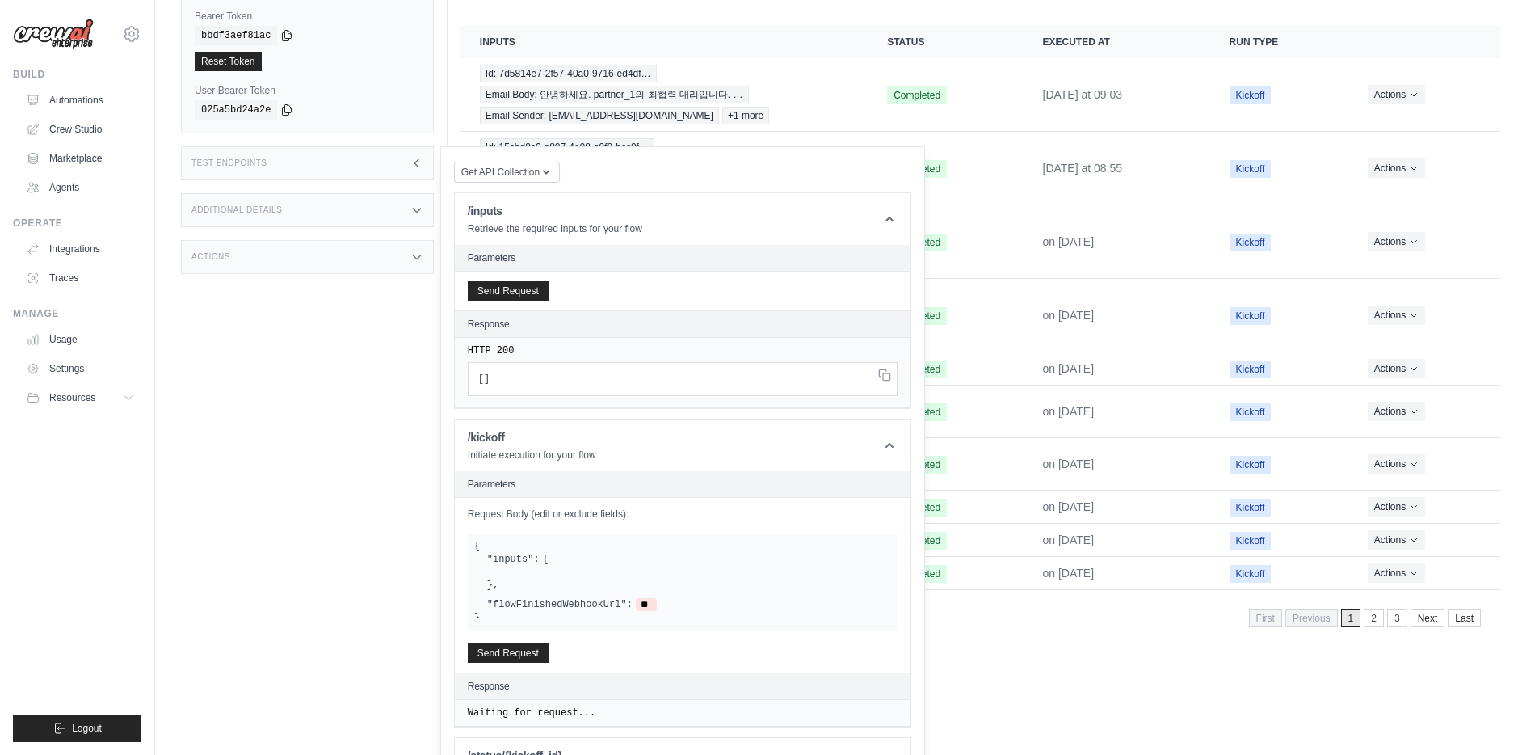
click at [529, 569] on div ""inputs": { } ," at bounding box center [689, 572] width 404 height 39
click at [540, 553] on div ""inputs": {" at bounding box center [517, 559] width 61 height 13
click at [494, 642] on button "Send Request" at bounding box center [508, 651] width 81 height 19
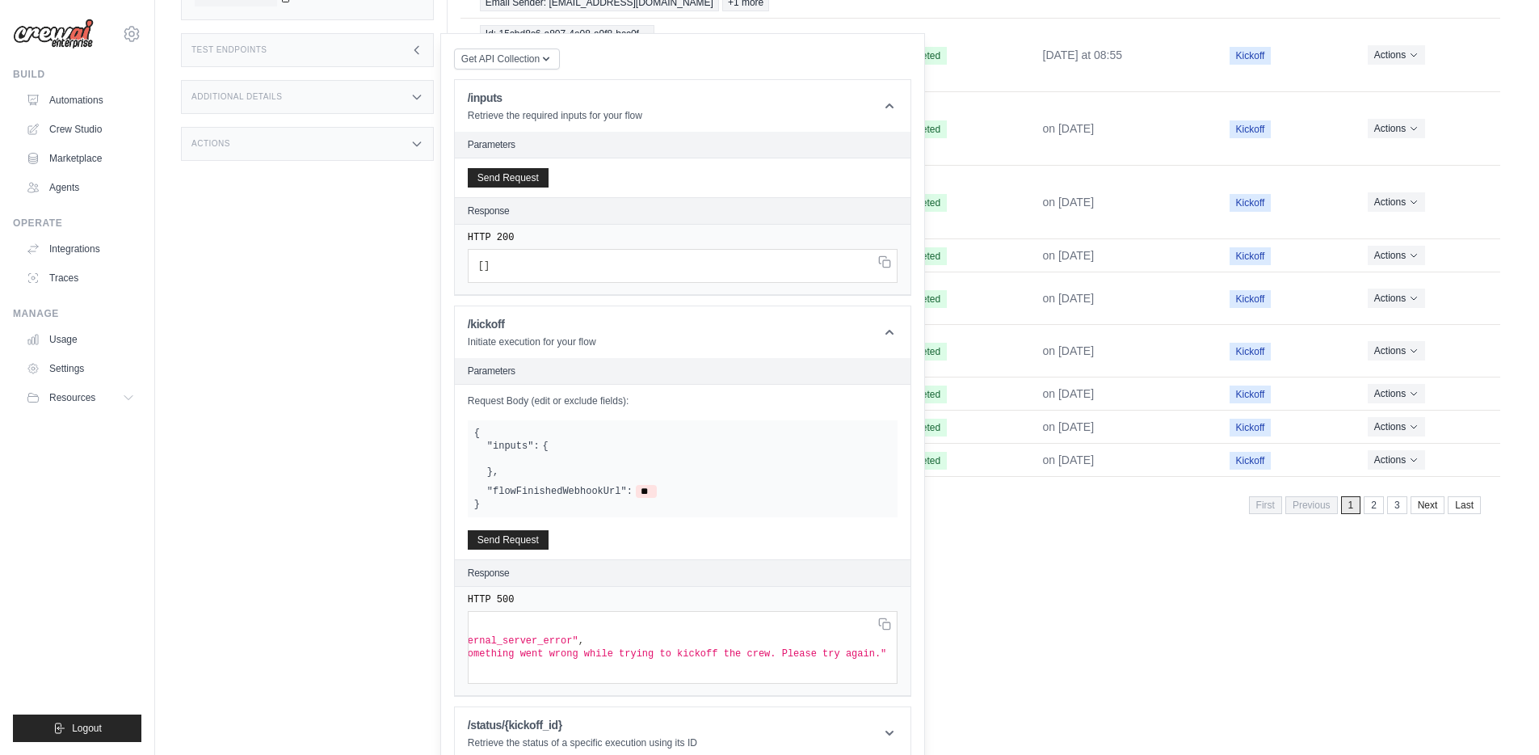
scroll to position [0, 0]
click at [368, 515] on main "Submit a support request Describe your issue or question * Please be specific a…" at bounding box center [847, 133] width 1384 height 842
click at [95, 103] on link "Automations" at bounding box center [82, 100] width 122 height 26
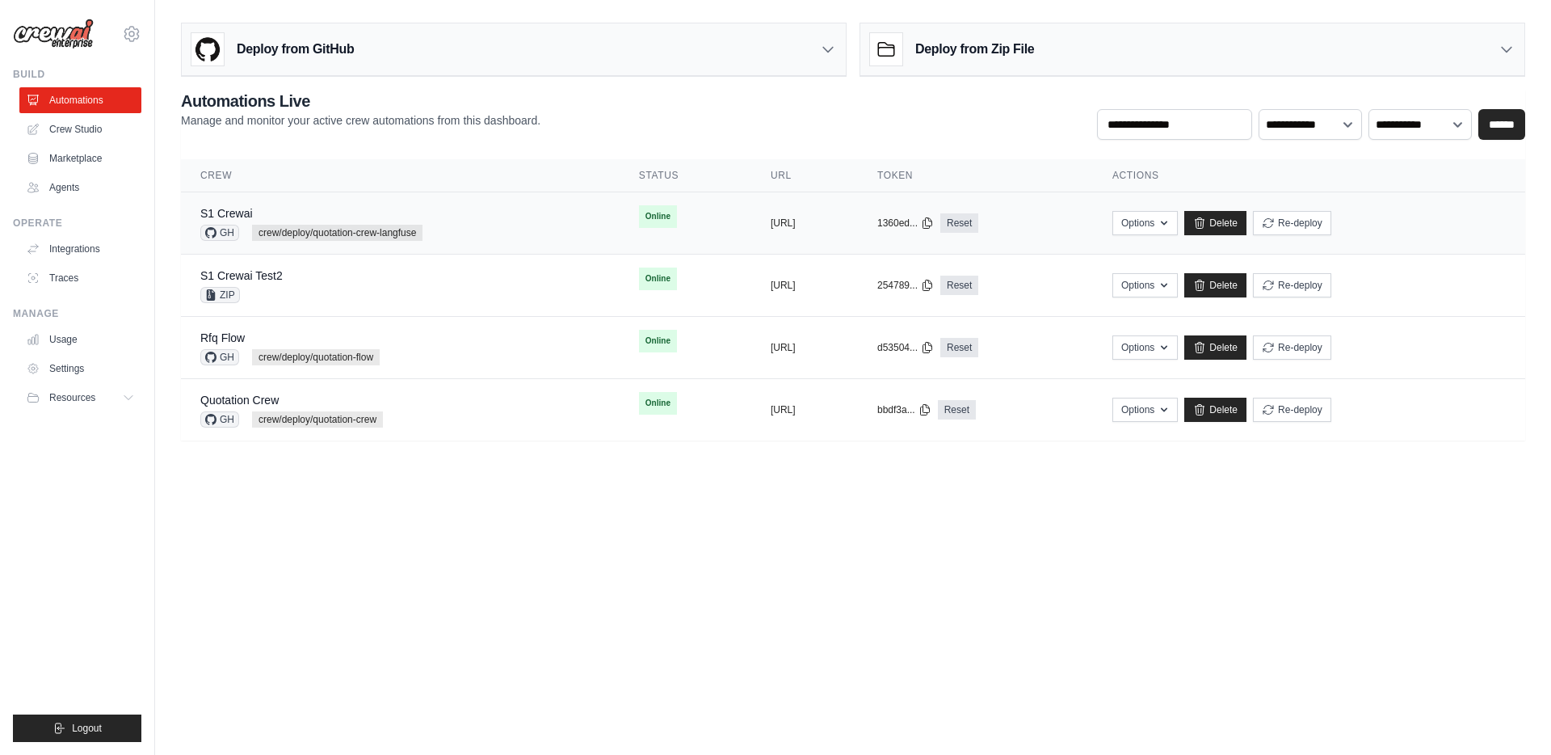
click at [498, 217] on div "S1 Crewai GH crew/deploy/quotation-crew-langfuse" at bounding box center [400, 223] width 400 height 36
click at [551, 544] on body "jae-hyun.lee@kt.com Settings Build Automations Crew Studio" at bounding box center [775, 377] width 1551 height 755
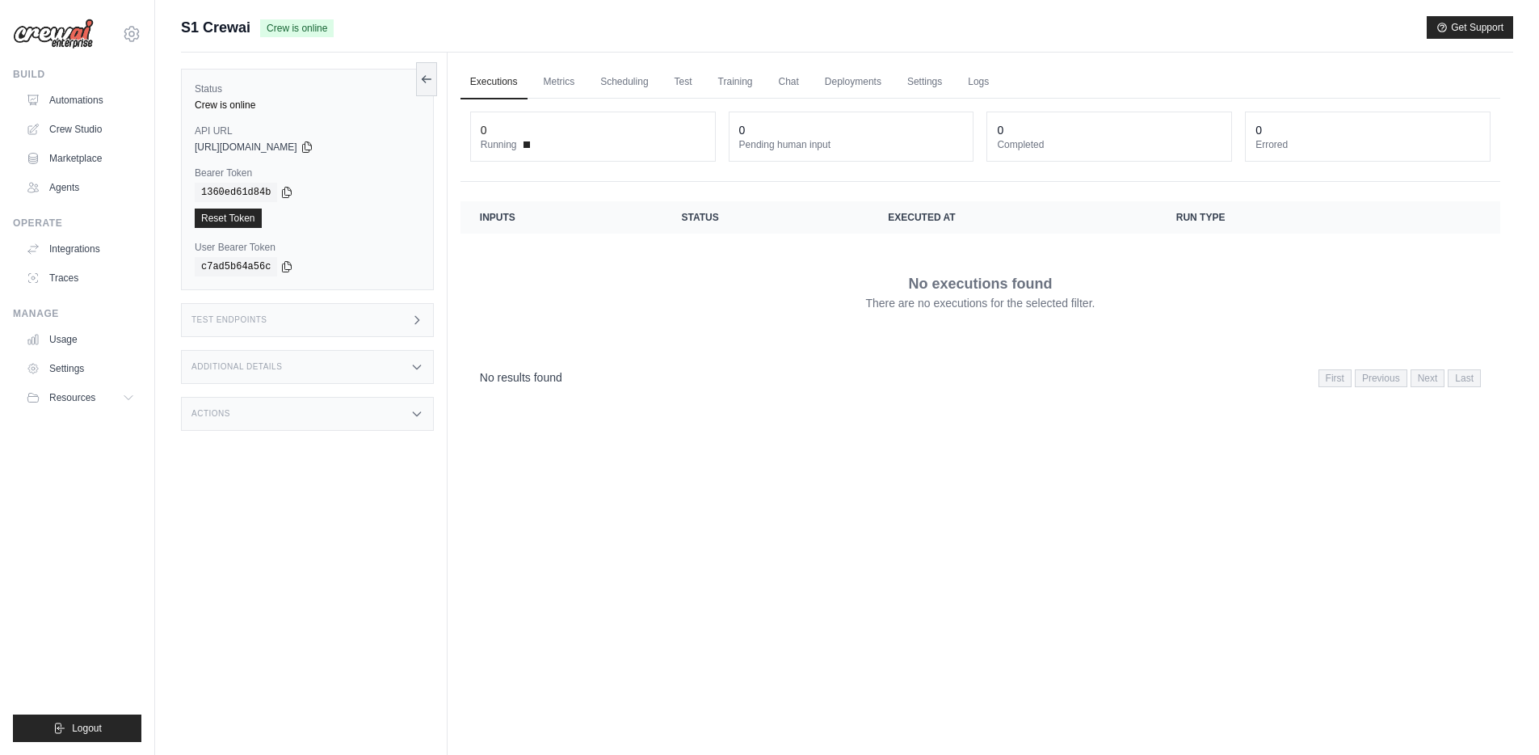
click at [380, 326] on div "Test Endpoints" at bounding box center [307, 320] width 253 height 34
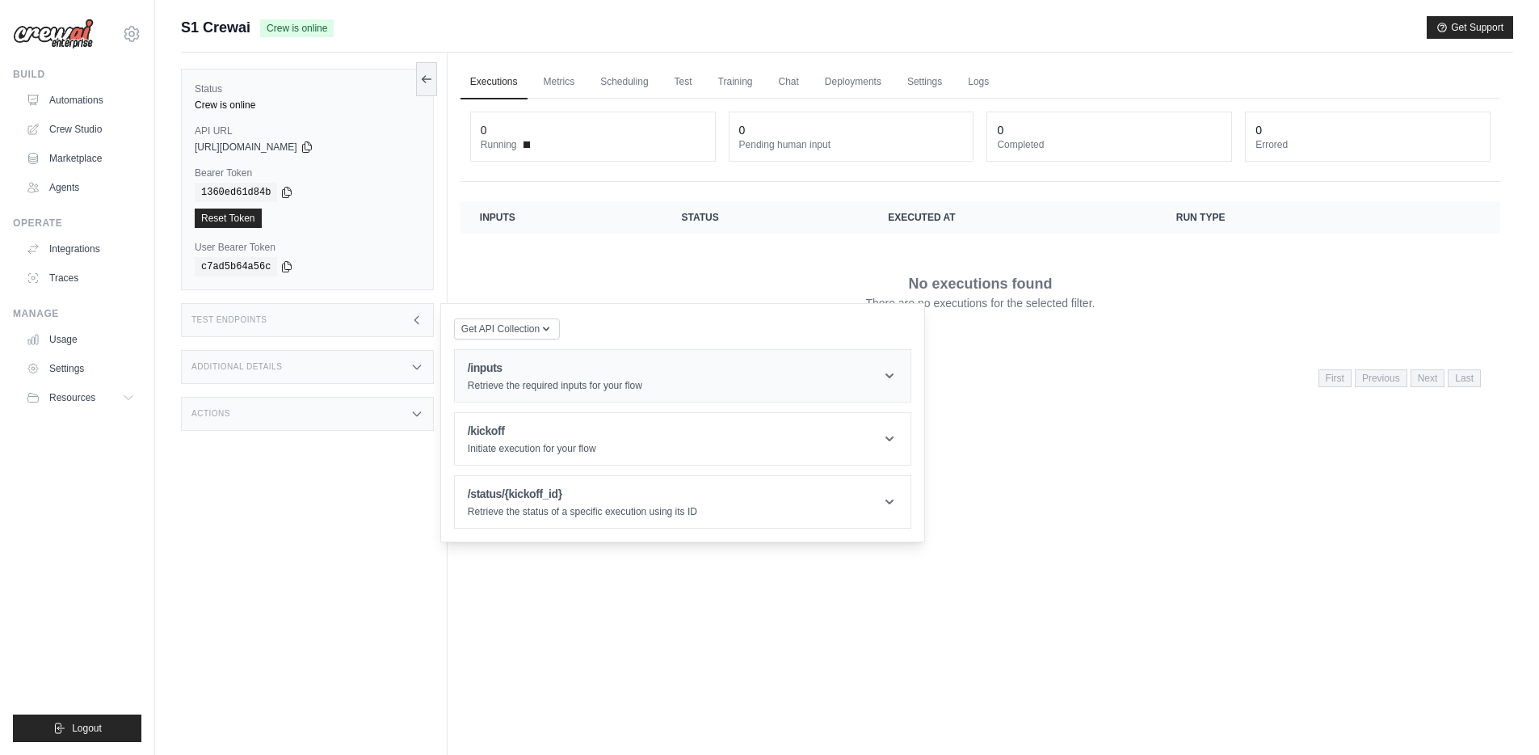
click at [578, 385] on p "Retrieve the required inputs for your flow" at bounding box center [555, 385] width 175 height 13
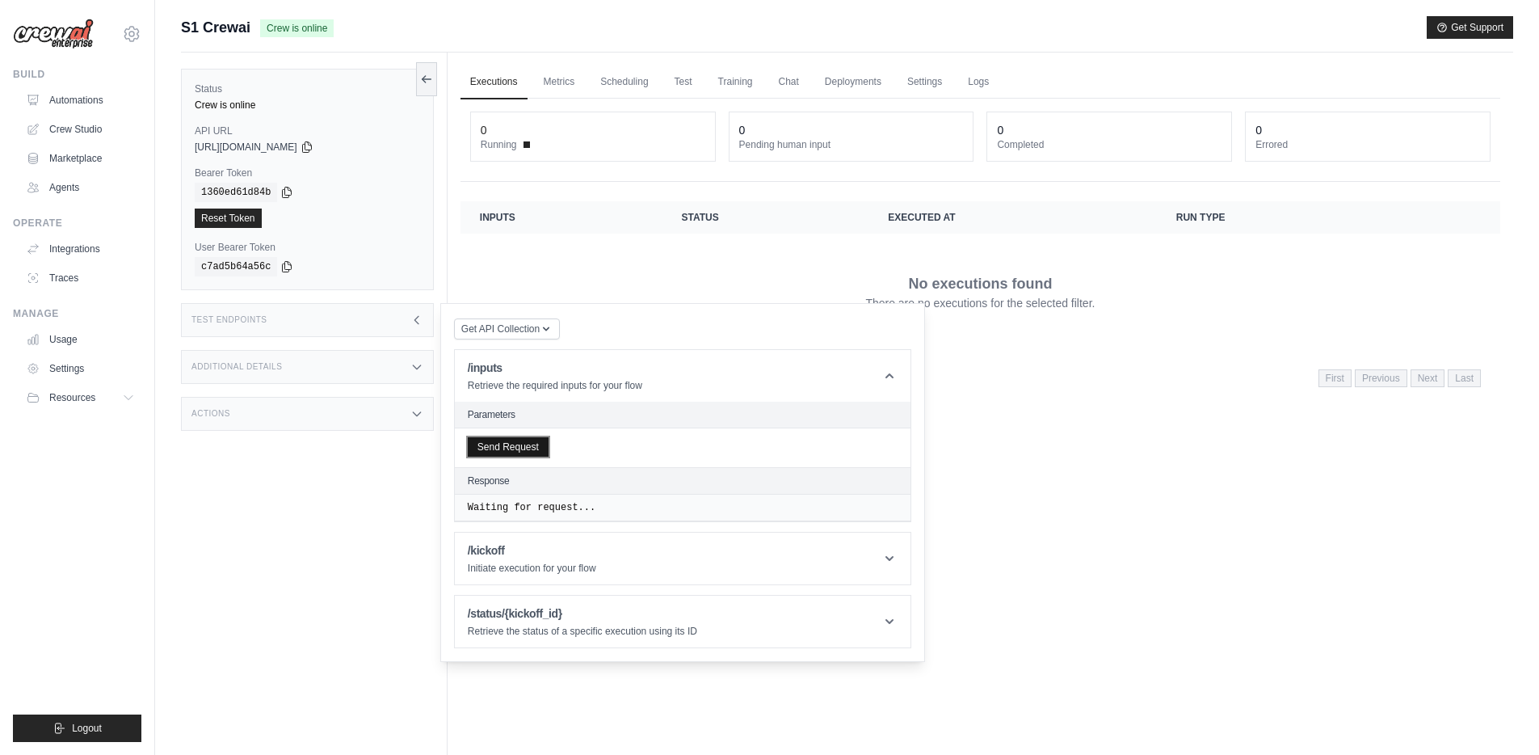
click at [530, 454] on button "Send Request" at bounding box center [508, 446] width 81 height 19
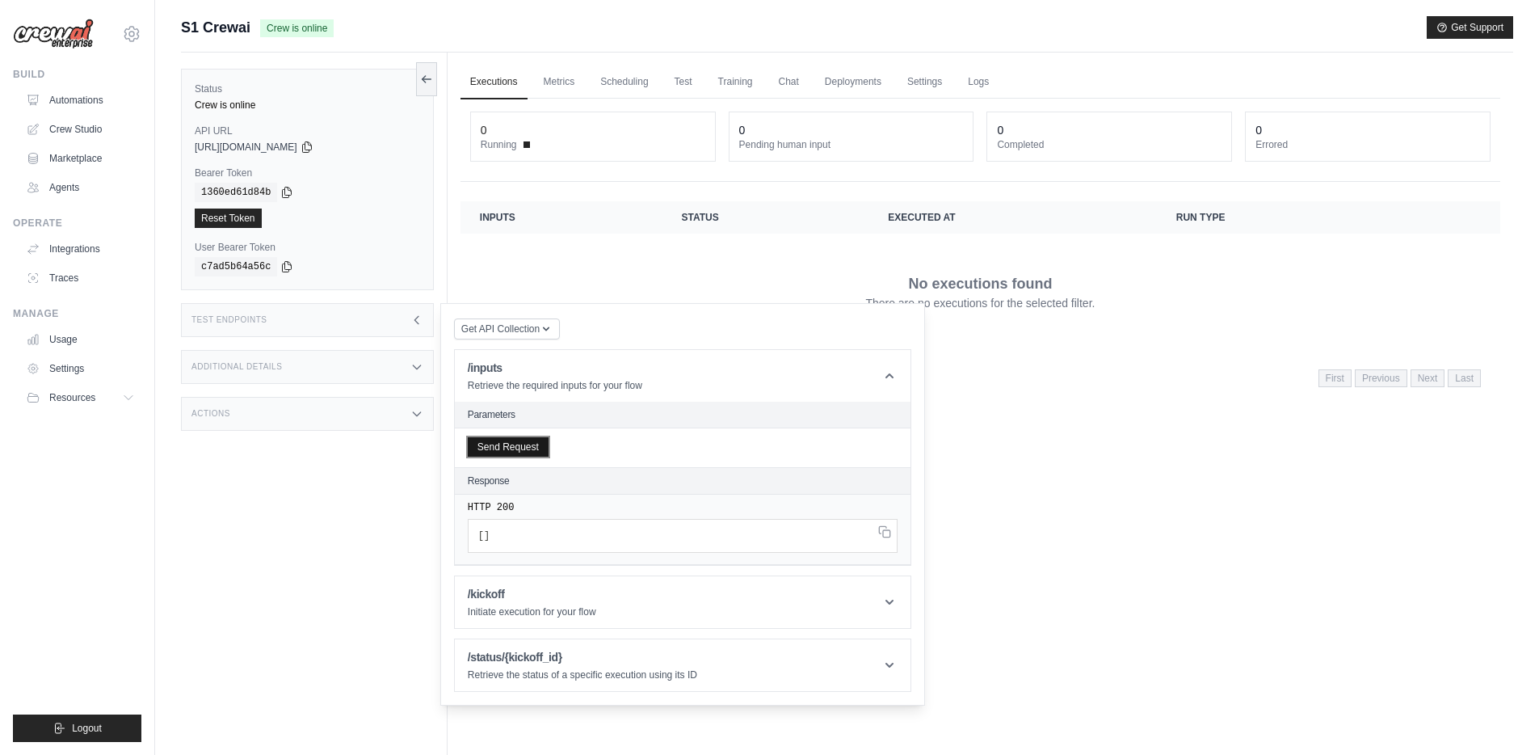
click at [530, 454] on button "Send Request" at bounding box center [508, 446] width 81 height 19
click at [546, 595] on h1 "/kickoff" at bounding box center [532, 594] width 128 height 16
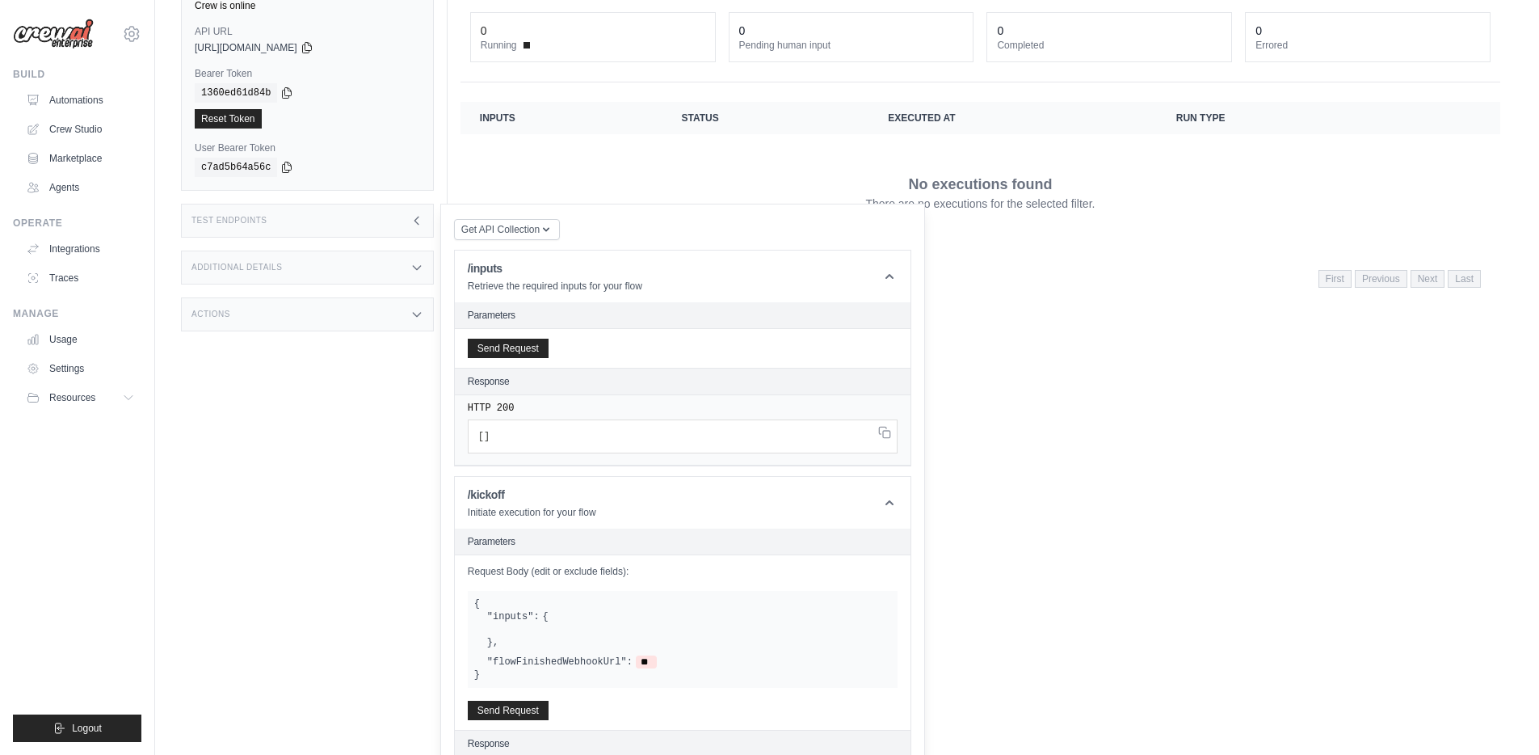
scroll to position [118, 0]
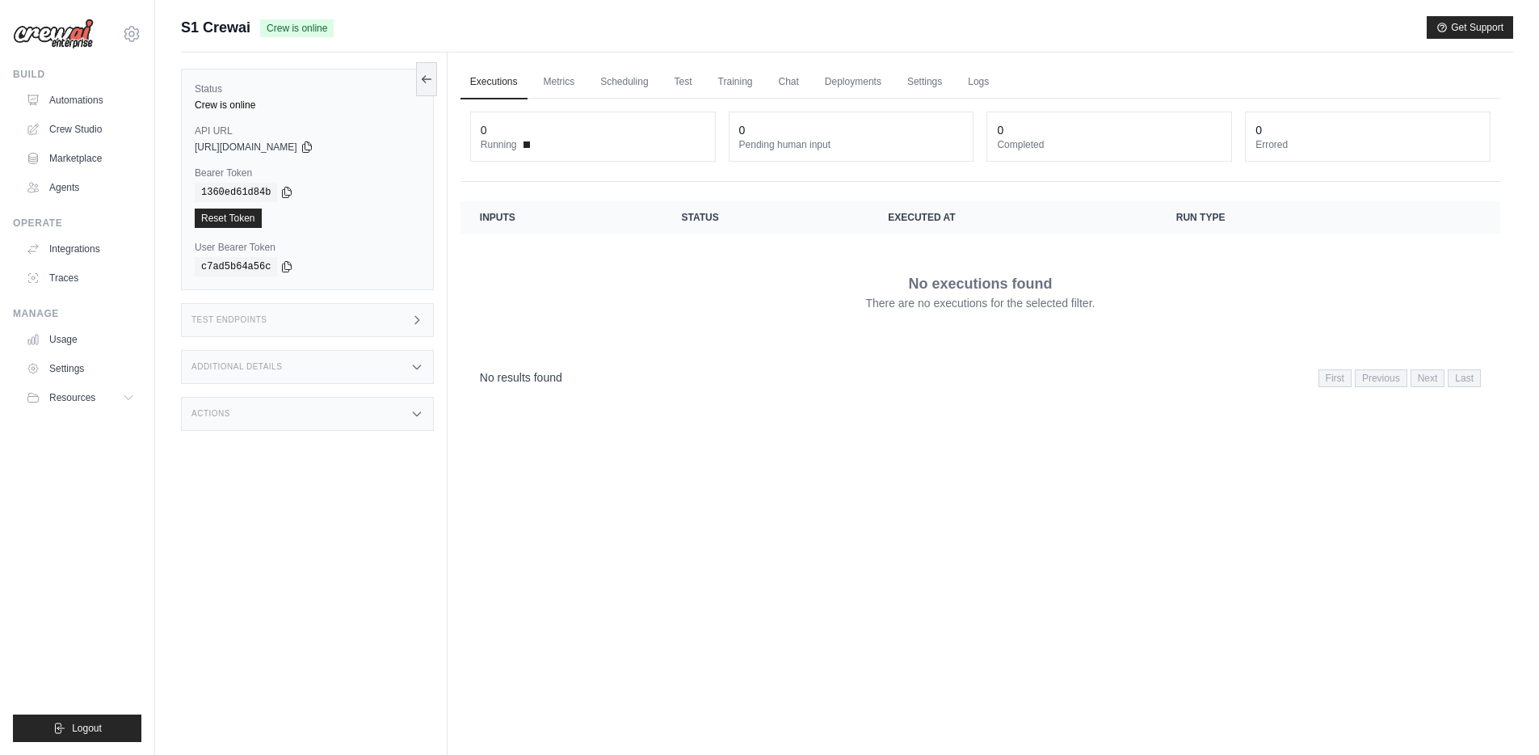
scroll to position [69, 0]
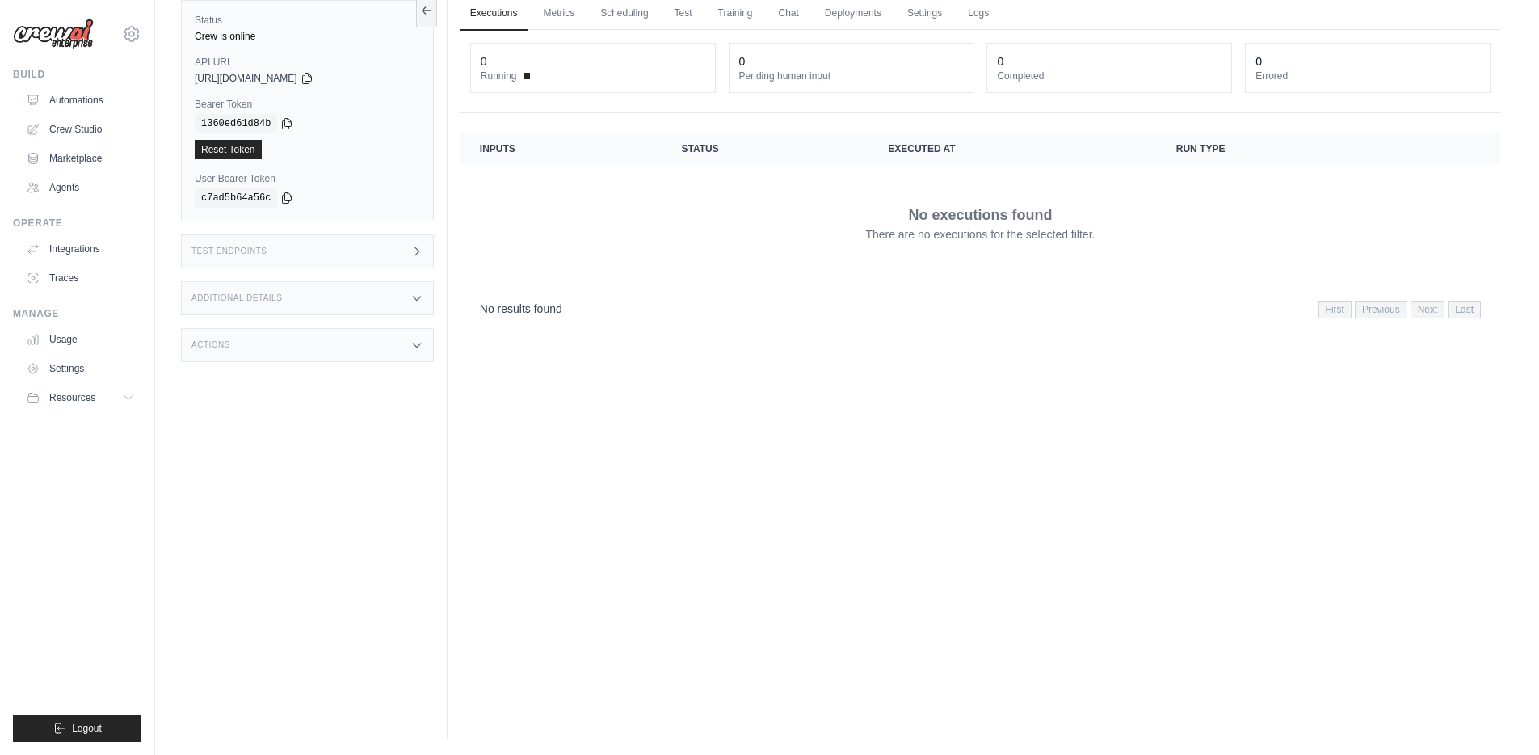
click at [394, 252] on div "Test Endpoints" at bounding box center [307, 251] width 253 height 34
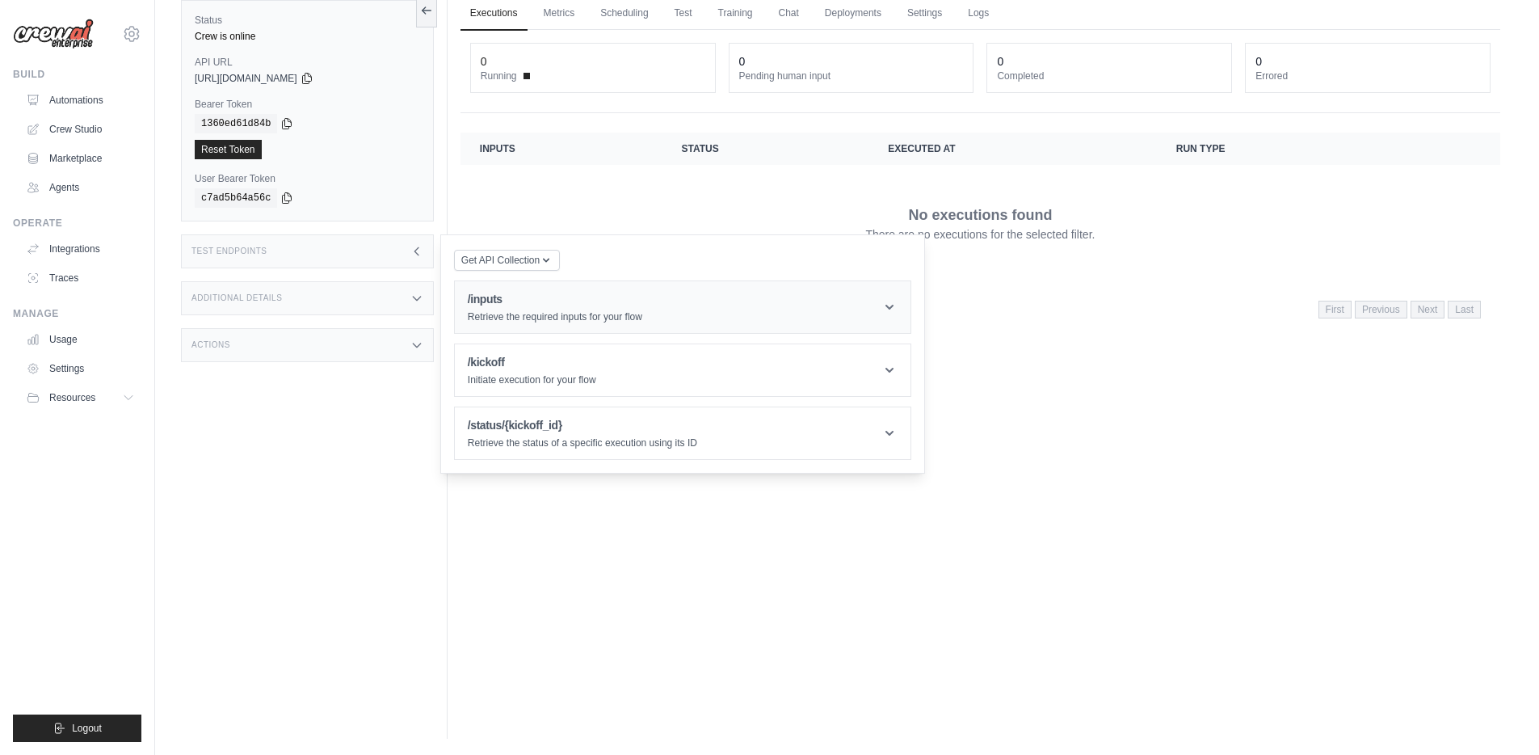
click at [506, 309] on div "/inputs Retrieve the required inputs for your flow" at bounding box center [555, 307] width 175 height 32
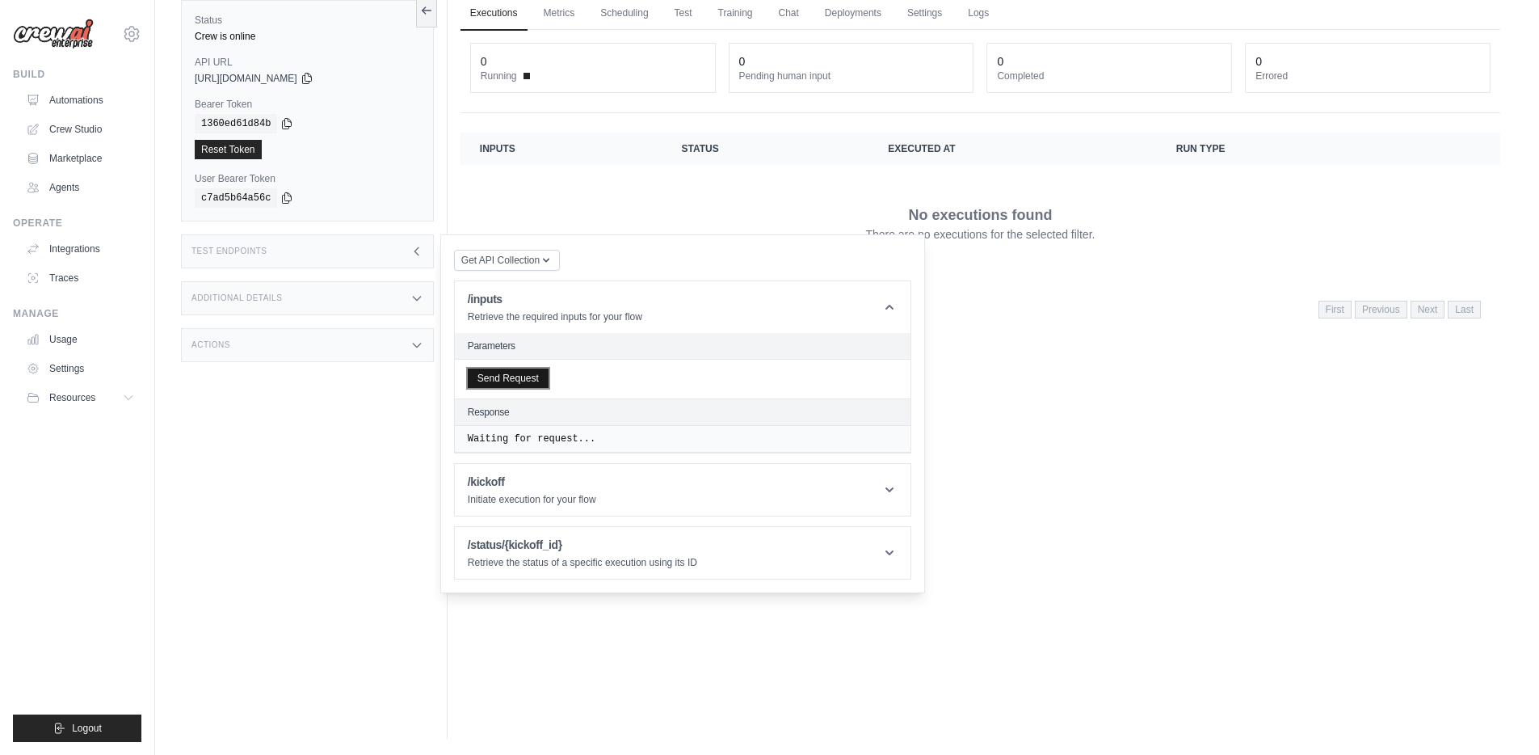
click at [525, 381] on button "Send Request" at bounding box center [508, 377] width 81 height 19
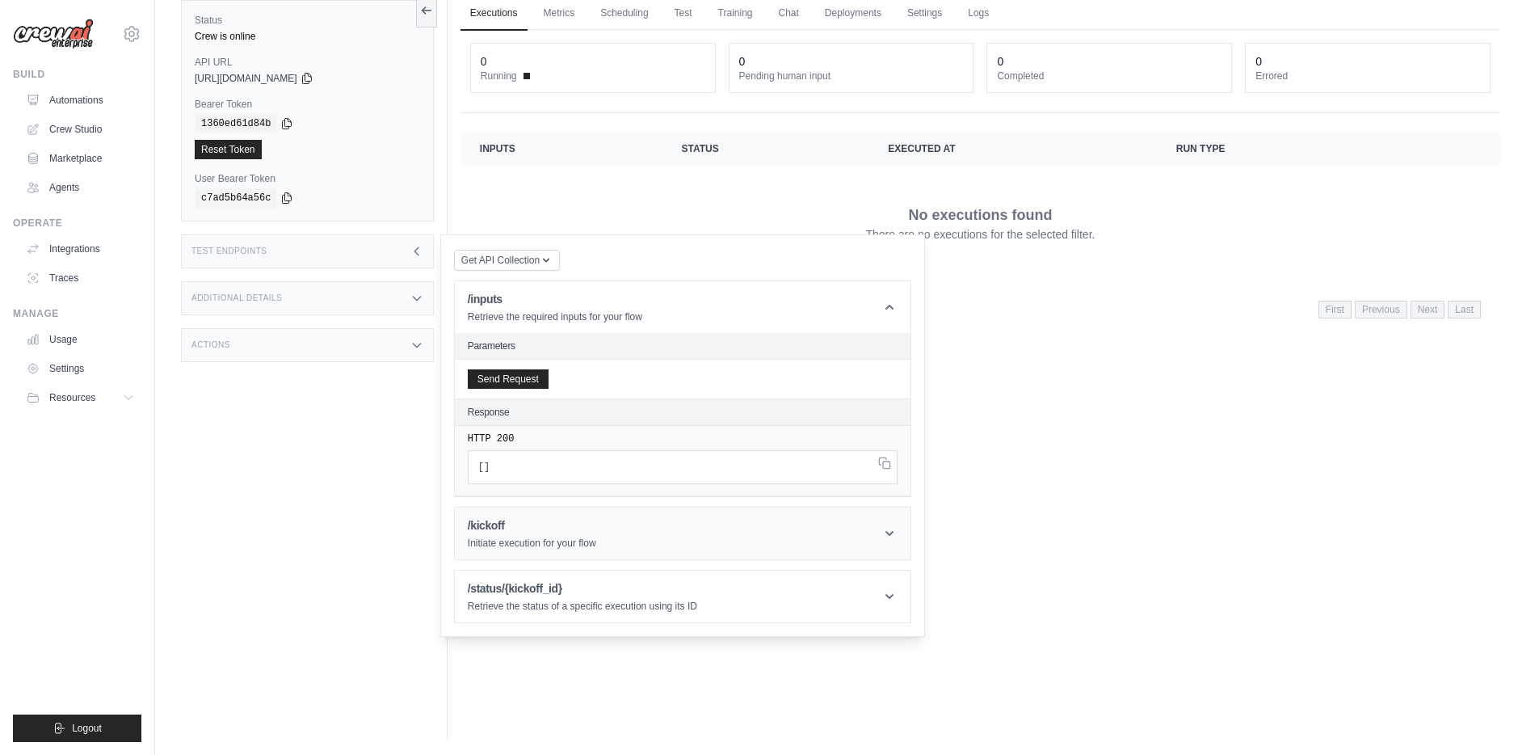
click at [528, 524] on h1 "/kickoff" at bounding box center [532, 525] width 128 height 16
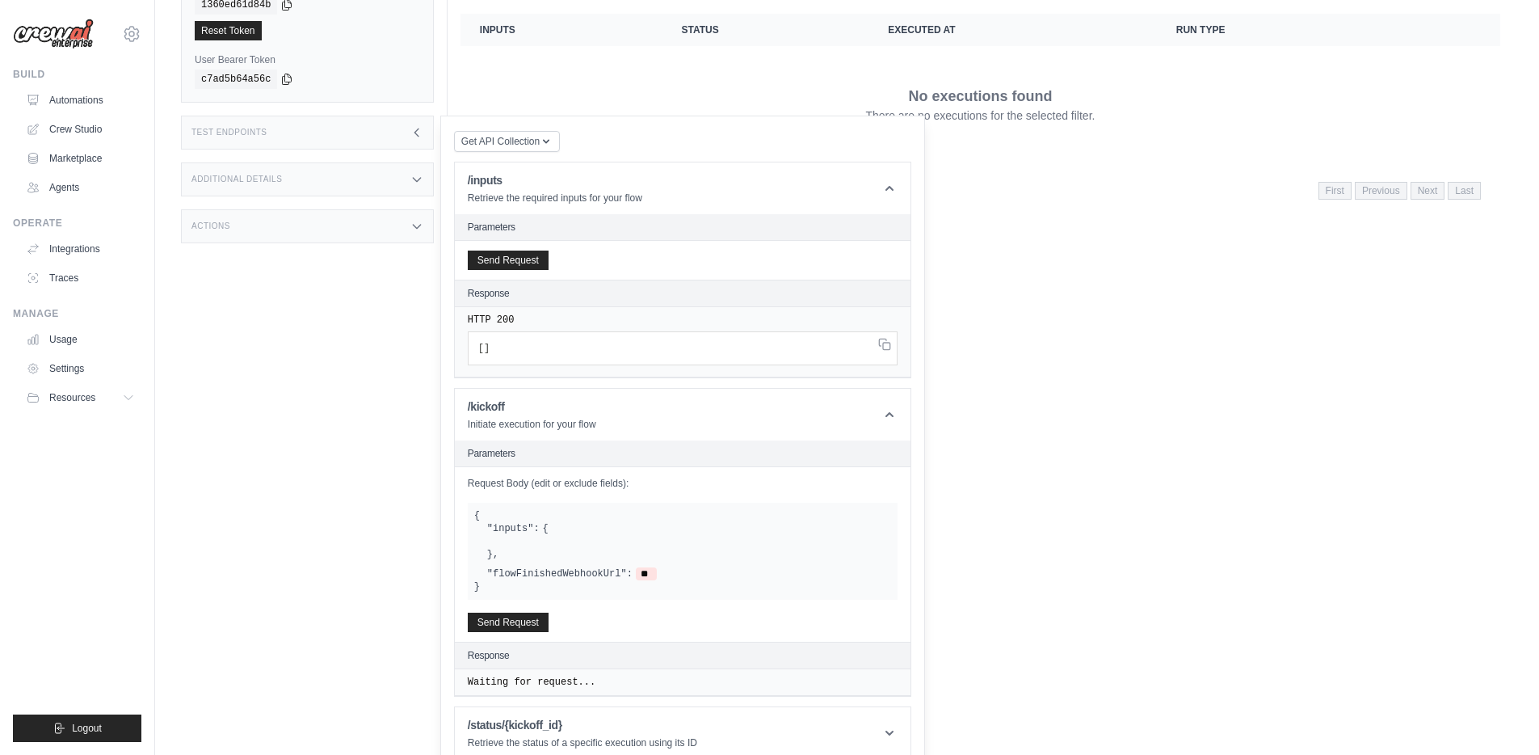
scroll to position [207, 0]
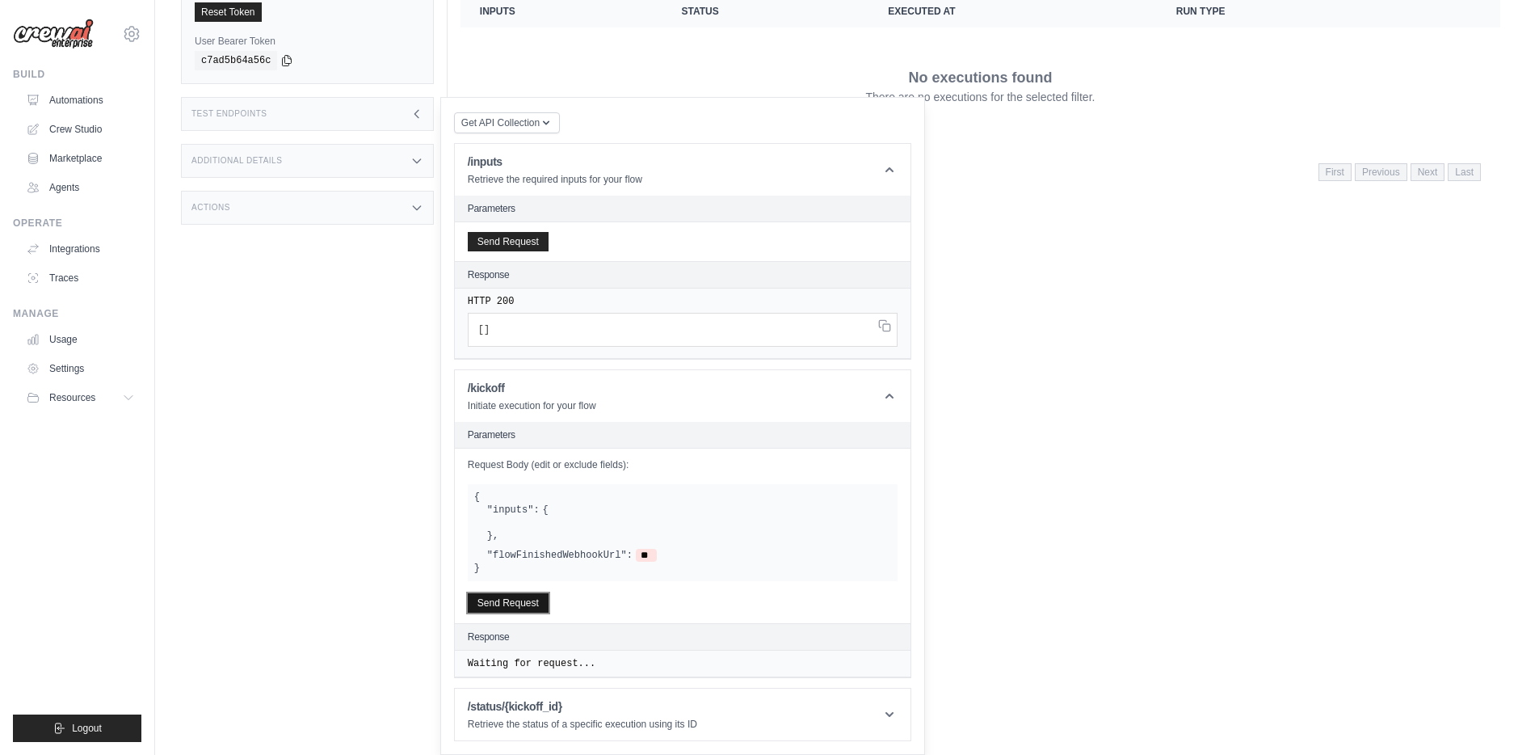
click at [525, 599] on button "Send Request" at bounding box center [508, 602] width 81 height 19
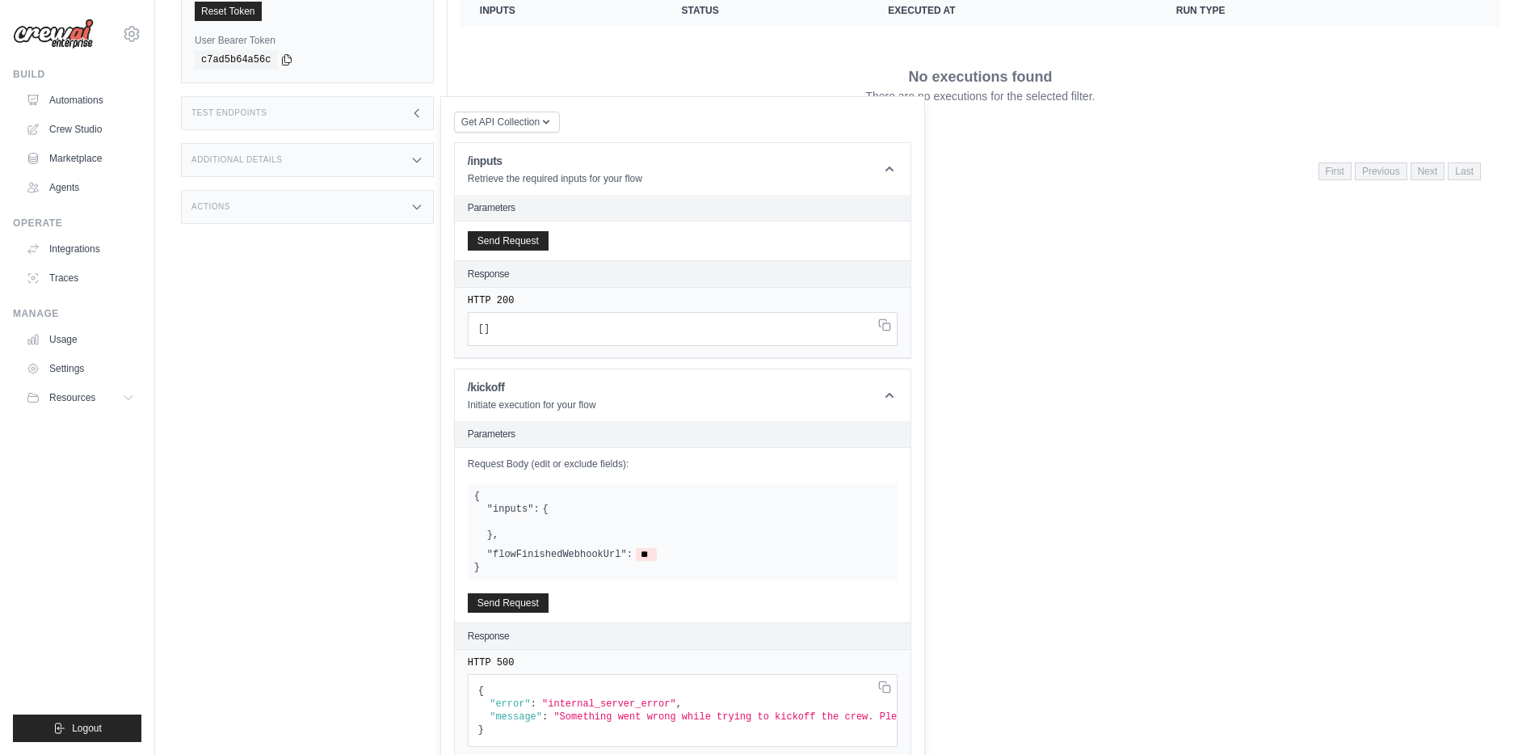
scroll to position [301, 0]
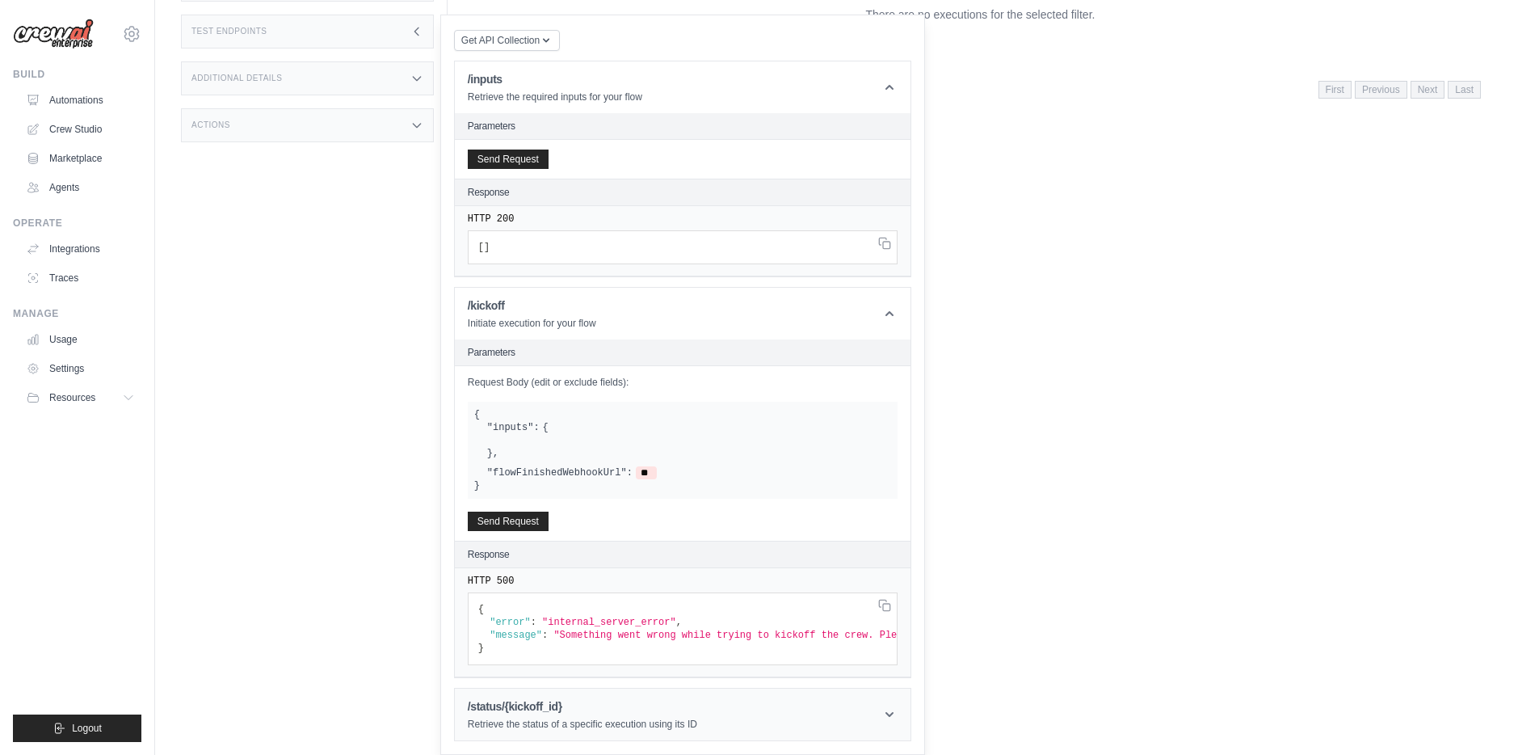
click at [527, 711] on h1 "/status/{kickoff_id}" at bounding box center [582, 706] width 229 height 16
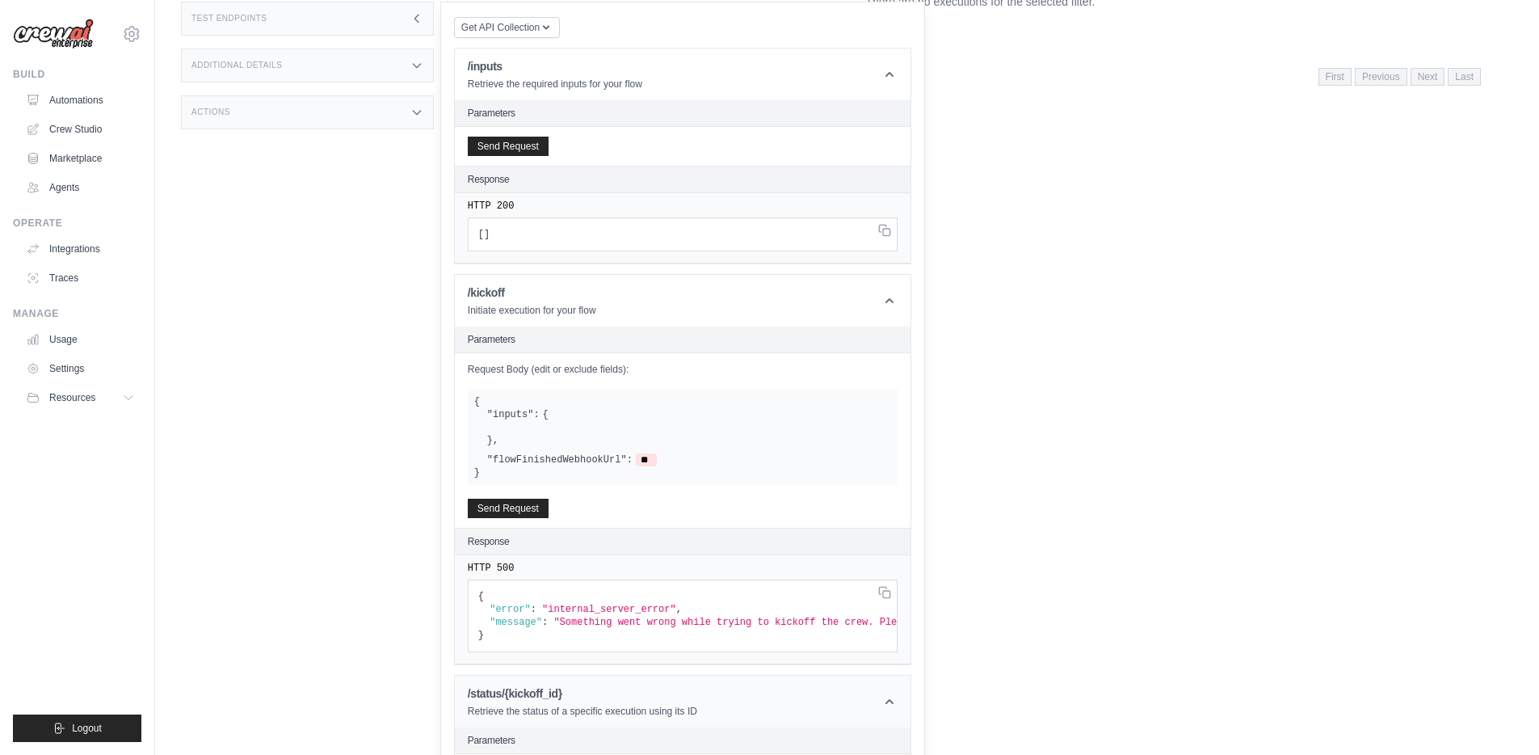
scroll to position [471, 0]
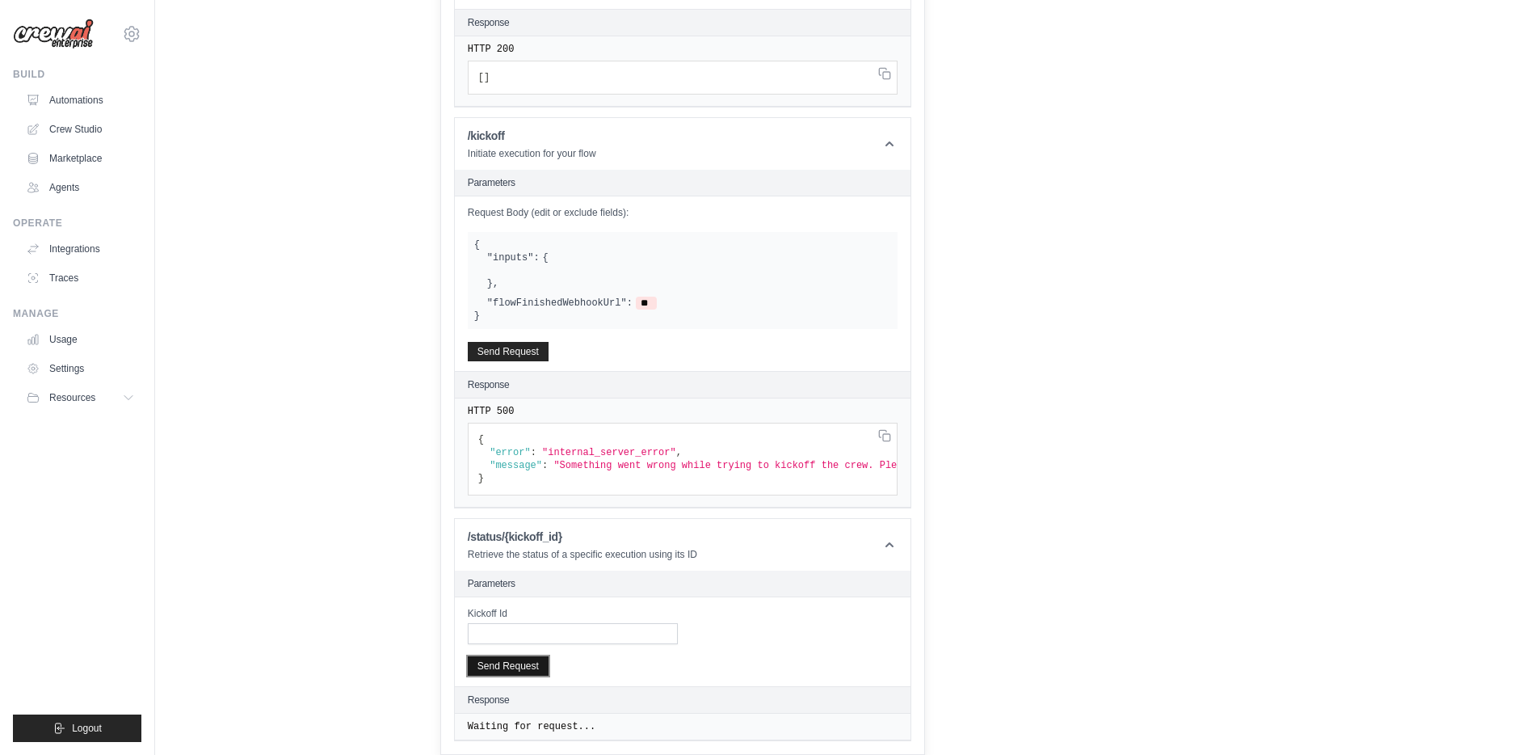
click at [510, 670] on button "Send Request" at bounding box center [508, 665] width 81 height 19
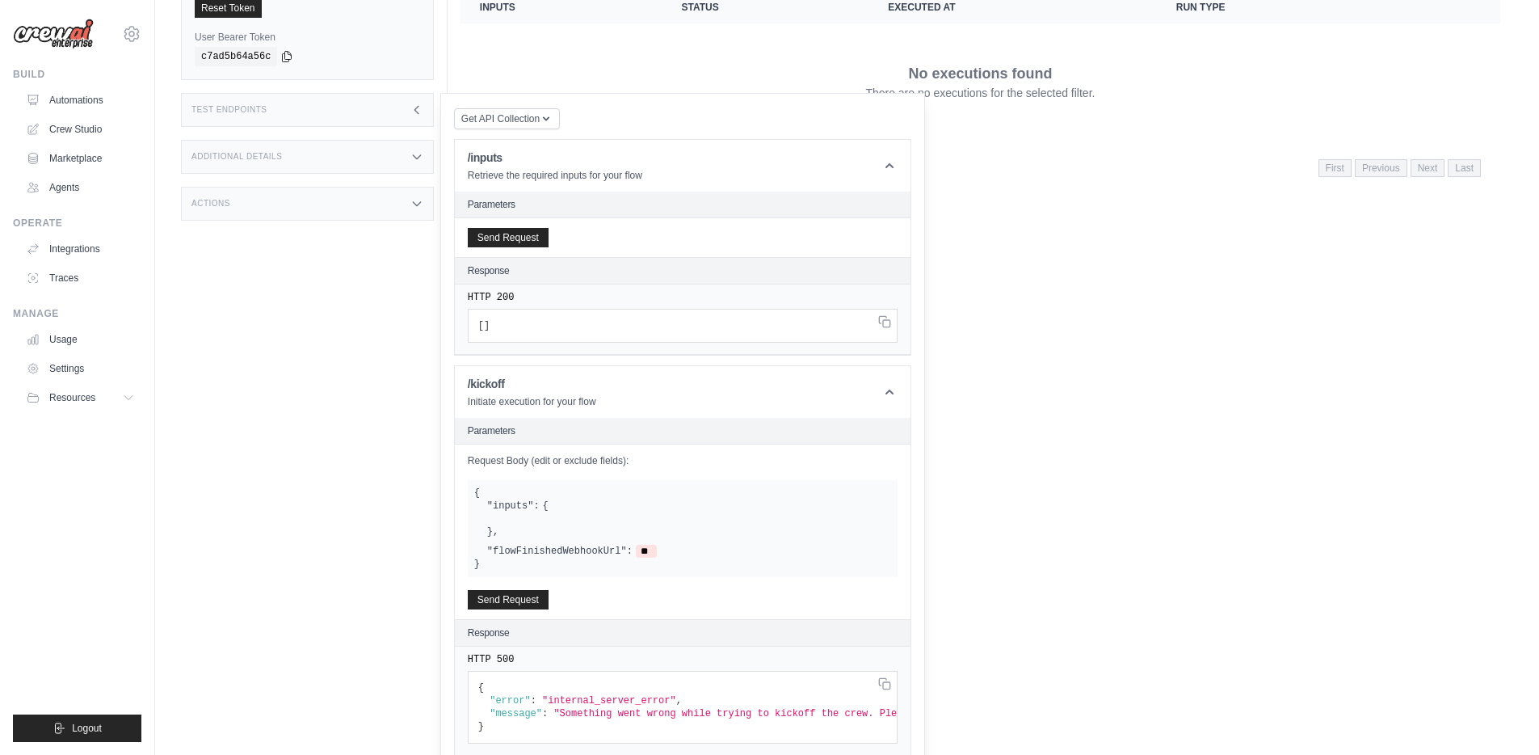
scroll to position [206, 0]
click at [510, 242] on button "Send Request" at bounding box center [508, 240] width 81 height 19
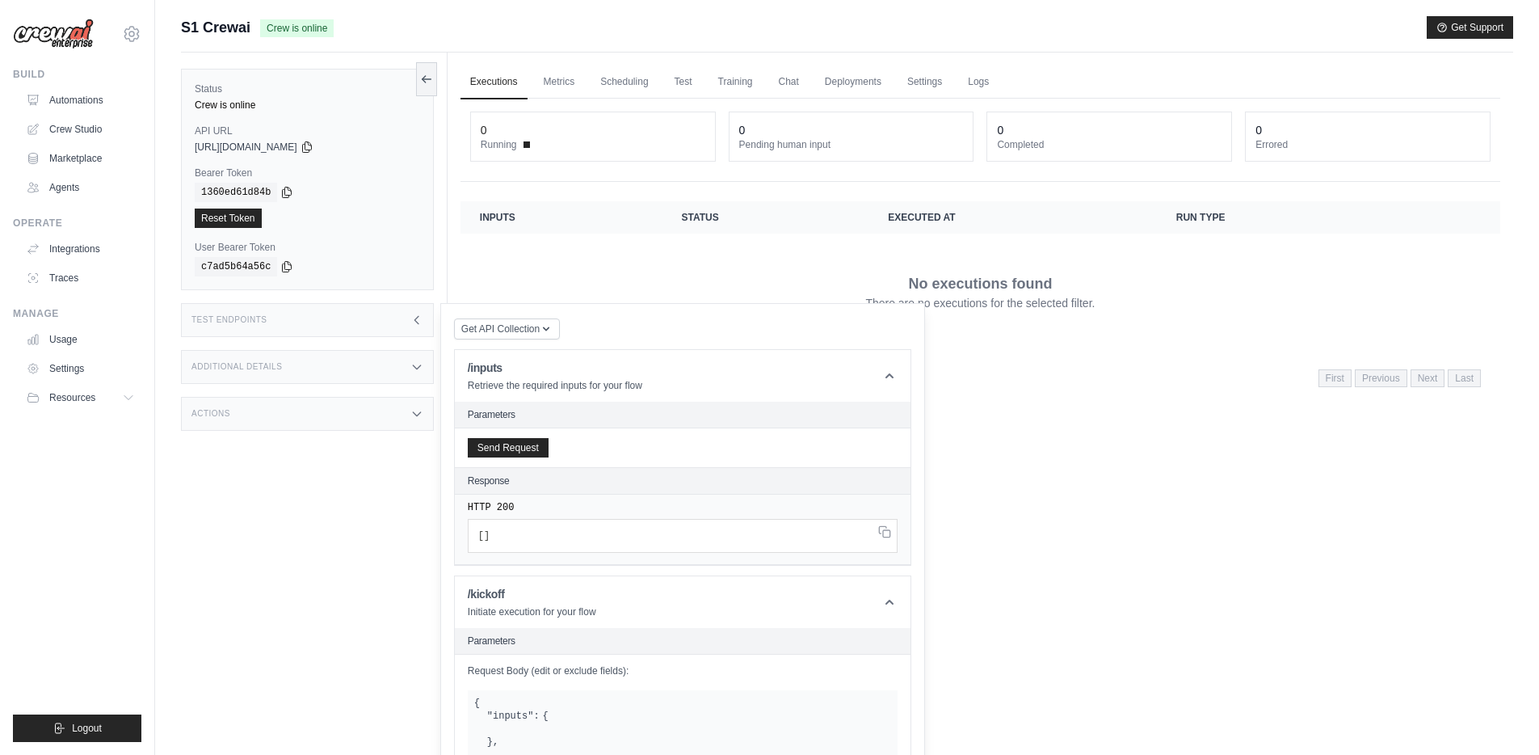
click at [557, 64] on div "Executions Metrics Scheduling Test Training Chat Deployments Settings Logs 0 Ru…" at bounding box center [981, 430] width 1066 height 755
click at [546, 75] on link "Metrics" at bounding box center [559, 82] width 51 height 34
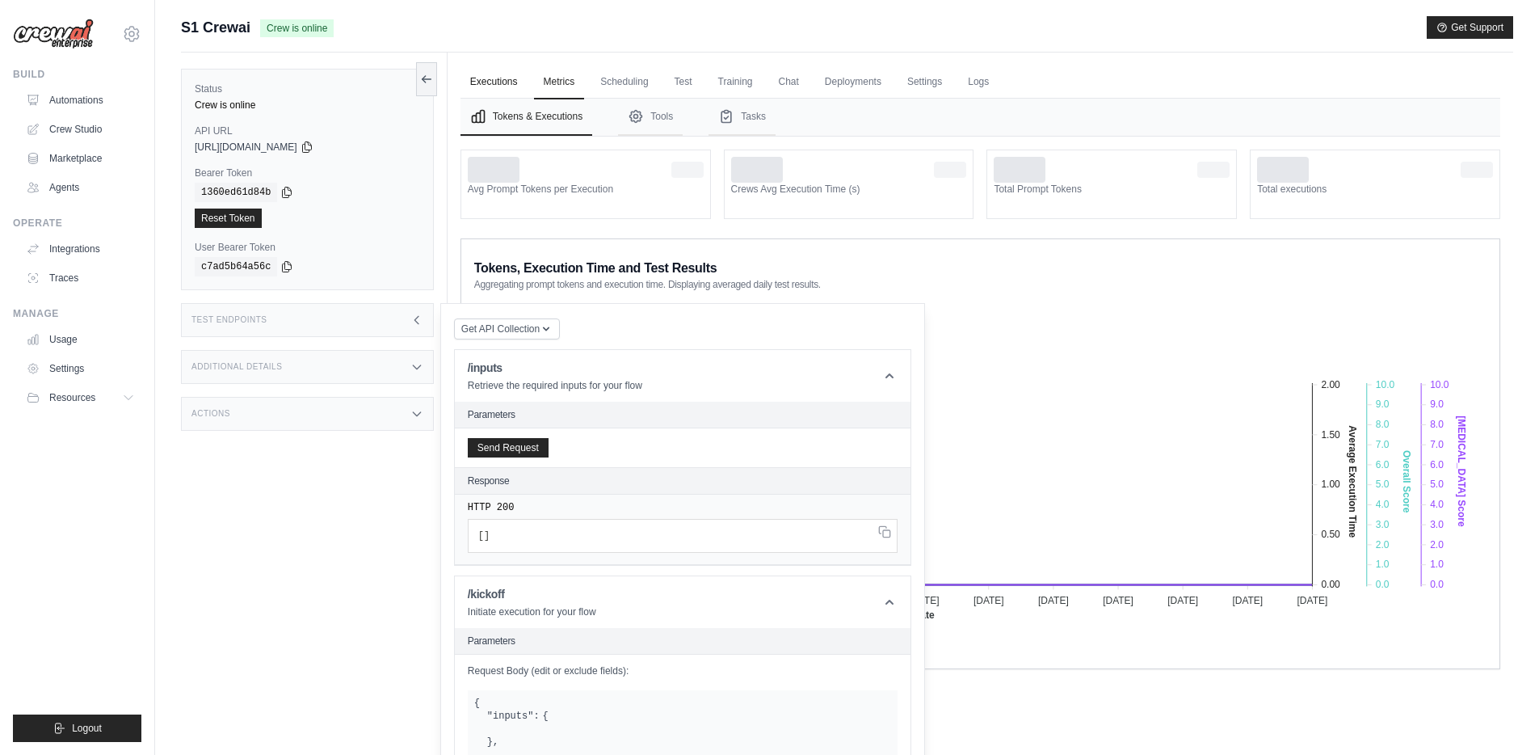
click at [493, 79] on link "Executions" at bounding box center [494, 82] width 67 height 34
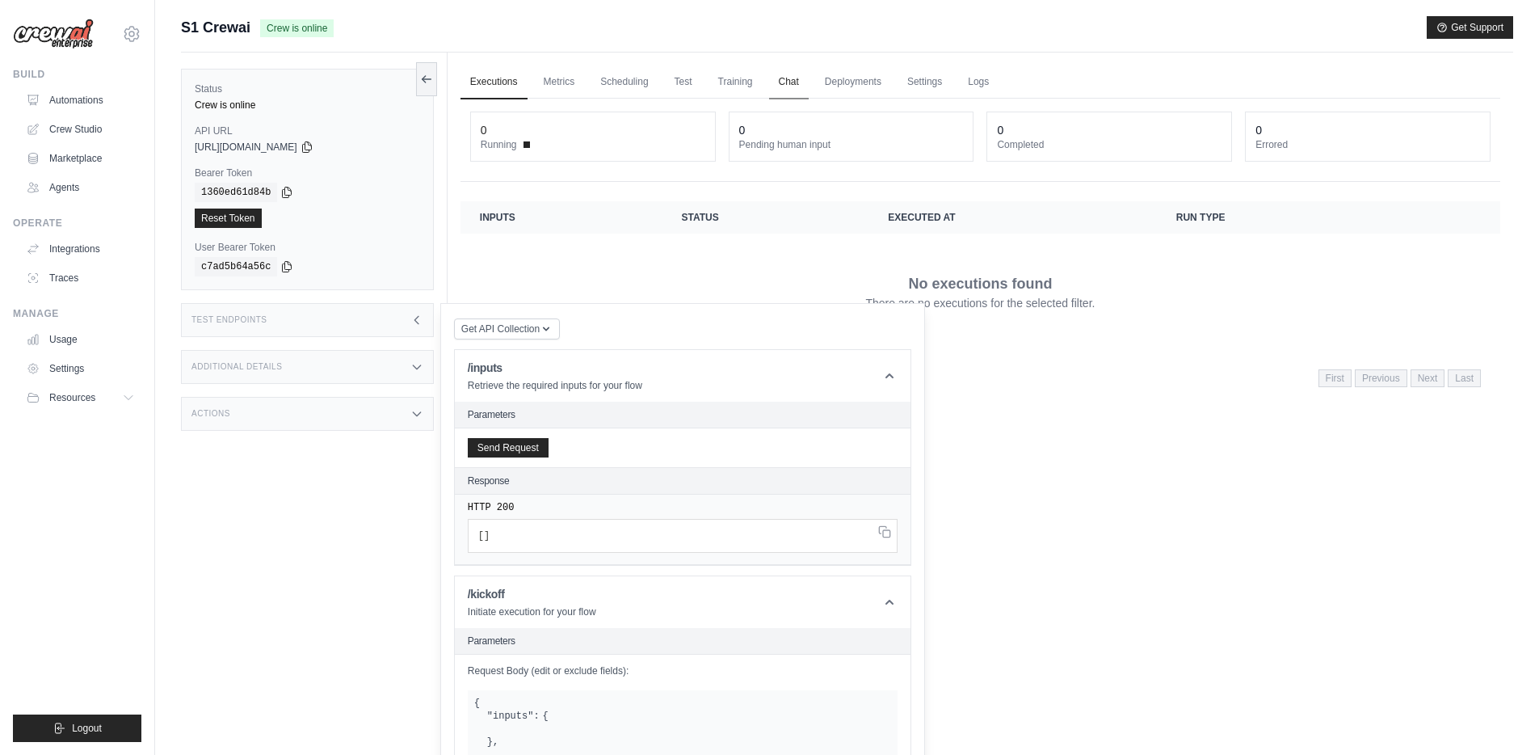
click at [775, 82] on link "Chat" at bounding box center [789, 82] width 40 height 34
click at [381, 323] on div "Test Endpoints" at bounding box center [307, 320] width 253 height 34
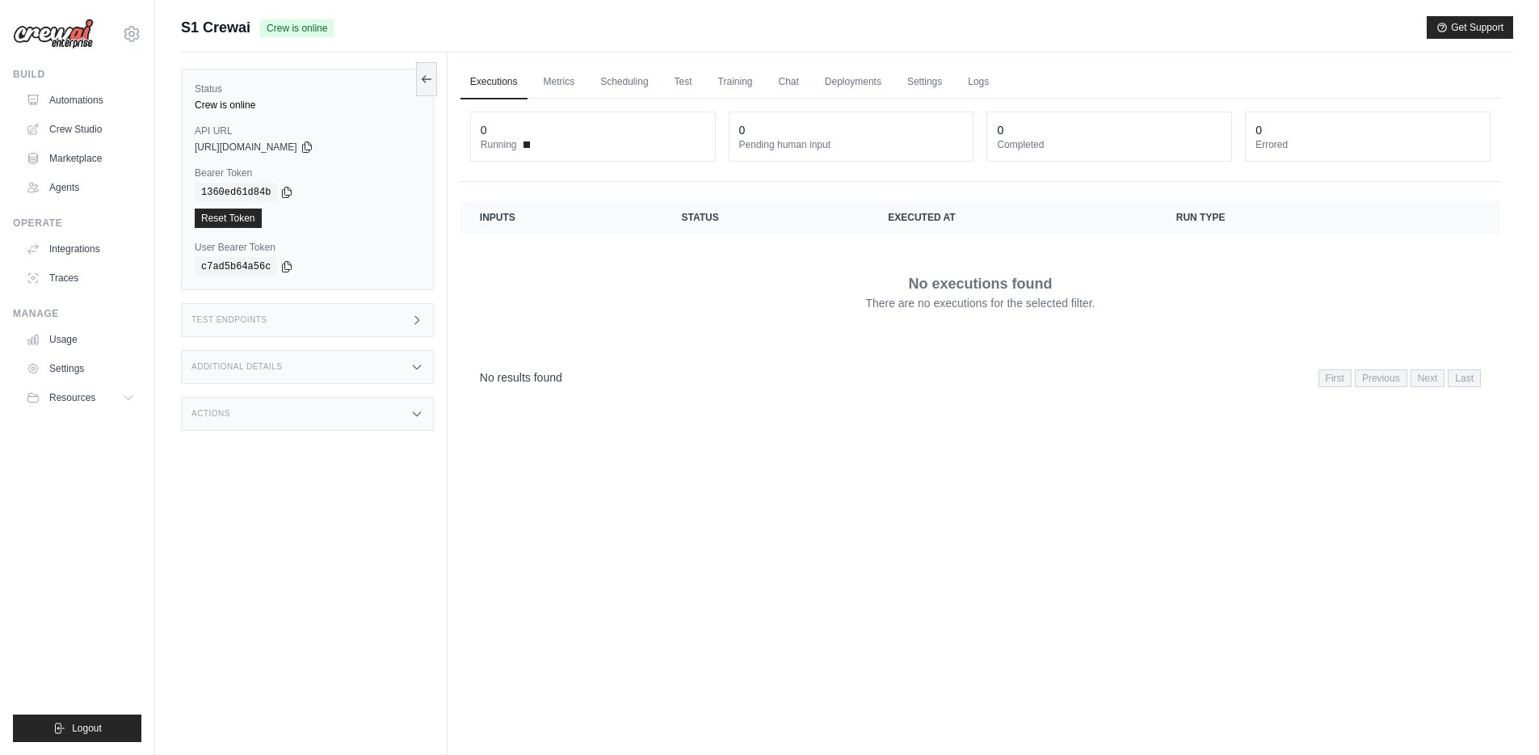
click at [401, 331] on div "Test Endpoints" at bounding box center [307, 320] width 253 height 34
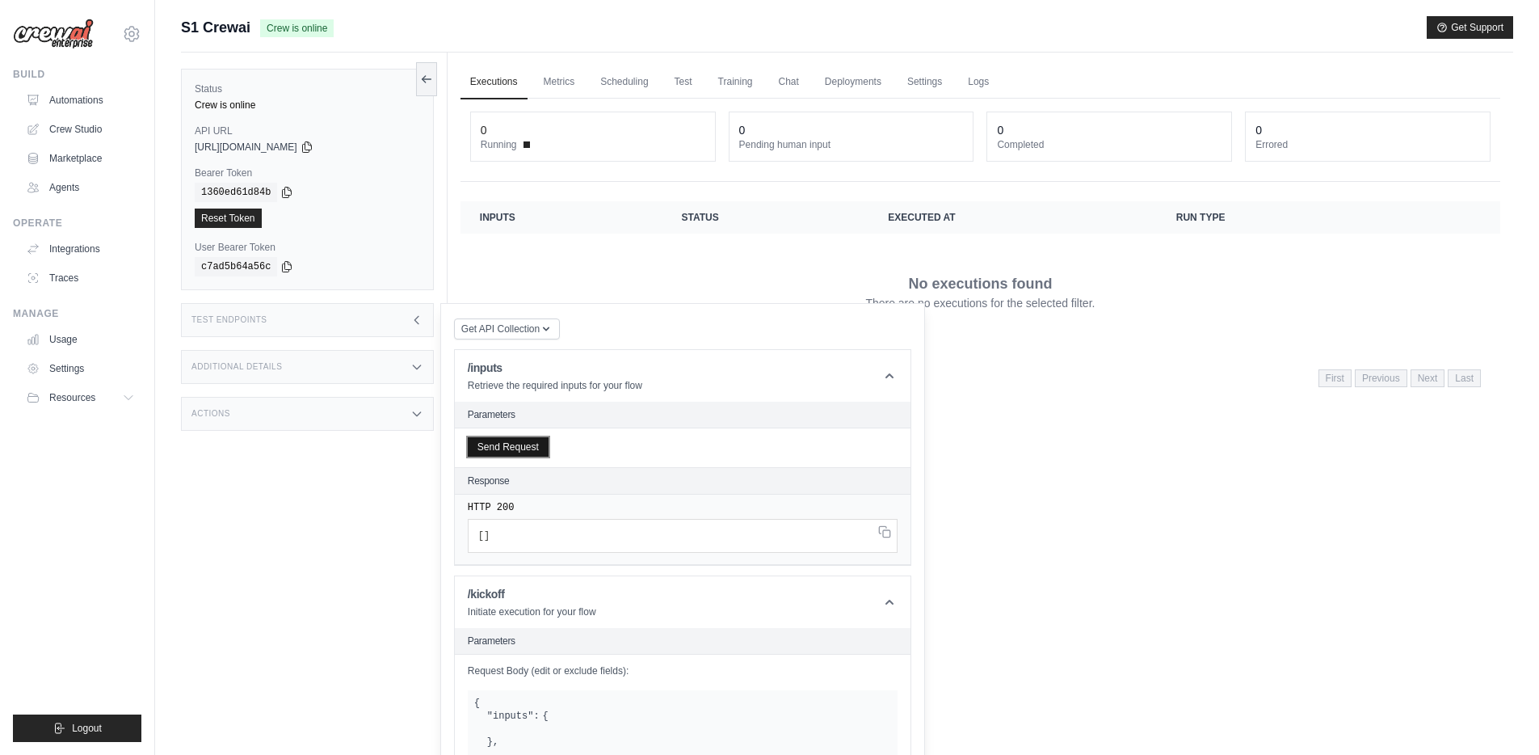
click at [508, 448] on button "Send Request" at bounding box center [508, 446] width 81 height 19
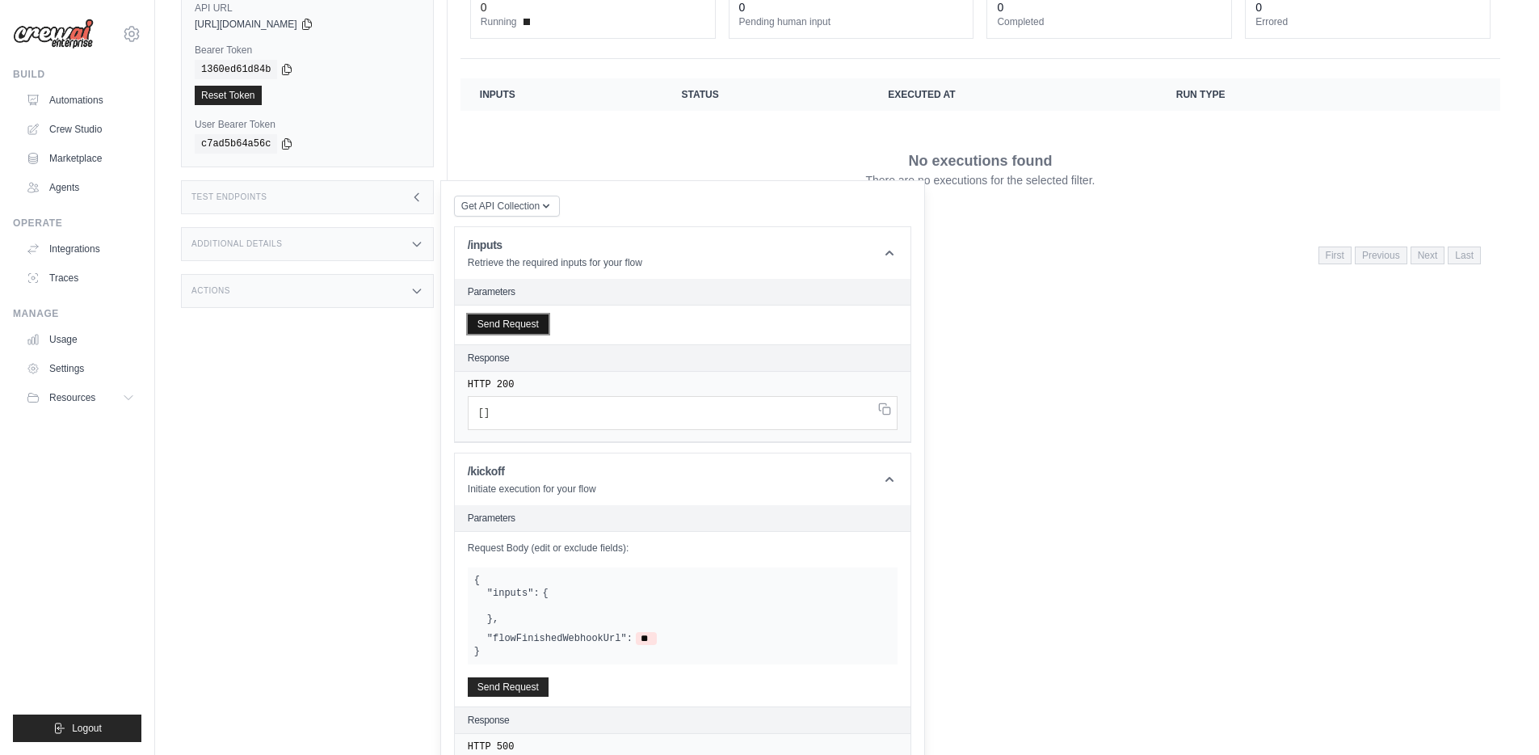
click at [510, 333] on button "Send Request" at bounding box center [508, 323] width 81 height 19
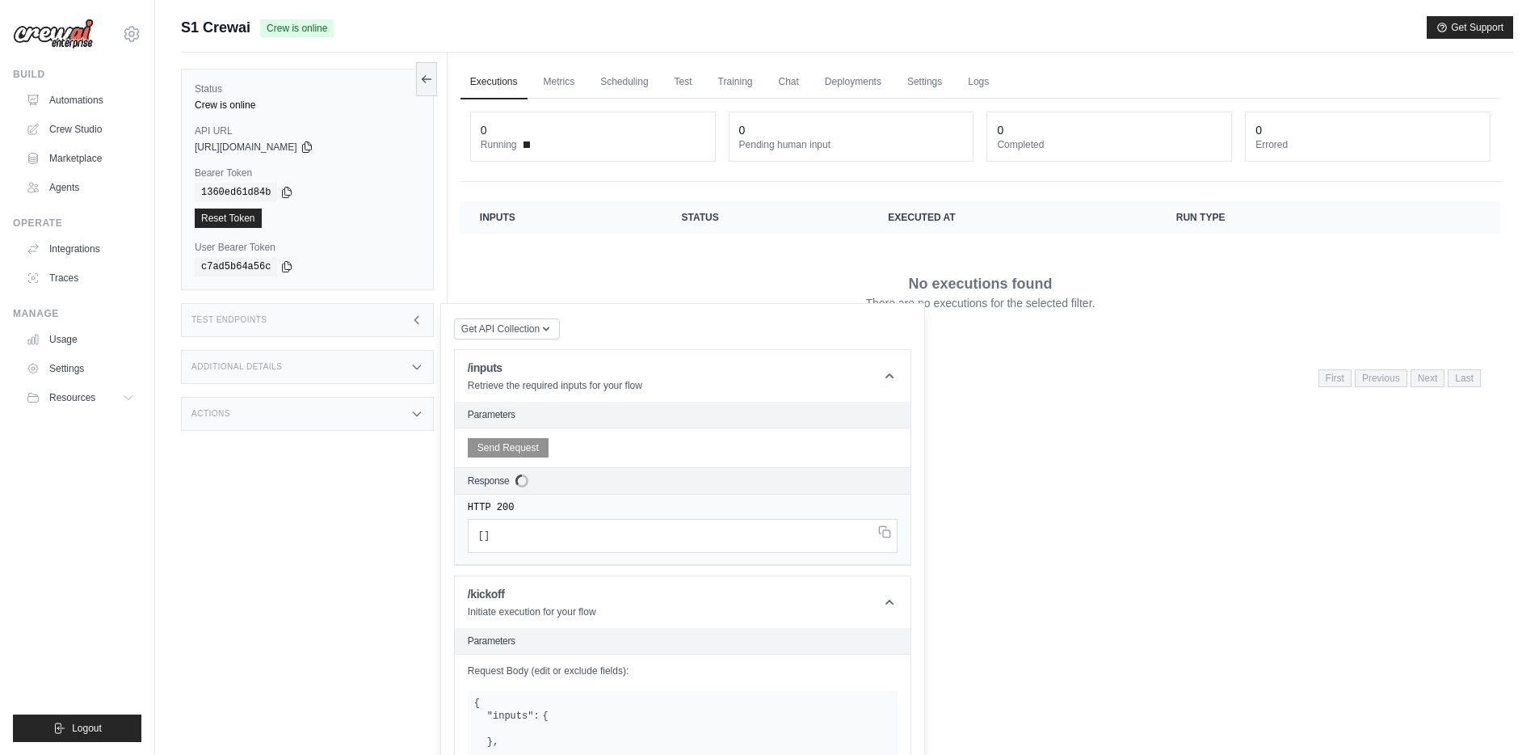
click at [1092, 576] on div "Executions Metrics Scheduling Test Training Chat Deployments Settings Logs 0 Ru…" at bounding box center [981, 430] width 1066 height 755
click at [1037, 530] on div "Executions Metrics Scheduling Test Training Chat Deployments Settings Logs 0 Ru…" at bounding box center [981, 430] width 1066 height 755
click at [1100, 27] on div "S1 Crewai Crew is online Get Support" at bounding box center [847, 27] width 1332 height 23
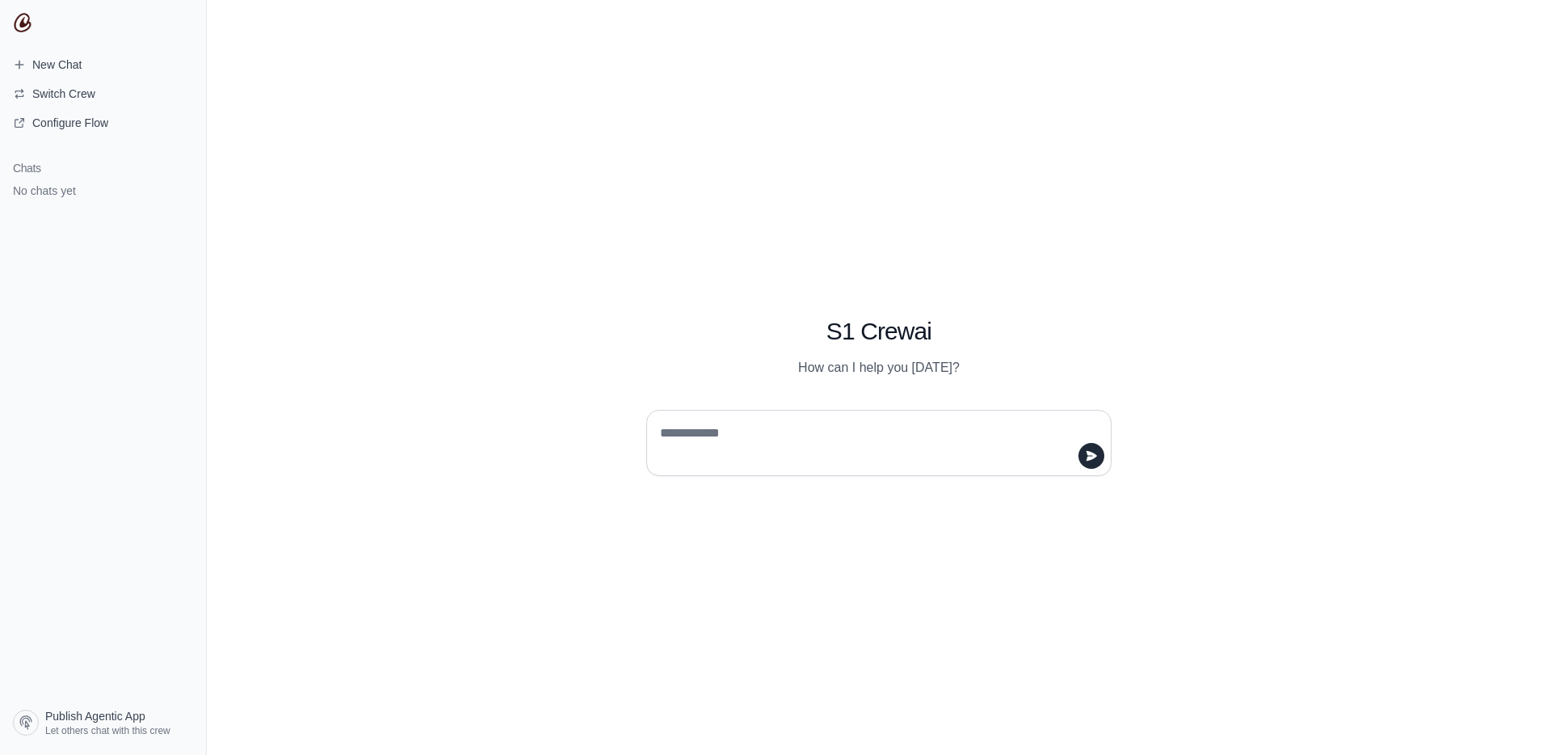
click at [817, 423] on textarea at bounding box center [874, 442] width 435 height 45
type textarea "*"
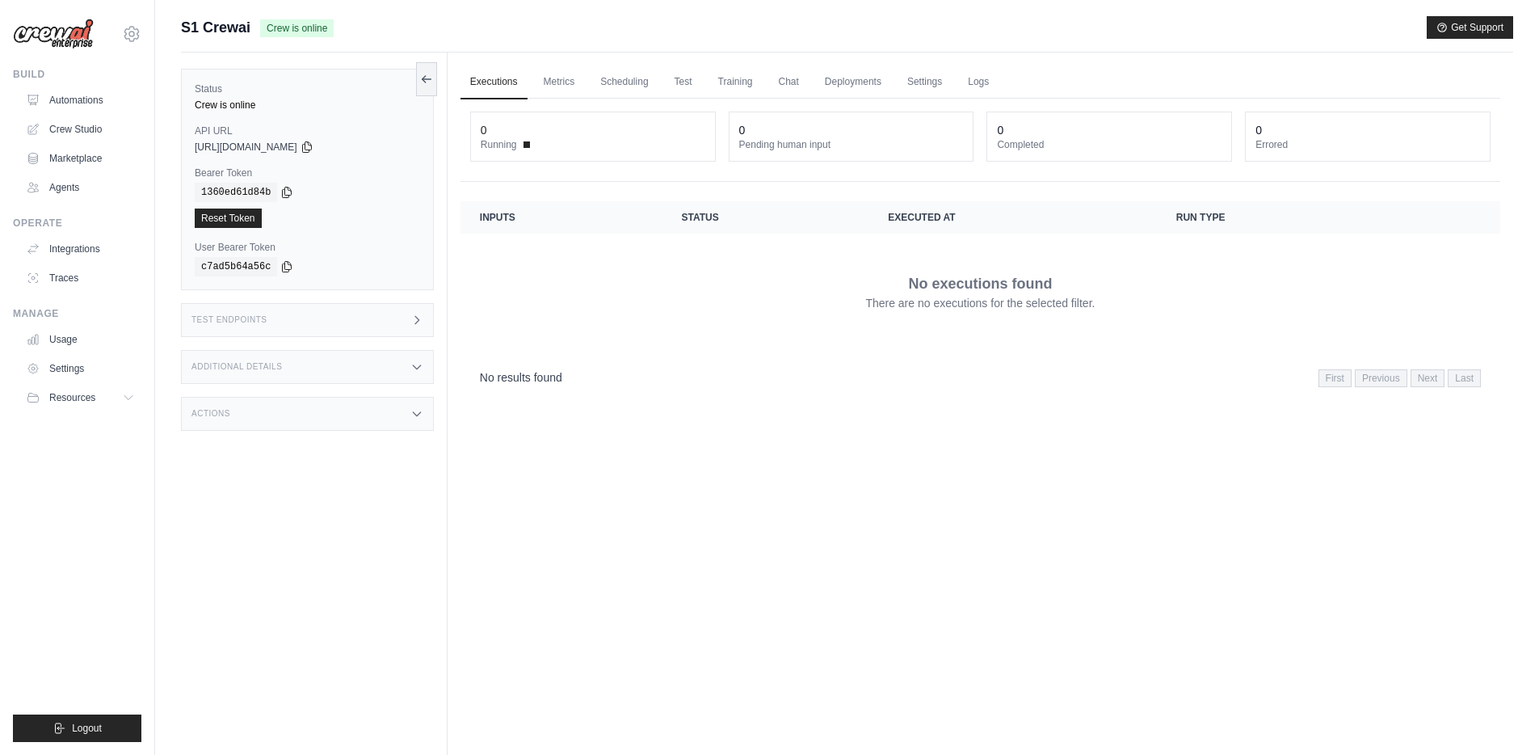
click at [339, 317] on div "Test Endpoints" at bounding box center [307, 320] width 253 height 34
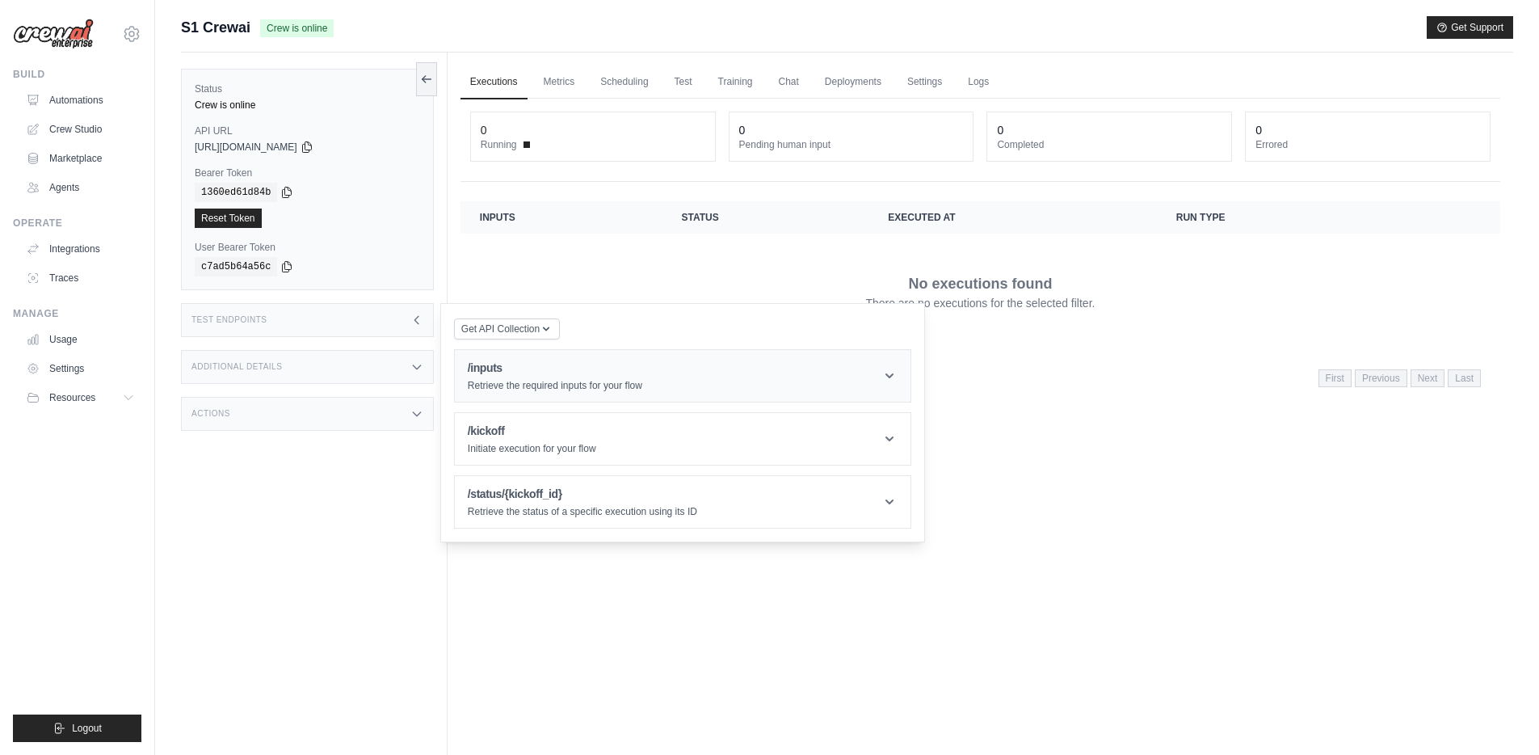
click at [599, 376] on h1 "/inputs" at bounding box center [555, 368] width 175 height 16
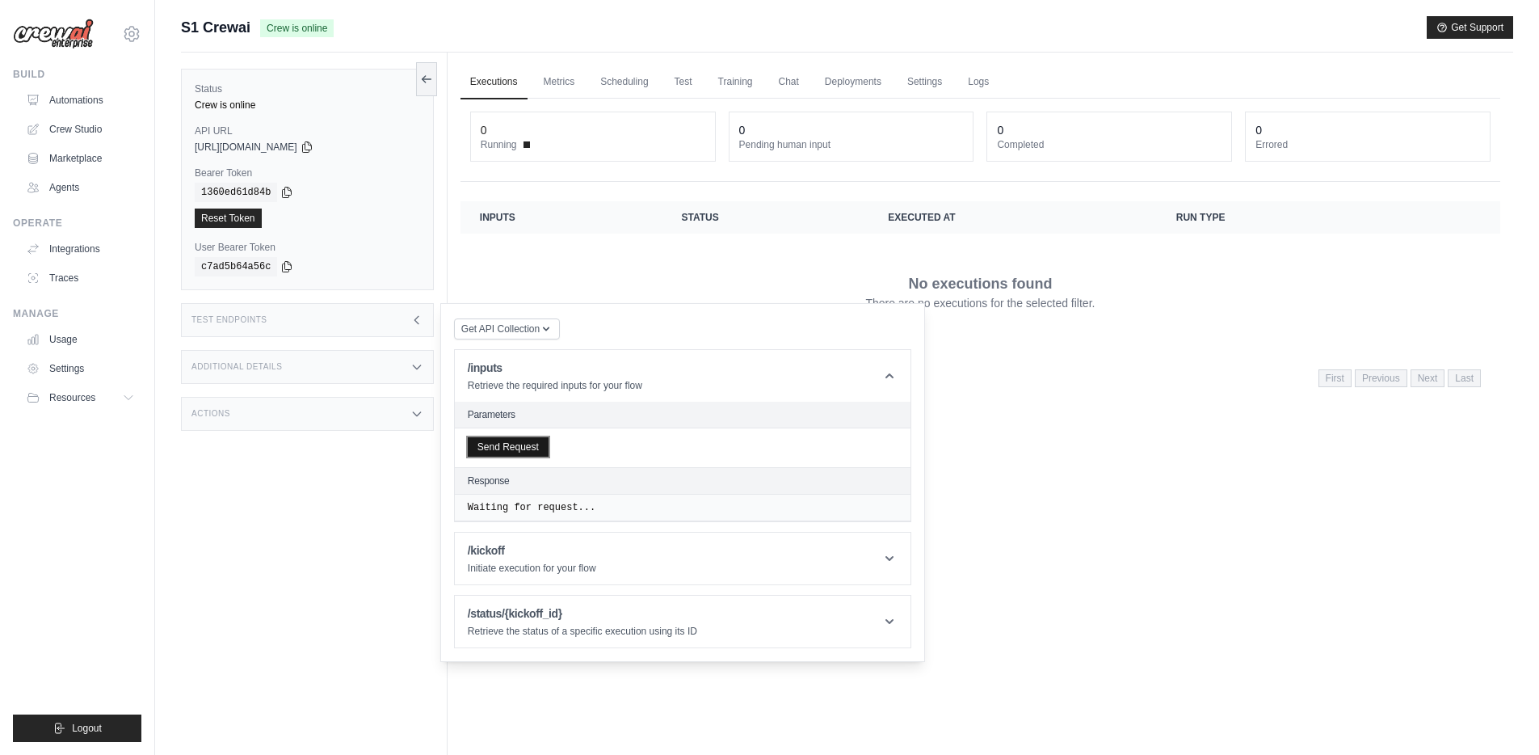
click at [503, 452] on button "Send Request" at bounding box center [508, 446] width 81 height 19
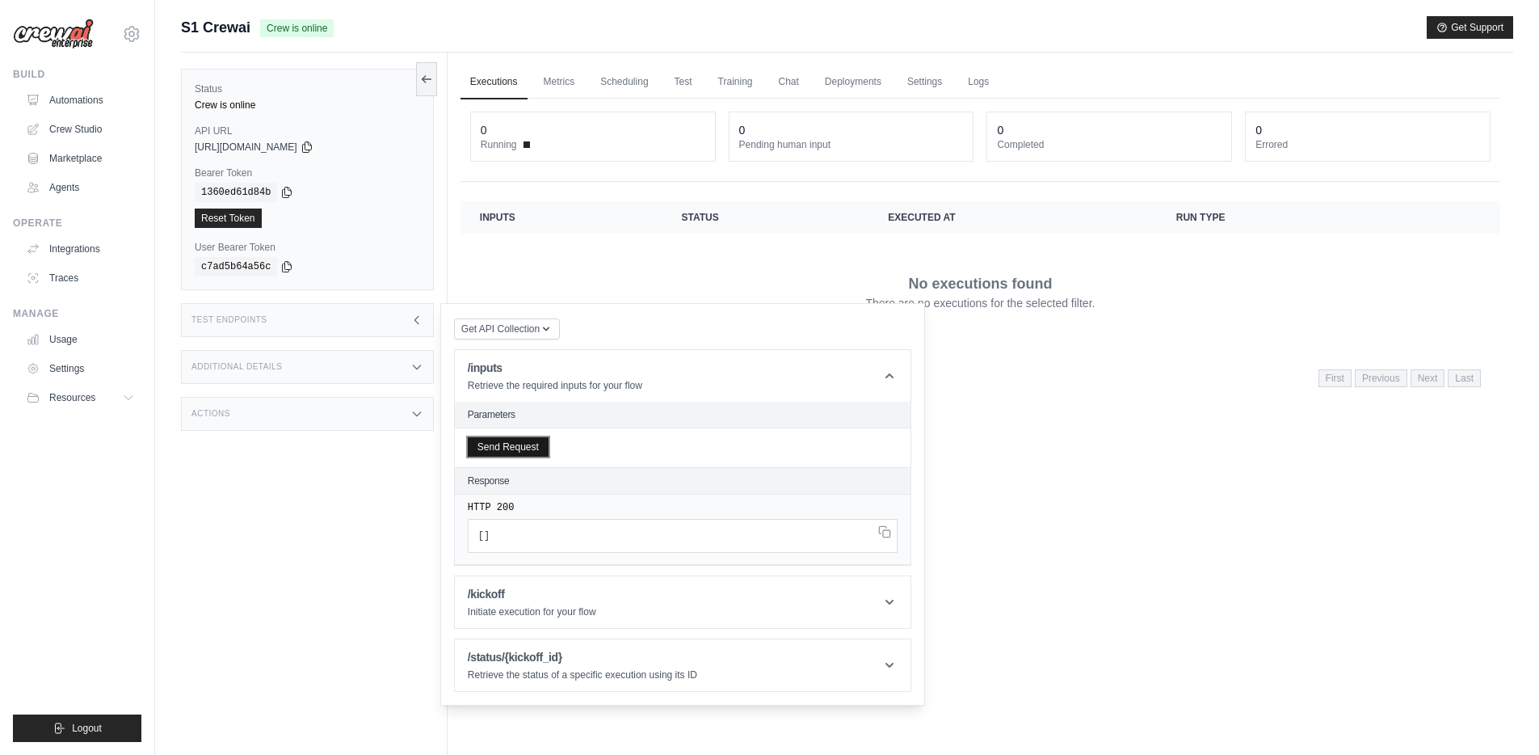
click at [511, 448] on button "Send Request" at bounding box center [508, 446] width 81 height 19
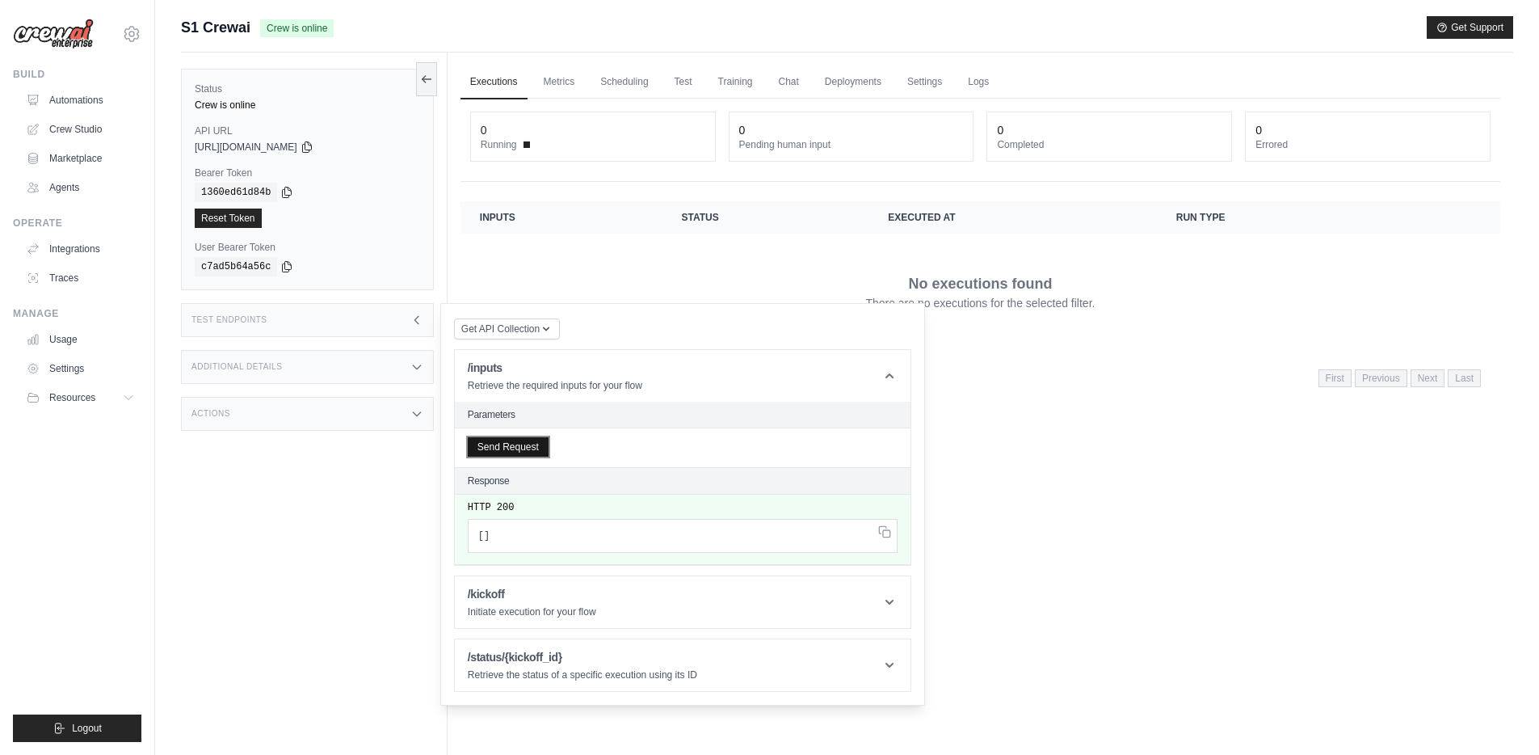
click at [511, 448] on button "Send Request" at bounding box center [508, 446] width 81 height 19
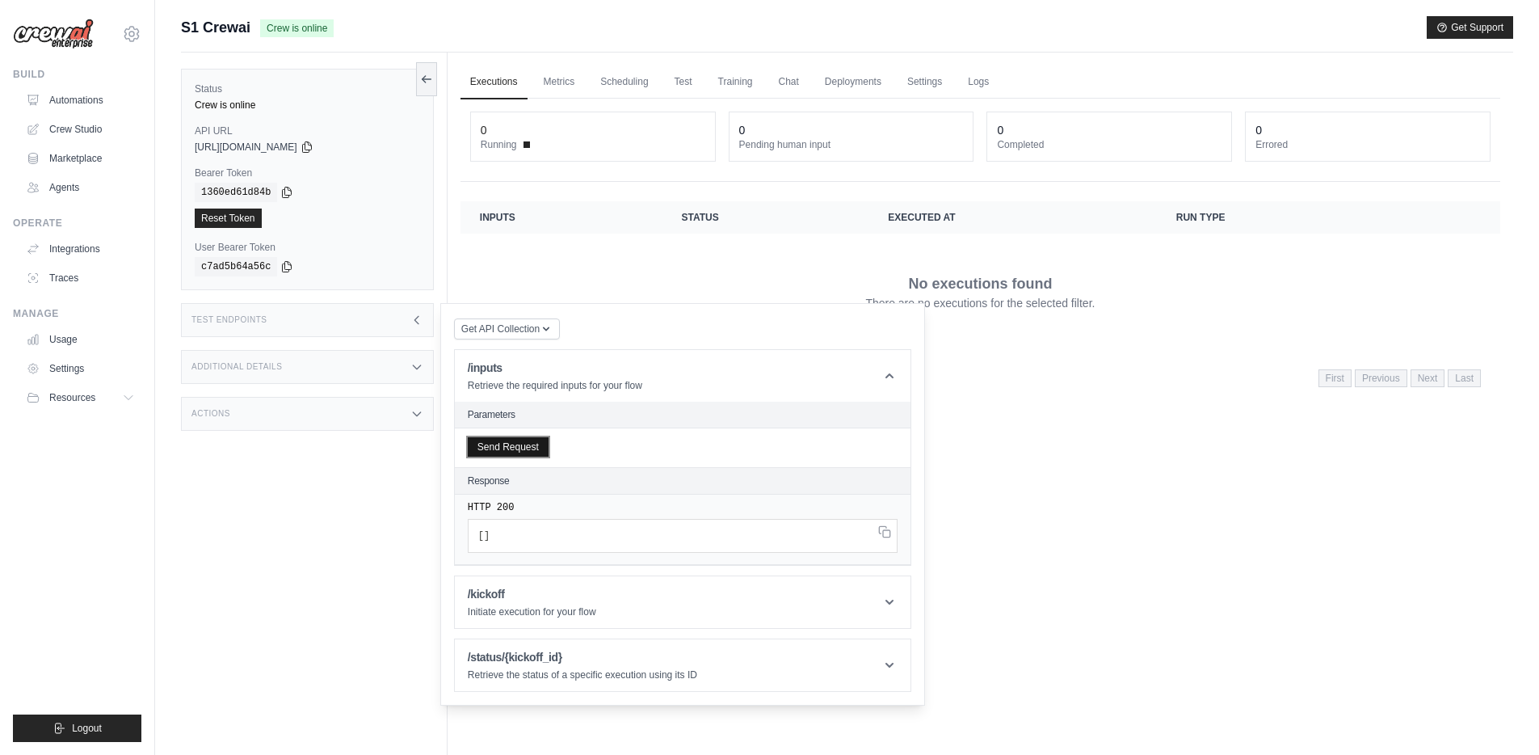
click at [511, 448] on button "Send Request" at bounding box center [508, 446] width 81 height 19
click at [513, 440] on button "Send Request" at bounding box center [508, 446] width 81 height 19
click at [516, 587] on h1 "/kickoff" at bounding box center [532, 594] width 128 height 16
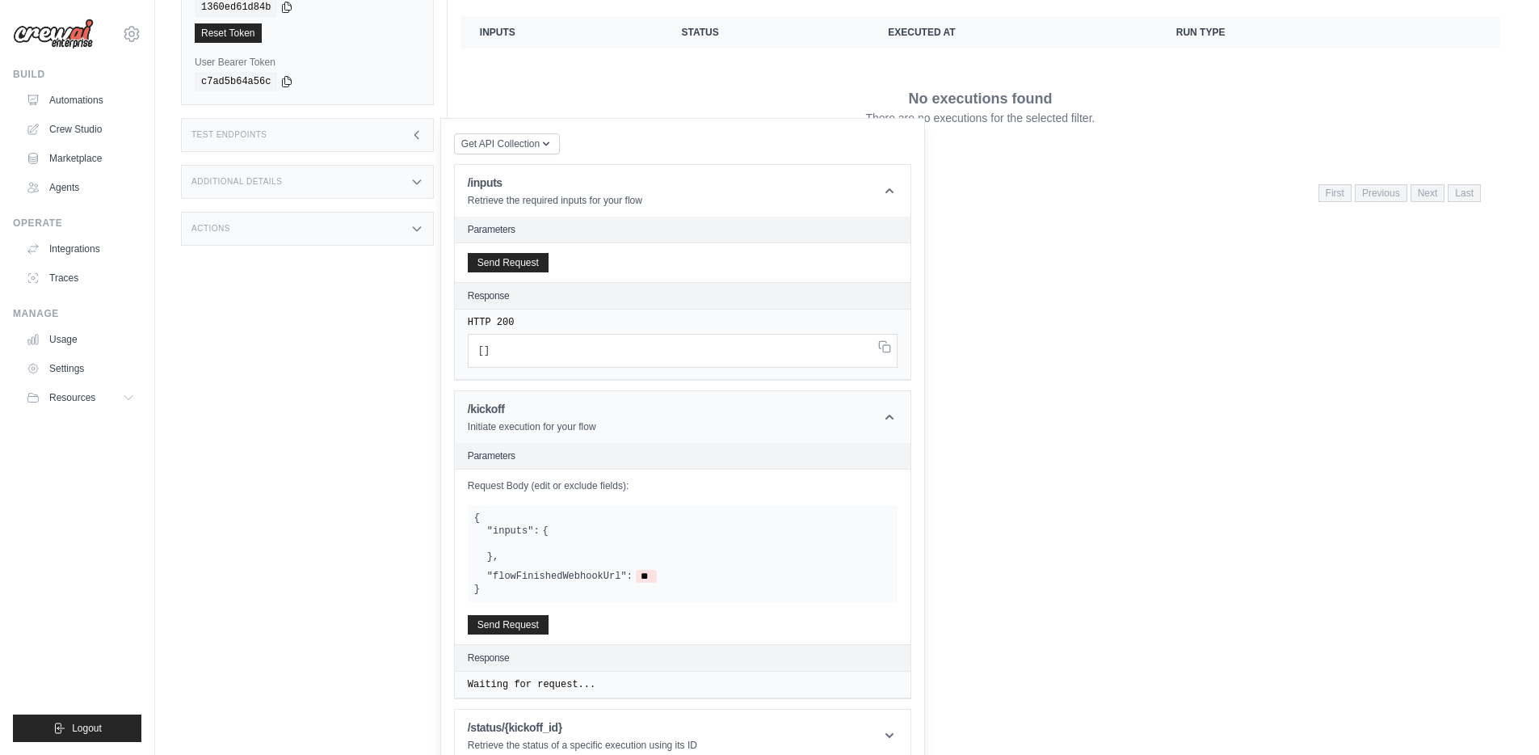
scroll to position [207, 0]
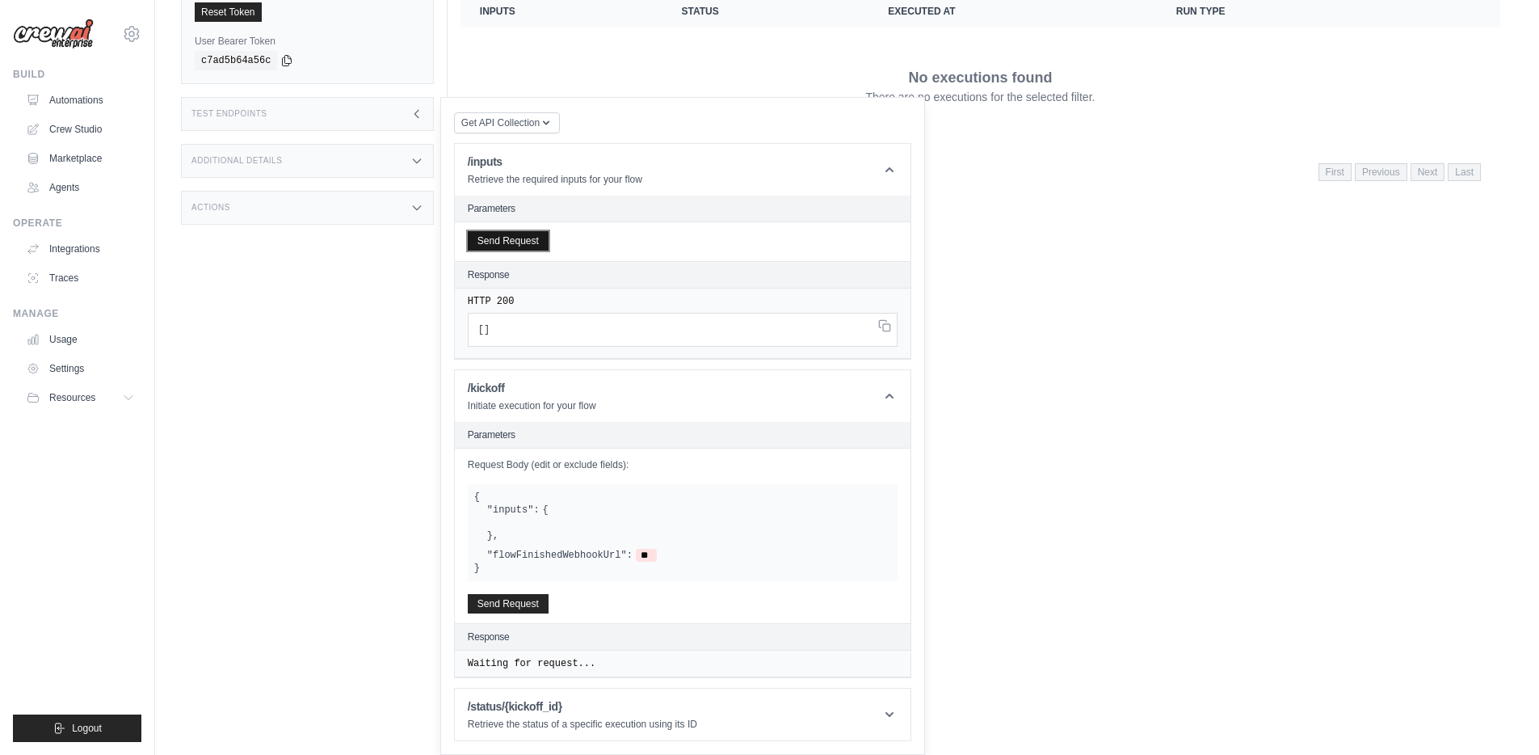
click at [512, 241] on button "Send Request" at bounding box center [508, 240] width 81 height 19
click at [508, 609] on button "Send Request" at bounding box center [508, 602] width 81 height 19
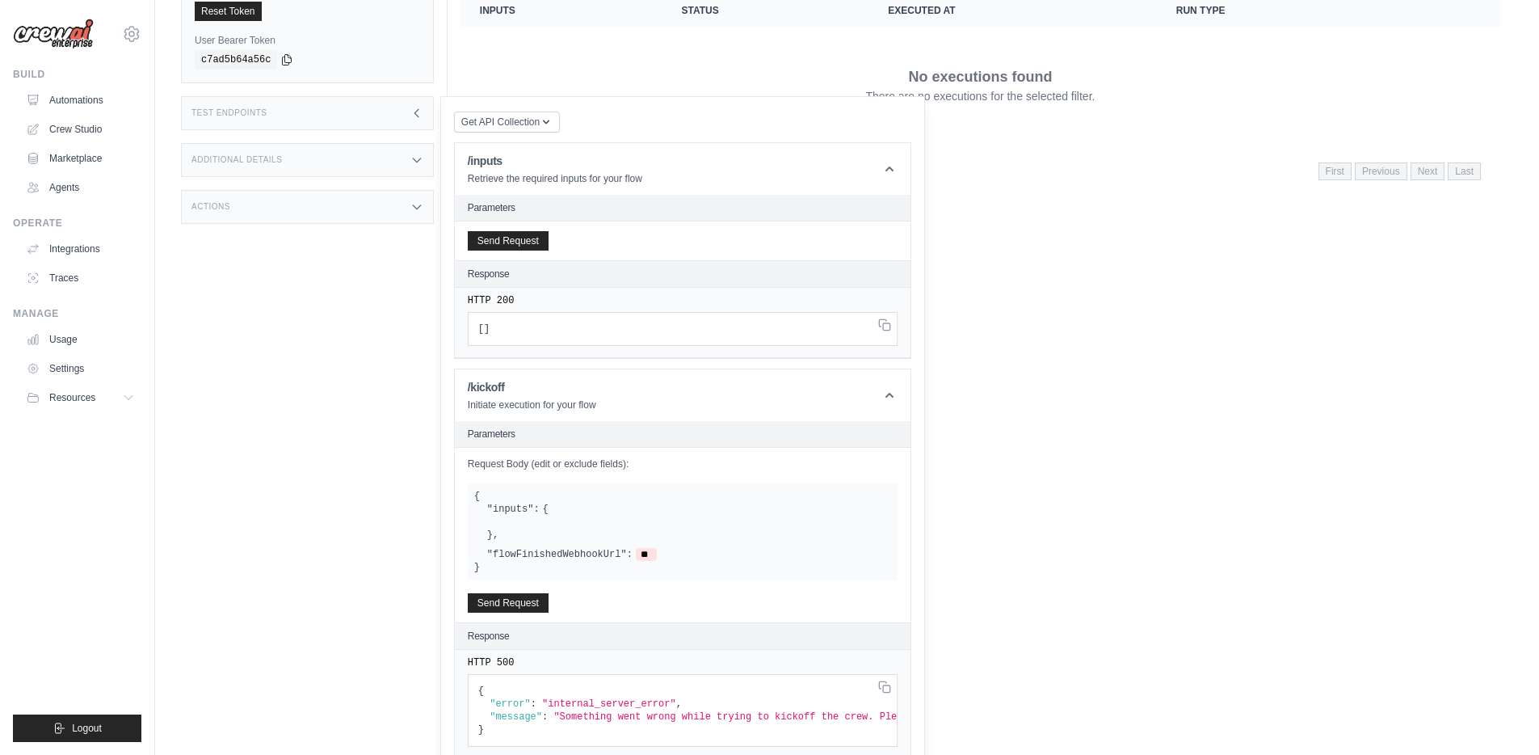
scroll to position [0, 0]
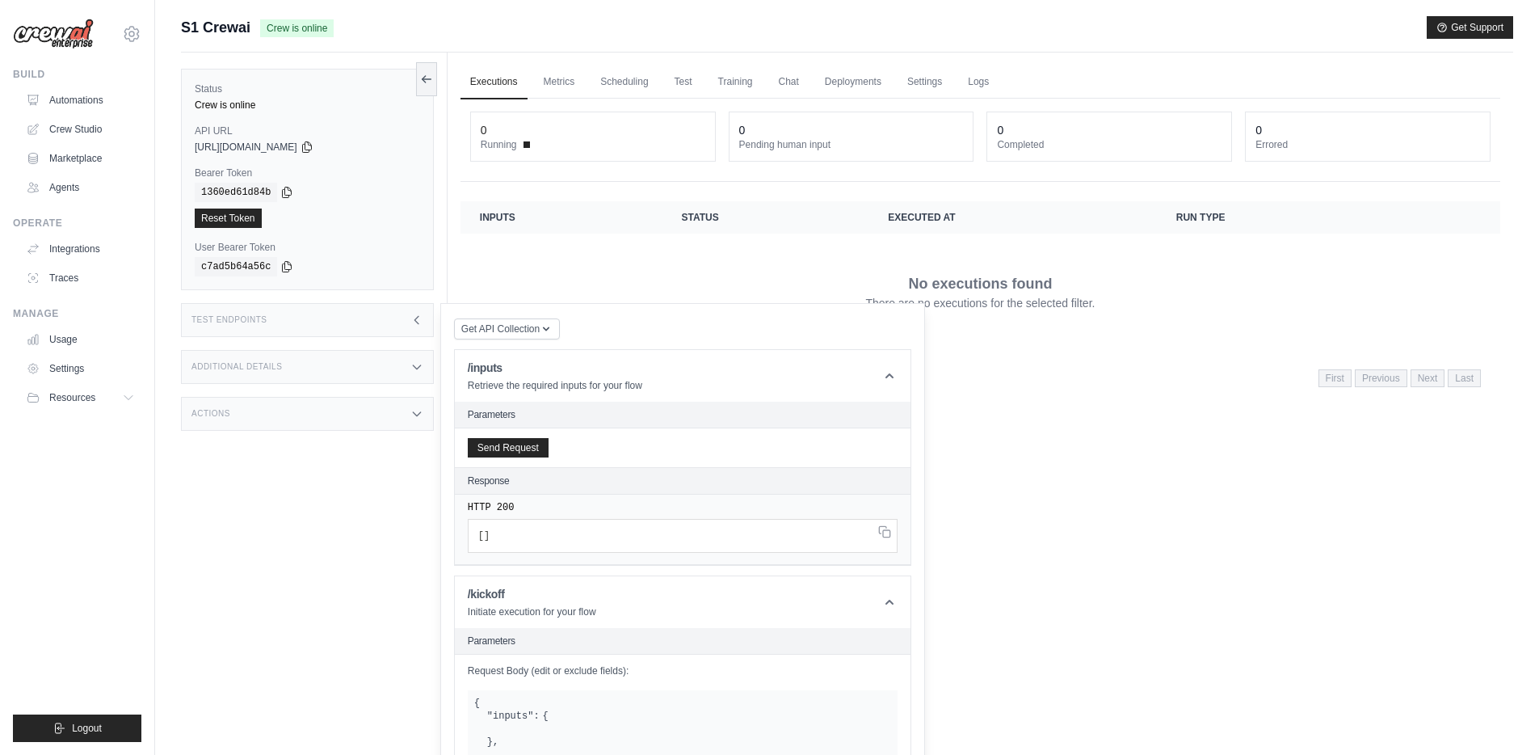
click at [296, 368] on div "Additional Details" at bounding box center [307, 367] width 253 height 34
click at [285, 531] on div "Actions" at bounding box center [307, 526] width 253 height 34
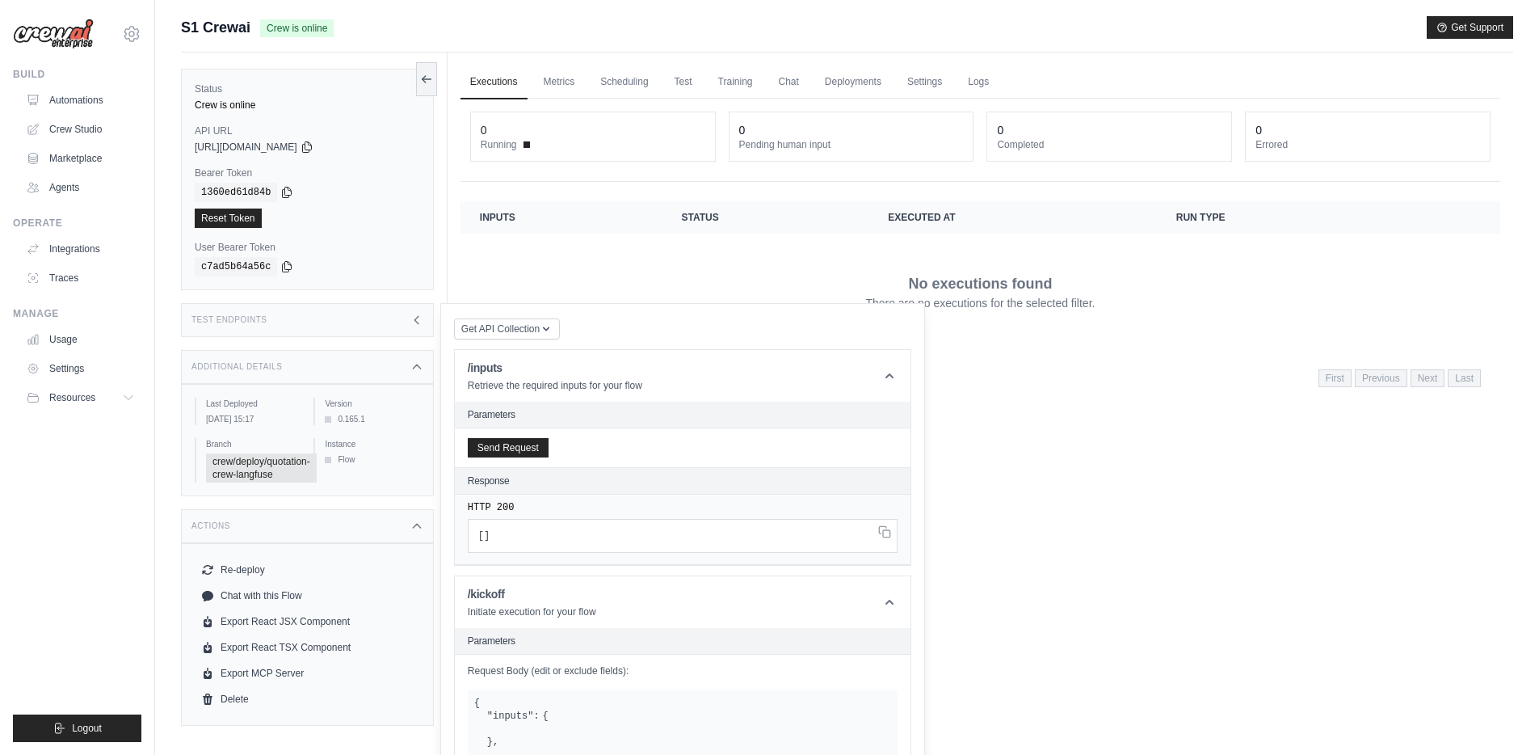
click at [371, 325] on div "Test Endpoints" at bounding box center [307, 320] width 253 height 34
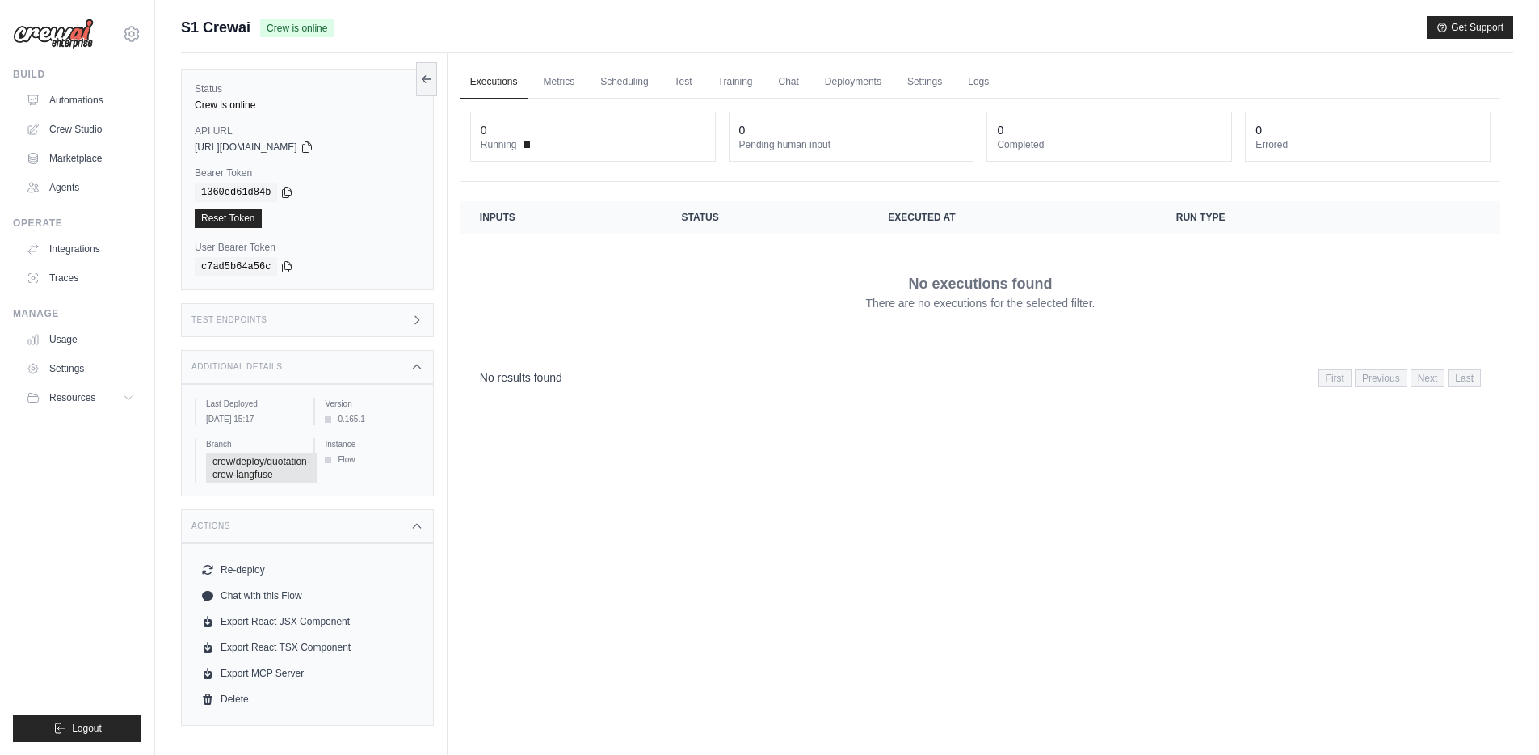
click at [409, 332] on div "Test Endpoints" at bounding box center [307, 320] width 253 height 34
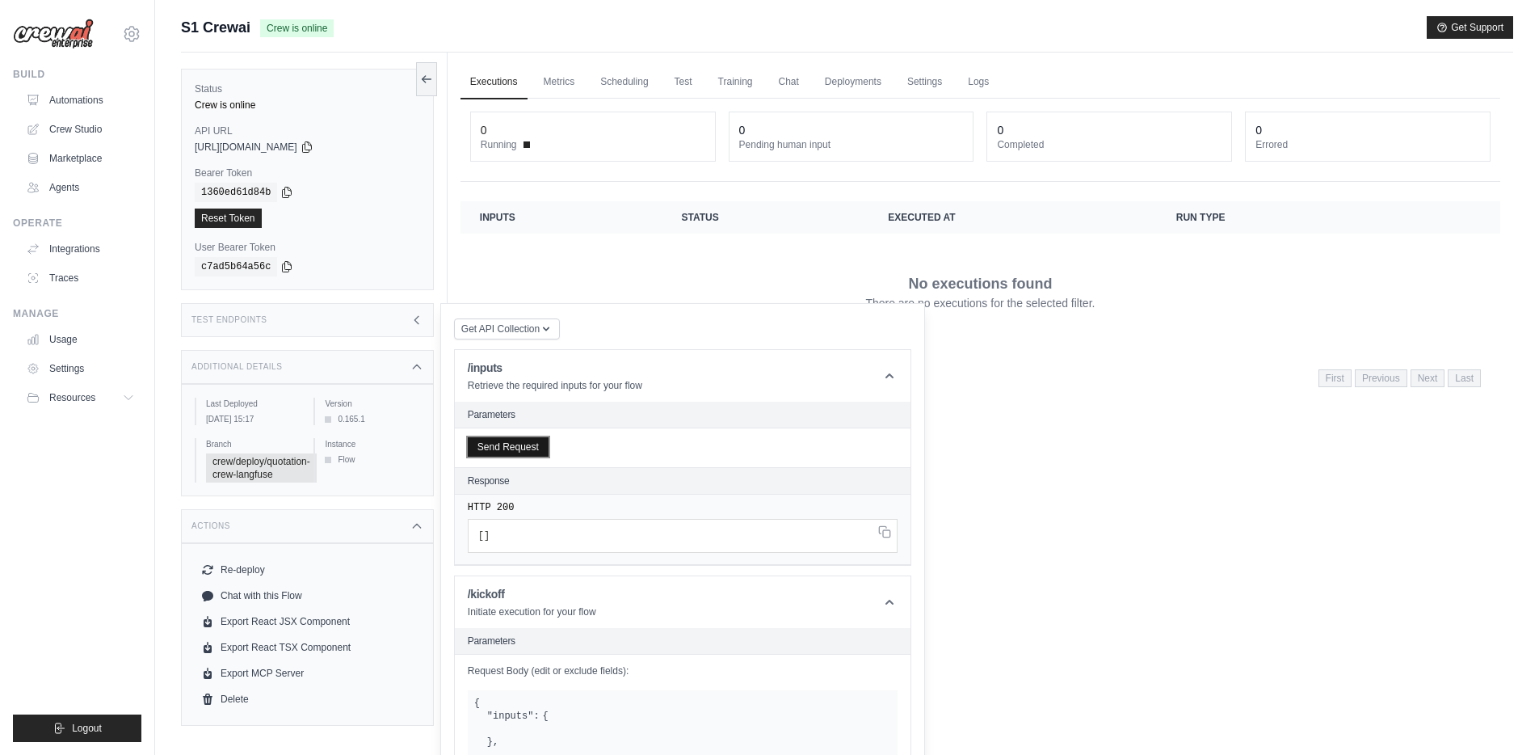
click at [516, 450] on button "Send Request" at bounding box center [508, 446] width 81 height 19
click at [713, 284] on div "No executions found There are no executions for the selected filter." at bounding box center [980, 291] width 1001 height 90
click at [1002, 437] on div "Executions Metrics Scheduling Test Training Chat Deployments Settings Logs 0 Ru…" at bounding box center [981, 430] width 1066 height 755
click at [391, 322] on div "Test Endpoints" at bounding box center [307, 320] width 253 height 34
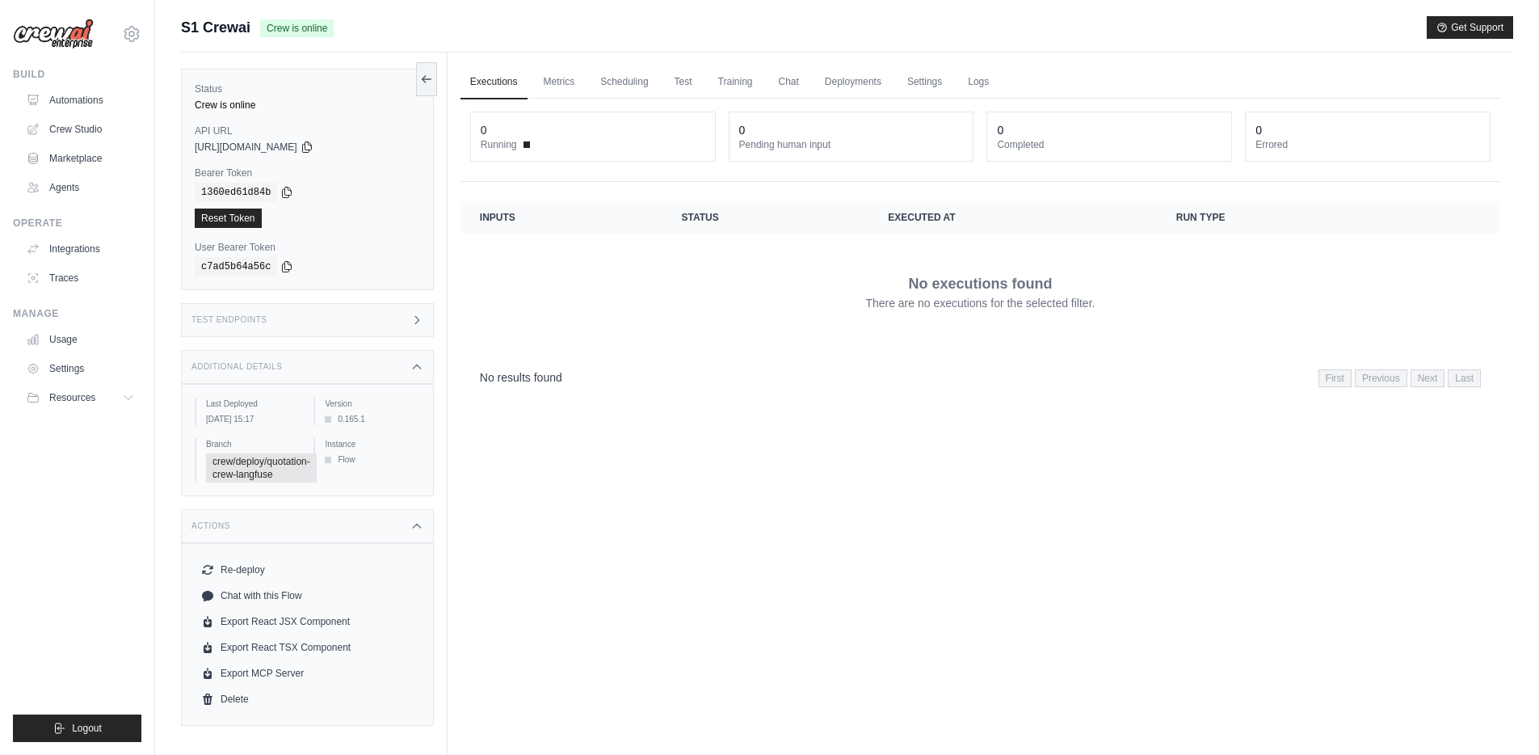
click at [406, 334] on div "Test Endpoints" at bounding box center [307, 320] width 253 height 34
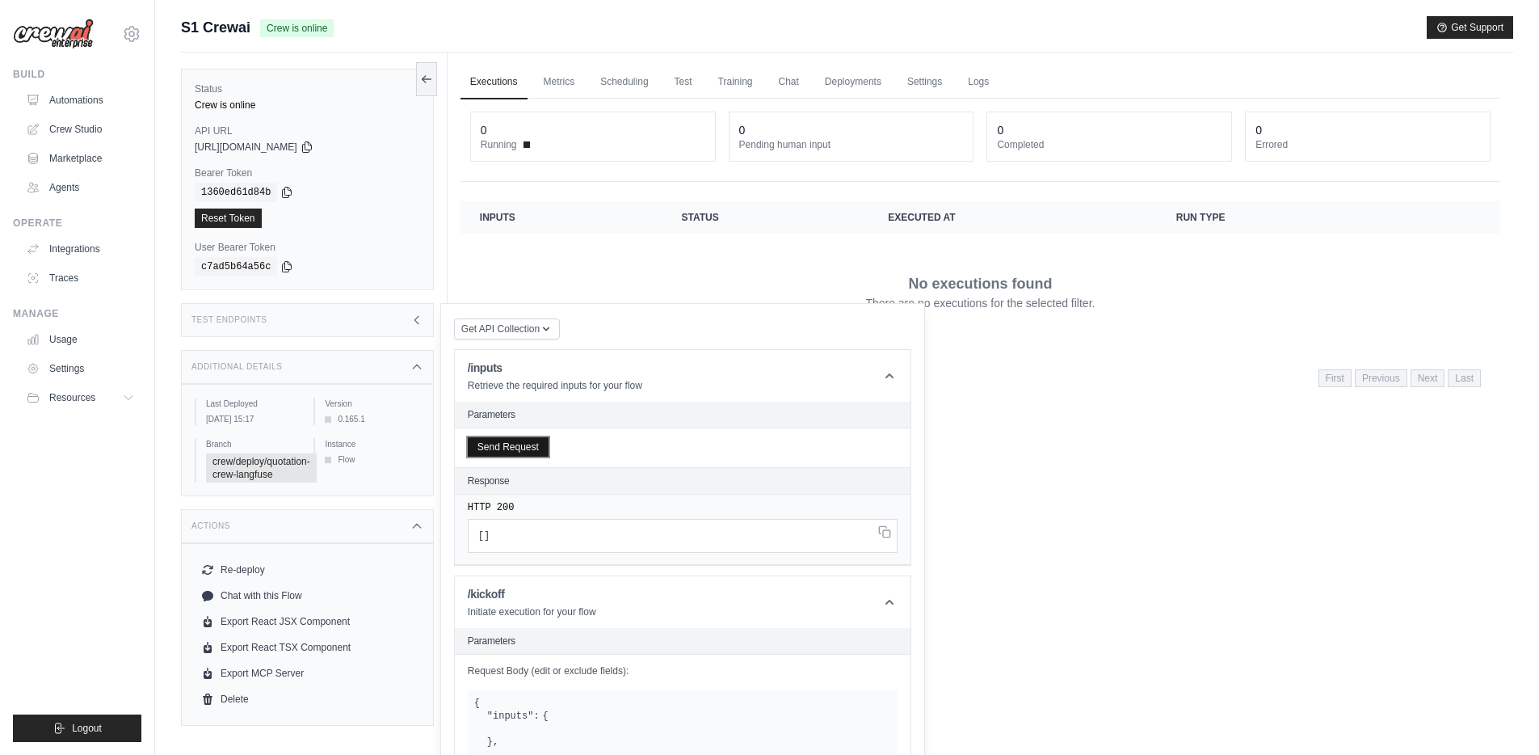
click at [519, 448] on button "Send Request" at bounding box center [508, 446] width 81 height 19
click at [388, 318] on div "Test Endpoints" at bounding box center [307, 320] width 253 height 34
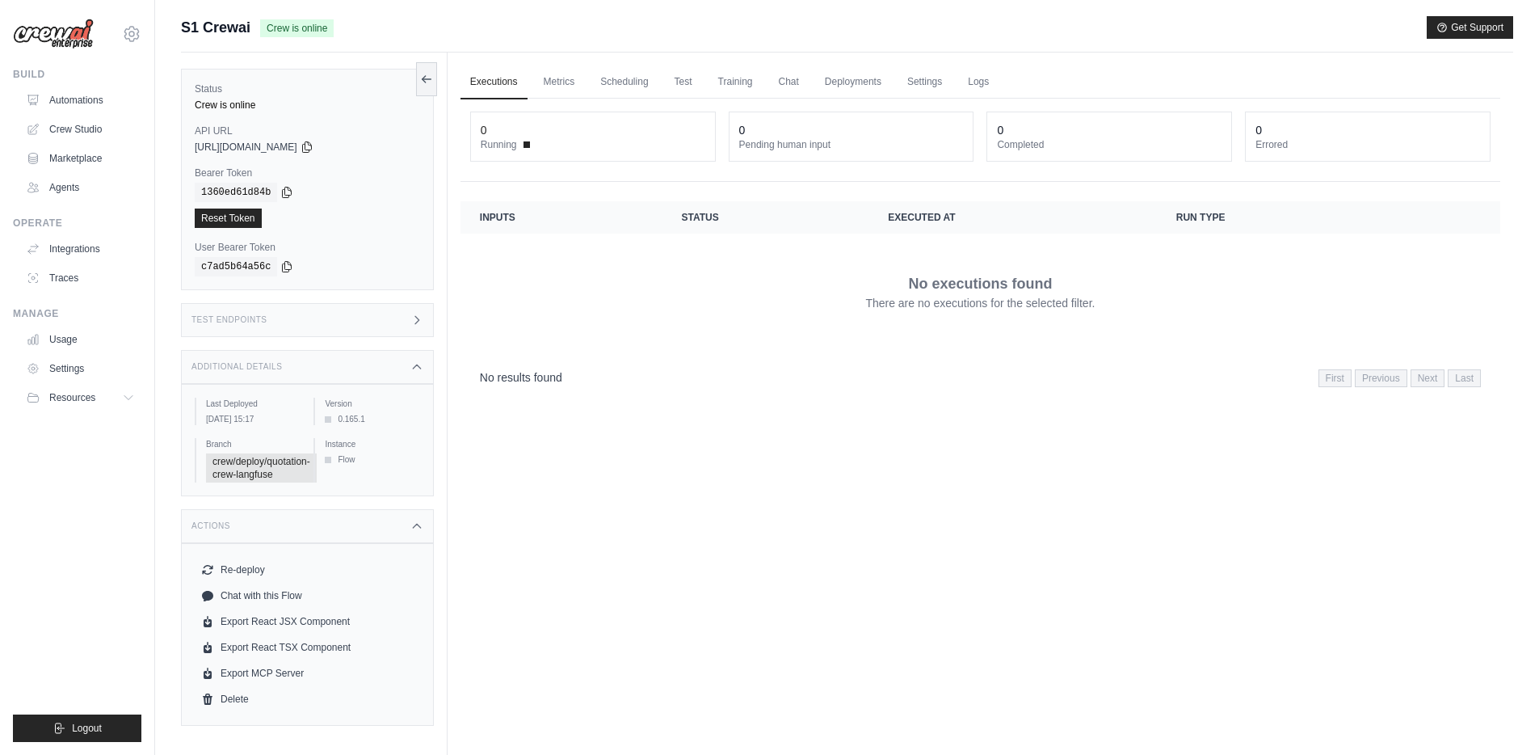
click at [877, 503] on div "Executions Metrics Scheduling Test Training Chat Deployments Settings Logs 0 Ru…" at bounding box center [981, 430] width 1066 height 755
click at [356, 329] on div "Test Endpoints" at bounding box center [307, 320] width 253 height 34
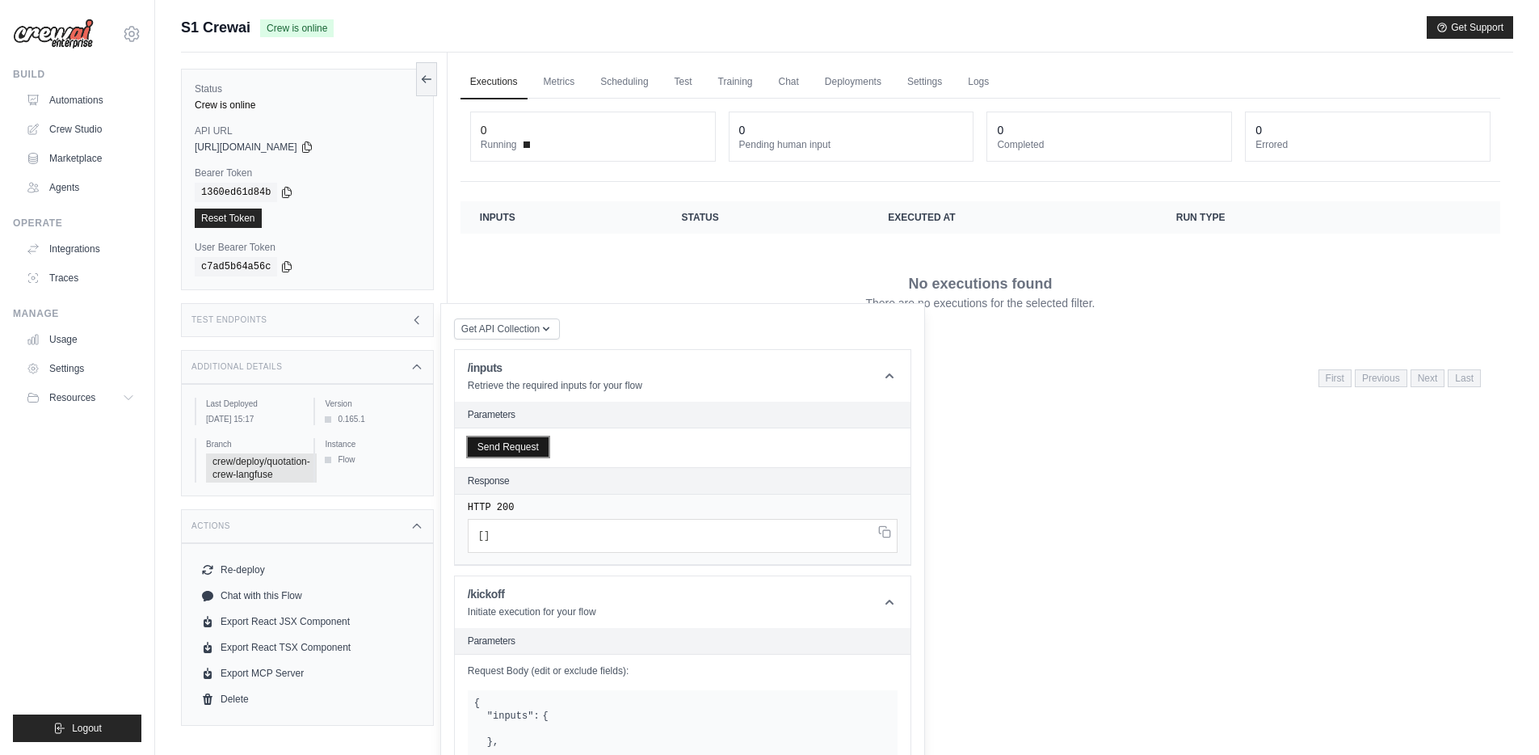
click at [519, 444] on button "Send Request" at bounding box center [508, 446] width 81 height 19
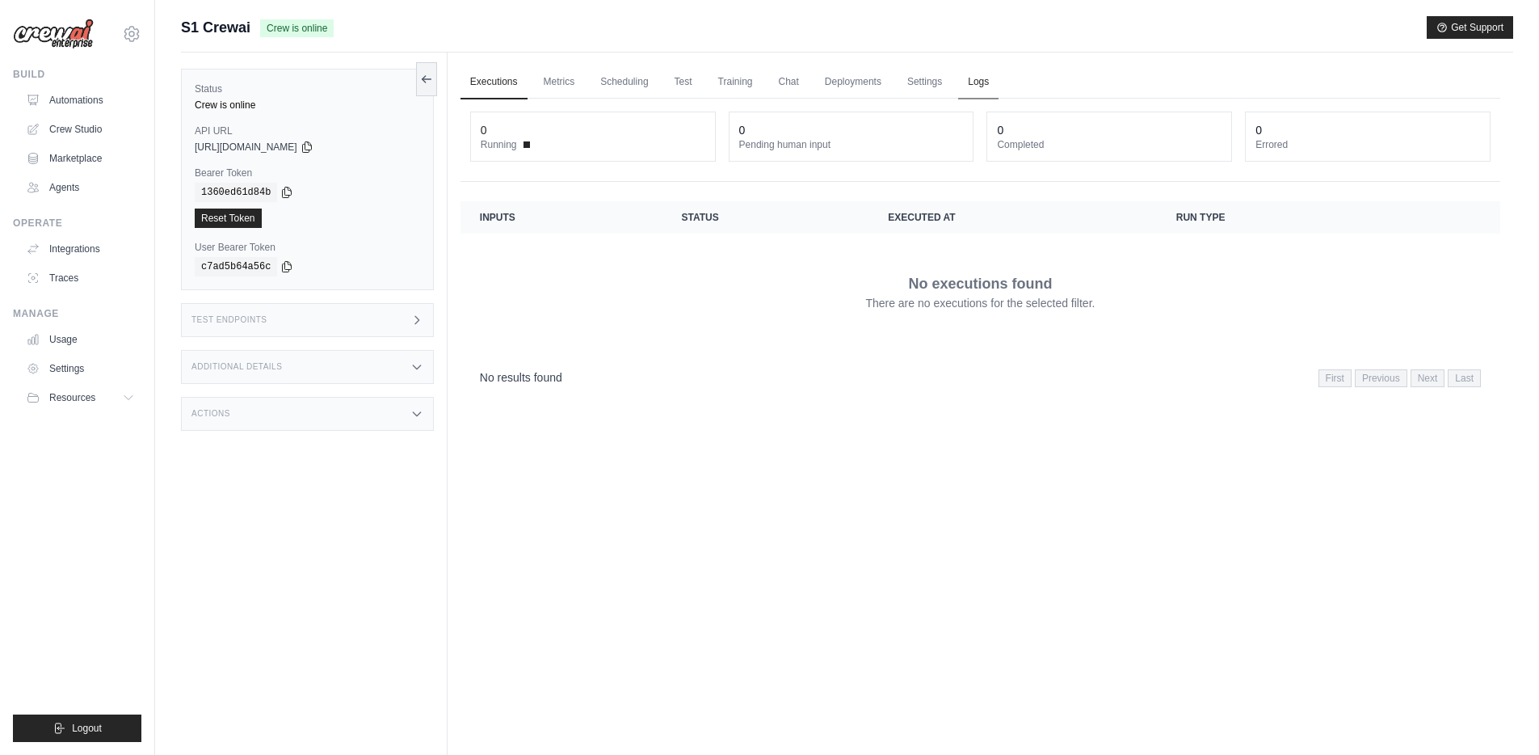
click at [965, 81] on link "Logs" at bounding box center [978, 82] width 40 height 34
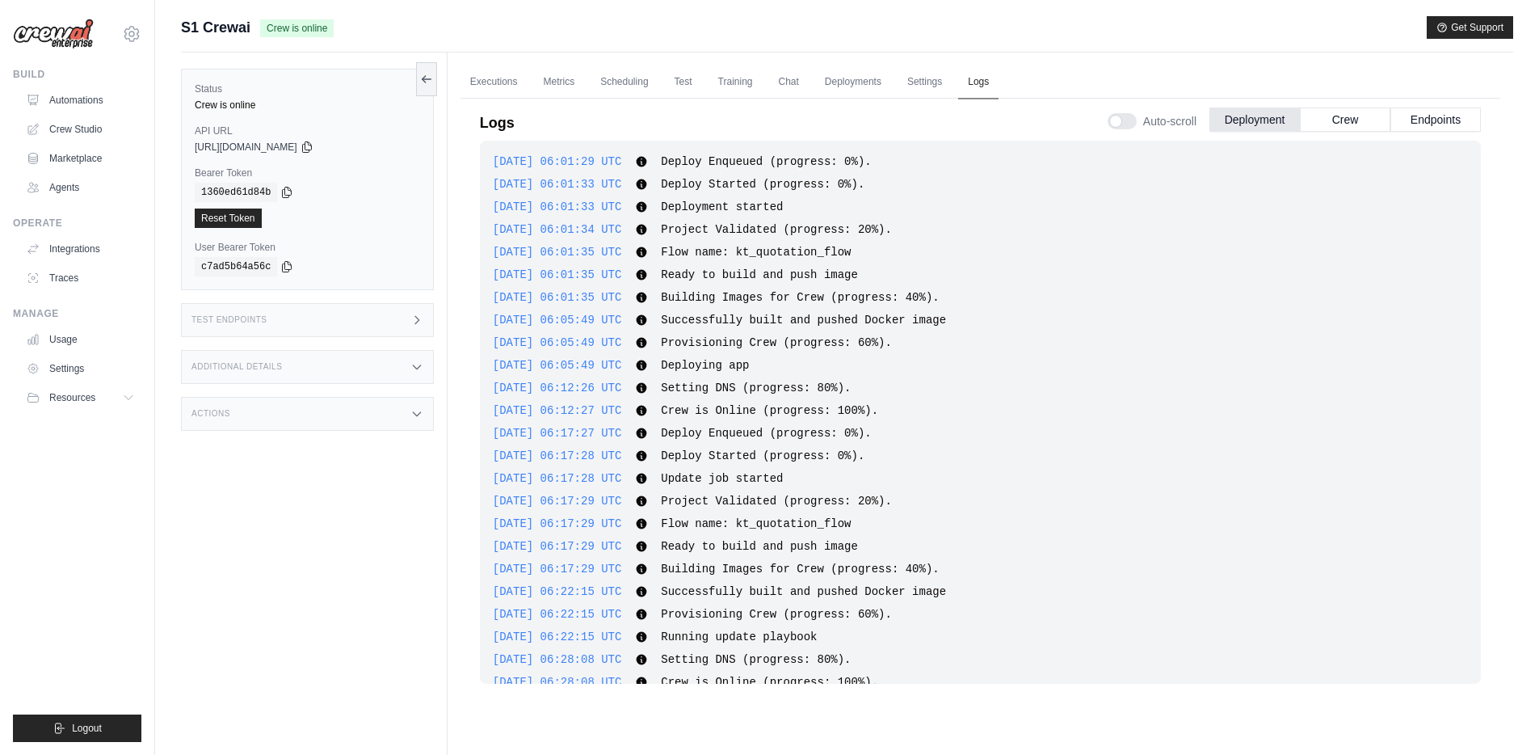
scroll to position [26, 0]
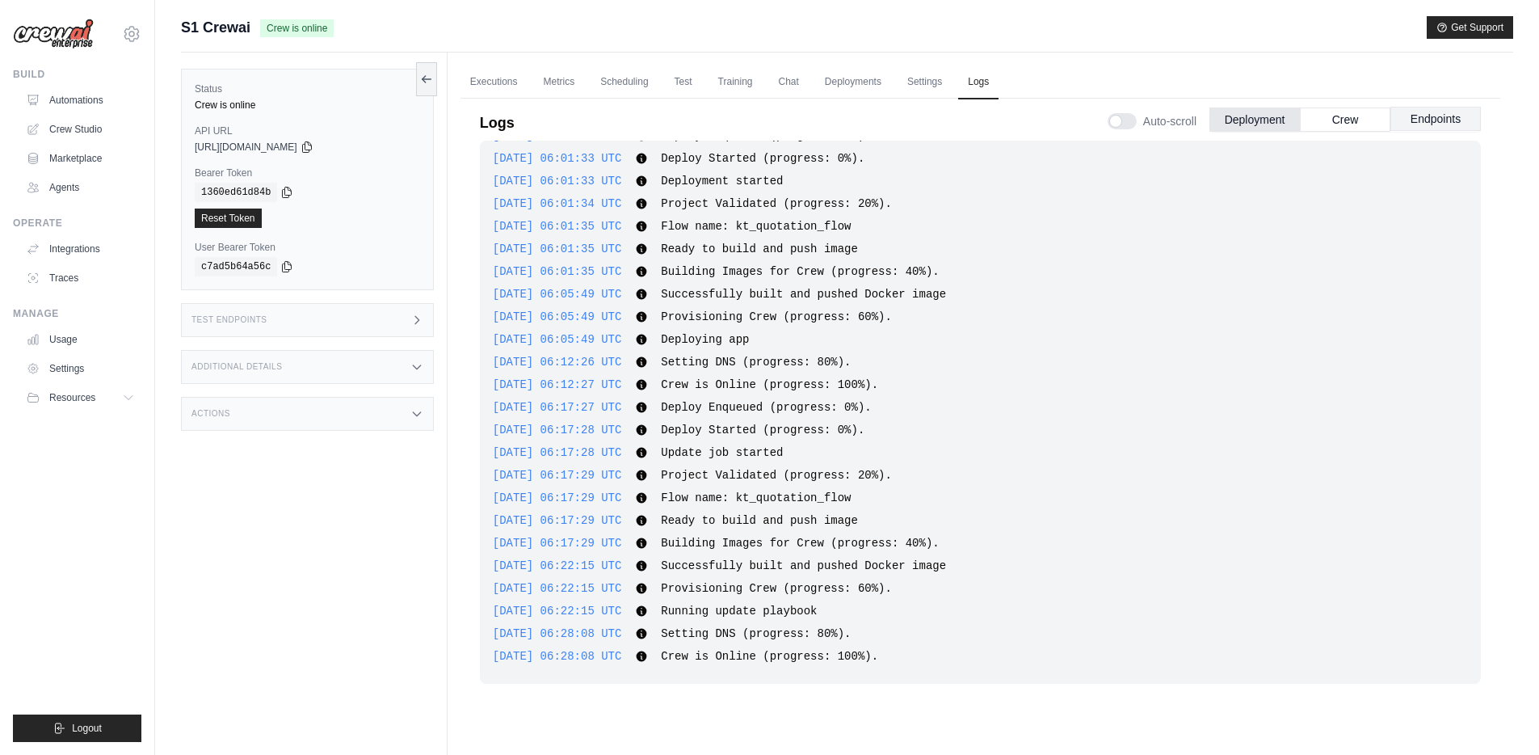
click at [1432, 122] on button "Endpoints" at bounding box center [1435, 119] width 90 height 24
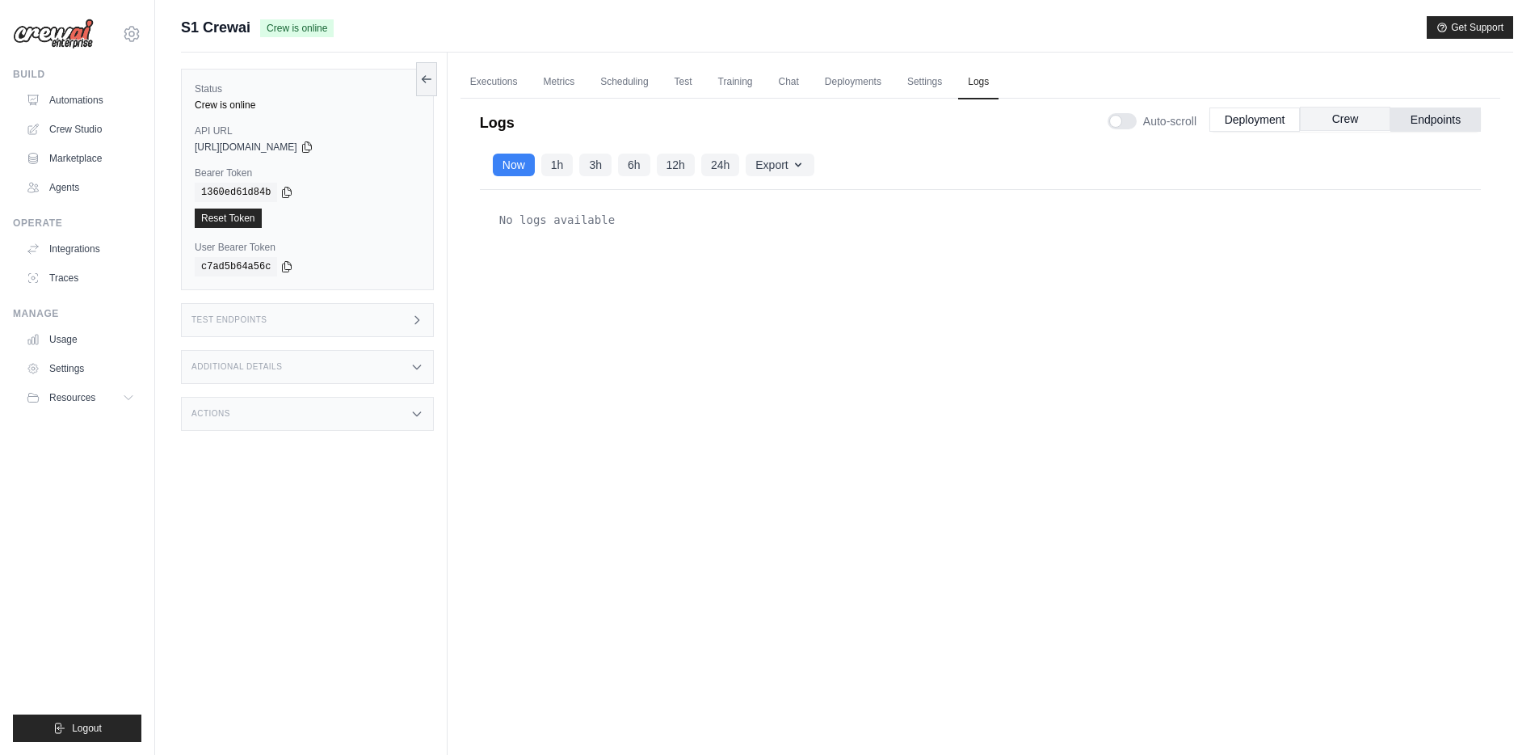
click at [1350, 126] on button "Crew" at bounding box center [1345, 119] width 90 height 24
click at [1476, 117] on button "Endpoints" at bounding box center [1435, 119] width 90 height 24
click at [496, 91] on link "Executions" at bounding box center [494, 82] width 67 height 34
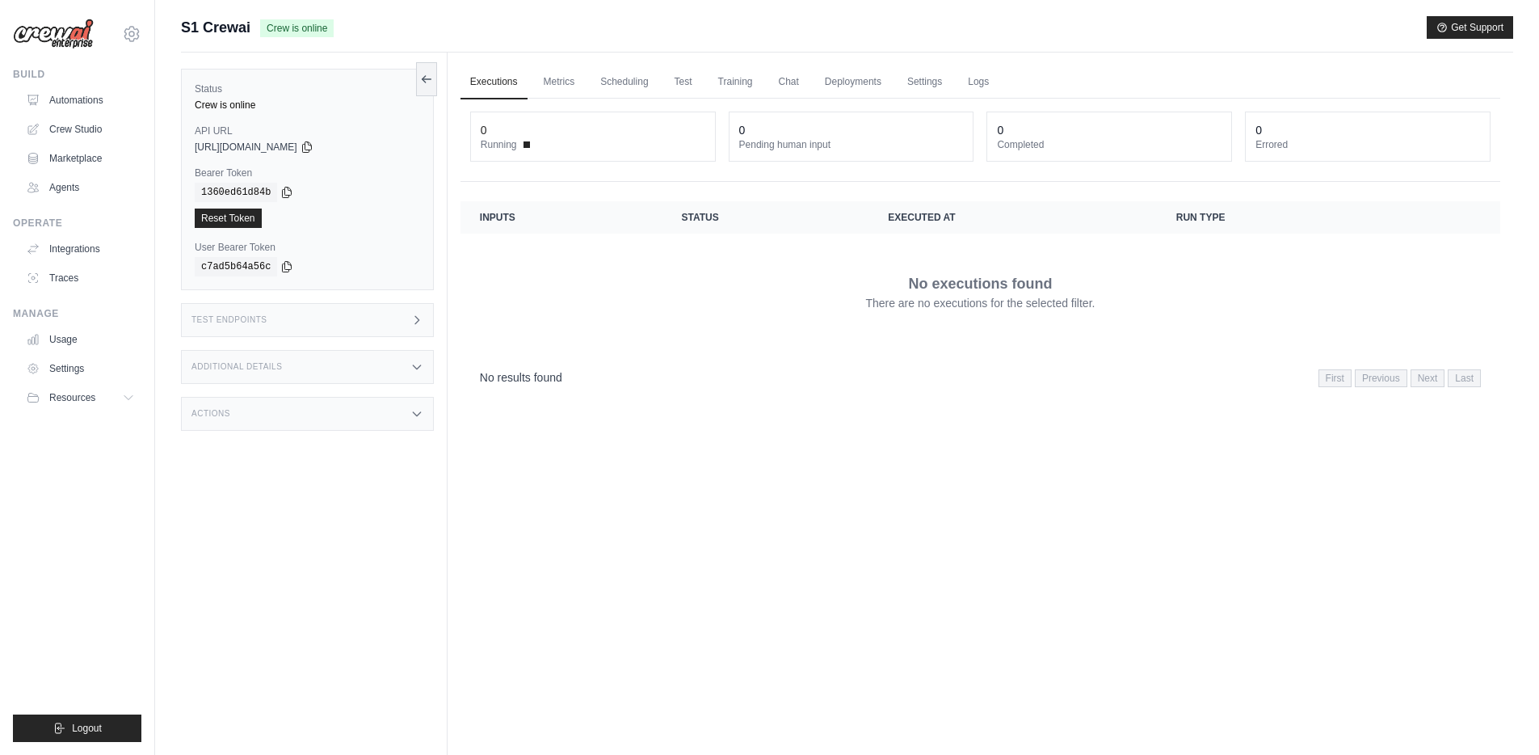
click at [283, 324] on div "Test Endpoints" at bounding box center [307, 320] width 253 height 34
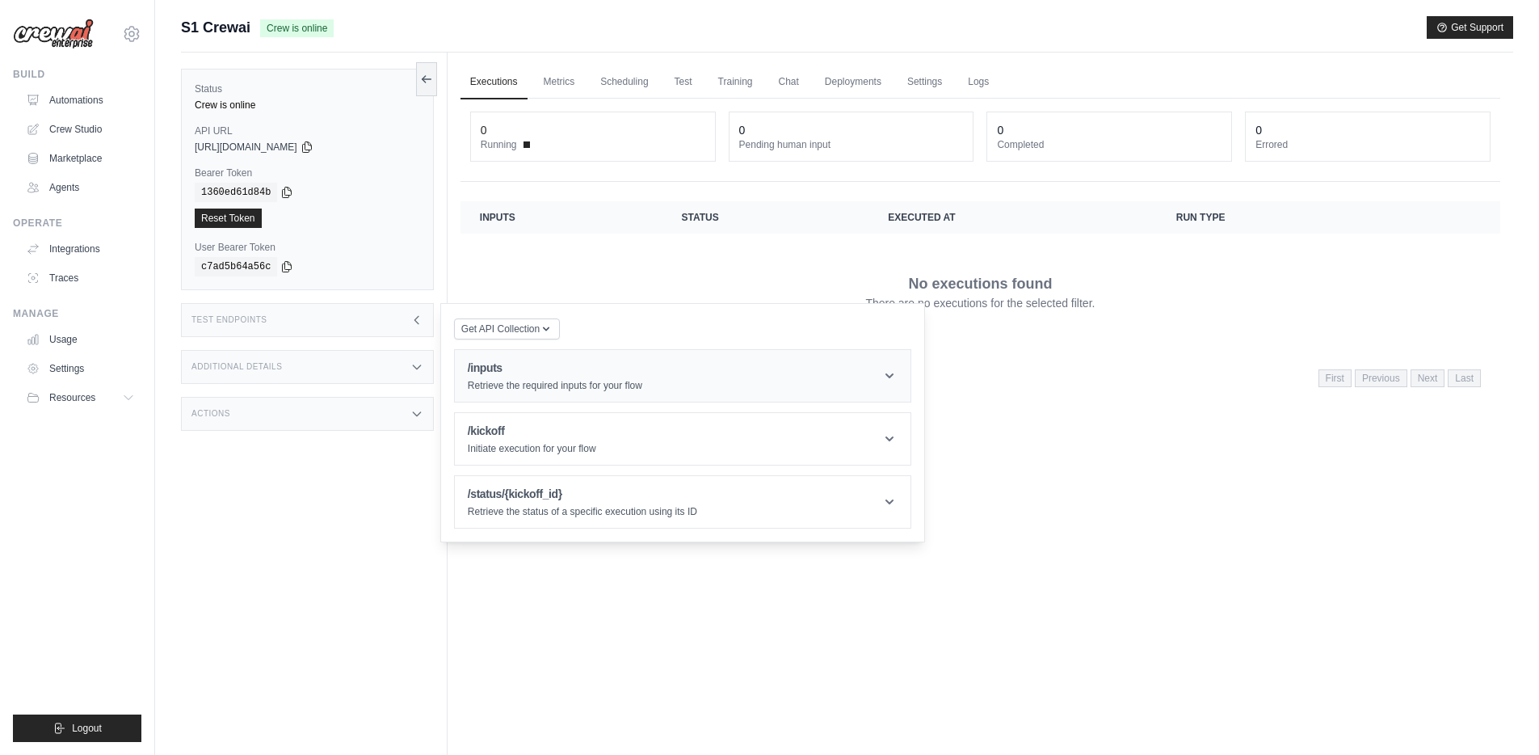
click at [559, 361] on h1 "/inputs" at bounding box center [555, 368] width 175 height 16
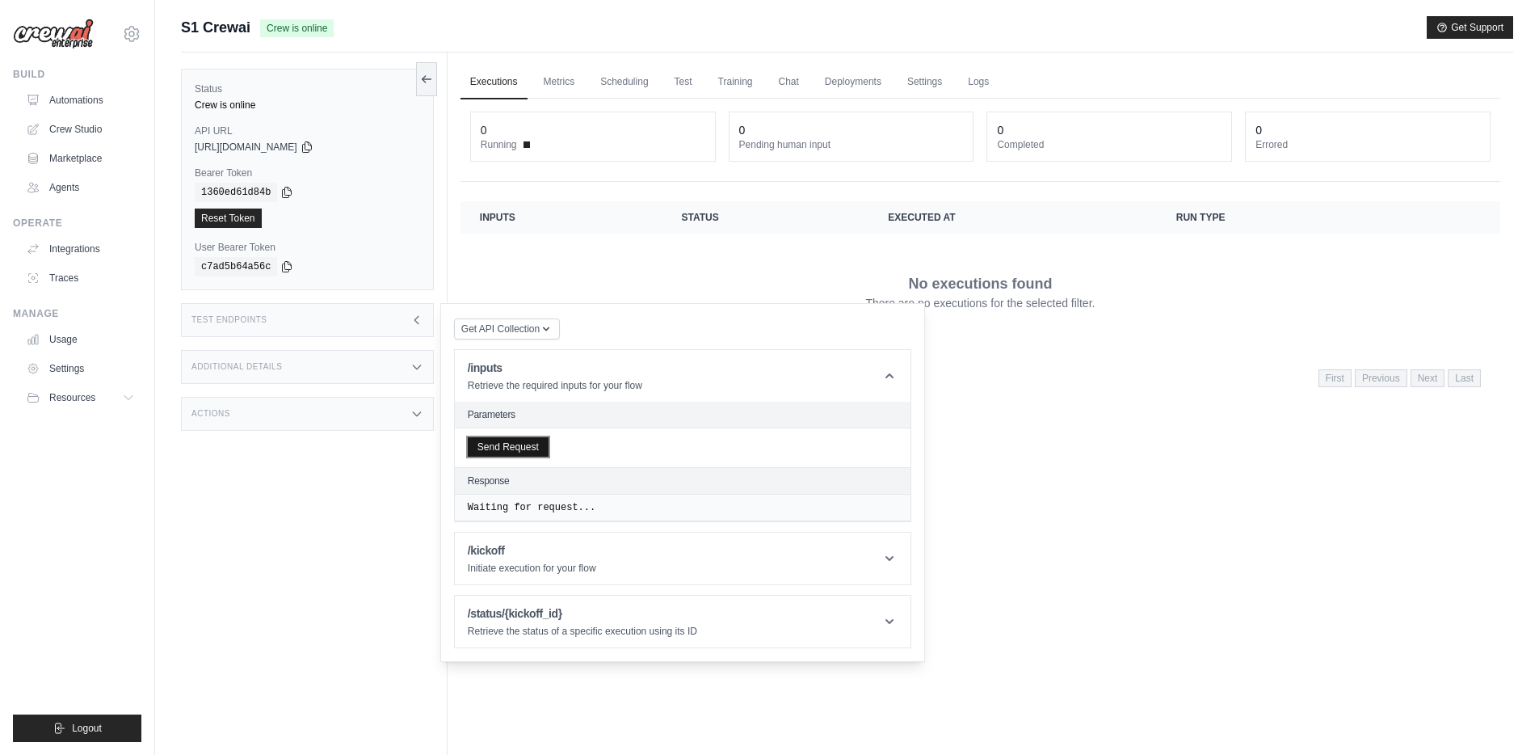
click at [519, 448] on button "Send Request" at bounding box center [508, 446] width 81 height 19
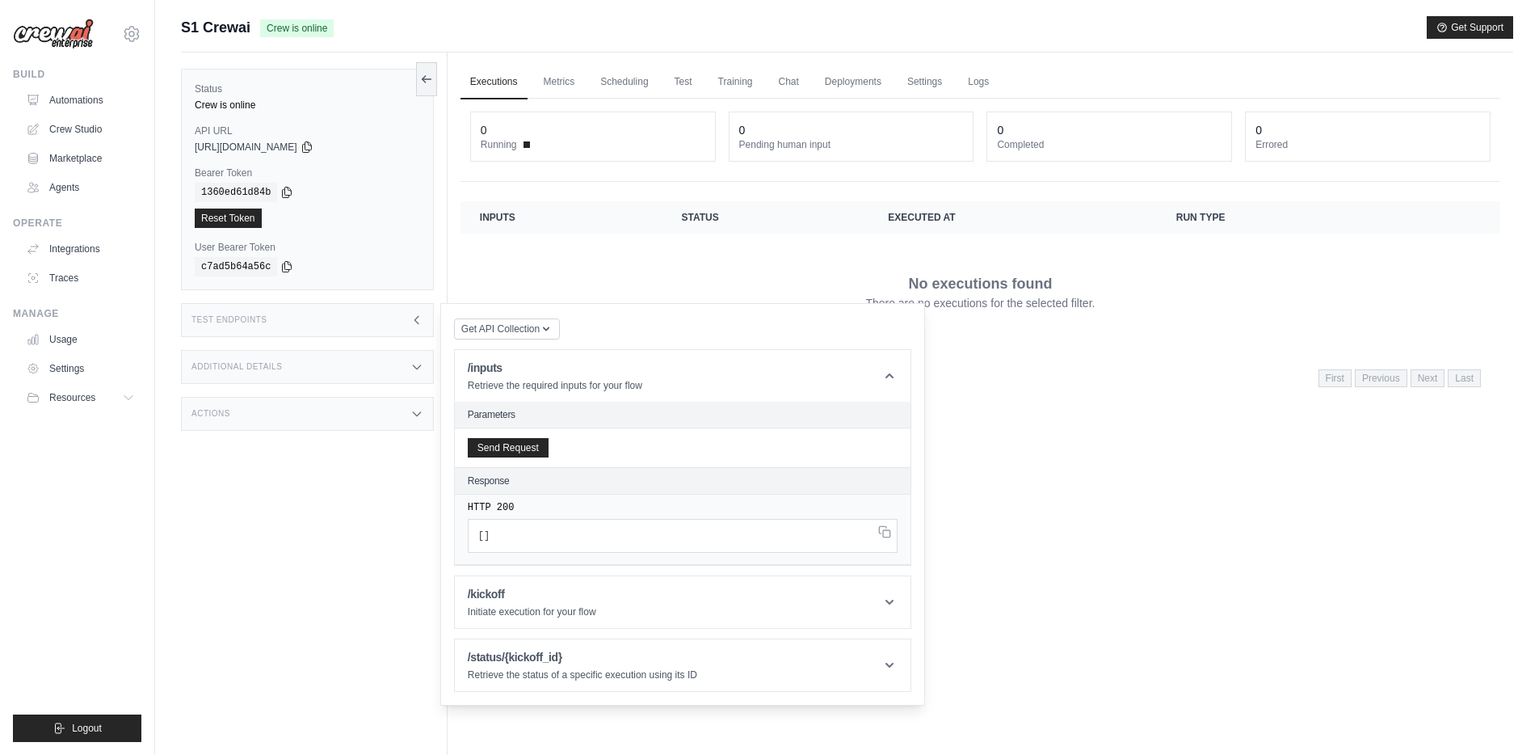
click at [317, 353] on div "Additional Details" at bounding box center [307, 367] width 253 height 34
click at [318, 306] on div "Test Endpoints" at bounding box center [307, 320] width 253 height 34
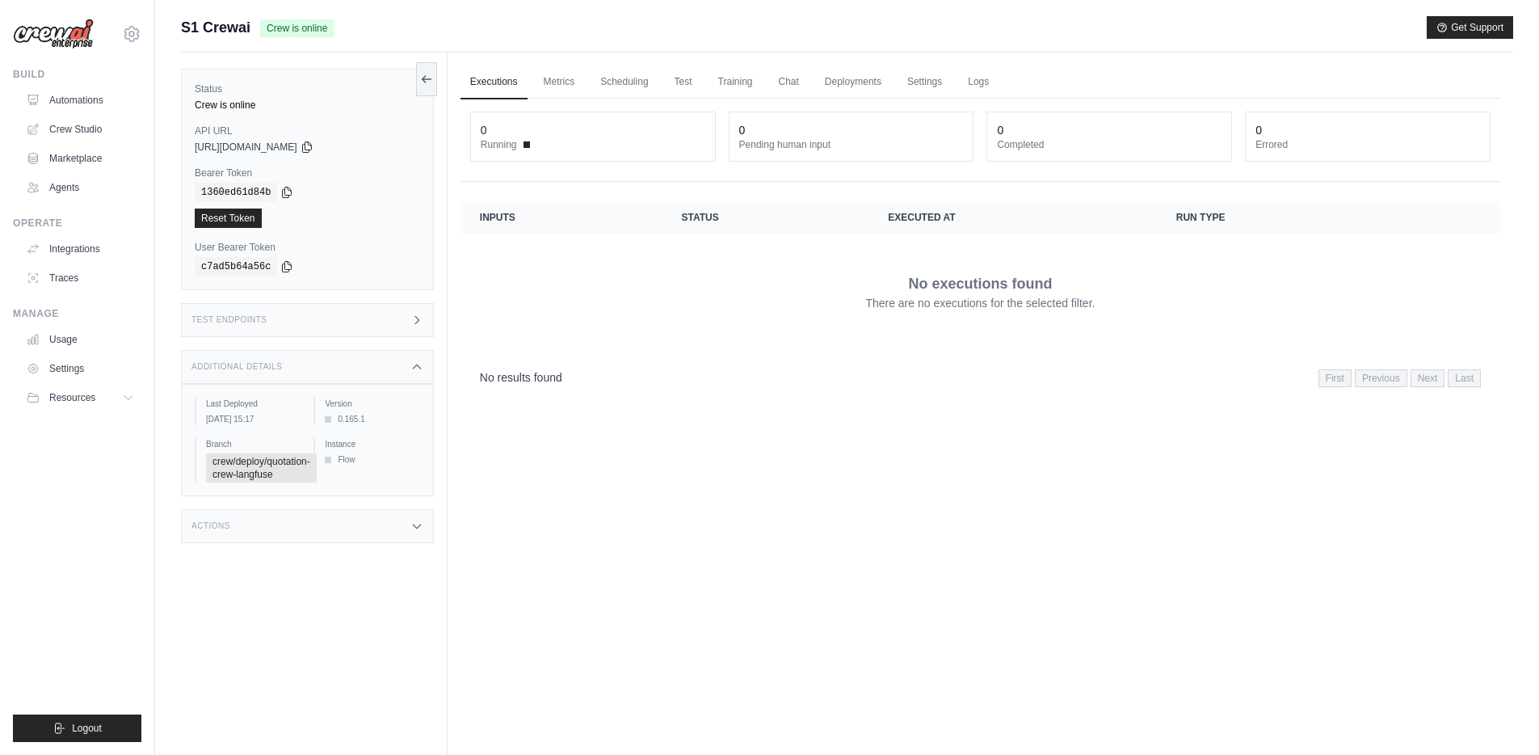
click at [329, 314] on div "Test Endpoints" at bounding box center [307, 320] width 253 height 34
click at [378, 323] on div "Test Endpoints" at bounding box center [307, 320] width 253 height 34
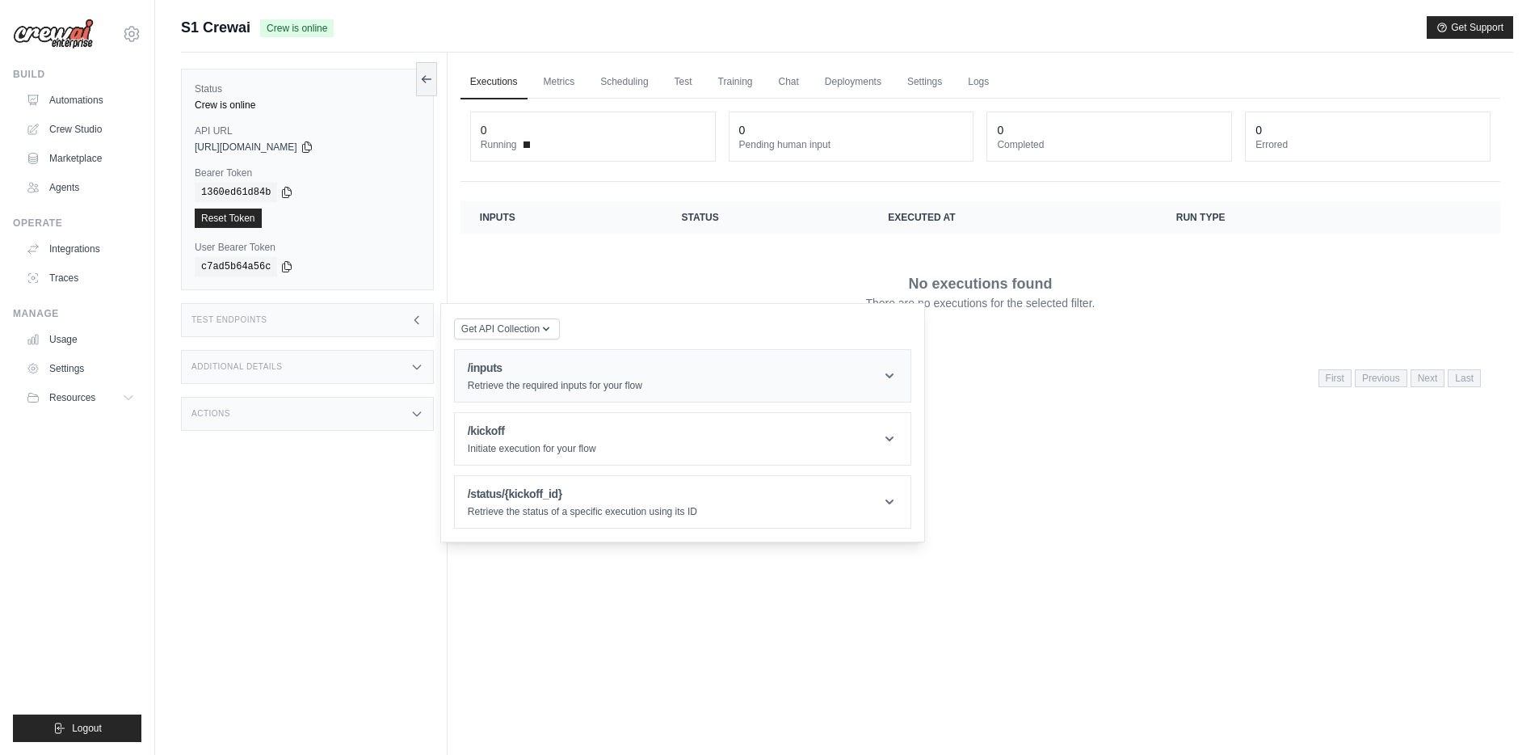
click at [551, 368] on h1 "/inputs" at bounding box center [555, 368] width 175 height 16
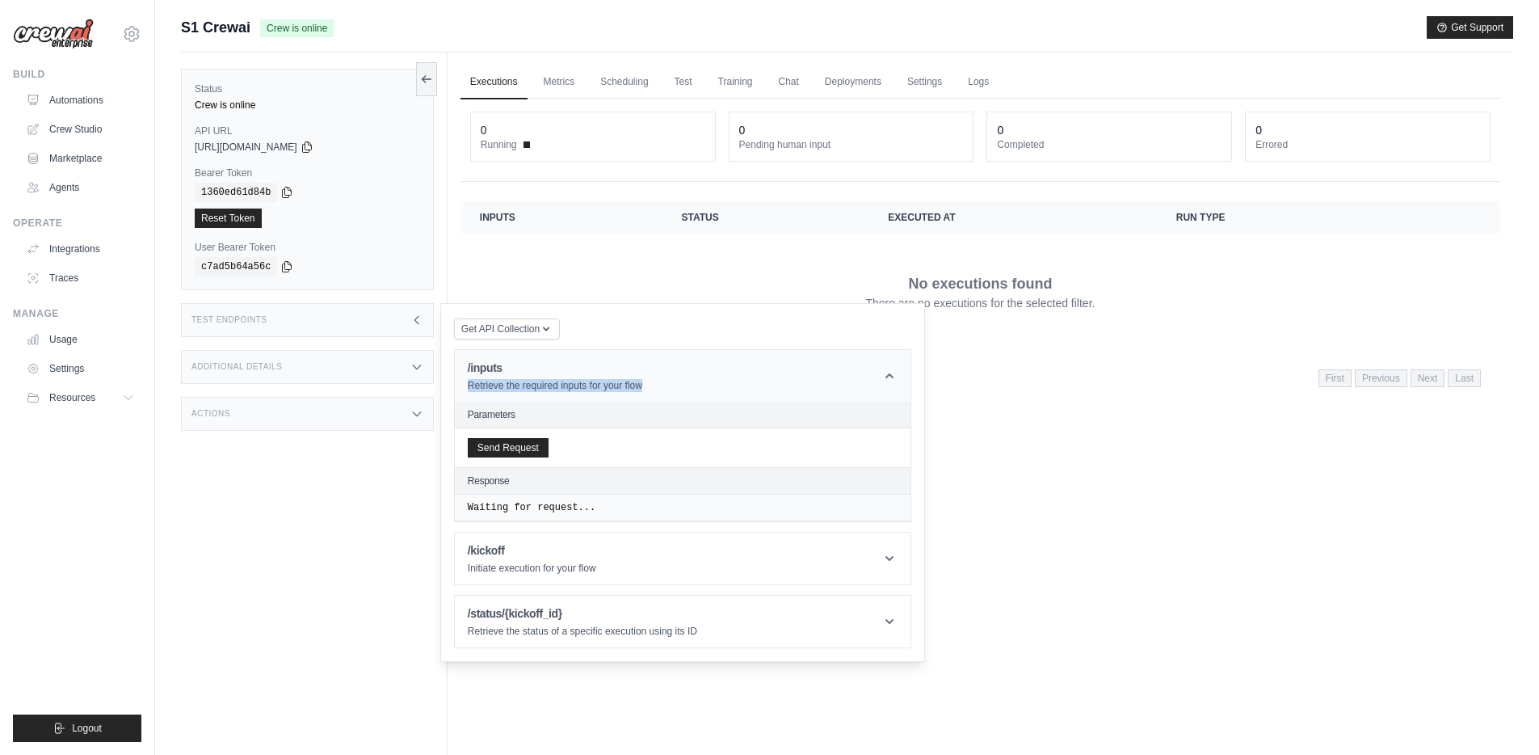
drag, startPoint x: 642, startPoint y: 385, endPoint x: 468, endPoint y: 389, distance: 173.8
click at [468, 389] on header "/inputs Retrieve the required inputs for your flow" at bounding box center [683, 376] width 456 height 52
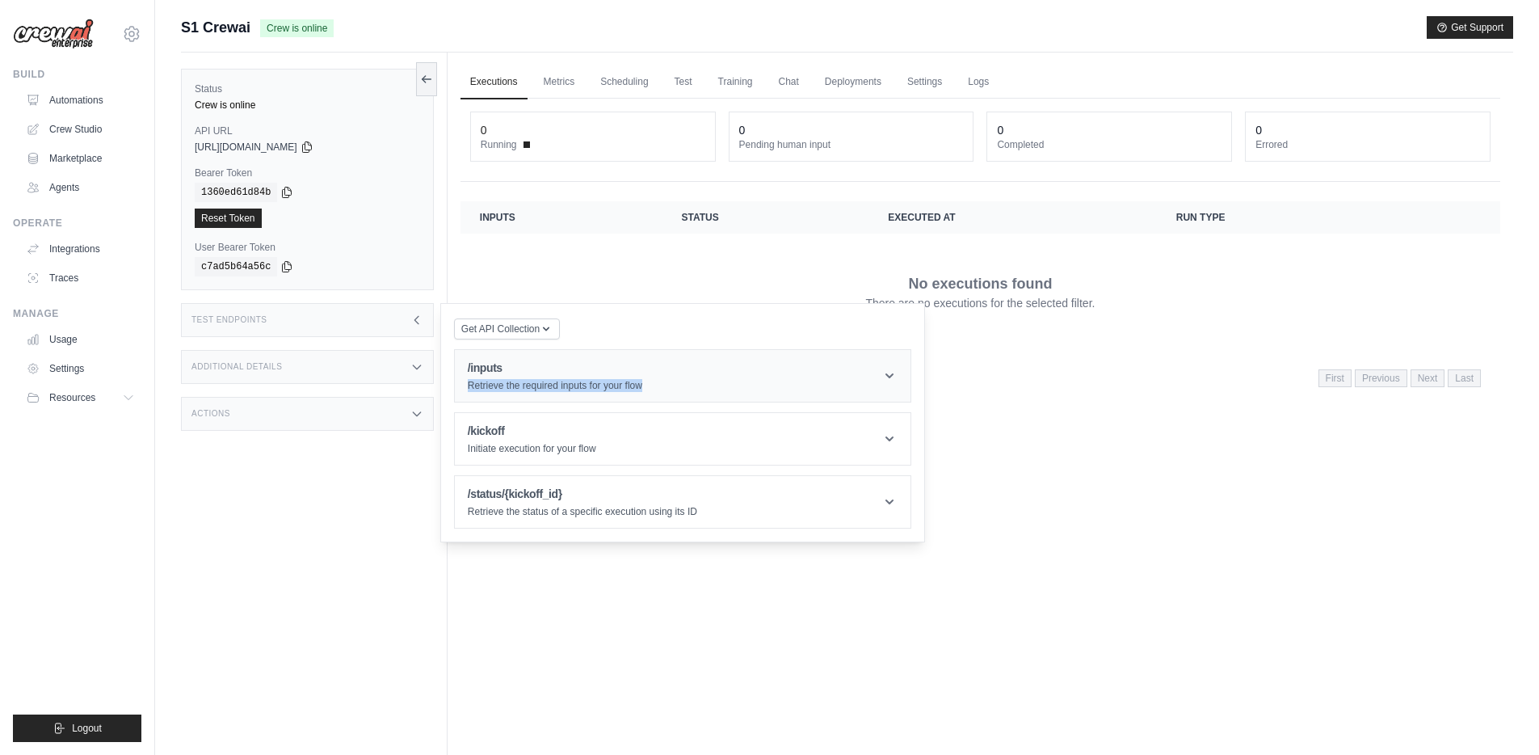
copy p "Retrieve the required inputs for your flow"
click at [730, 389] on header "/inputs Retrieve the required inputs for your flow" at bounding box center [683, 376] width 456 height 52
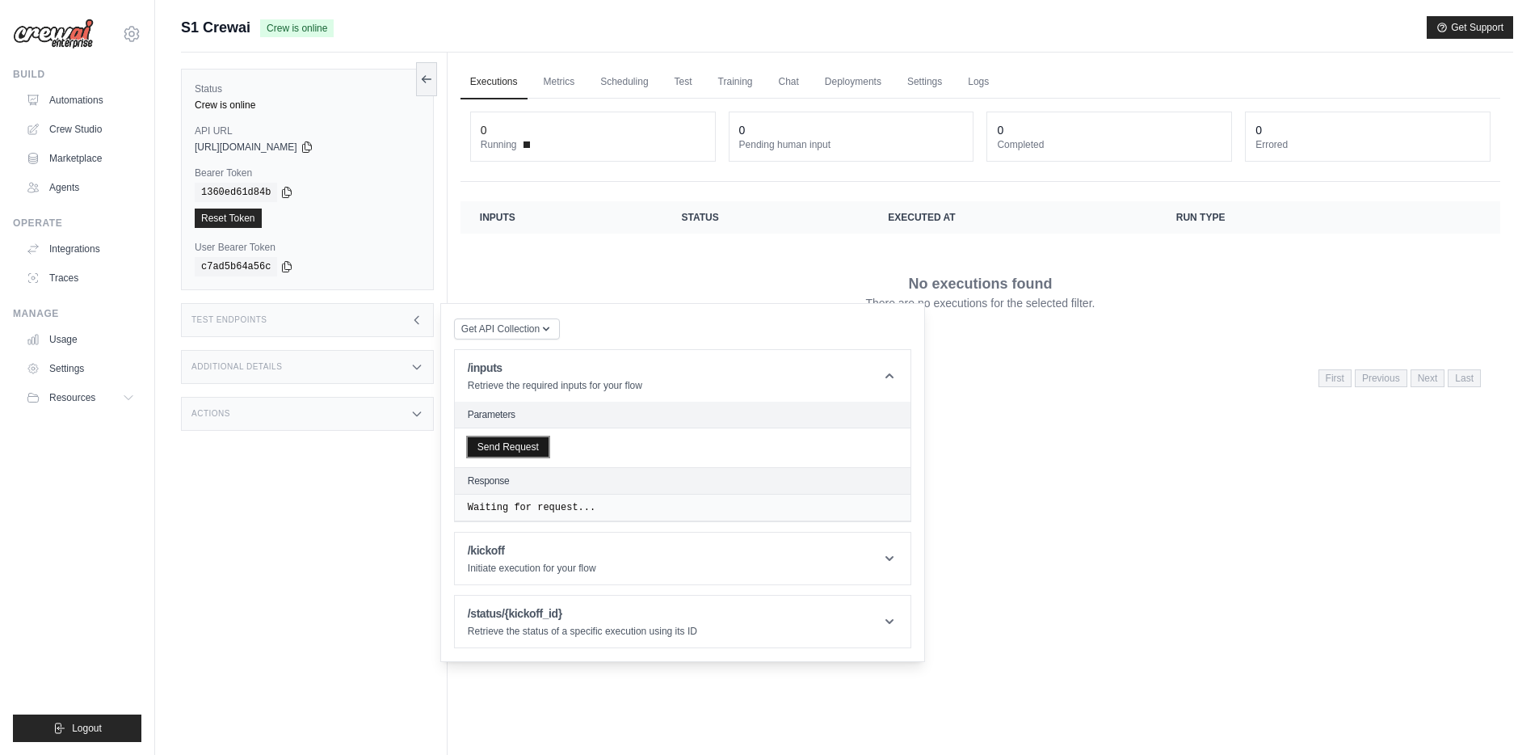
click at [476, 452] on button "Send Request" at bounding box center [508, 446] width 81 height 19
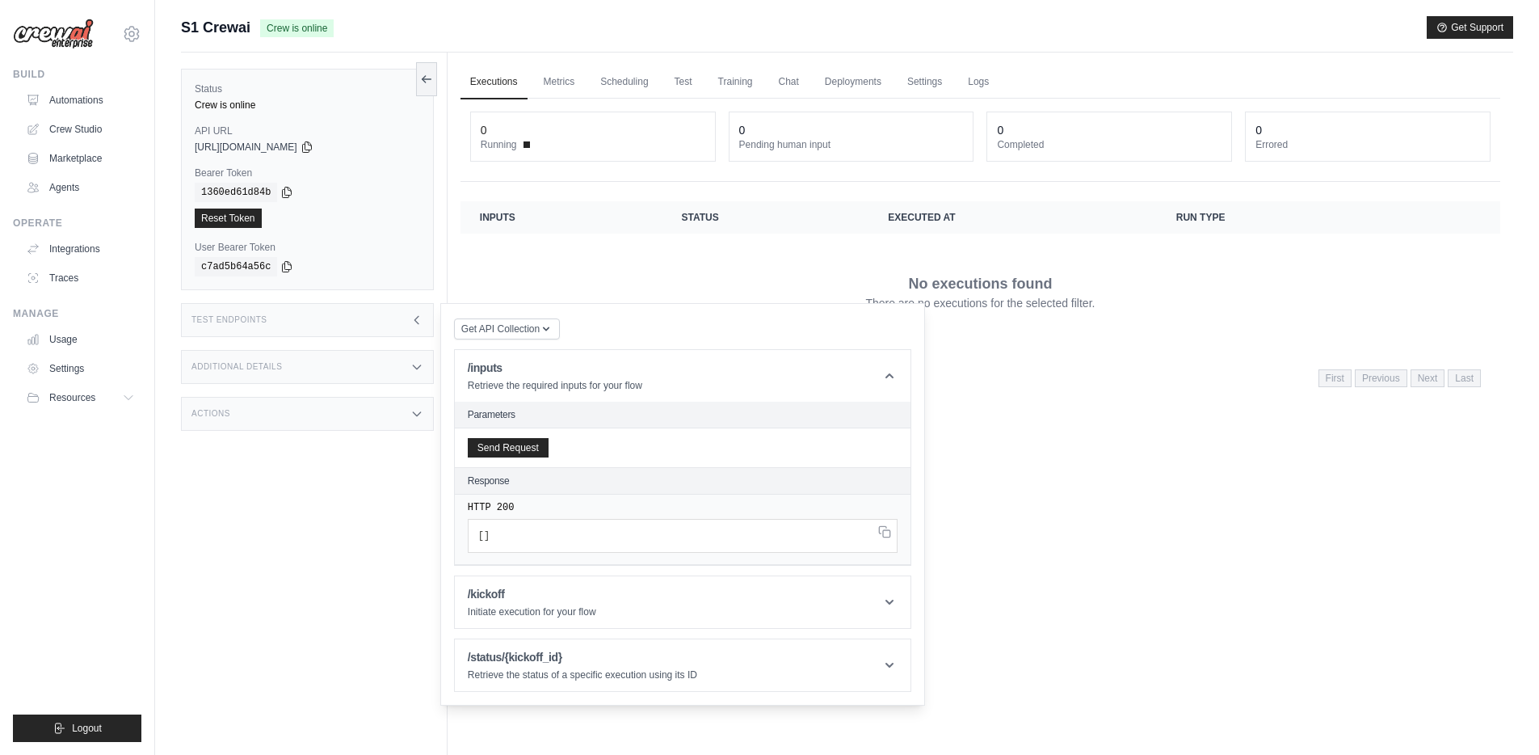
click at [528, 550] on pre "[ ]" at bounding box center [683, 536] width 430 height 34
click at [515, 532] on pre "[ ]" at bounding box center [683, 536] width 430 height 34
click at [313, 150] on icon at bounding box center [307, 146] width 13 height 13
click at [520, 426] on header "Parameters" at bounding box center [683, 415] width 456 height 27
click at [498, 440] on button "Send Request" at bounding box center [508, 446] width 81 height 19
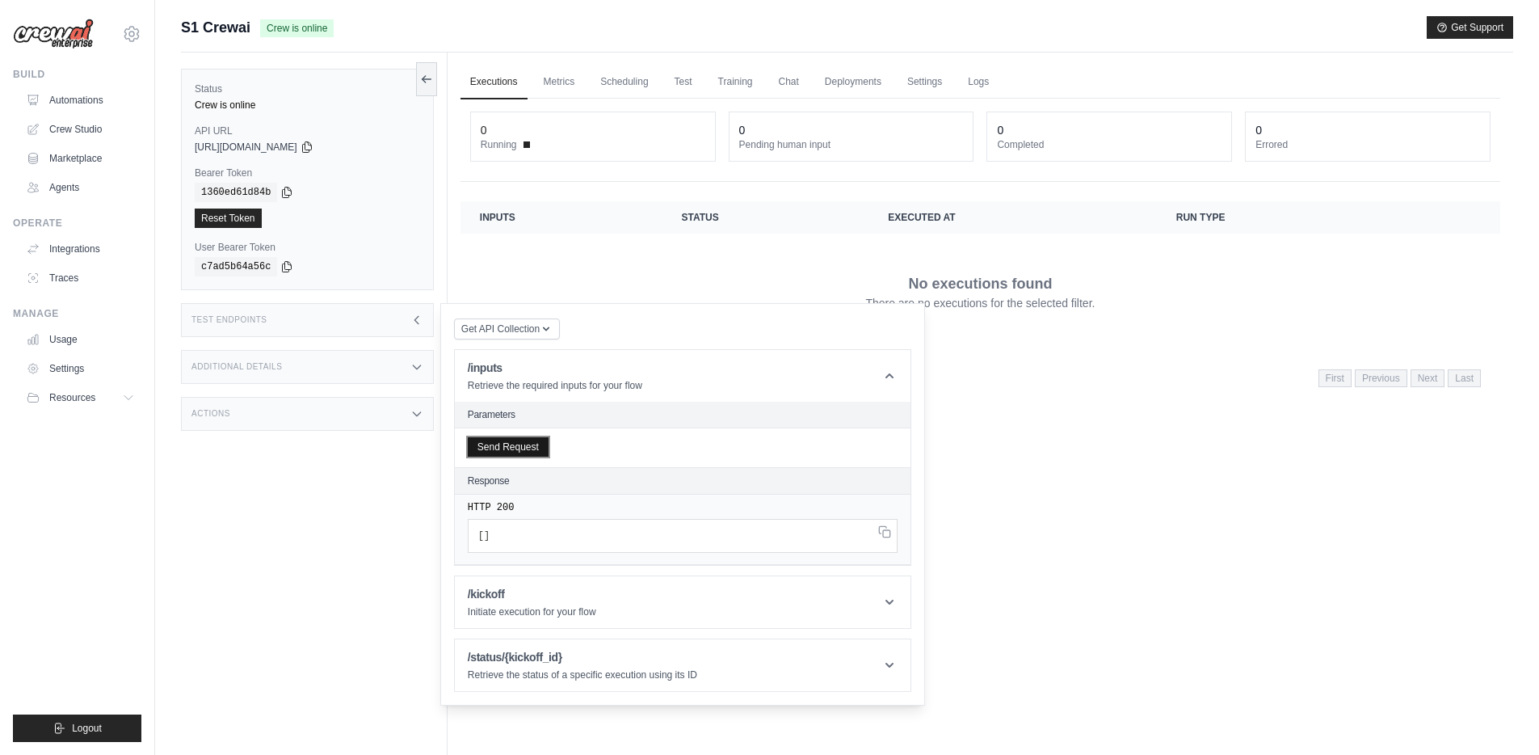
click at [498, 440] on button "Send Request" at bounding box center [508, 446] width 81 height 19
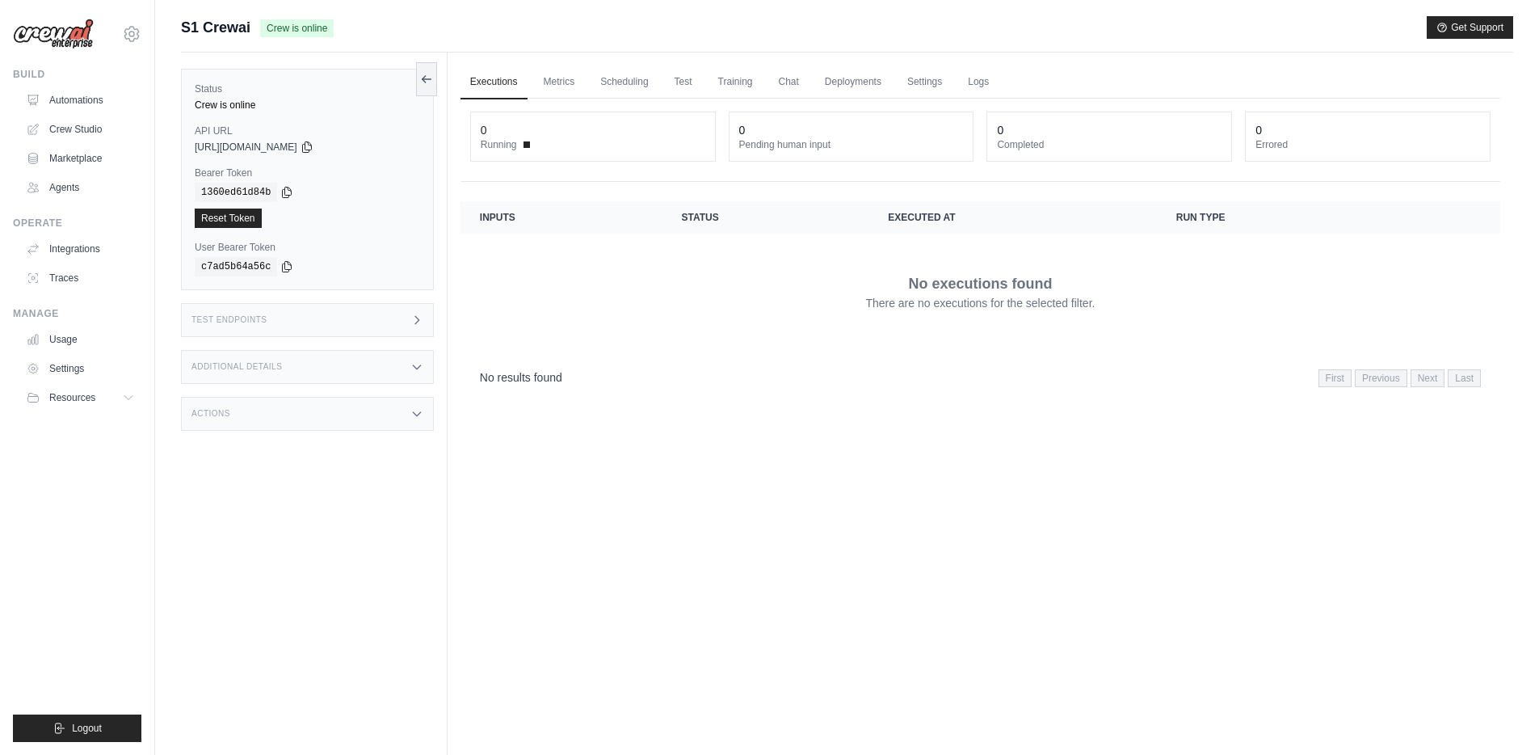
click at [86, 86] on div "Build Automations Crew Studio Marketplace Agents" at bounding box center [77, 134] width 128 height 133
click at [75, 102] on link "Automations" at bounding box center [82, 100] width 122 height 26
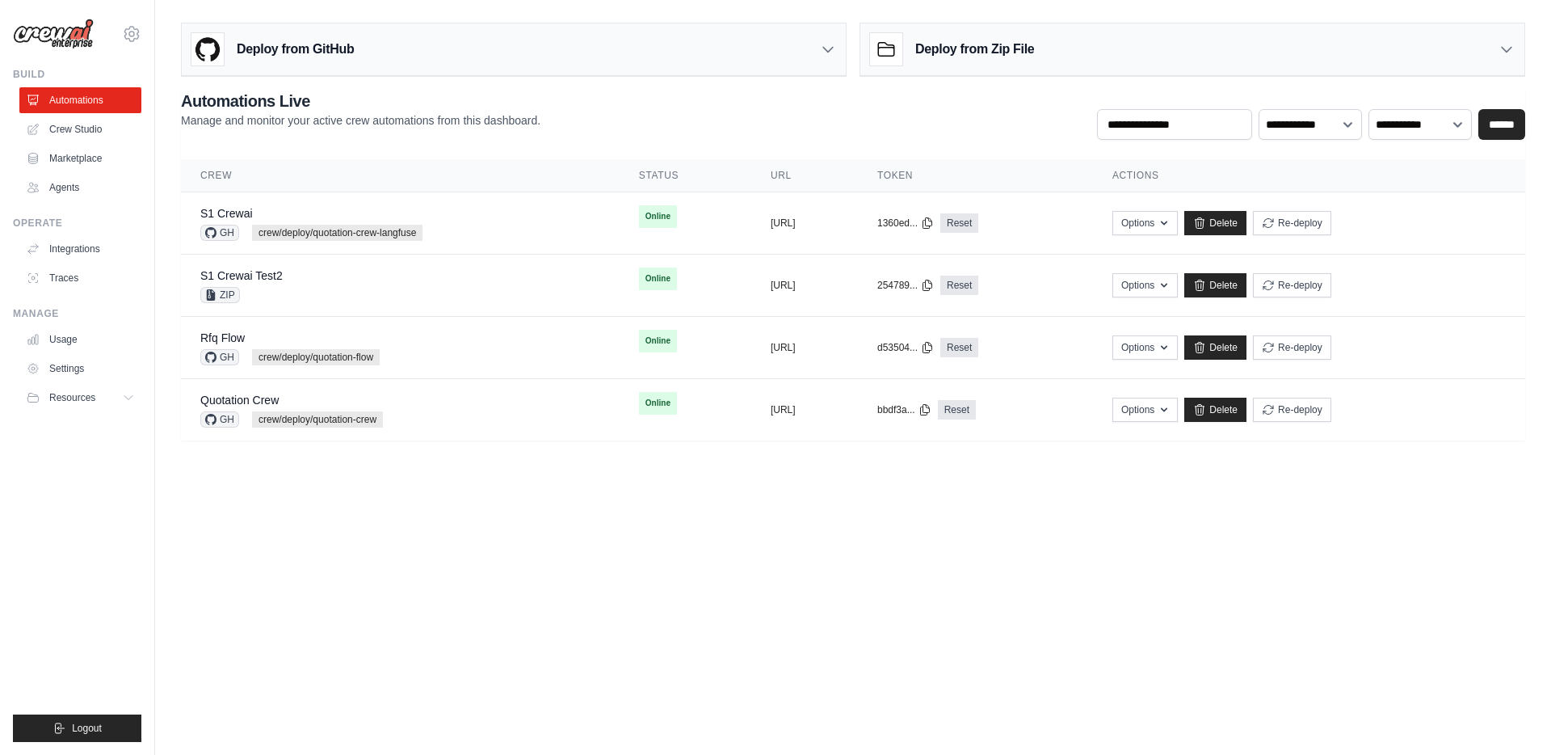
click at [1007, 572] on body "[PERSON_NAME][EMAIL_ADDRESS][PERSON_NAME][DOMAIN_NAME] Settings Build Automatio…" at bounding box center [775, 377] width 1551 height 755
click at [1331, 221] on button "Re-deploy" at bounding box center [1292, 222] width 78 height 24
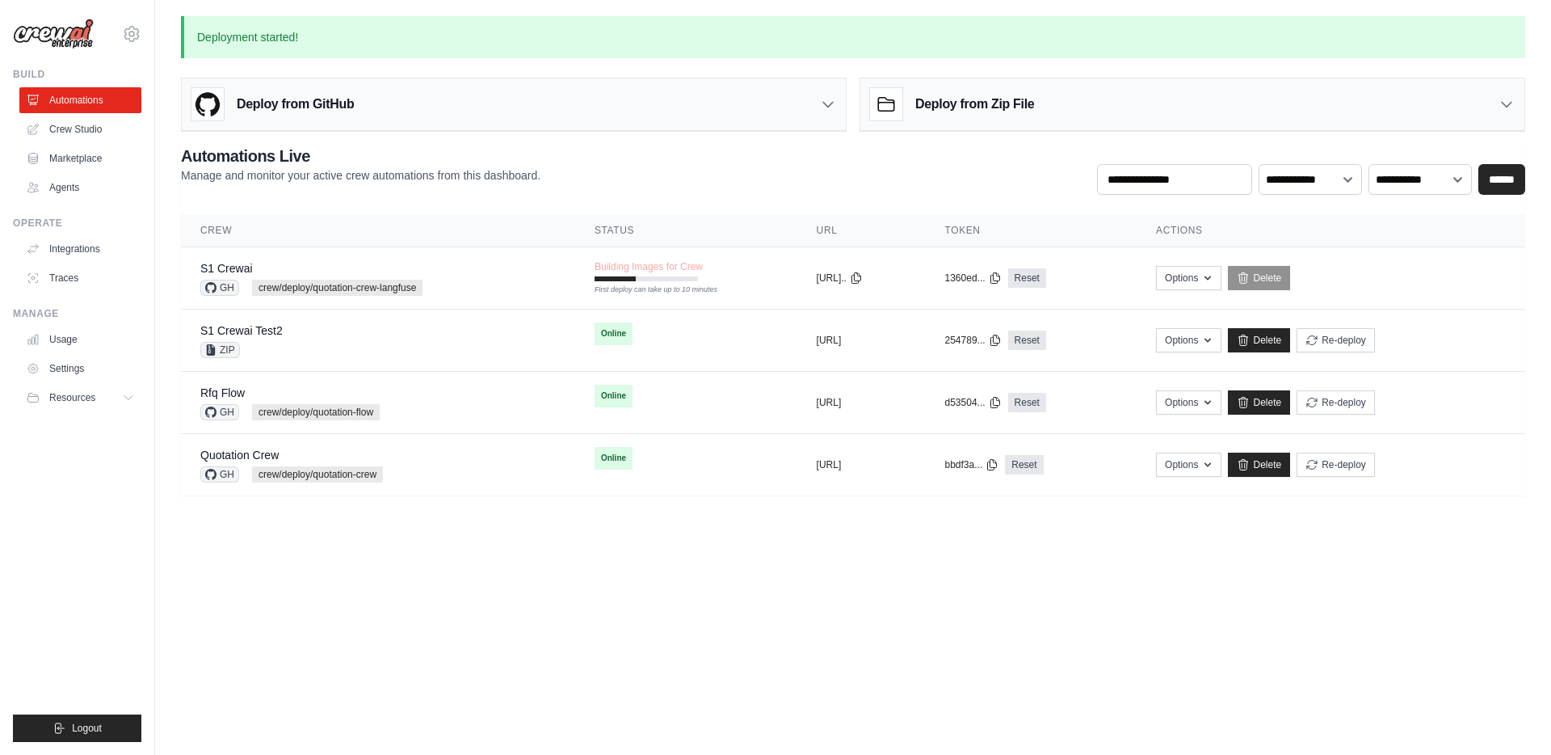
click at [303, 64] on div "**********" at bounding box center [853, 255] width 1396 height 479
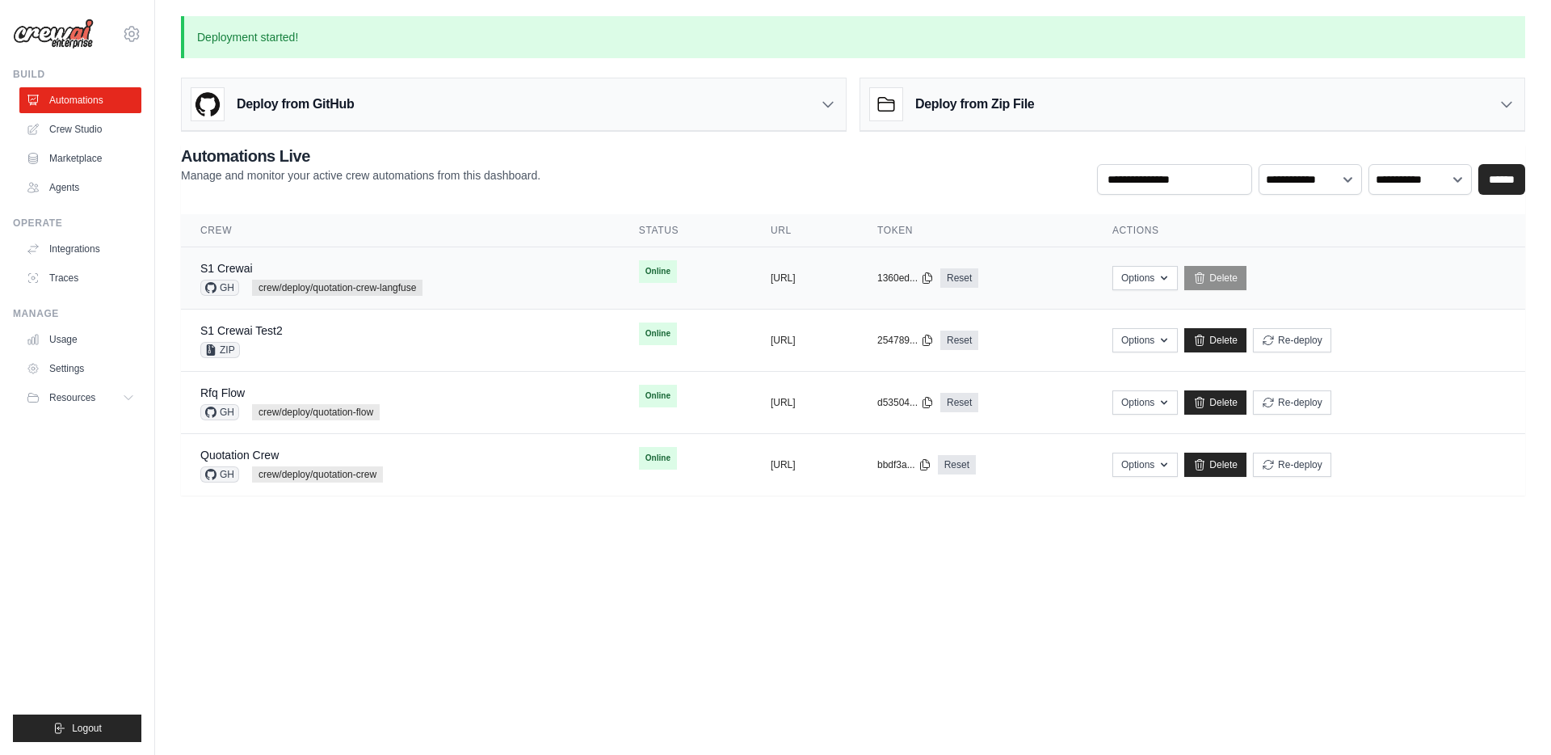
click at [654, 278] on td "Online First deploy can take up to 10 minutes" at bounding box center [686, 271] width 132 height 48
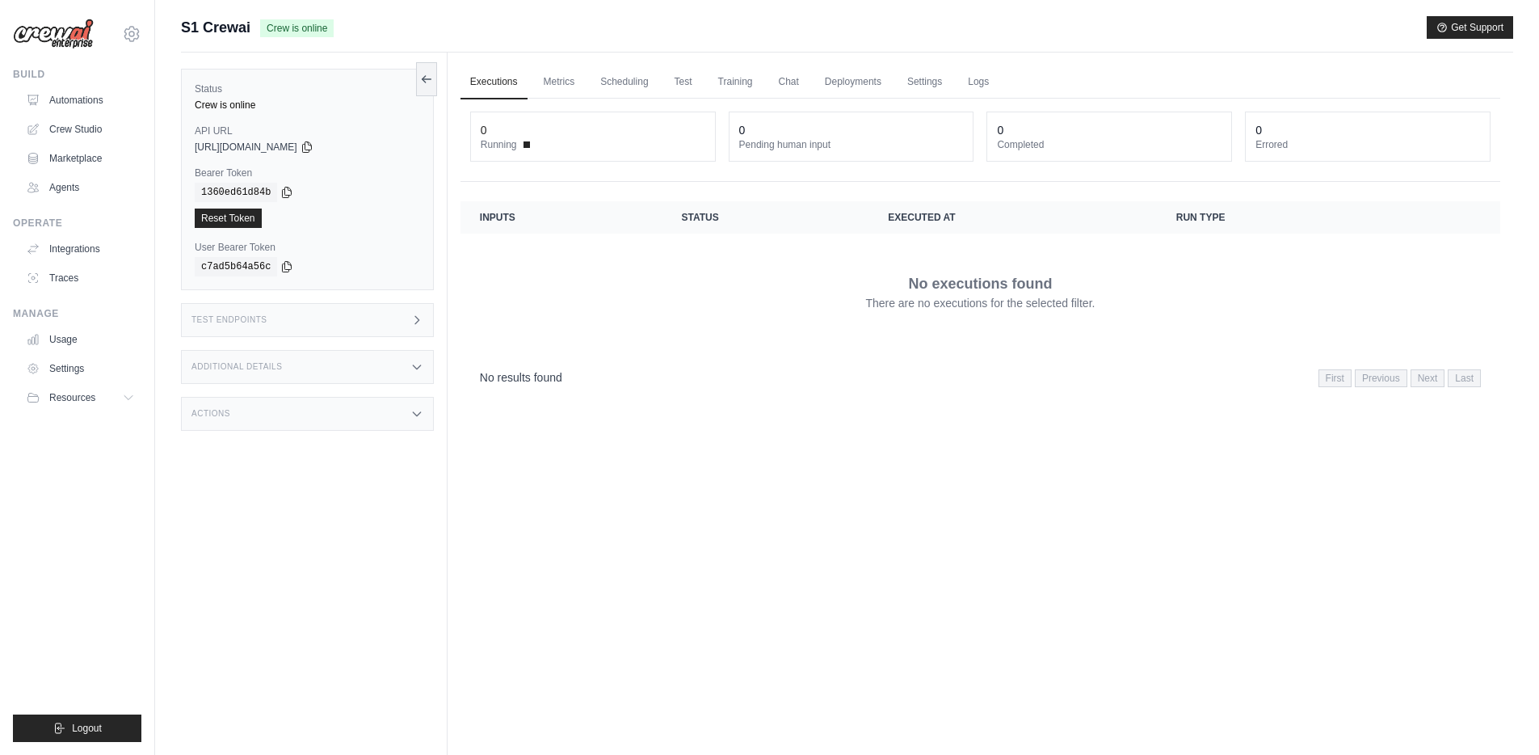
click at [383, 338] on div "Status Crew is online API URL copied [URL][DOMAIN_NAME] Bearer Token copied 136…" at bounding box center [314, 430] width 267 height 755
click at [374, 299] on div "Status Crew is online API URL copied https://s1-crewai-a9f1fb87-2b94-4f28-befd-…" at bounding box center [314, 430] width 267 height 755
click at [373, 317] on div "Test Endpoints" at bounding box center [307, 320] width 253 height 34
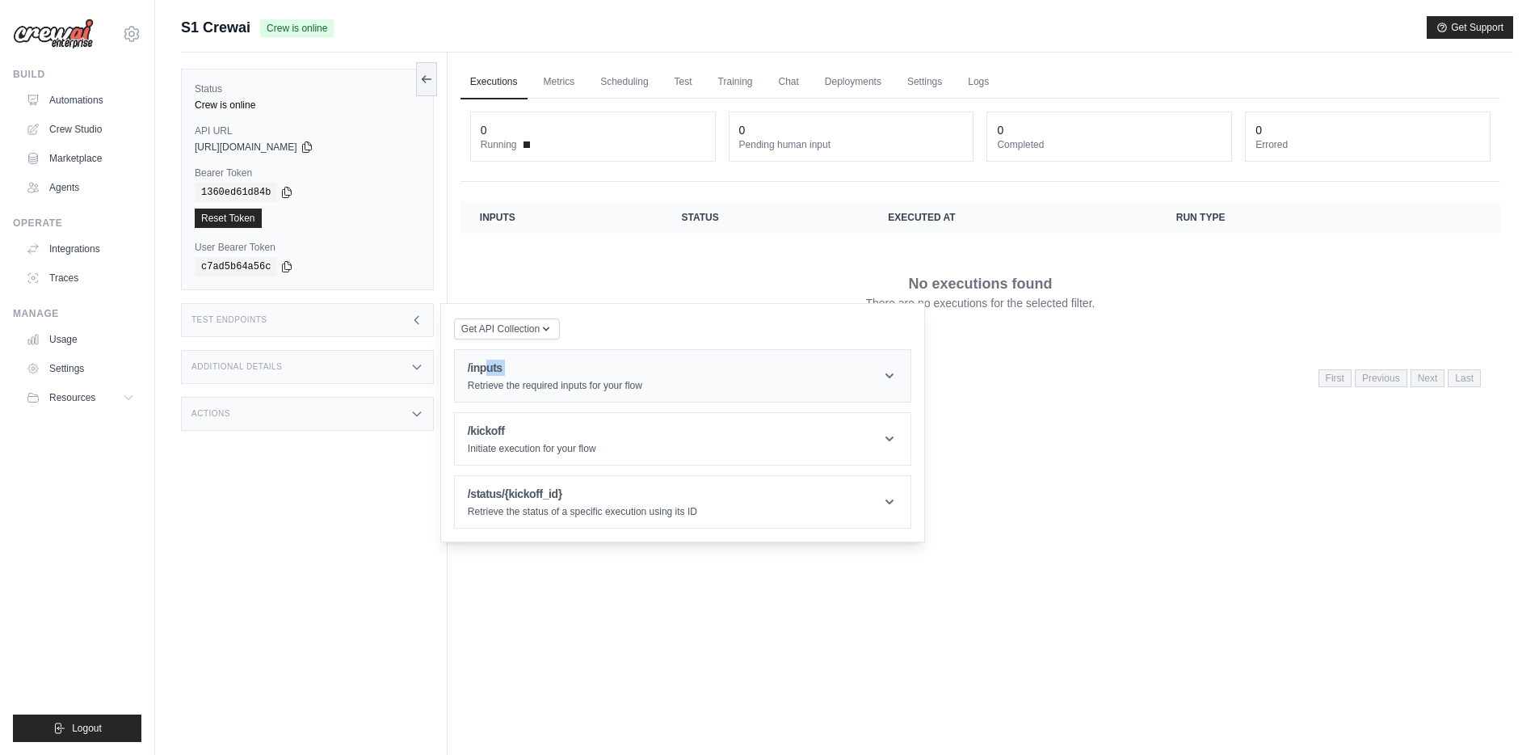
click at [489, 376] on div "/inputs Retrieve the required inputs for your flow" at bounding box center [555, 376] width 175 height 32
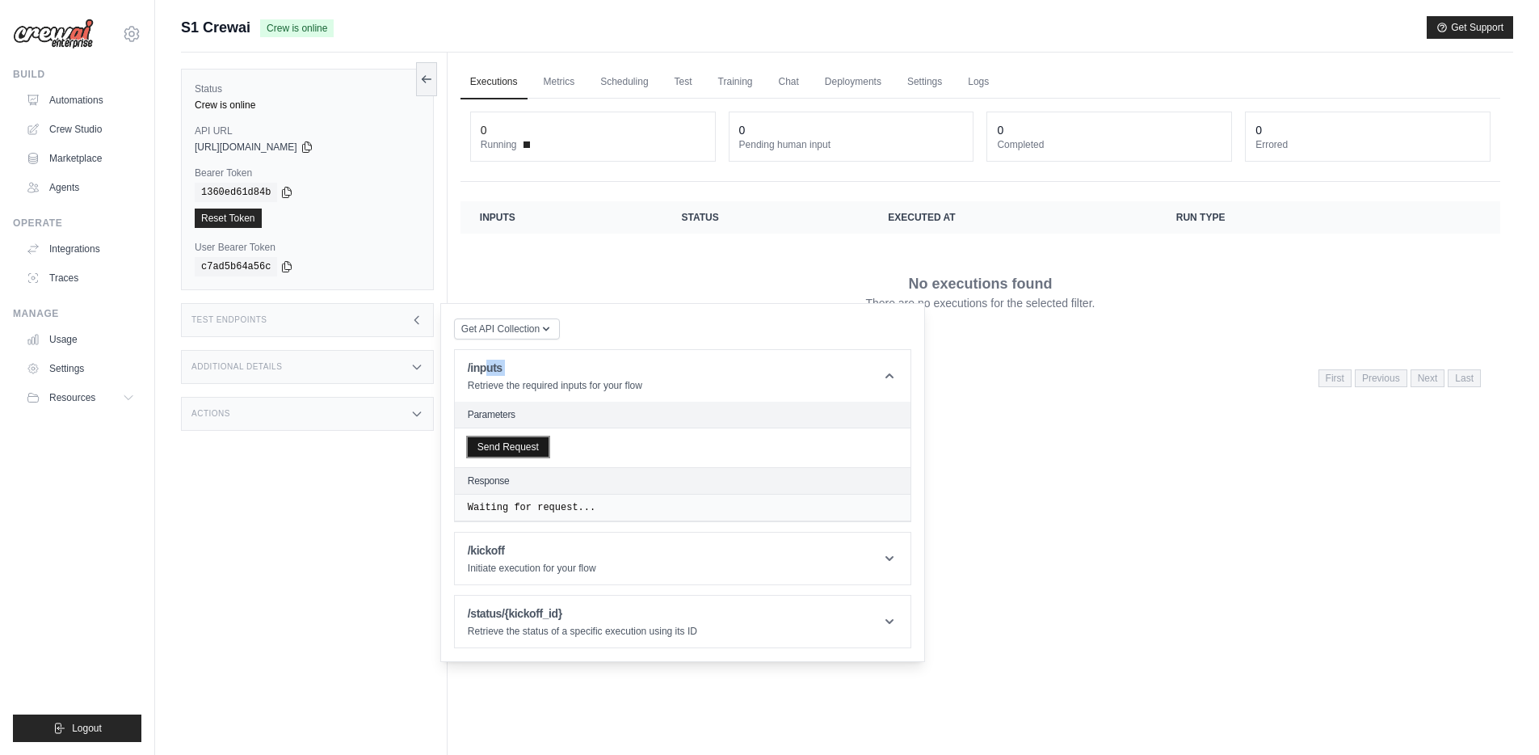
click at [500, 449] on button "Send Request" at bounding box center [508, 446] width 81 height 19
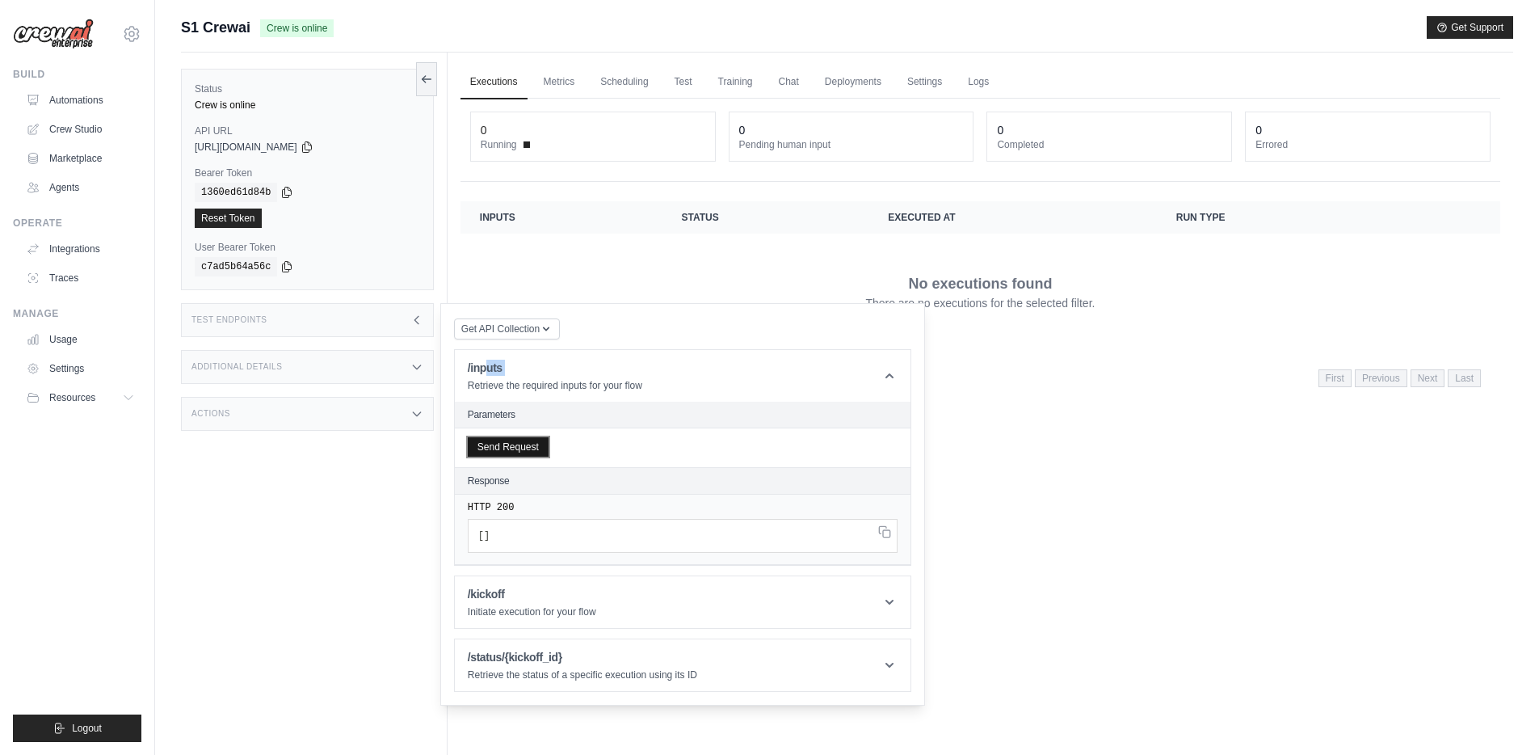
click at [507, 441] on button "Send Request" at bounding box center [508, 446] width 81 height 19
click at [1095, 463] on div "Executions Metrics Scheduling Test Training Chat Deployments Settings Logs 0 Ru…" at bounding box center [981, 430] width 1066 height 755
click at [505, 448] on button "Send Request" at bounding box center [508, 446] width 81 height 19
click at [345, 492] on div "Status Crew is online API URL copied https://s1-crewai-a9f1fb87-2b94-4f28-befd-…" at bounding box center [314, 430] width 267 height 755
click at [774, 441] on div "Send Request" at bounding box center [683, 447] width 456 height 39
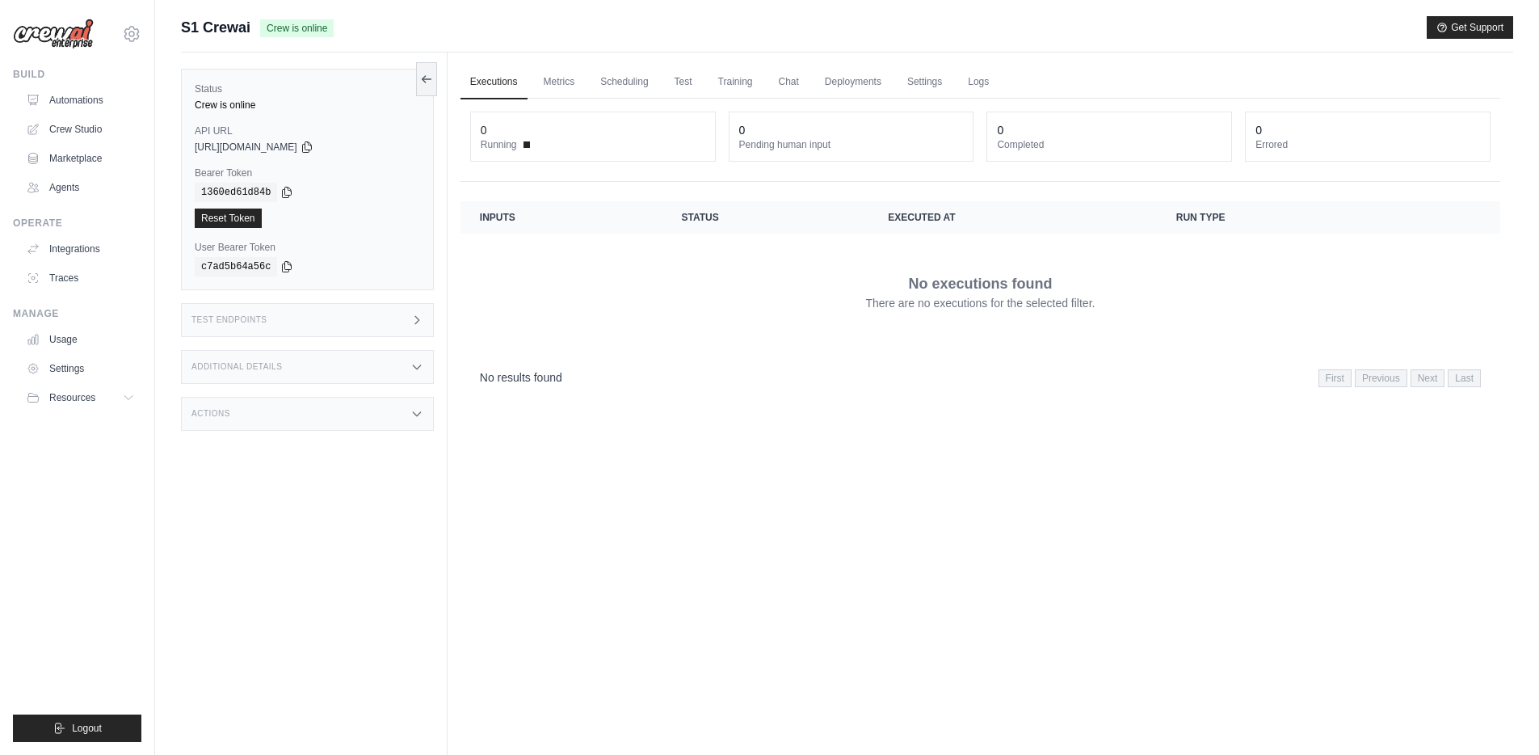
click at [304, 323] on div "Test Endpoints" at bounding box center [307, 320] width 253 height 34
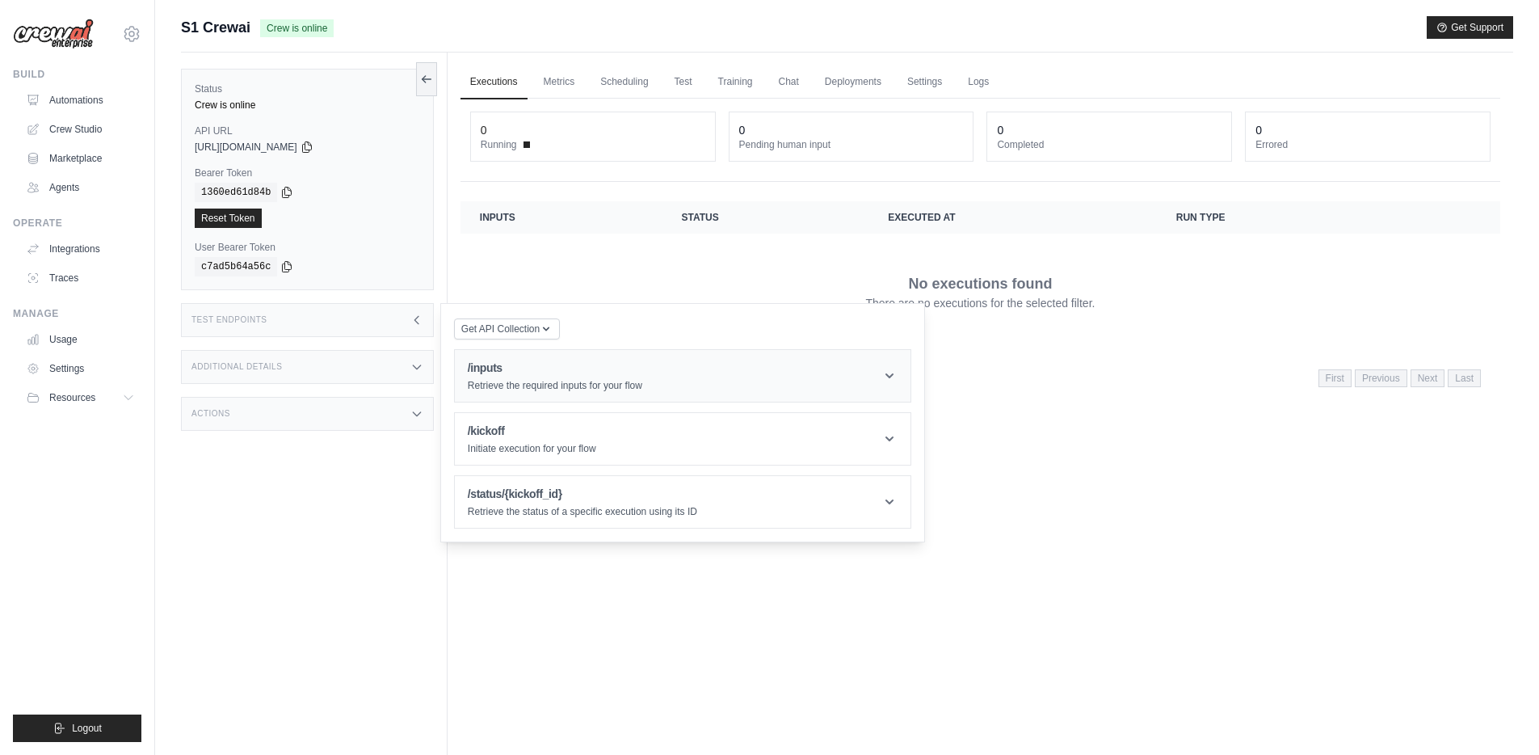
click at [595, 385] on p "Retrieve the required inputs for your flow" at bounding box center [555, 385] width 175 height 13
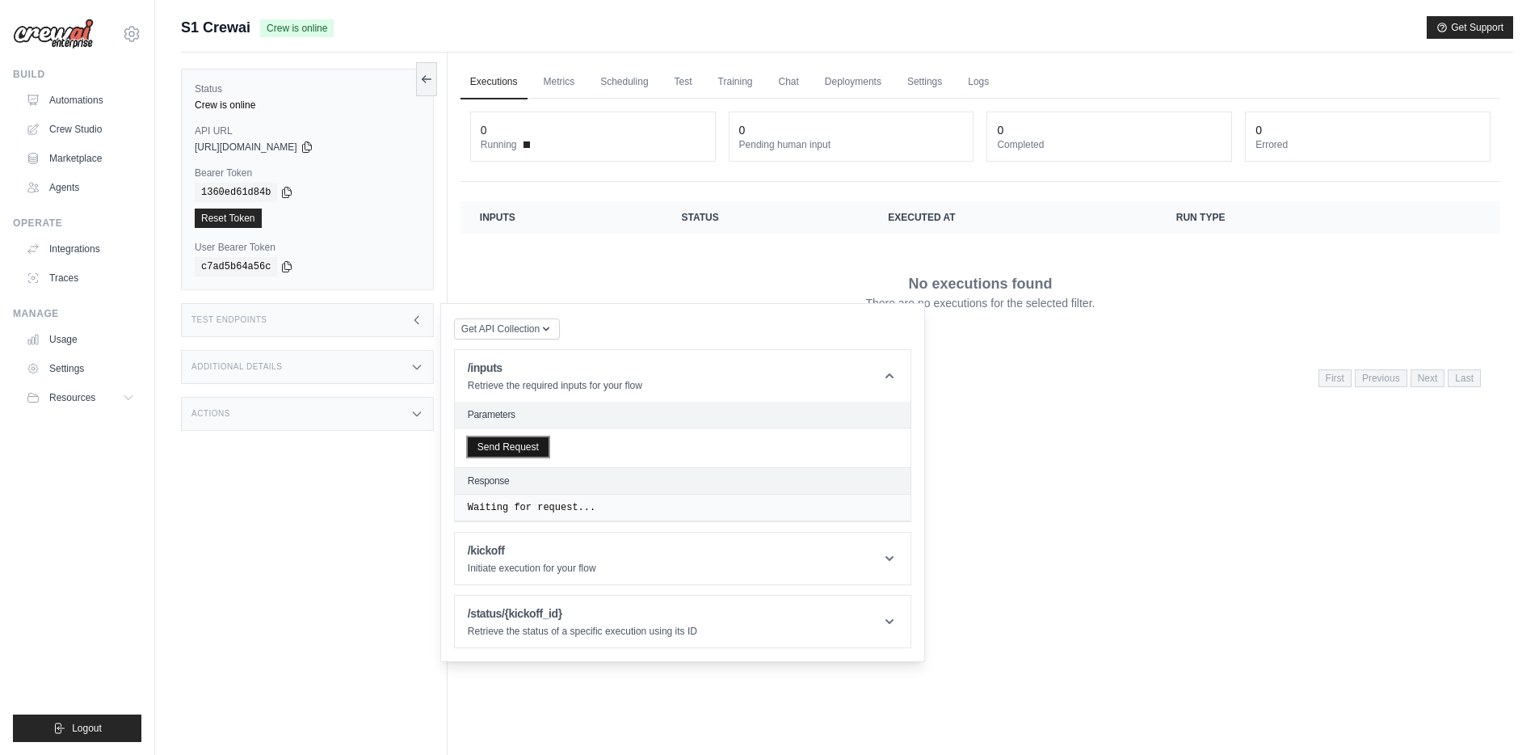
click at [495, 447] on button "Send Request" at bounding box center [508, 446] width 81 height 19
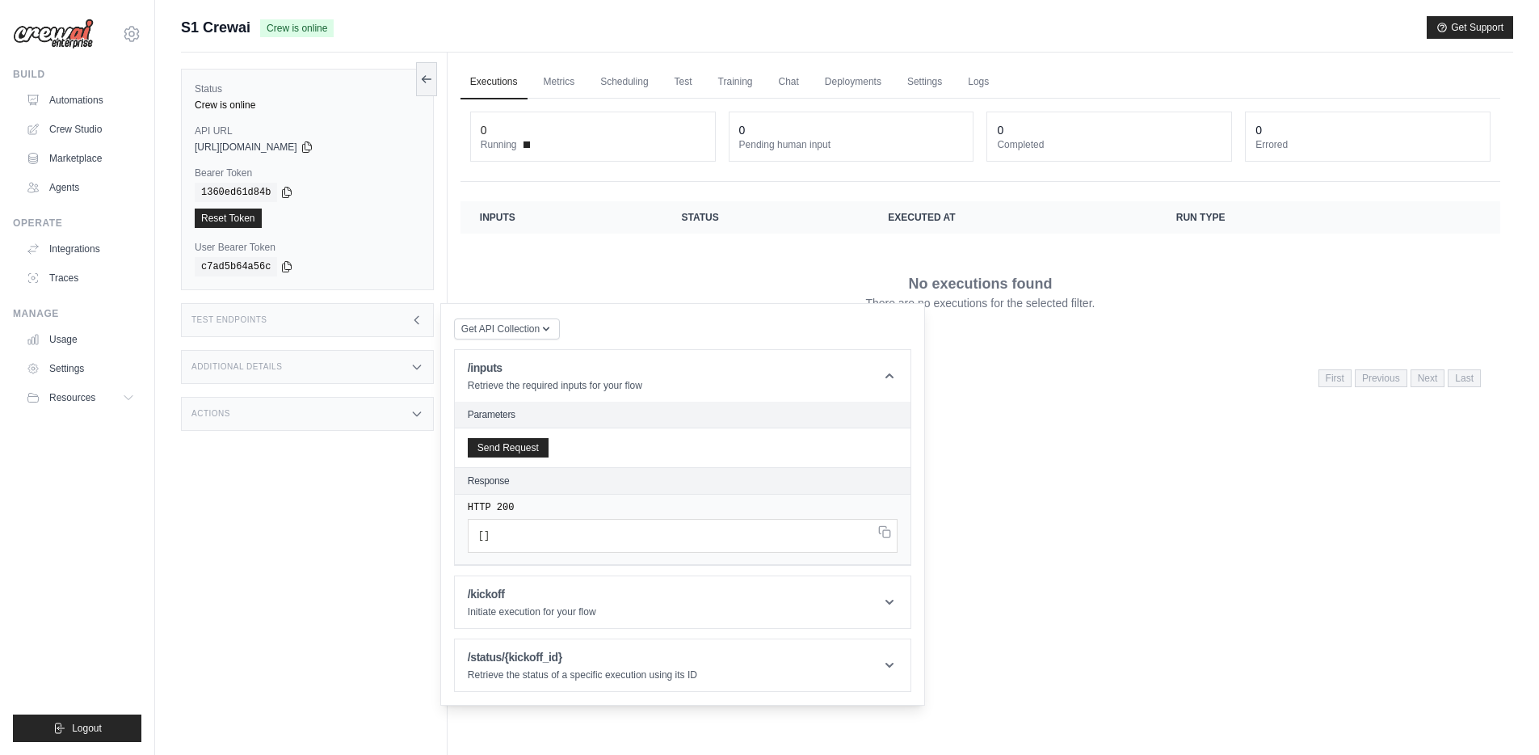
click at [604, 544] on pre "[ ]" at bounding box center [683, 536] width 430 height 34
click at [834, 88] on link "Deployments" at bounding box center [853, 82] width 76 height 34
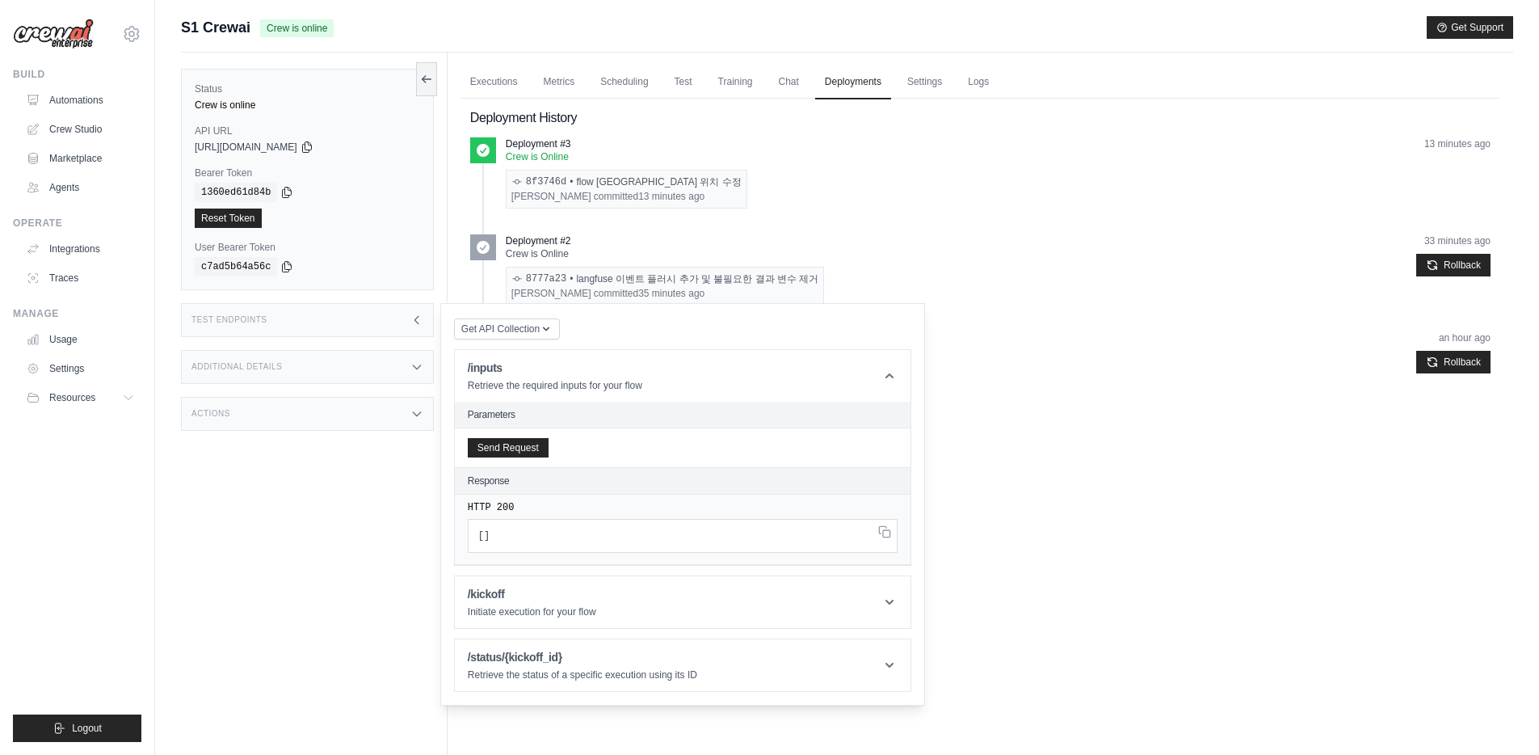
click at [991, 445] on div "Executions Metrics Scheduling Test Training Chat Deployments Settings Logs 0 Ru…" at bounding box center [981, 430] width 1066 height 755
drag, startPoint x: 490, startPoint y: 152, endPoint x: 646, endPoint y: 198, distance: 162.6
click at [646, 198] on div "Deployment #3 Crew is Online 8f3746d • flow 인스턴스 생성 위치 수정 JaeHyun Lee committed…" at bounding box center [980, 172] width 1020 height 71
click at [955, 348] on div "Deployment #1 Crew is Online d8d7c6f • [GEOGRAPHIC_DATA] 연결 [PERSON_NAME] commi…" at bounding box center [998, 366] width 985 height 71
click at [241, 577] on div "Status Crew is online API URL copied https://s1-crewai-a9f1fb87-2b94-4f28-befd-…" at bounding box center [314, 430] width 267 height 755
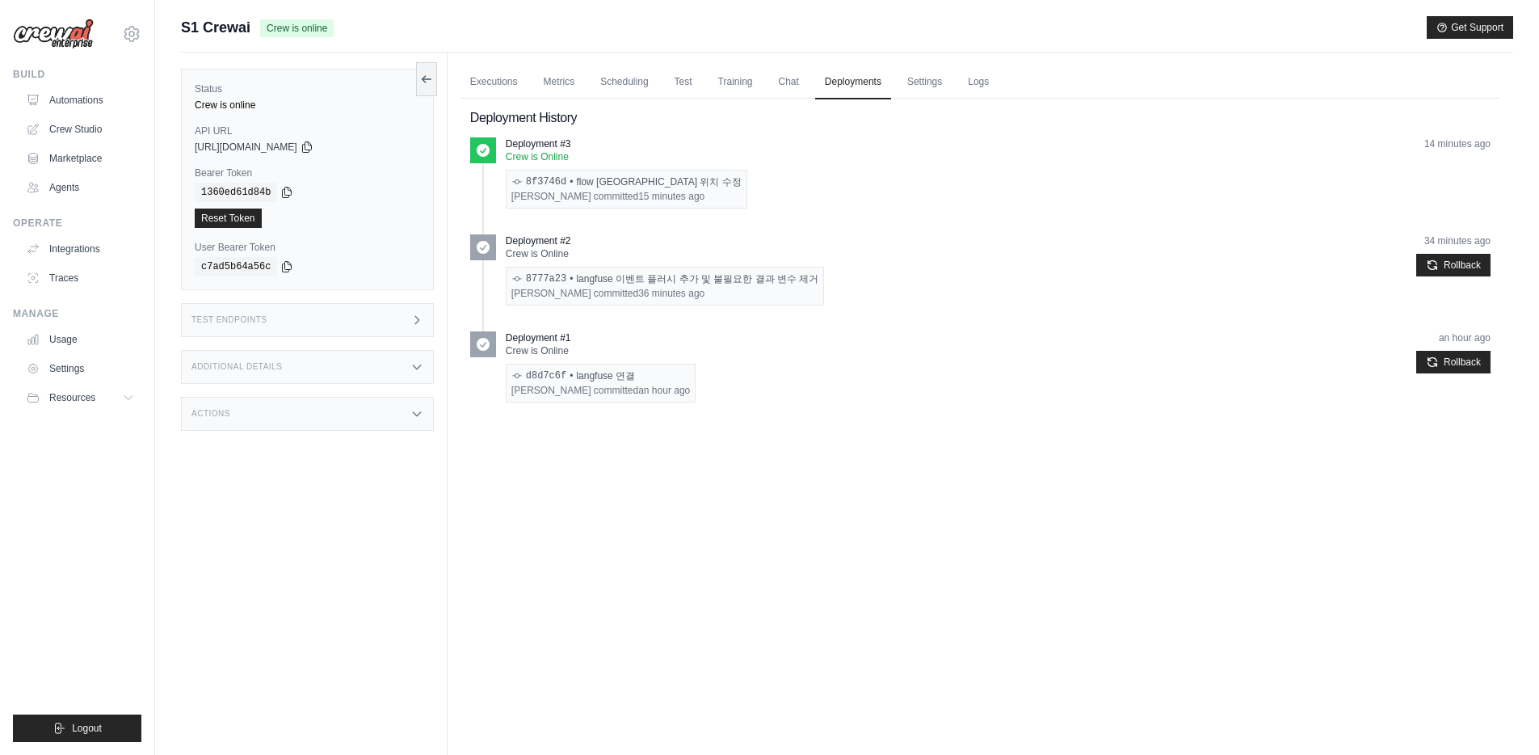
click at [364, 324] on div "Test Endpoints" at bounding box center [307, 320] width 253 height 34
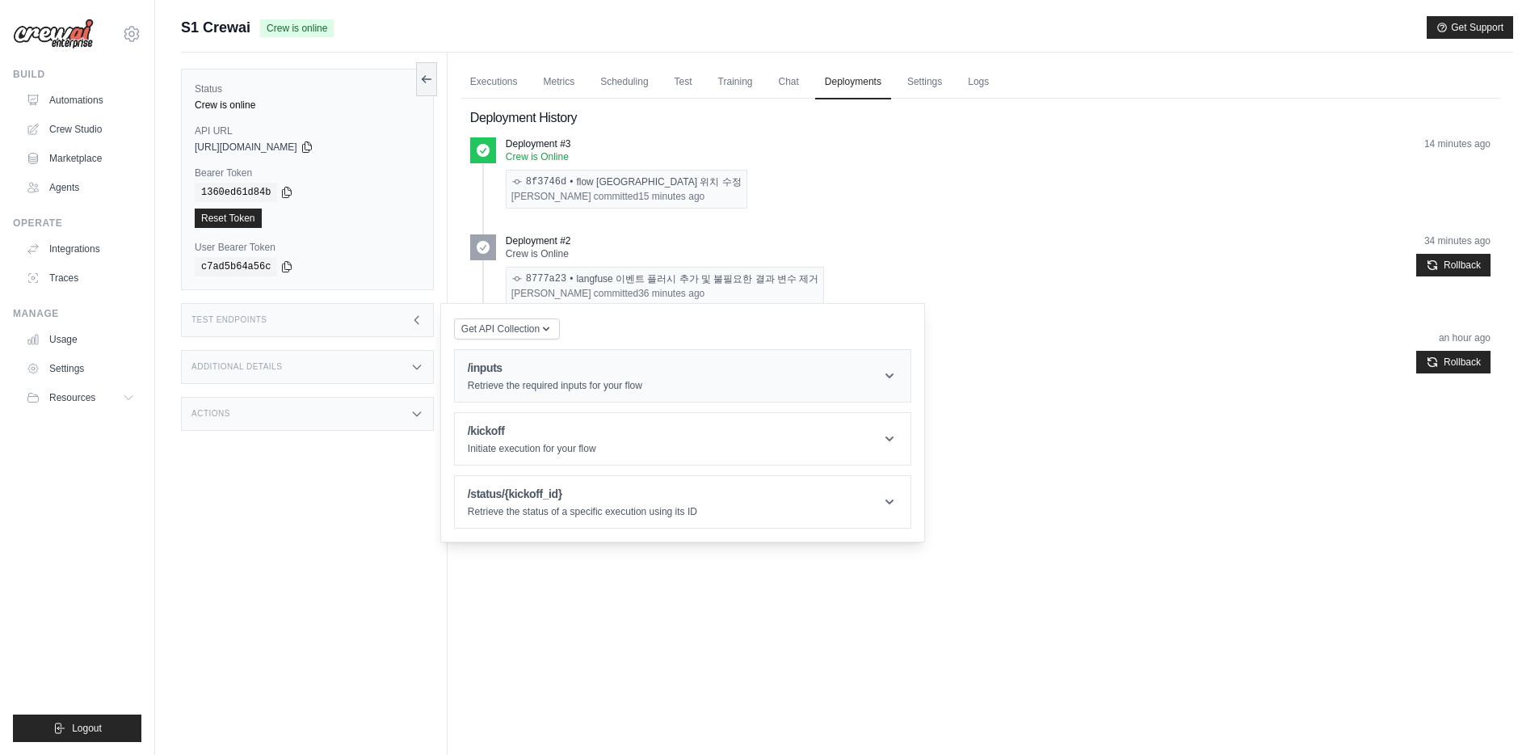
click at [536, 376] on h1 "/inputs" at bounding box center [555, 368] width 175 height 16
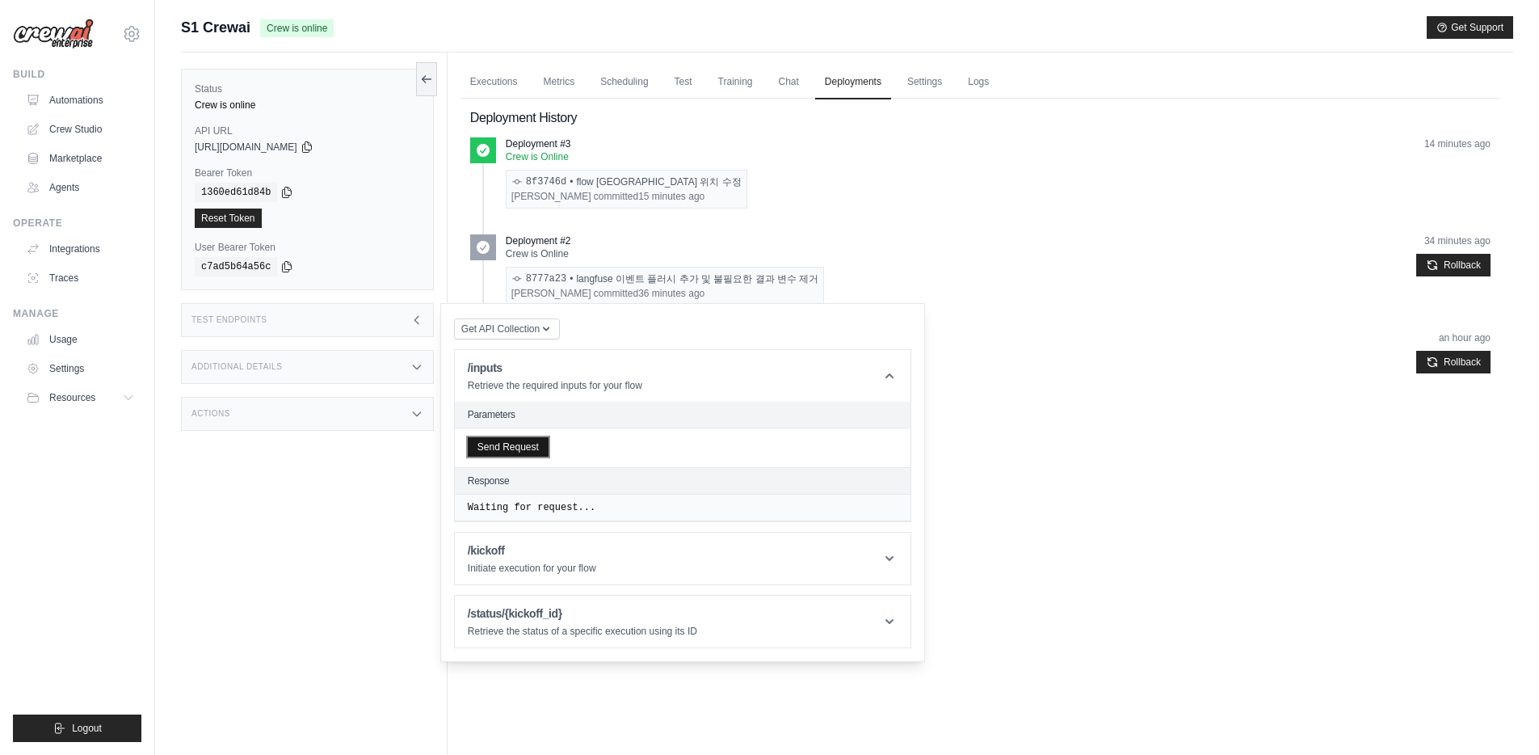
click at [520, 450] on button "Send Request" at bounding box center [508, 446] width 81 height 19
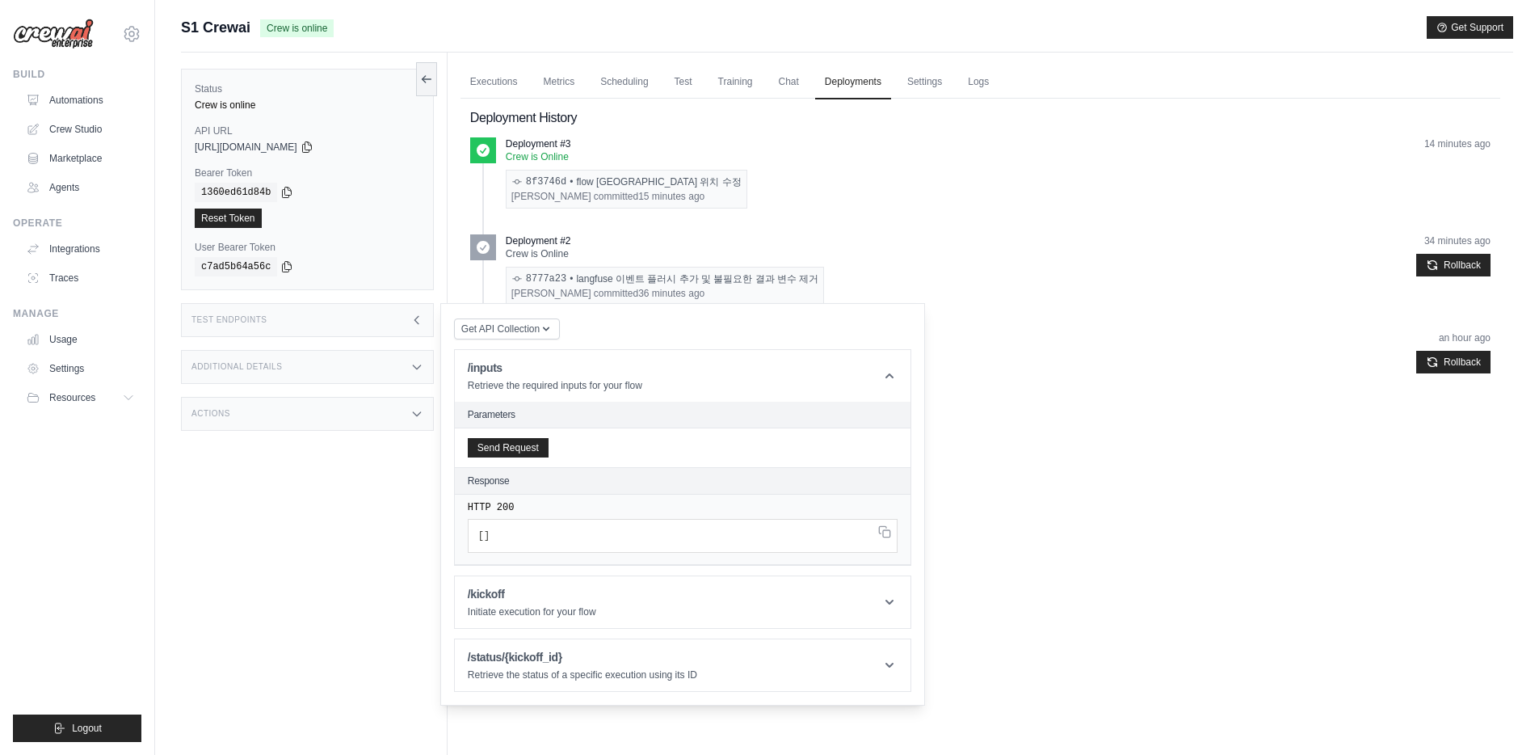
click at [1012, 360] on div "Deployment #1 Crew is Online d8d7c6f • [GEOGRAPHIC_DATA] 연결 [PERSON_NAME] commi…" at bounding box center [998, 366] width 985 height 71
click at [414, 330] on div "Test Endpoints" at bounding box center [307, 320] width 253 height 34
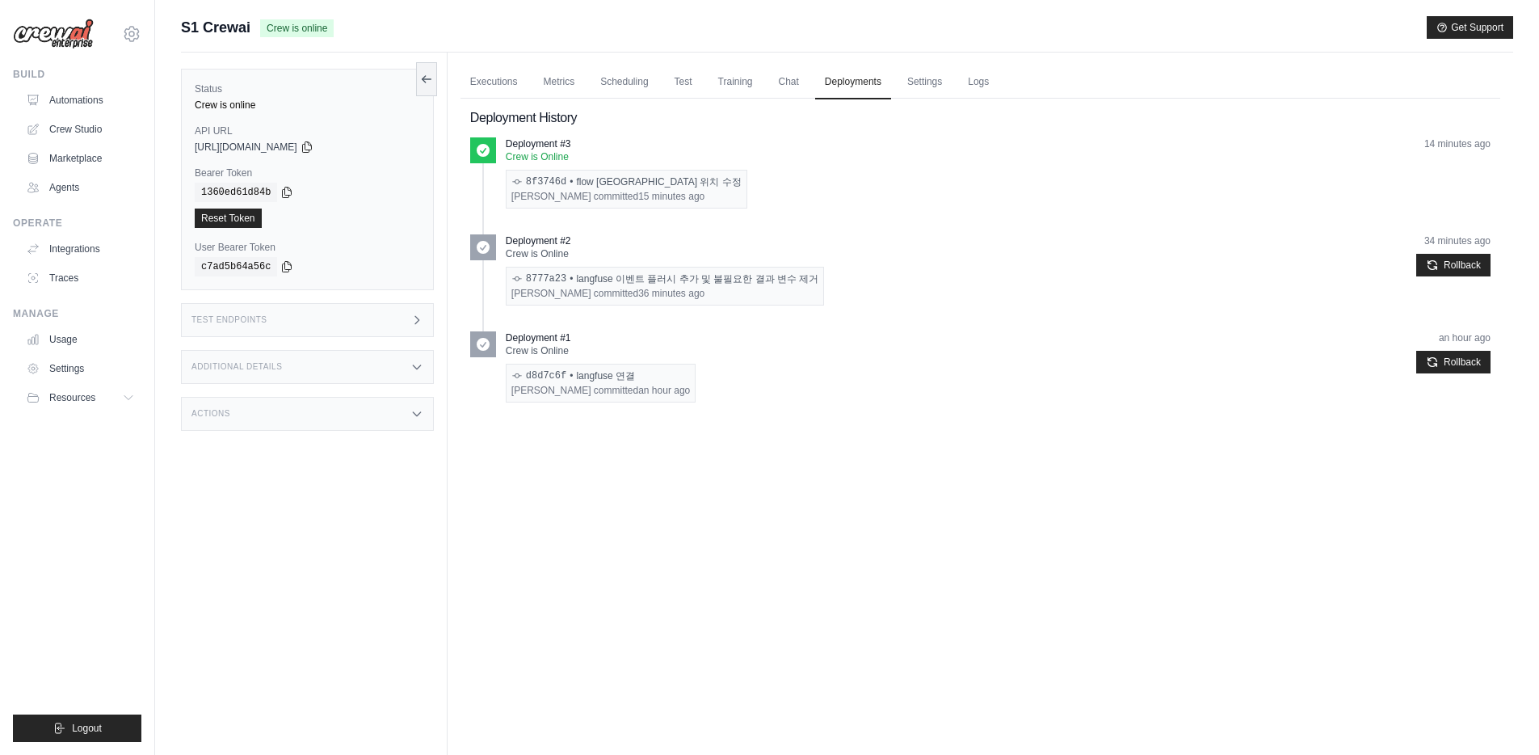
click at [747, 526] on div "Executions Metrics Scheduling Test Training Chat Deployments Settings Logs 0 Ru…" at bounding box center [981, 430] width 1066 height 755
click at [101, 106] on link "Automations" at bounding box center [82, 100] width 122 height 26
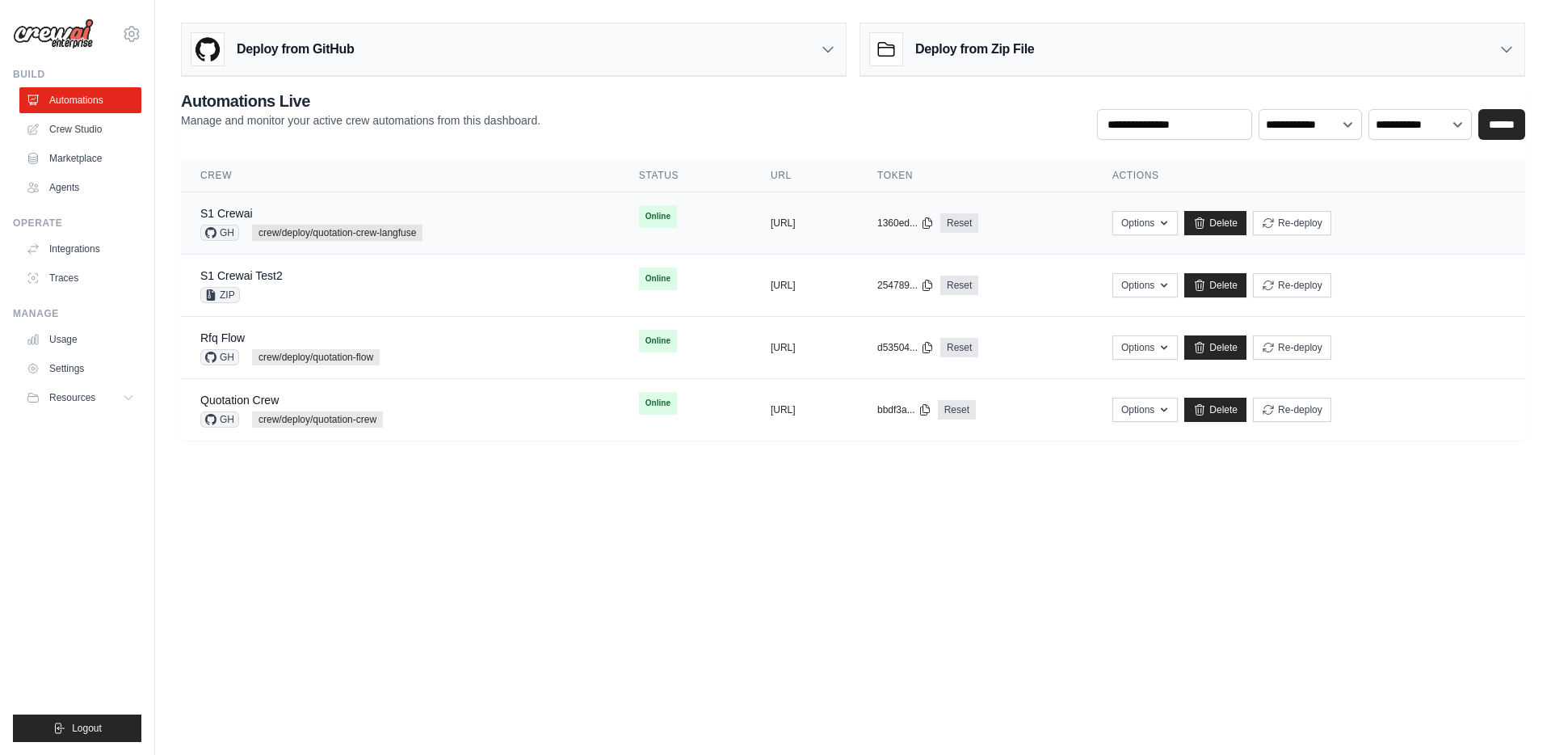
click at [431, 214] on div "S1 Crewai GH crew/deploy/quotation-crew-langfuse" at bounding box center [400, 223] width 400 height 36
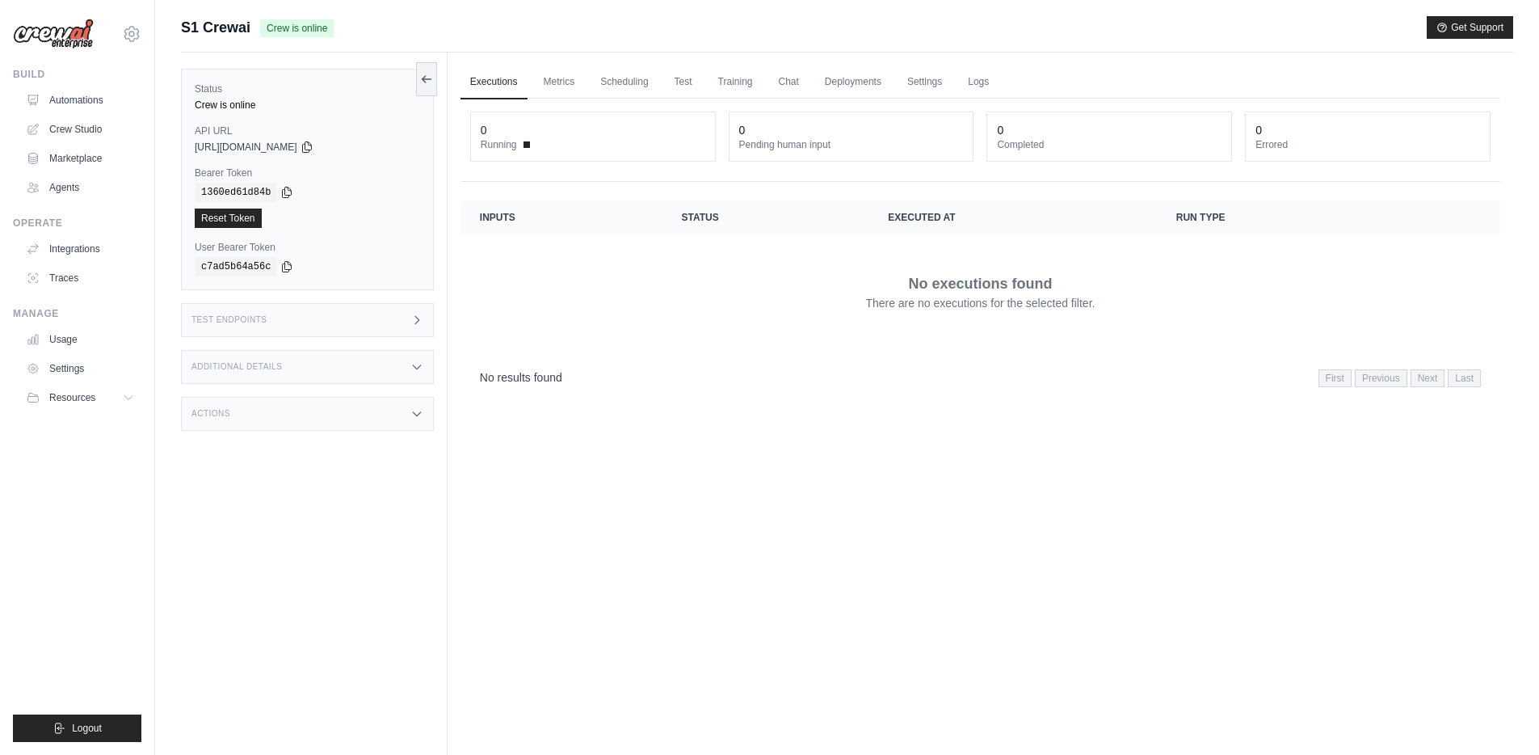
click at [435, 316] on div "Status Crew is online API URL copied [URL][DOMAIN_NAME] Bearer Token copied 136…" at bounding box center [314, 430] width 267 height 755
click at [411, 316] on icon at bounding box center [416, 319] width 13 height 13
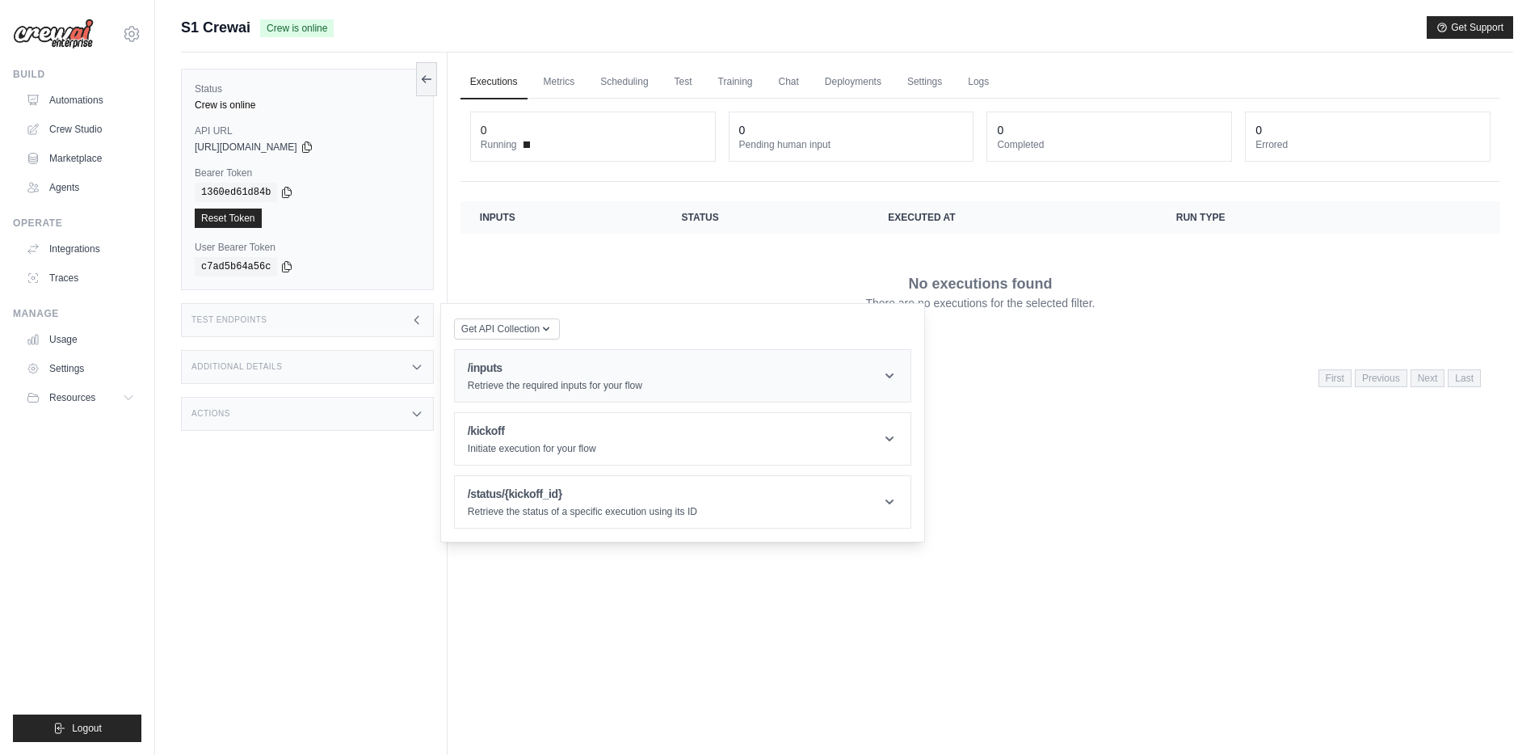
click at [576, 379] on p "Retrieve the required inputs for your flow" at bounding box center [555, 385] width 175 height 13
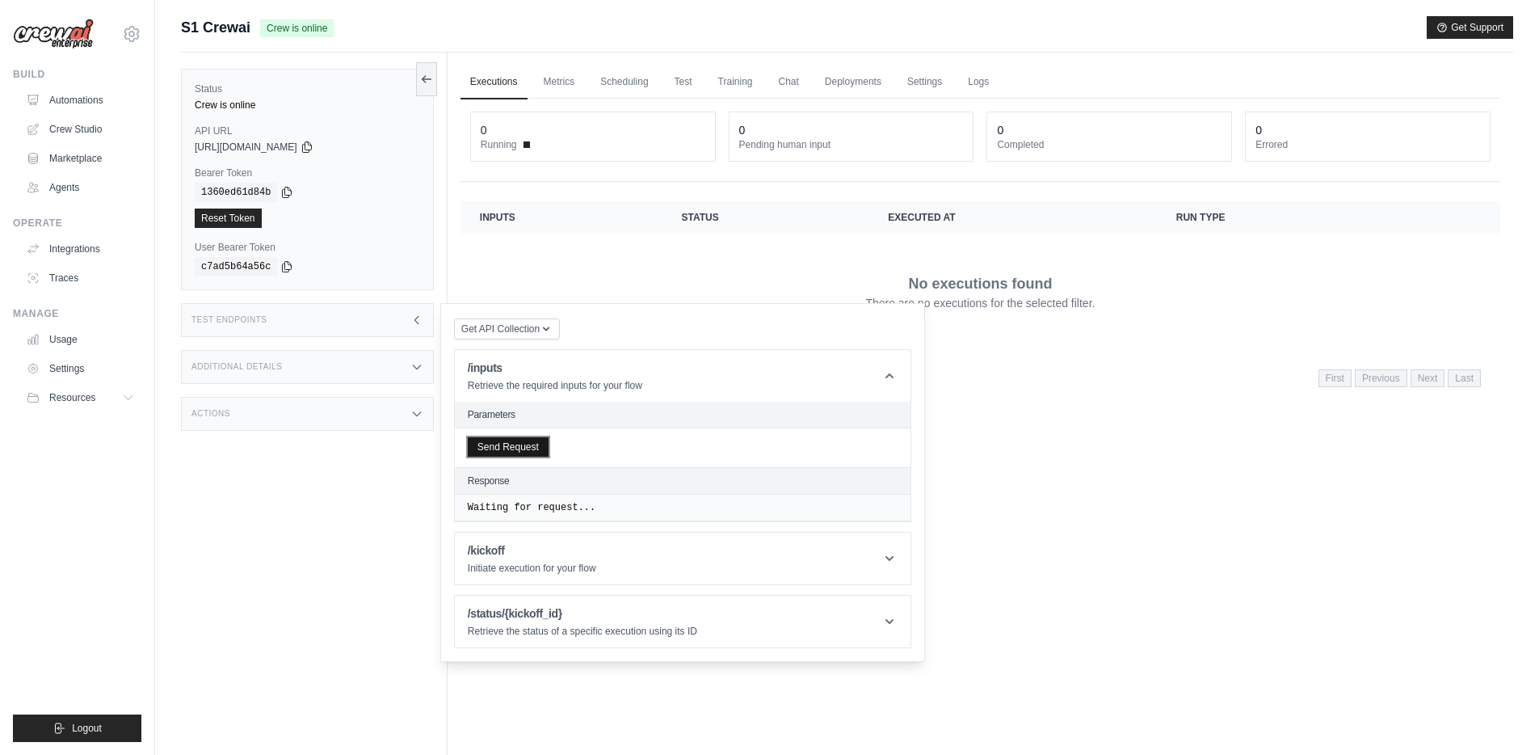
click at [525, 457] on div "Send Request" at bounding box center [683, 447] width 456 height 39
click at [519, 452] on button "Send Request" at bounding box center [508, 446] width 81 height 19
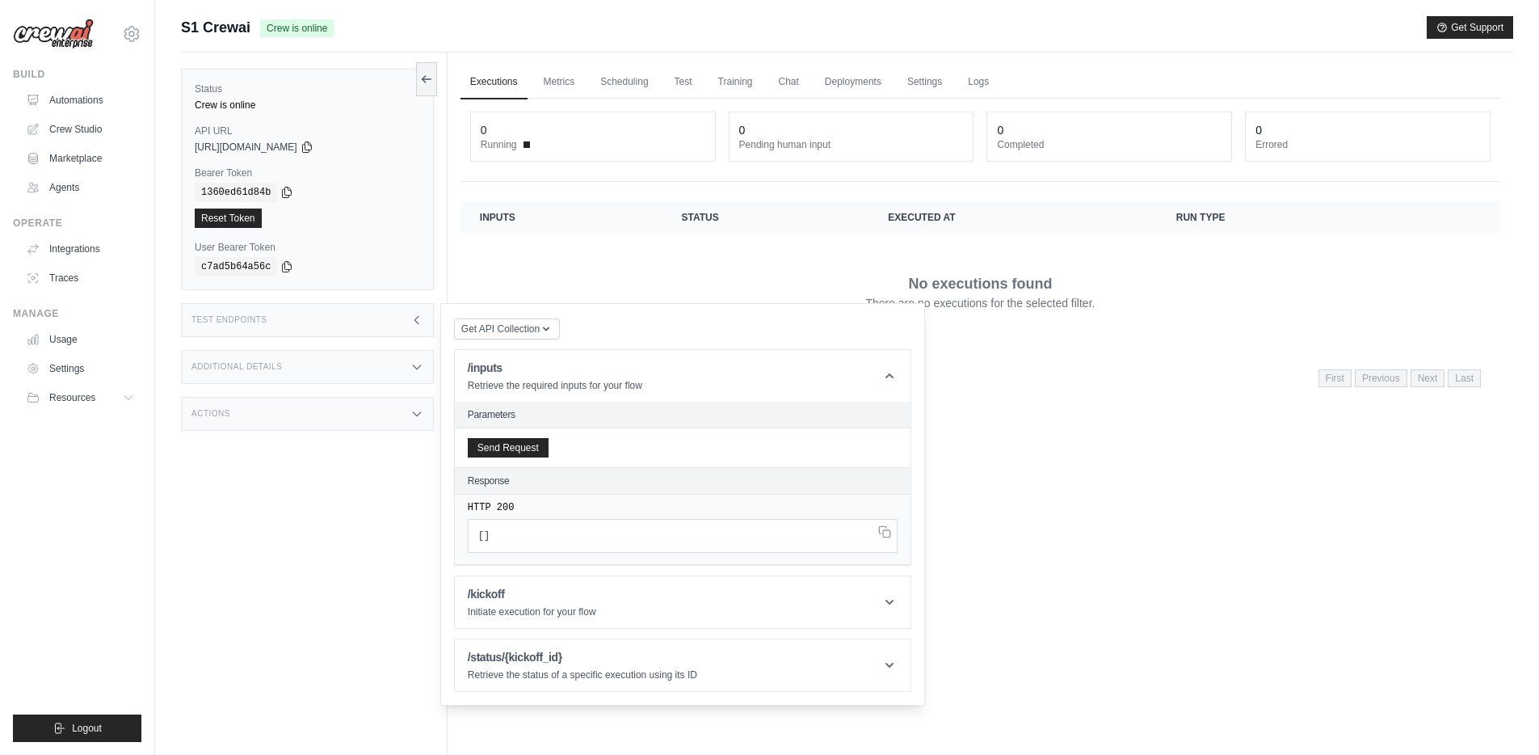
click at [907, 482] on div "Response" at bounding box center [683, 481] width 456 height 27
click at [999, 438] on div "Executions Metrics Scheduling Test Training Chat Deployments Settings Logs 0 Ru…" at bounding box center [981, 430] width 1066 height 755
click at [373, 327] on div "Test Endpoints" at bounding box center [307, 320] width 253 height 34
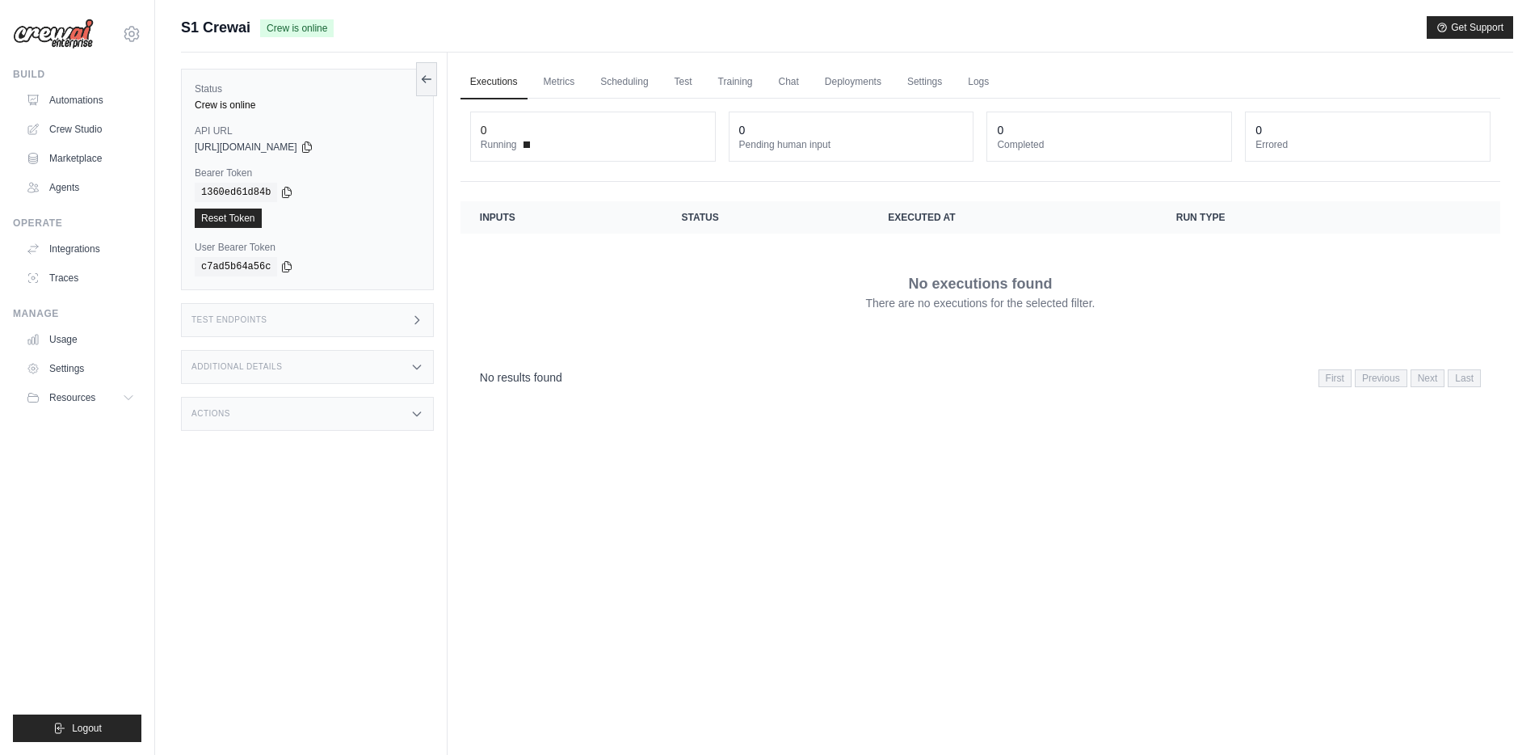
click at [644, 388] on div "No results found First Previous Next Last" at bounding box center [981, 376] width 1040 height 41
click at [89, 90] on link "Automations" at bounding box center [82, 100] width 122 height 26
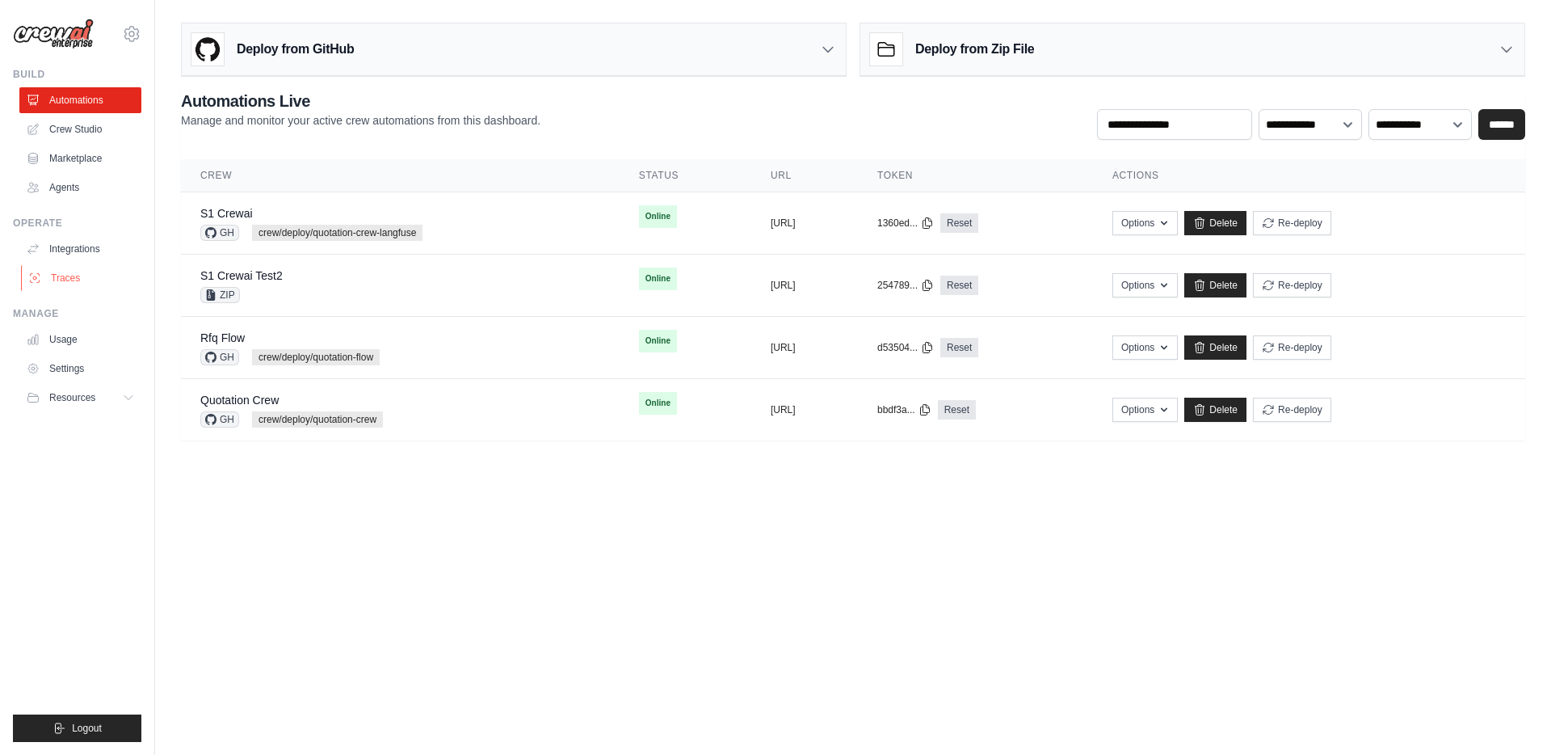
click at [86, 270] on link "Traces" at bounding box center [82, 278] width 122 height 26
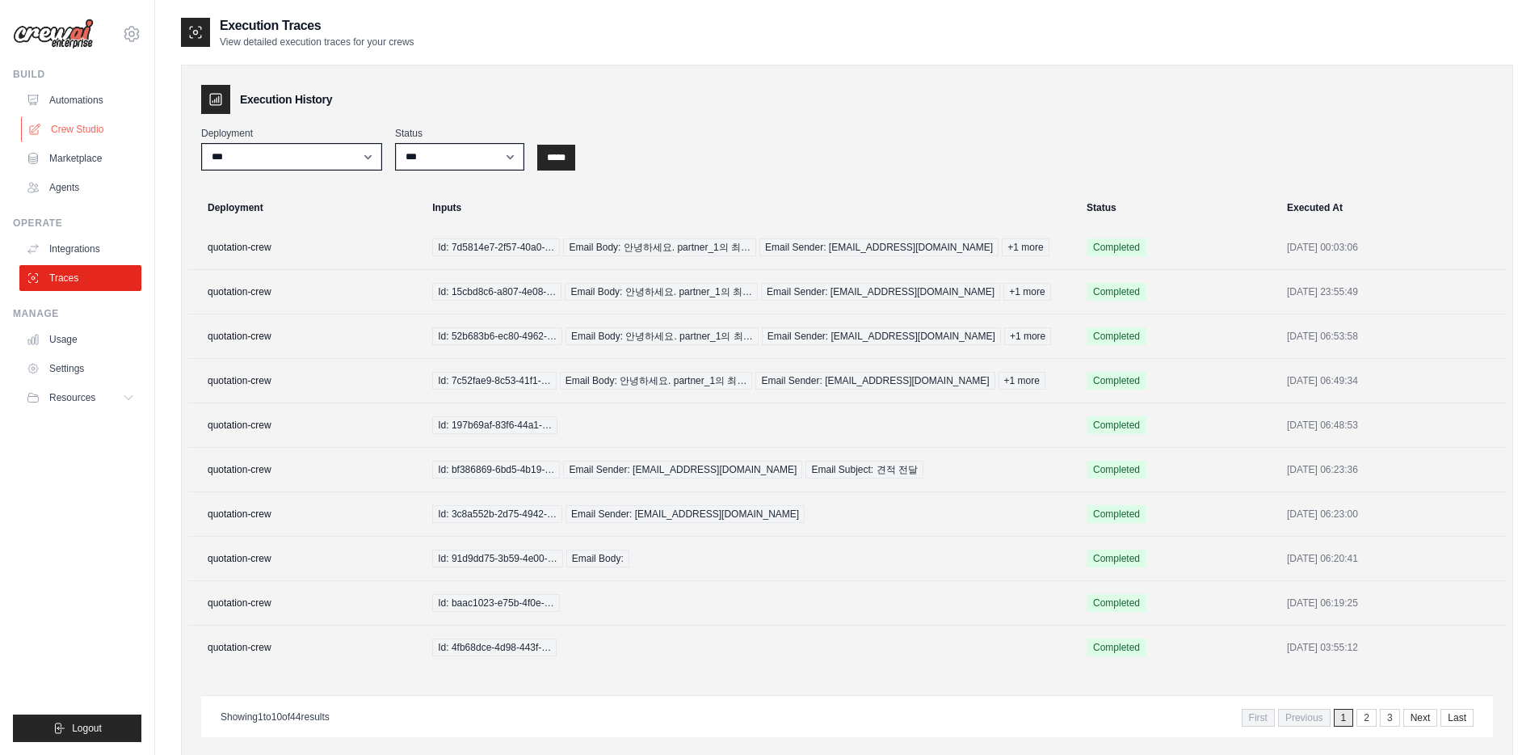
click at [83, 132] on link "Crew Studio" at bounding box center [82, 129] width 122 height 26
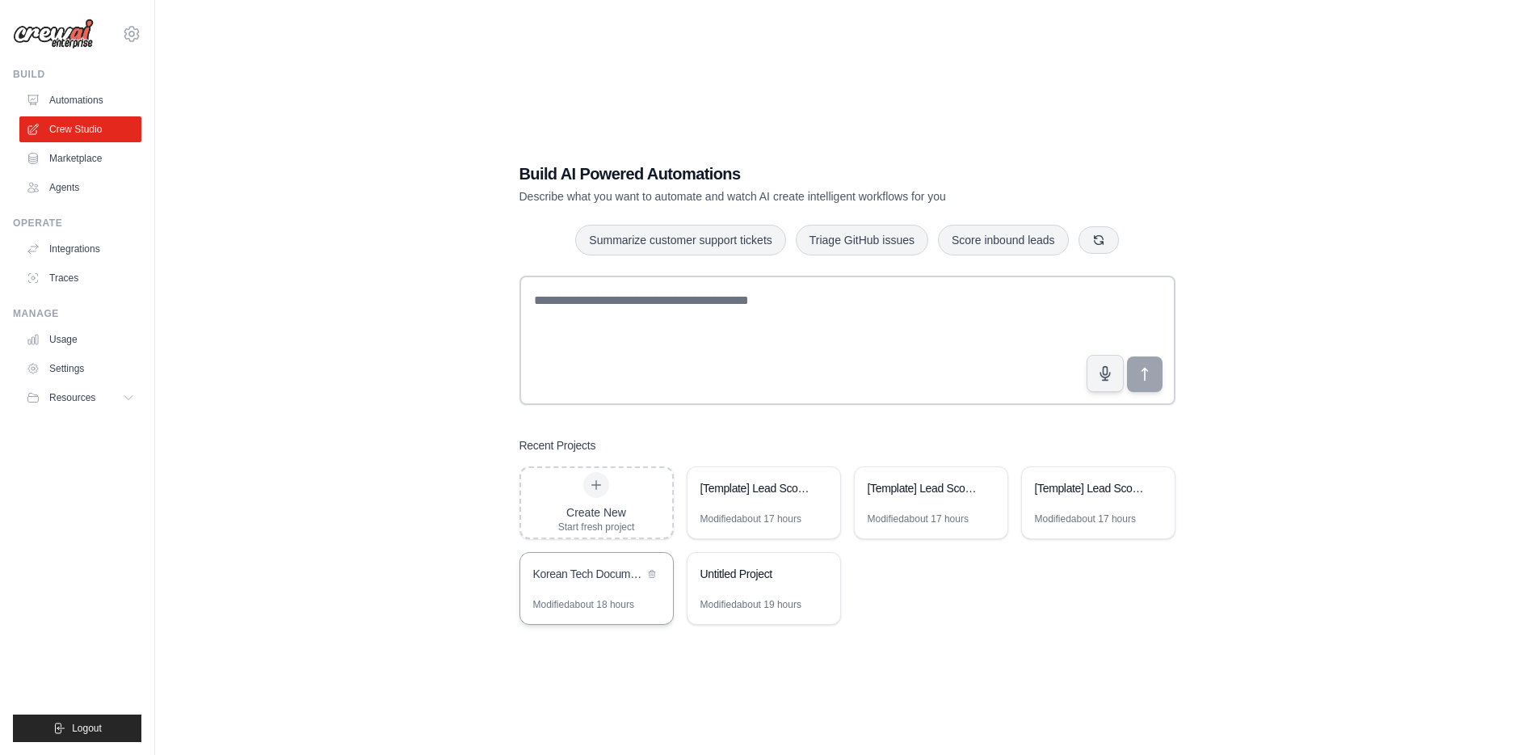
click at [601, 582] on div "Korean Tech Document Translation Crew" at bounding box center [588, 575] width 111 height 19
click at [653, 574] on icon at bounding box center [652, 573] width 10 height 10
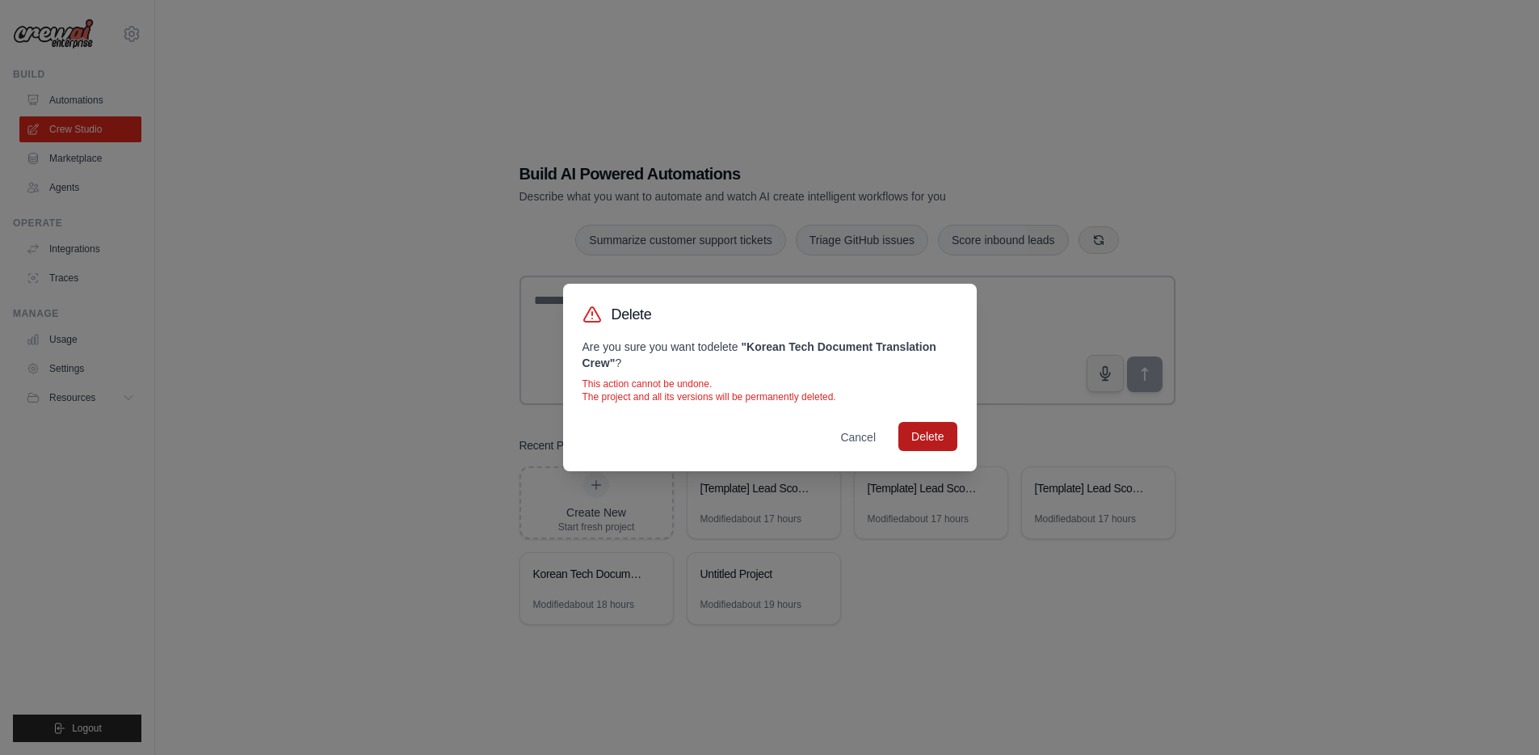
click at [928, 435] on button "Delete" at bounding box center [927, 436] width 58 height 29
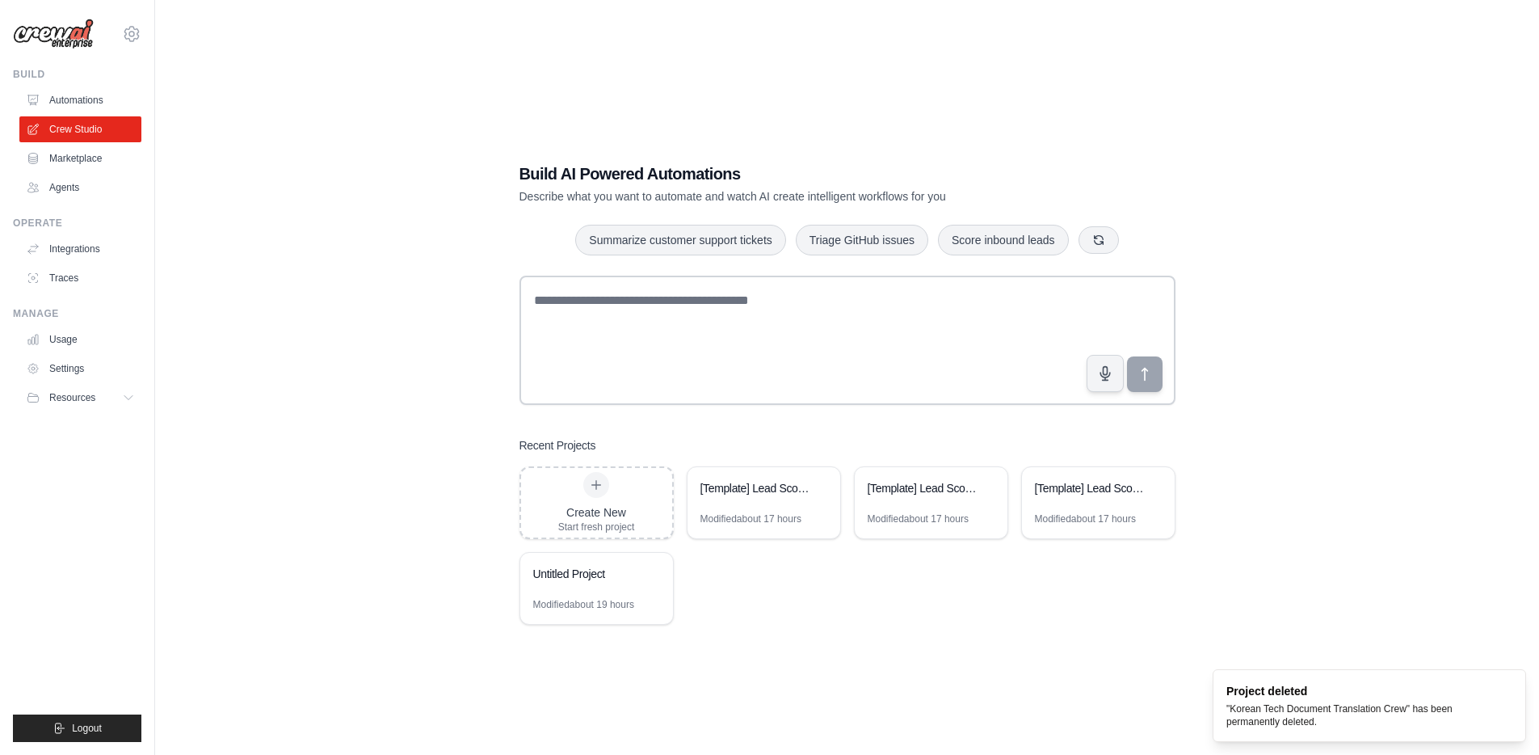
click at [380, 444] on div "Build AI Powered Automations Describe what you want to automate and watch AI cr…" at bounding box center [847, 393] width 1332 height 755
click at [452, 141] on div "Build AI Powered Automations Describe what you want to automate and watch AI cr…" at bounding box center [847, 393] width 1332 height 755
click at [106, 167] on link "Marketplace" at bounding box center [82, 158] width 122 height 26
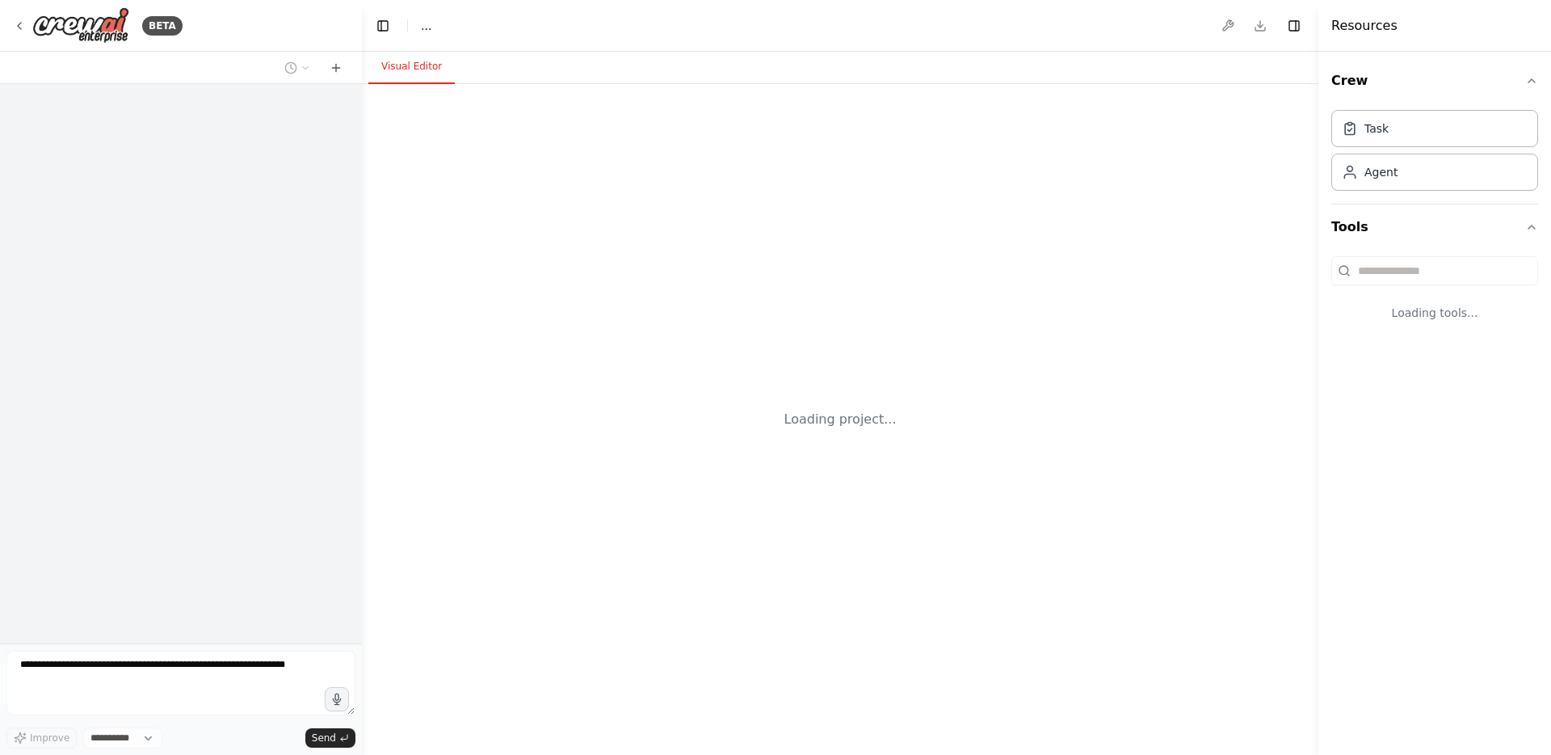
select select "****"
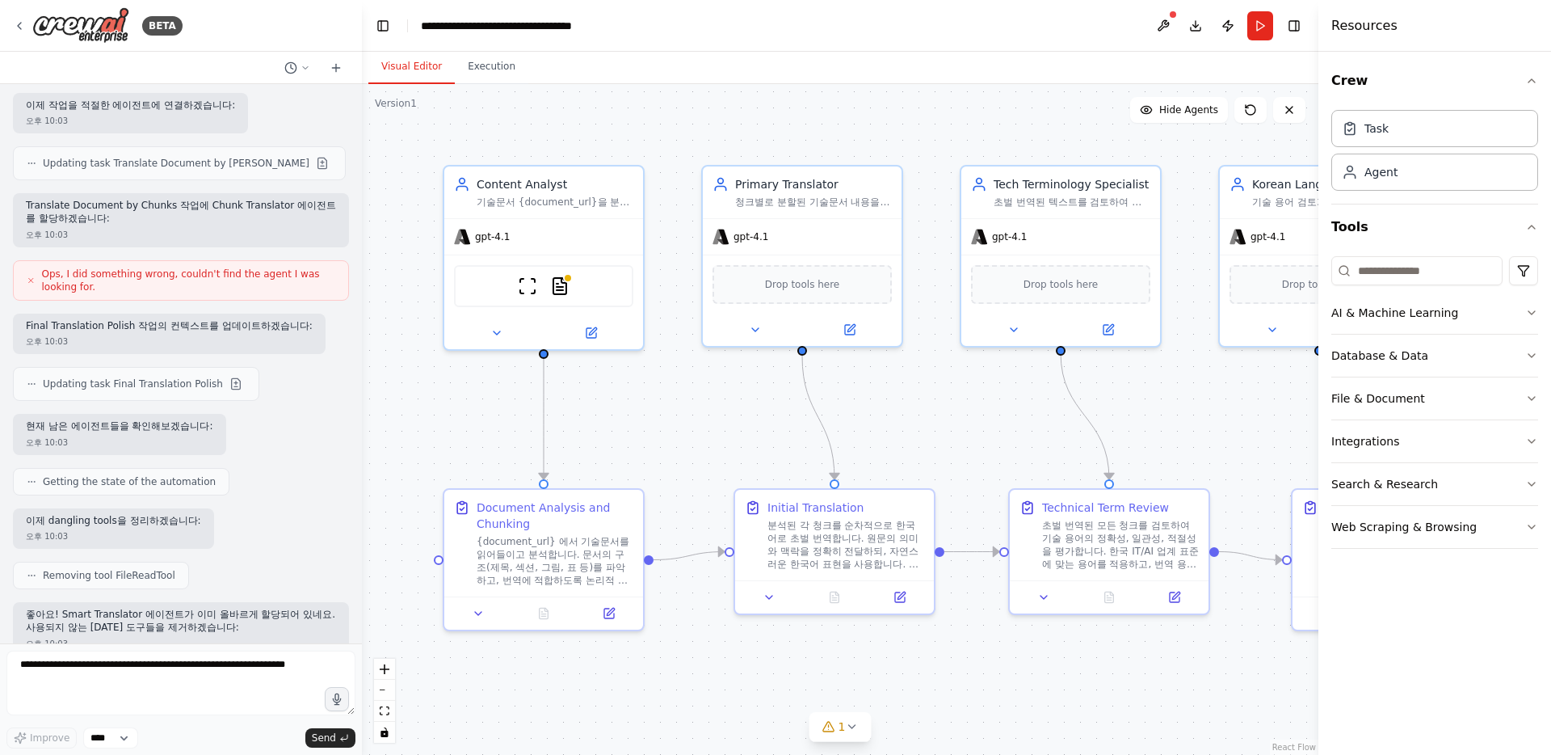
scroll to position [11421, 0]
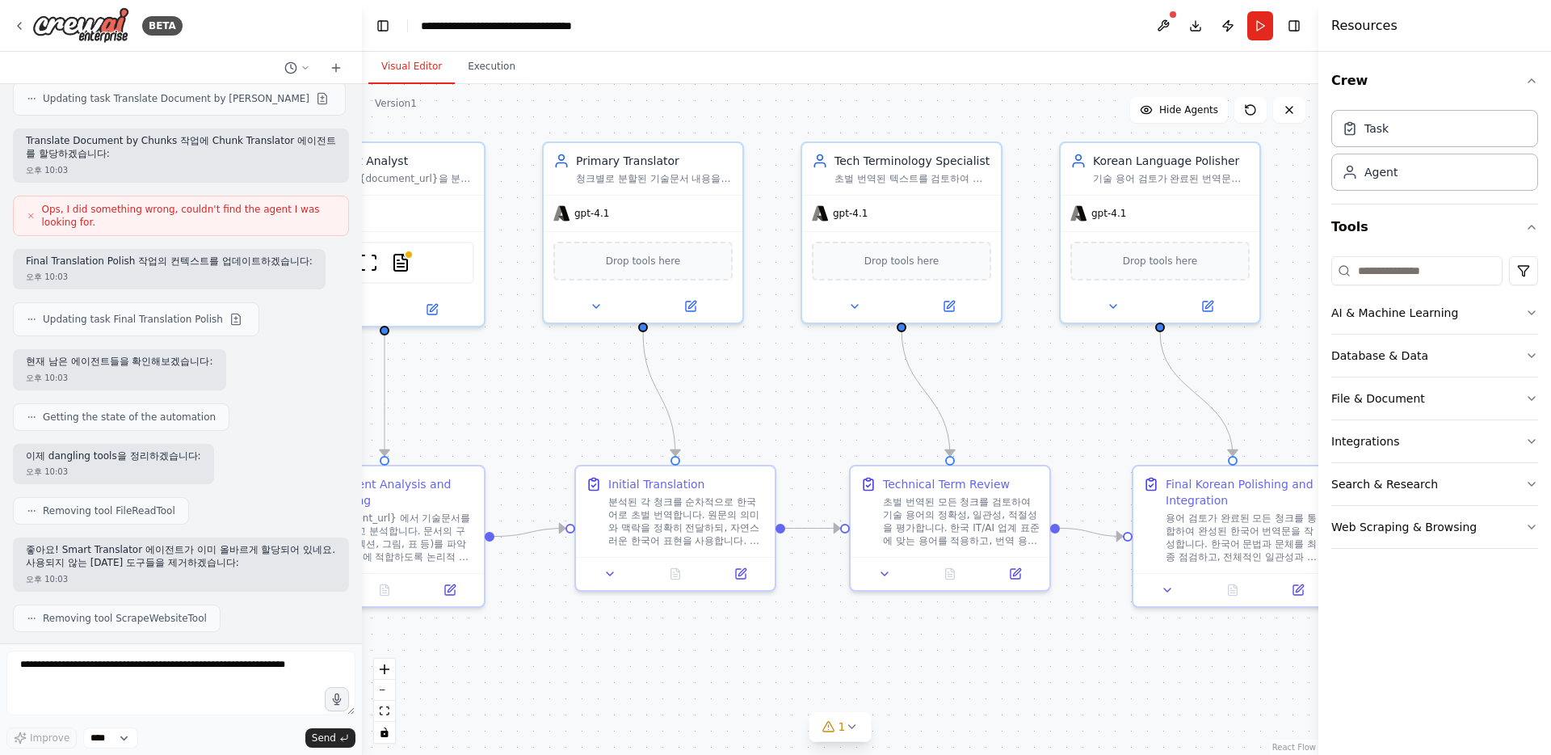
drag, startPoint x: 997, startPoint y: 421, endPoint x: 837, endPoint y: 380, distance: 165.2
click at [837, 380] on div ".deletable-edge-delete-btn { width: 20px; height: 20px; border: 0px solid #ffff…" at bounding box center [840, 419] width 957 height 671
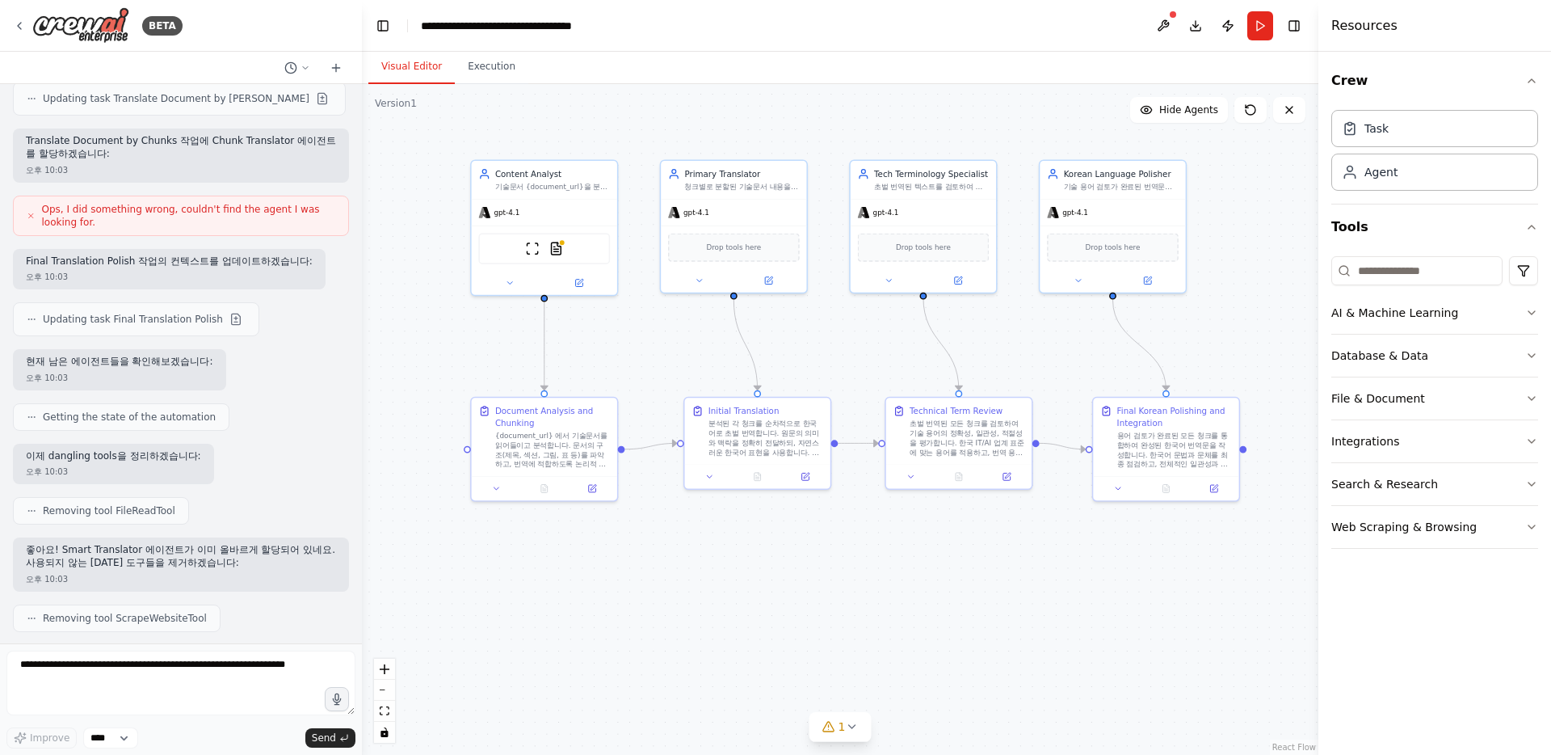
drag, startPoint x: 725, startPoint y: 630, endPoint x: 717, endPoint y: 549, distance: 81.9
click at [720, 550] on div ".deletable-edge-delete-btn { width: 20px; height: 20px; border: 0px solid #ffff…" at bounding box center [840, 419] width 957 height 671
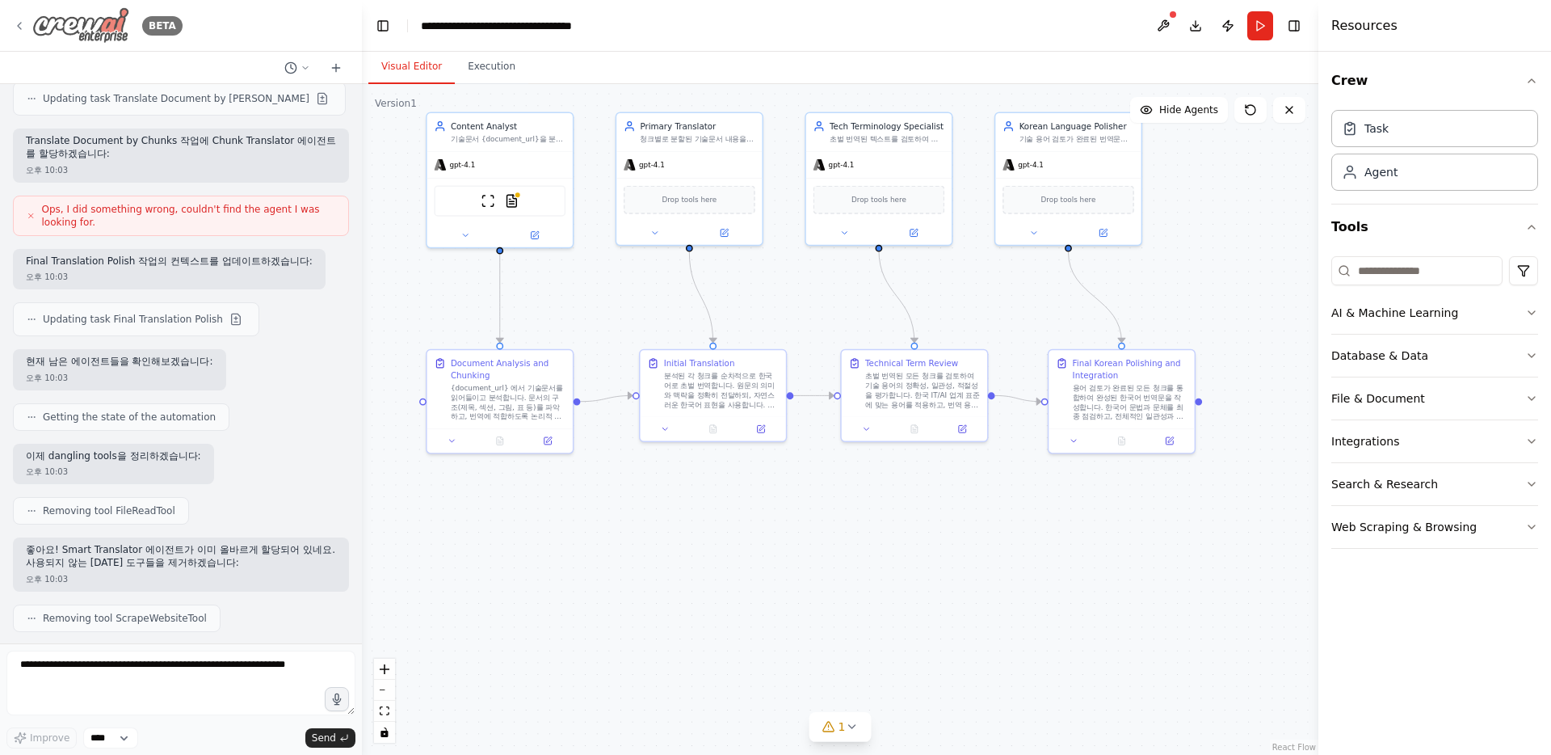
click at [17, 27] on icon at bounding box center [19, 25] width 13 height 13
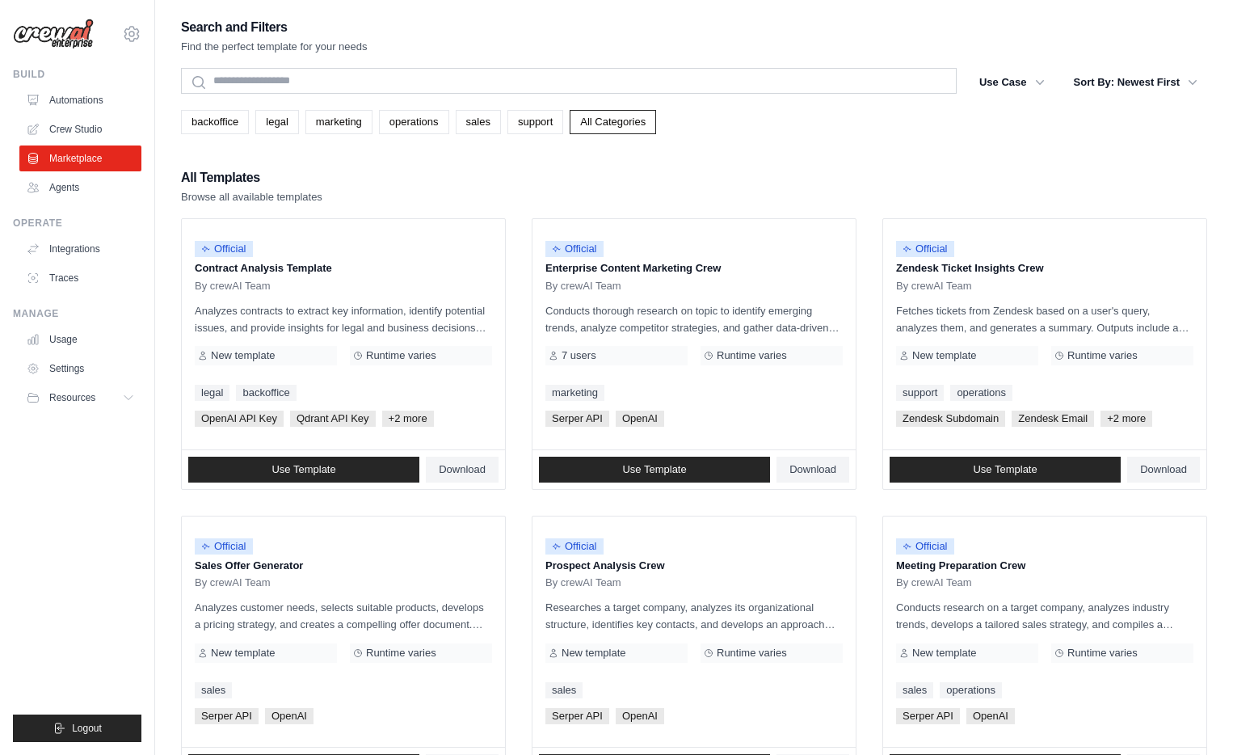
click at [691, 196] on div "All Templates Browse all available templates" at bounding box center [694, 185] width 1026 height 39
click at [95, 98] on link "Automations" at bounding box center [82, 100] width 122 height 26
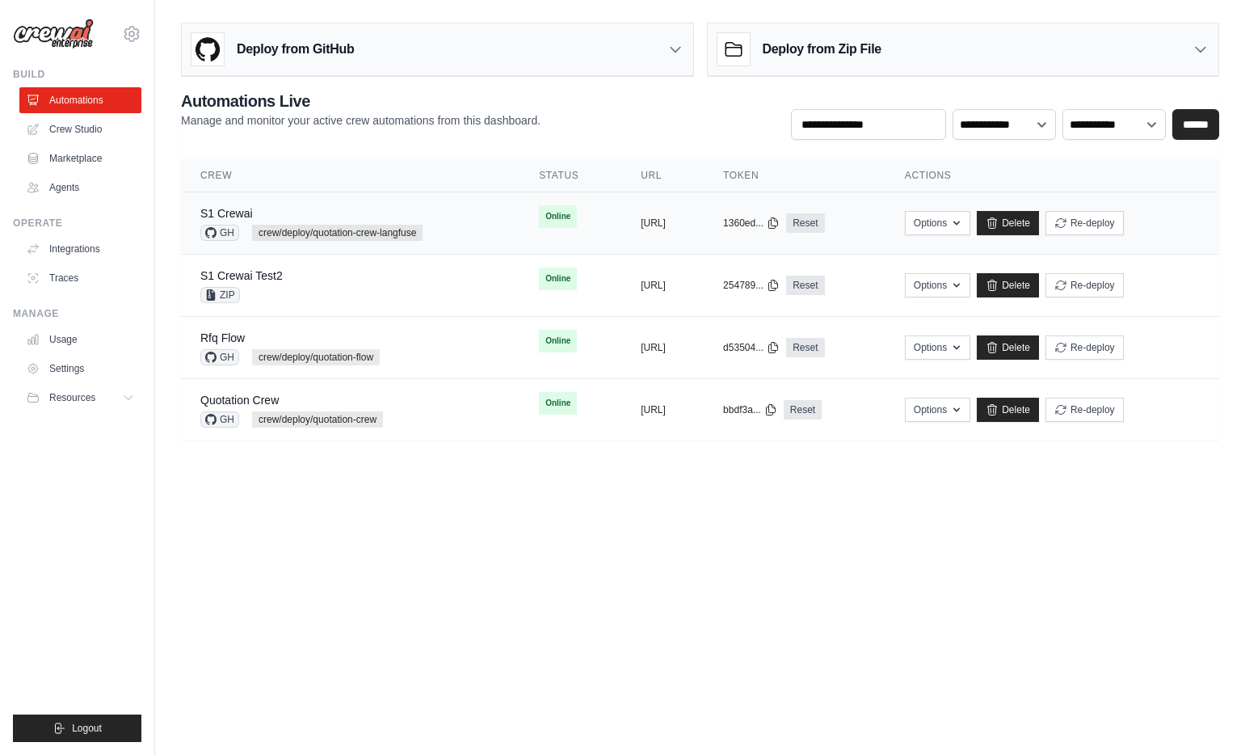
click at [441, 214] on div "S1 Crewai GH crew/deploy/quotation-crew-langfuse" at bounding box center [350, 223] width 300 height 36
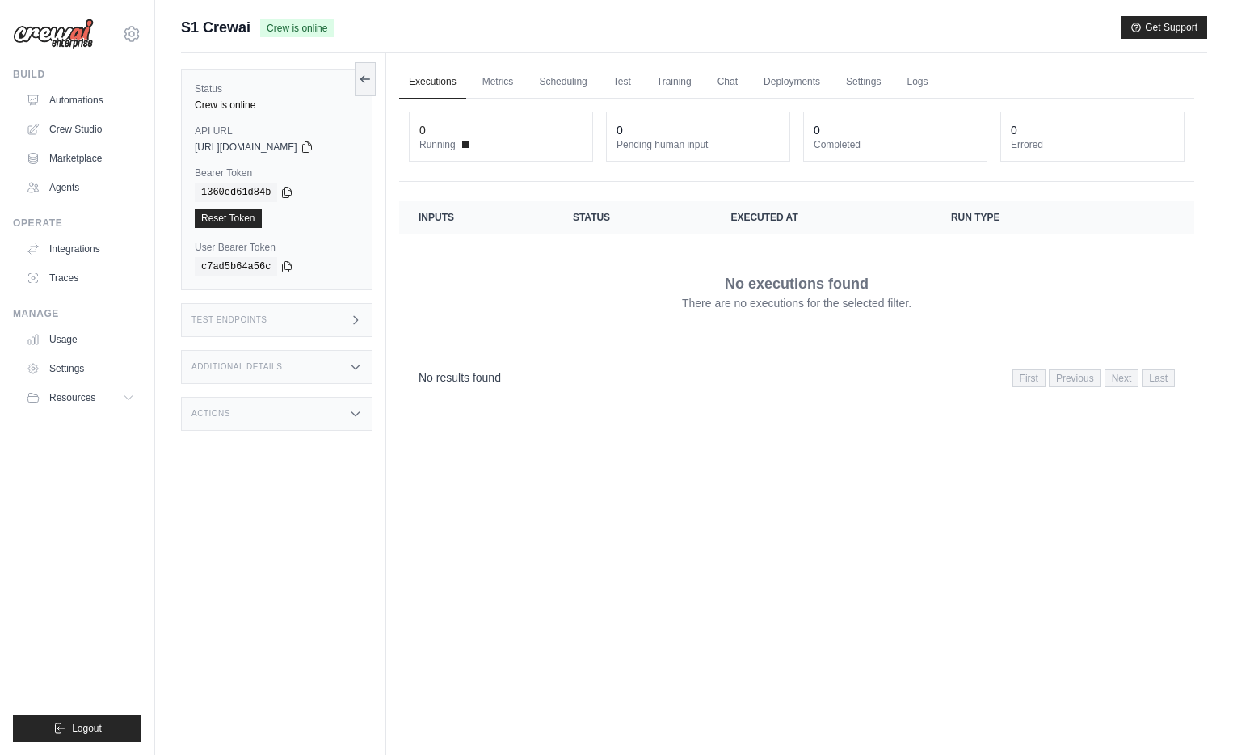
click at [325, 320] on div "Test Endpoints" at bounding box center [276, 320] width 191 height 34
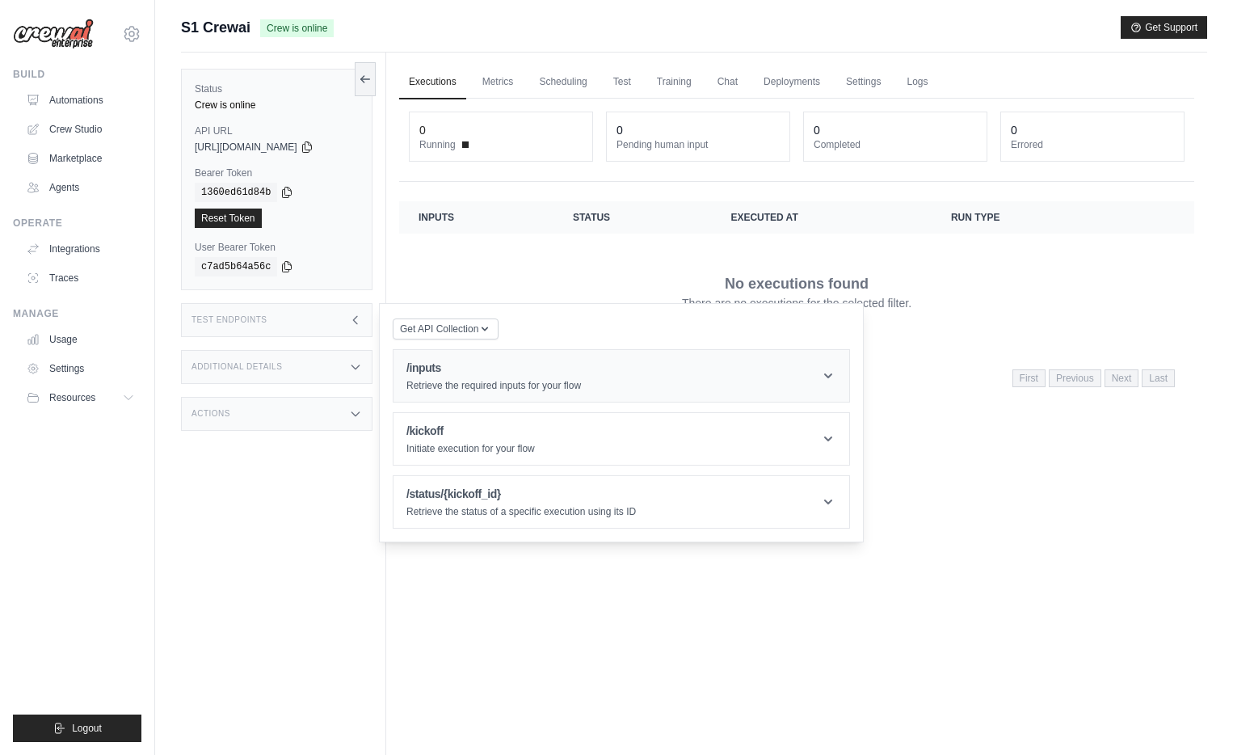
click at [455, 376] on h1 "/inputs" at bounding box center [493, 368] width 175 height 16
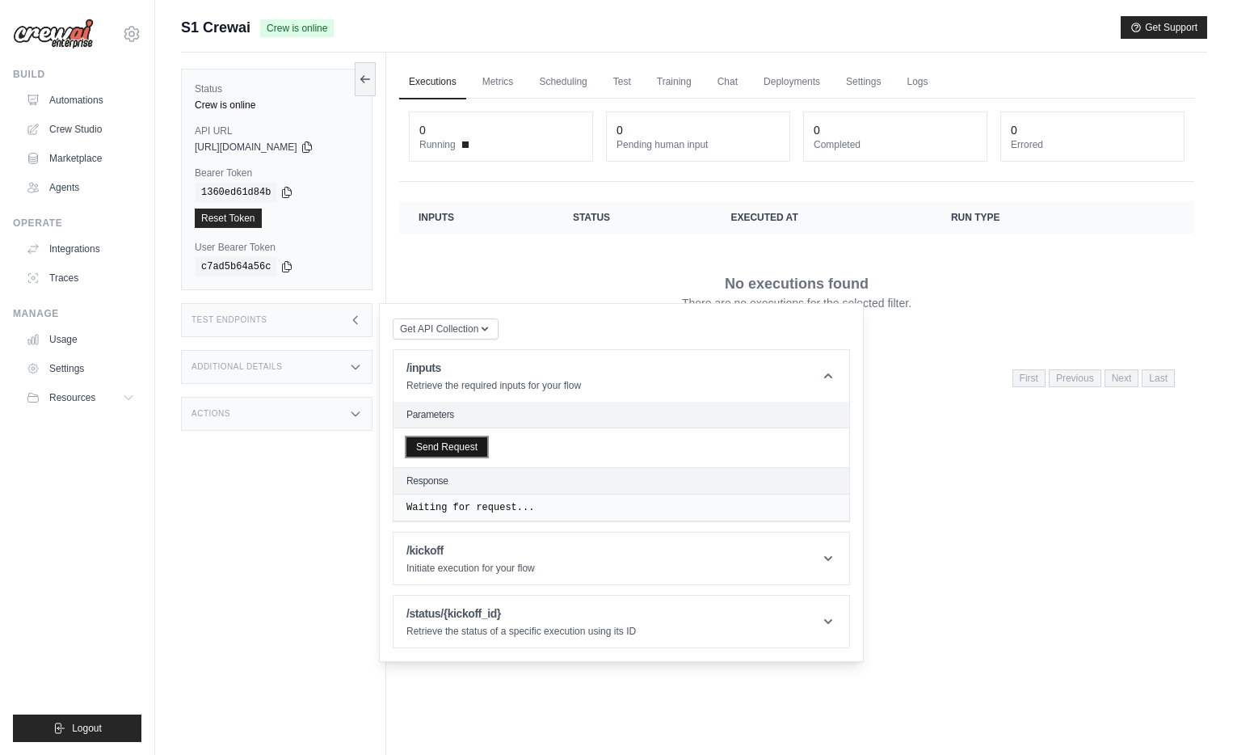
click at [450, 442] on button "Send Request" at bounding box center [446, 446] width 81 height 19
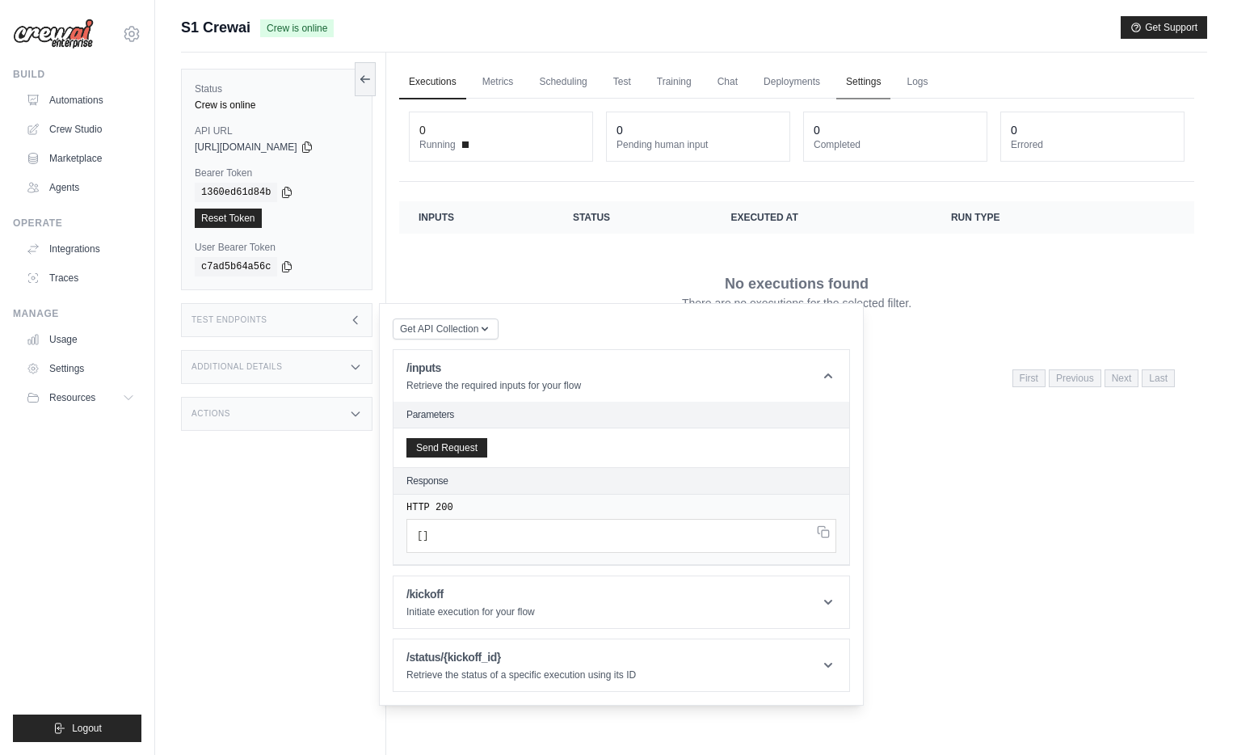
click at [836, 79] on link "Settings" at bounding box center [863, 82] width 54 height 34
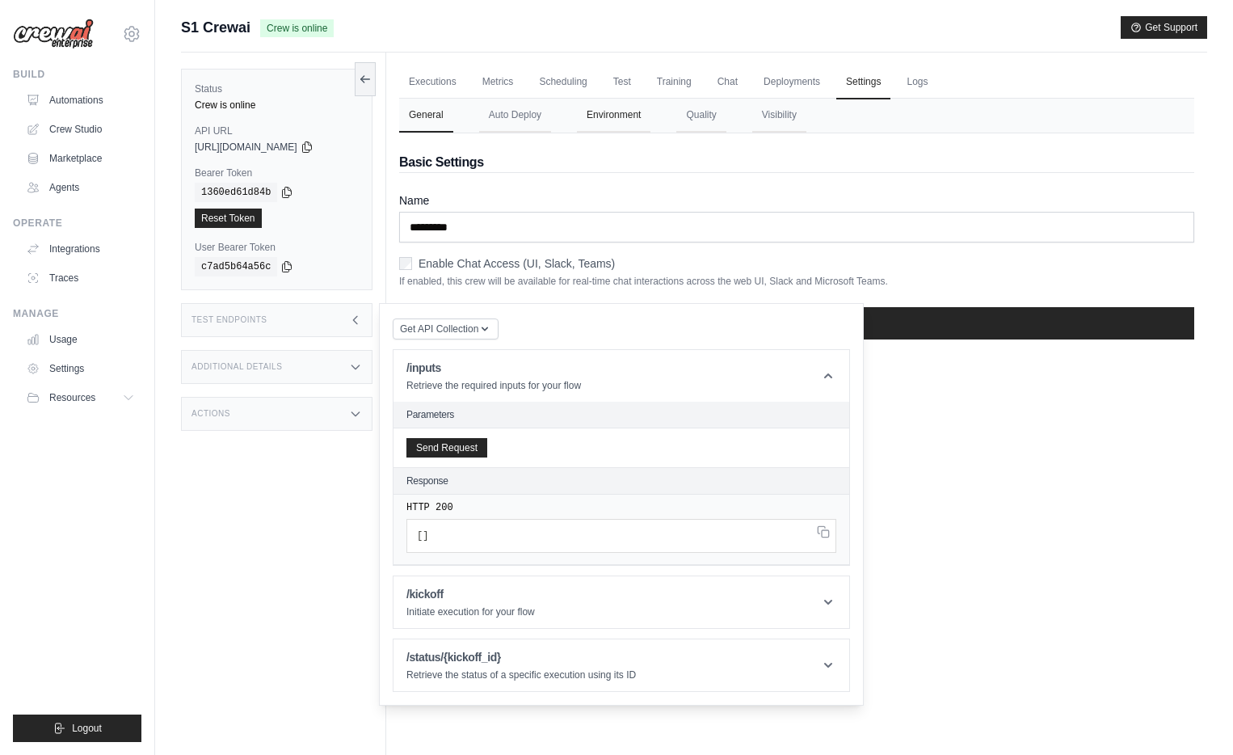
click at [606, 114] on button "Environment" at bounding box center [614, 116] width 74 height 34
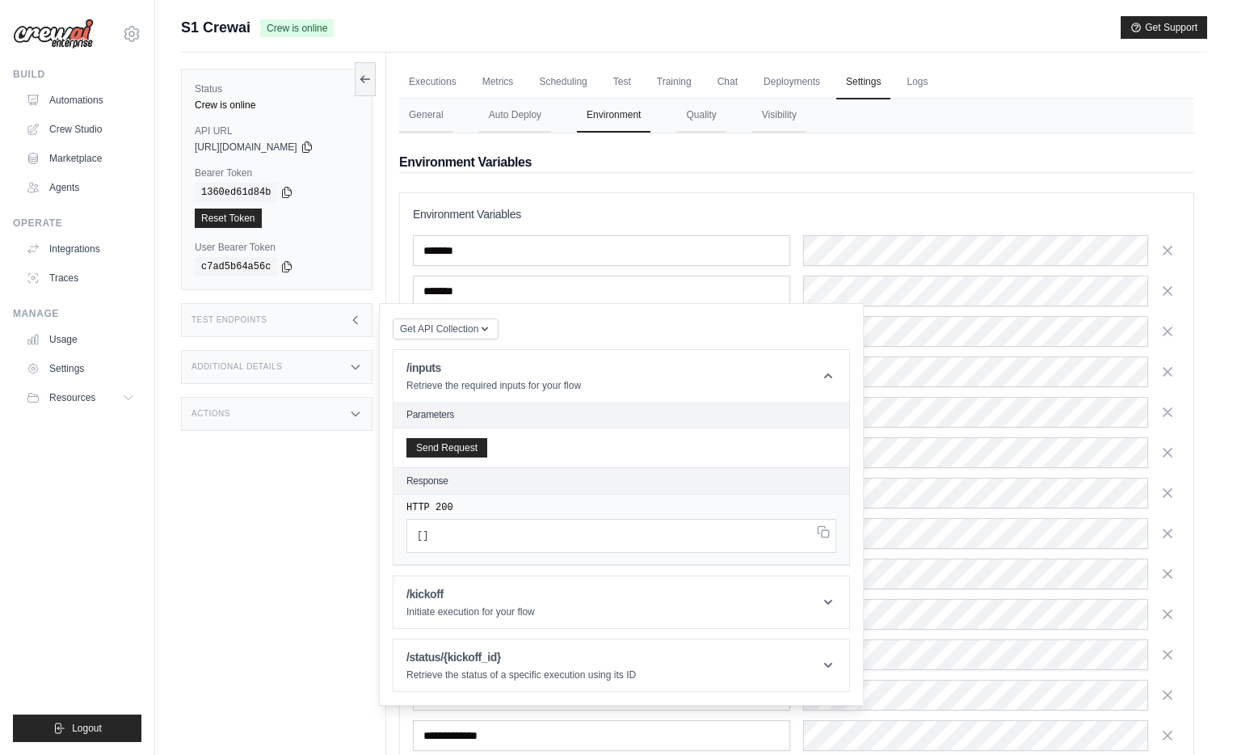
click at [311, 319] on div "Test Endpoints" at bounding box center [276, 320] width 191 height 34
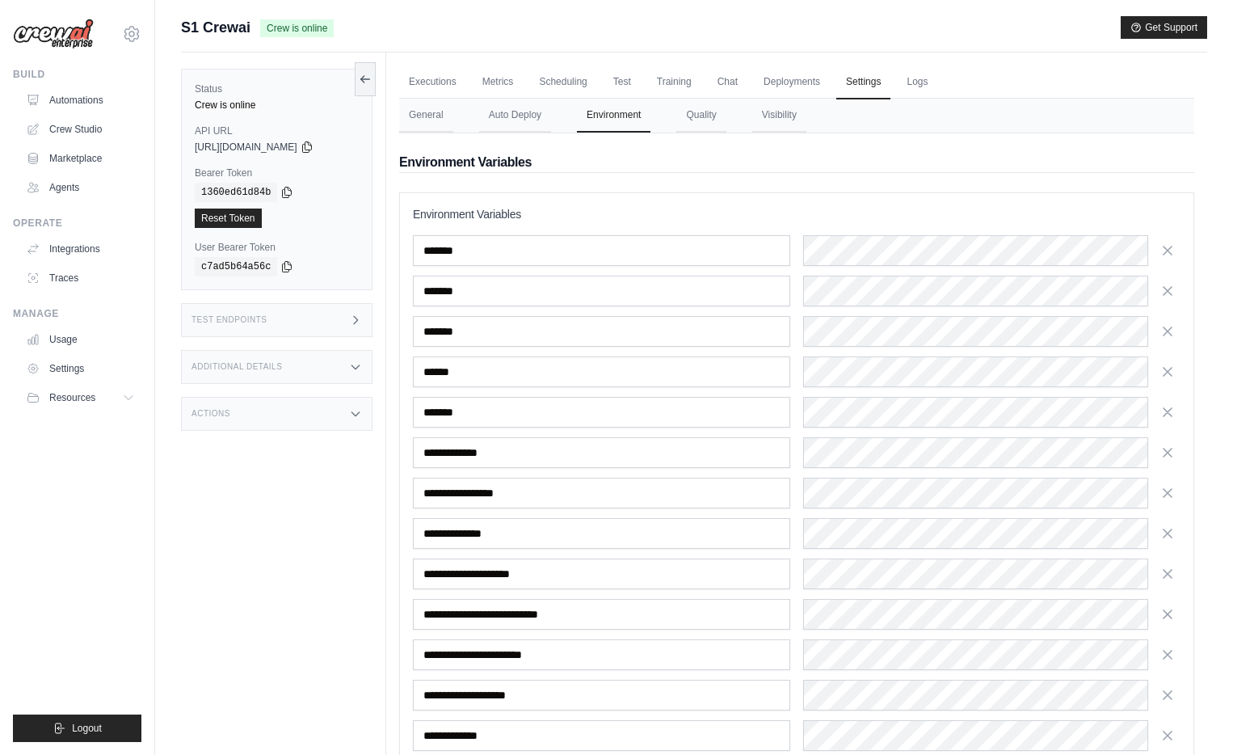
scroll to position [215, 0]
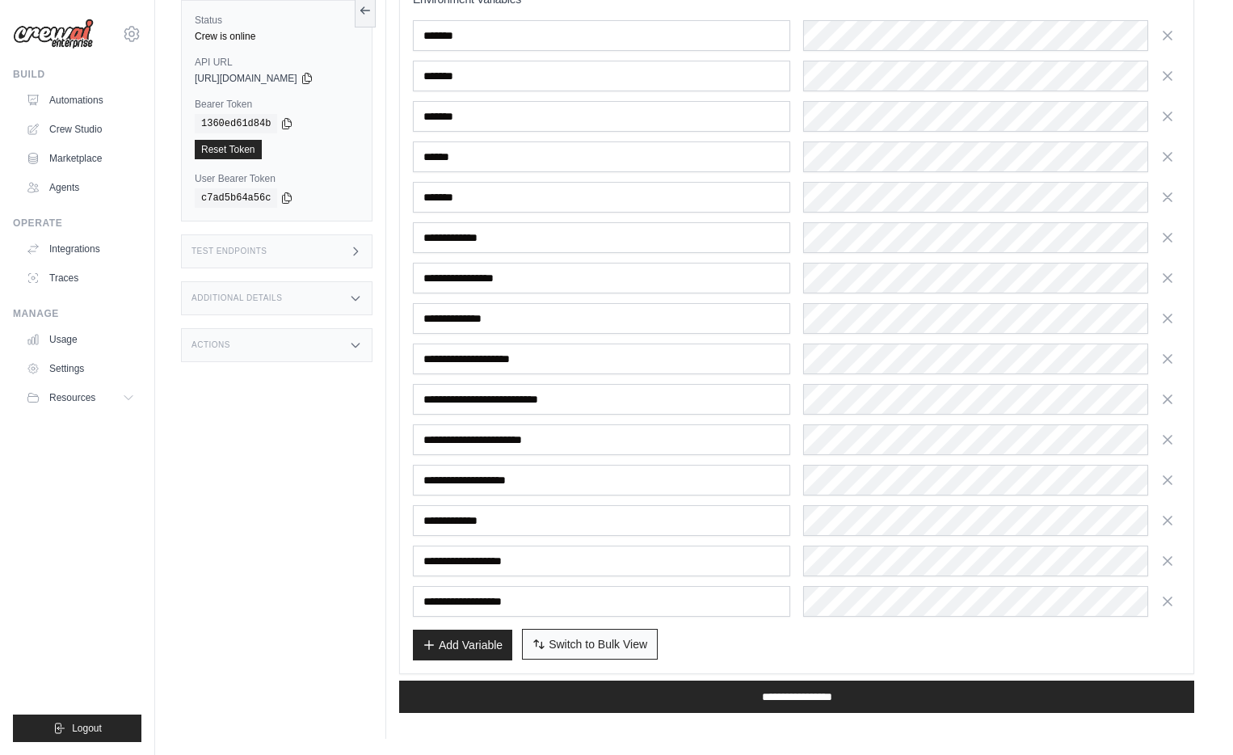
click at [561, 650] on span "Switch to Bulk View" at bounding box center [598, 644] width 99 height 16
type textarea "**********"
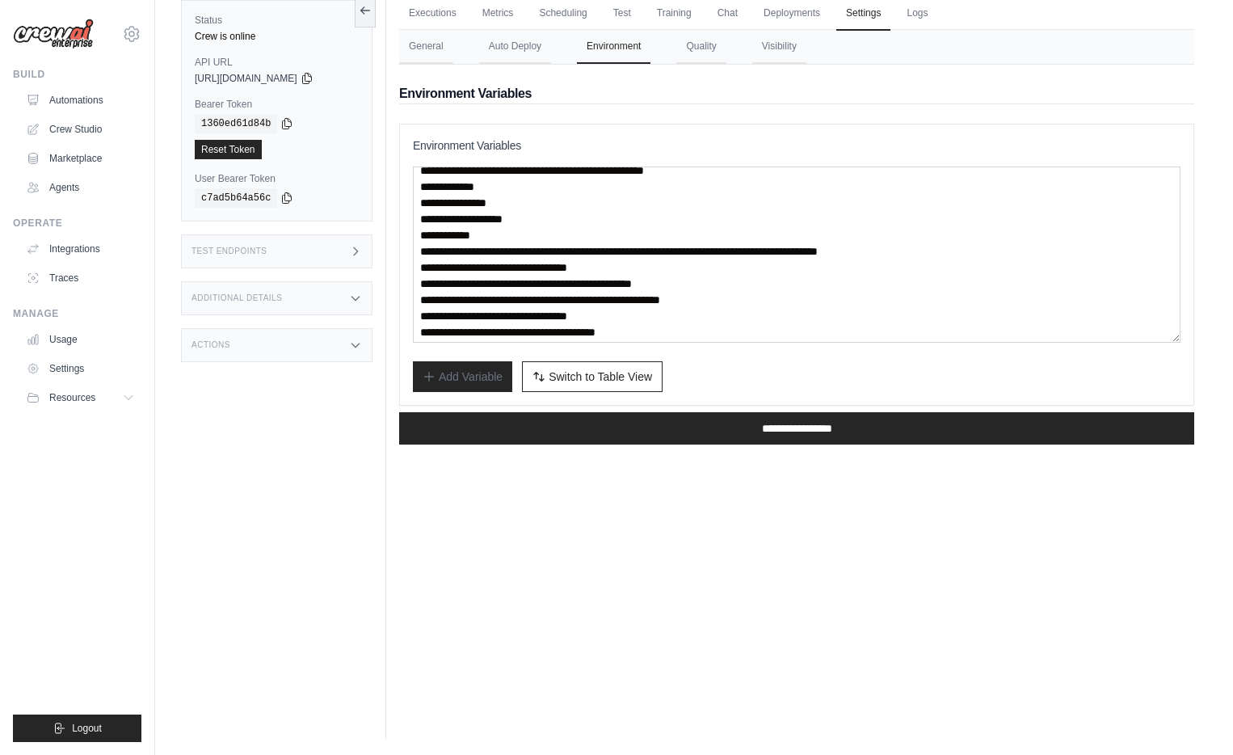
scroll to position [8, 0]
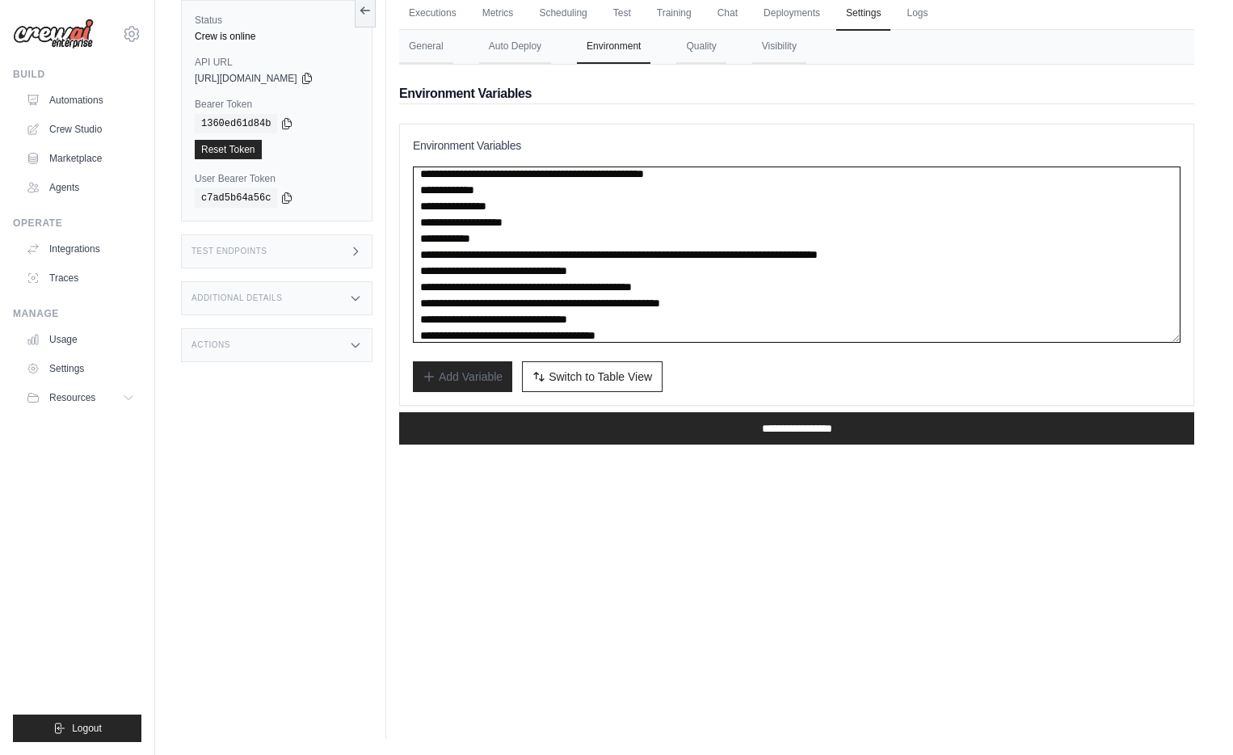
click at [663, 287] on textarea "**********" at bounding box center [797, 254] width 768 height 176
click at [785, 287] on textarea "**********" at bounding box center [797, 254] width 768 height 176
drag, startPoint x: 531, startPoint y: 288, endPoint x: 432, endPoint y: 288, distance: 98.6
click at [432, 288] on textarea "**********" at bounding box center [797, 254] width 768 height 176
drag, startPoint x: 566, startPoint y: 274, endPoint x: 394, endPoint y: 274, distance: 172.1
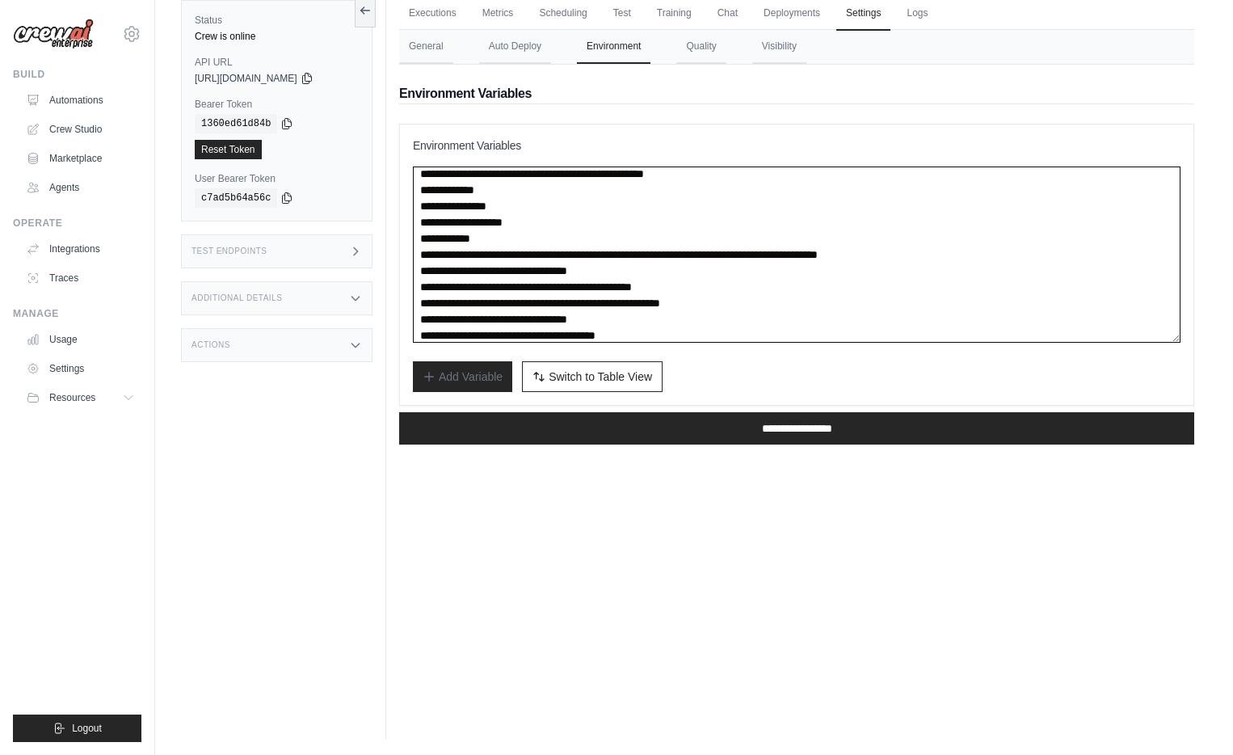
click at [394, 274] on div "Executions Metrics Scheduling Test Training Chat Deployments Settings Logs 0 Ru…" at bounding box center [796, 361] width 821 height 755
click at [498, 246] on textarea "**********" at bounding box center [797, 254] width 768 height 176
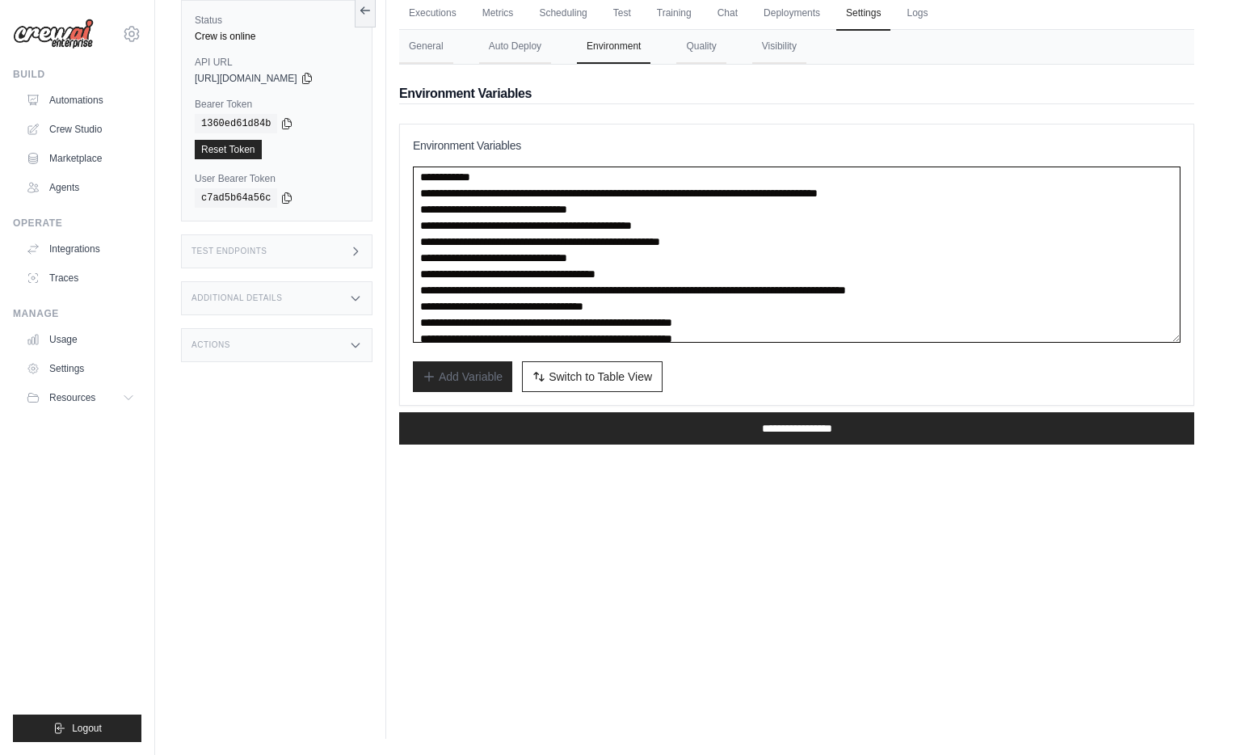
scroll to position [72, 0]
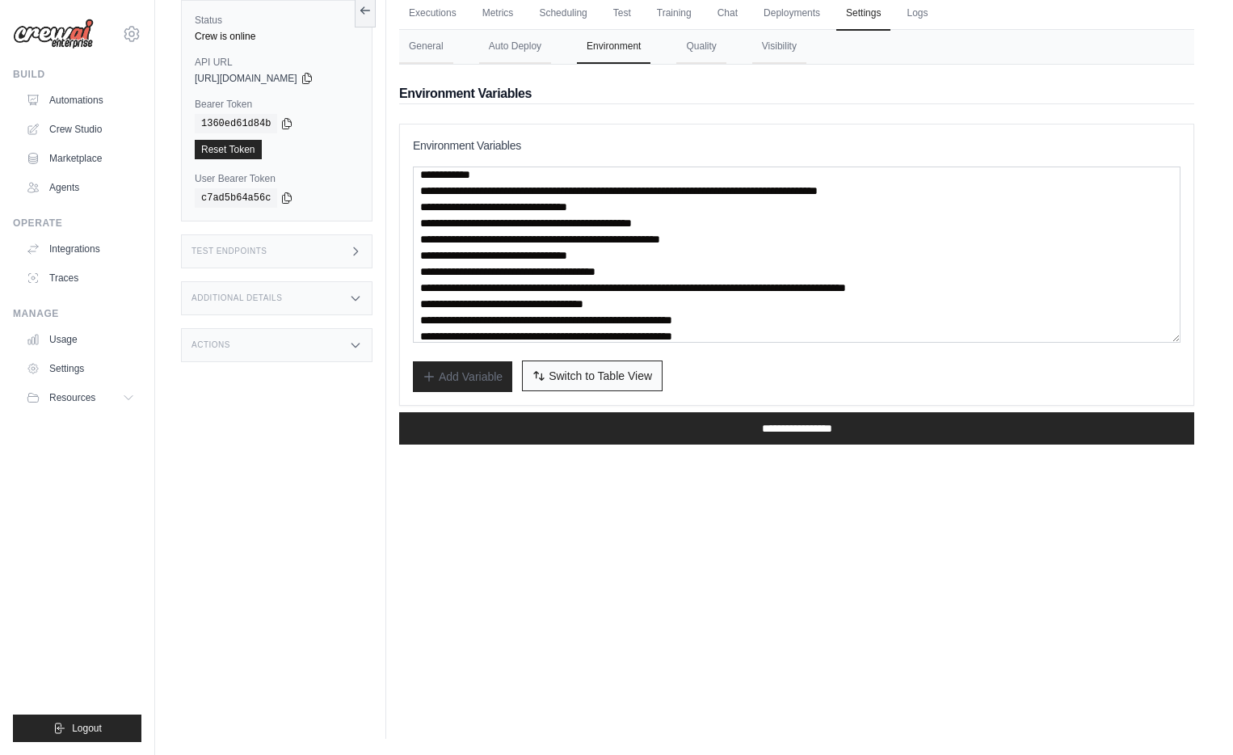
click at [557, 371] on span "Switch to Table View" at bounding box center [600, 376] width 103 height 16
